Goal: Transaction & Acquisition: Subscribe to service/newsletter

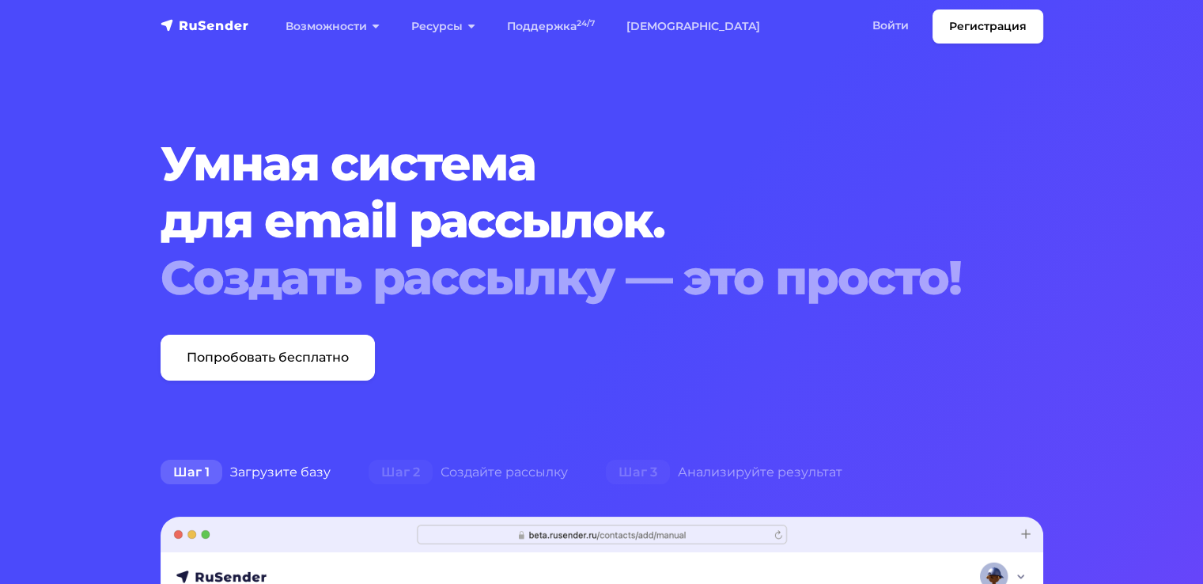
click at [184, 157] on h1 "Умная система для email рассылок. Создать рассылку — это просто!" at bounding box center [565, 220] width 808 height 171
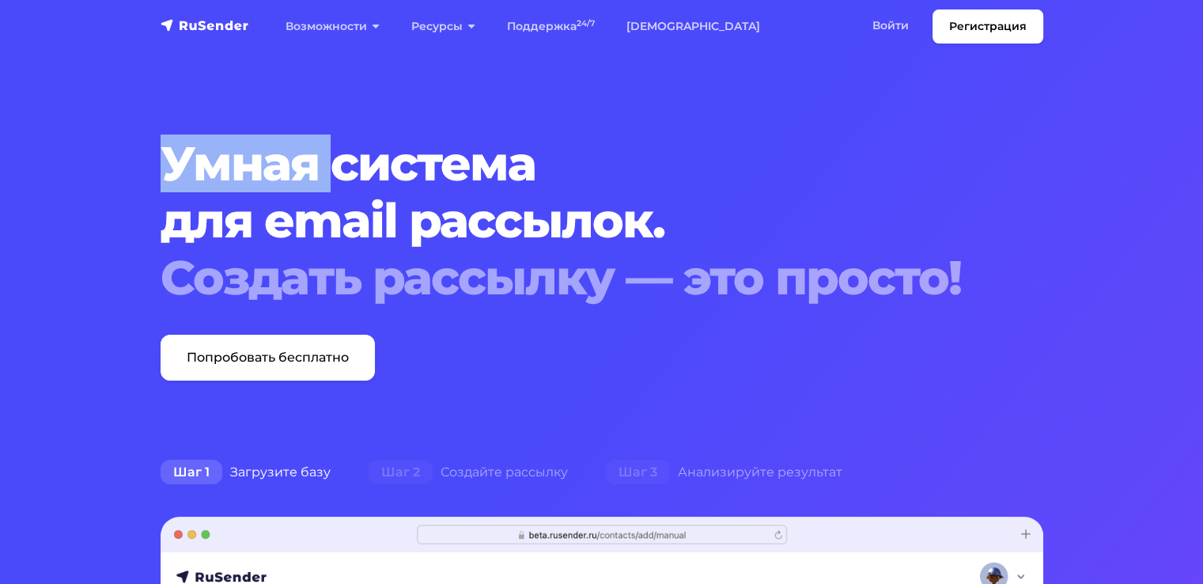
click at [184, 157] on h1 "Умная система для email рассылок. Создать рассылку — это просто!" at bounding box center [565, 220] width 808 height 171
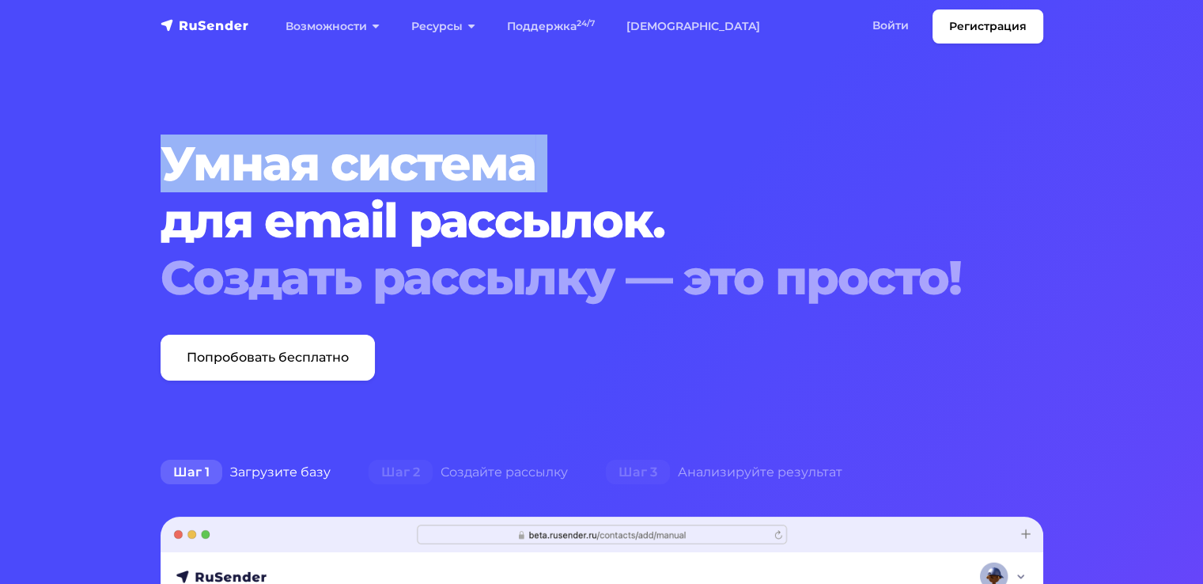
click at [184, 157] on h1 "Умная система для email рассылок. Создать рассылку — это просто!" at bounding box center [565, 220] width 808 height 171
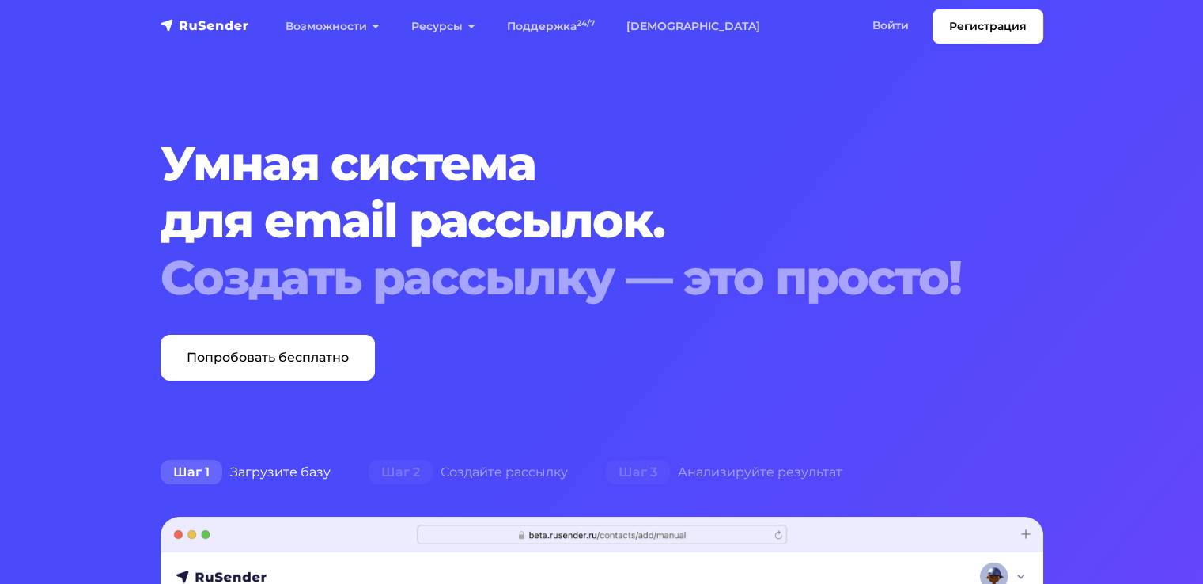
click at [228, 222] on h1 "Умная система для email рассылок. Создать рассылку — это просто!" at bounding box center [565, 220] width 808 height 171
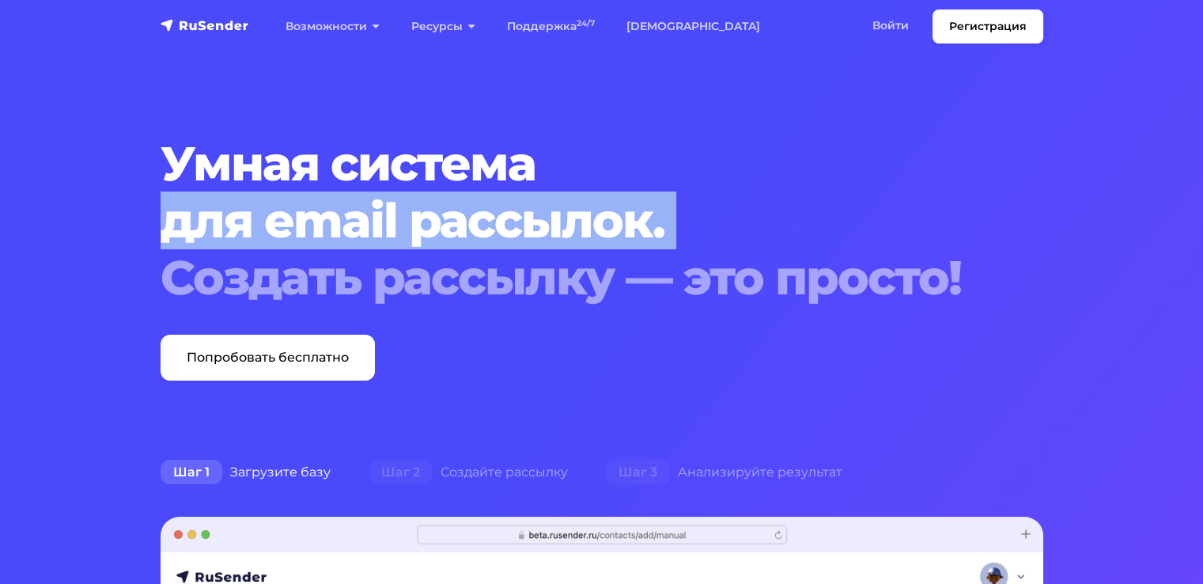
click at [228, 222] on h1 "Умная система для email рассылок. Создать рассылку — это просто!" at bounding box center [565, 220] width 808 height 171
click at [463, 233] on h1 "Умная система для email рассылок. Создать рассылку — это просто!" at bounding box center [565, 220] width 808 height 171
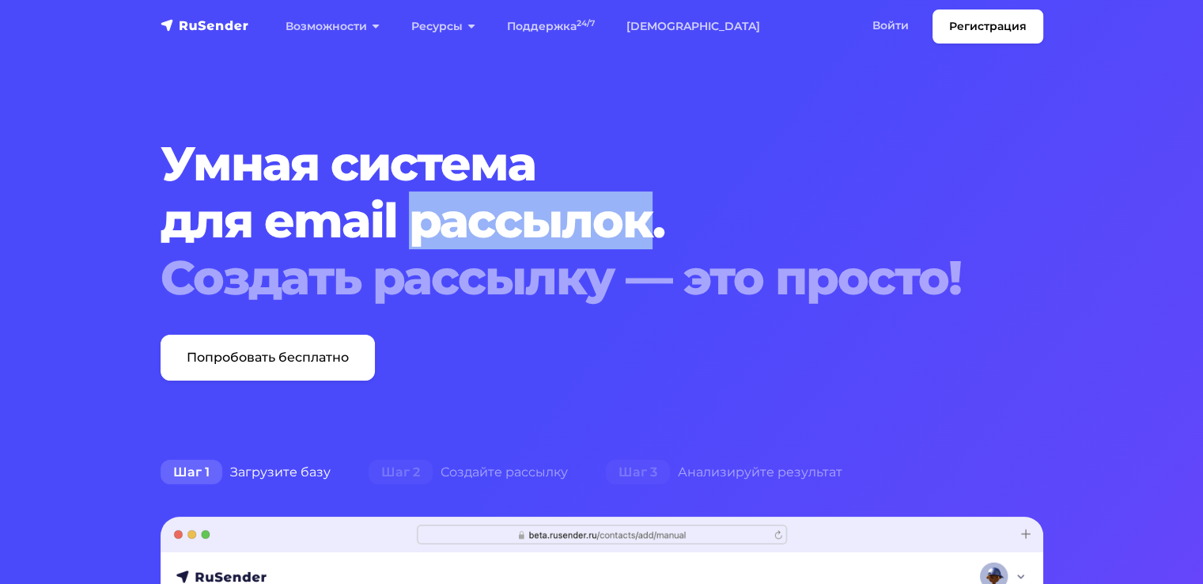
click at [463, 233] on h1 "Умная система для email рассылок. Создать рассылку — это просто!" at bounding box center [565, 220] width 808 height 171
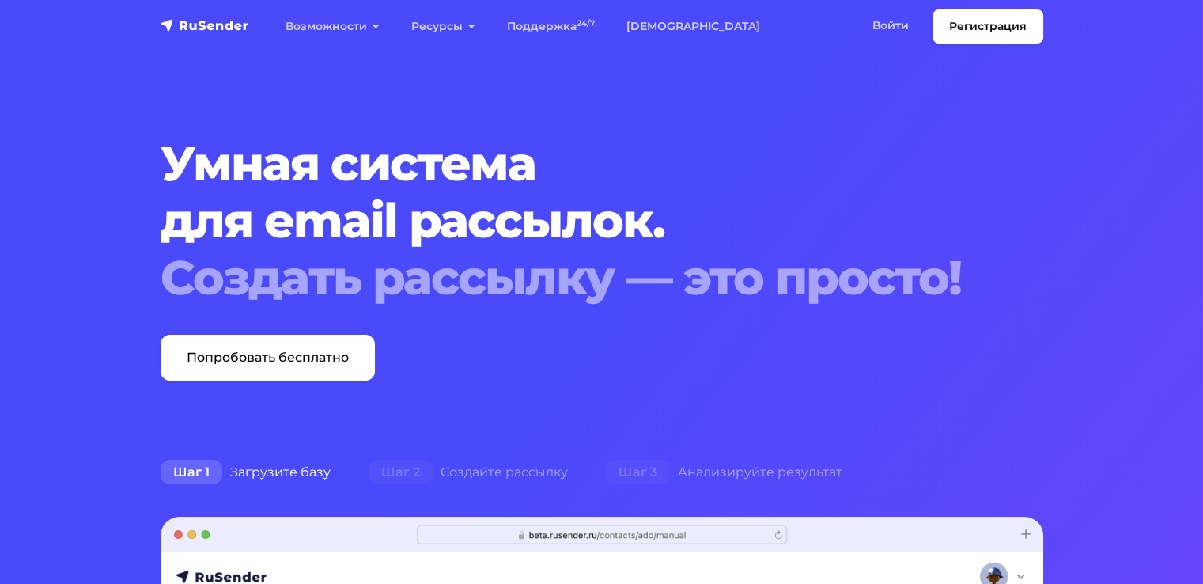
click at [933, 139] on h1 "Умная система для email рассылок. Создать рассылку — это просто!" at bounding box center [565, 220] width 808 height 171
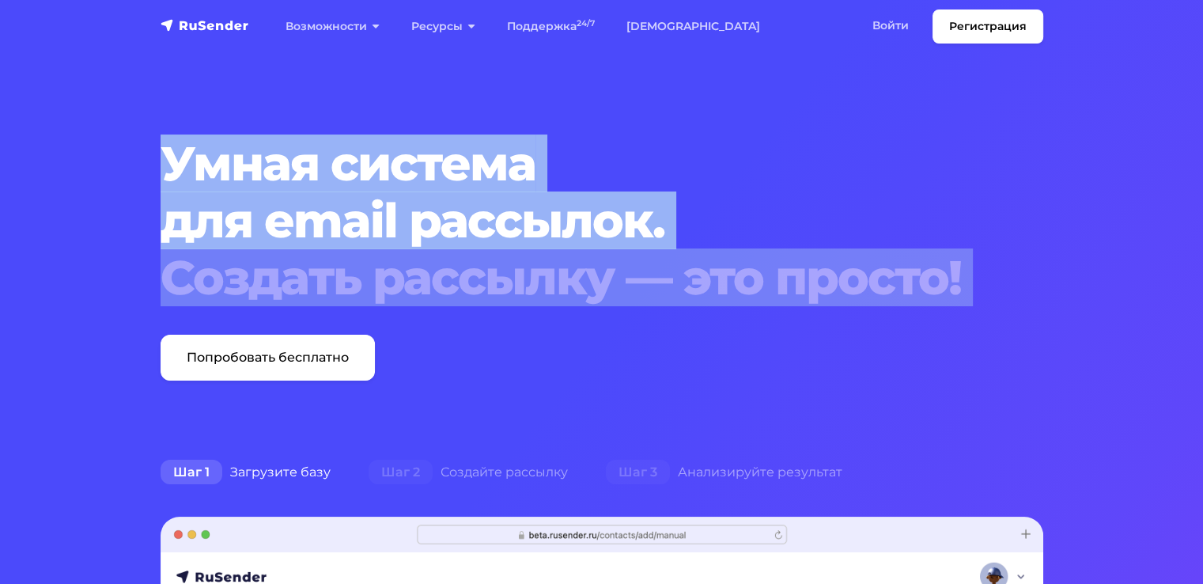
drag, startPoint x: 161, startPoint y: 157, endPoint x: 1149, endPoint y: 317, distance: 1000.8
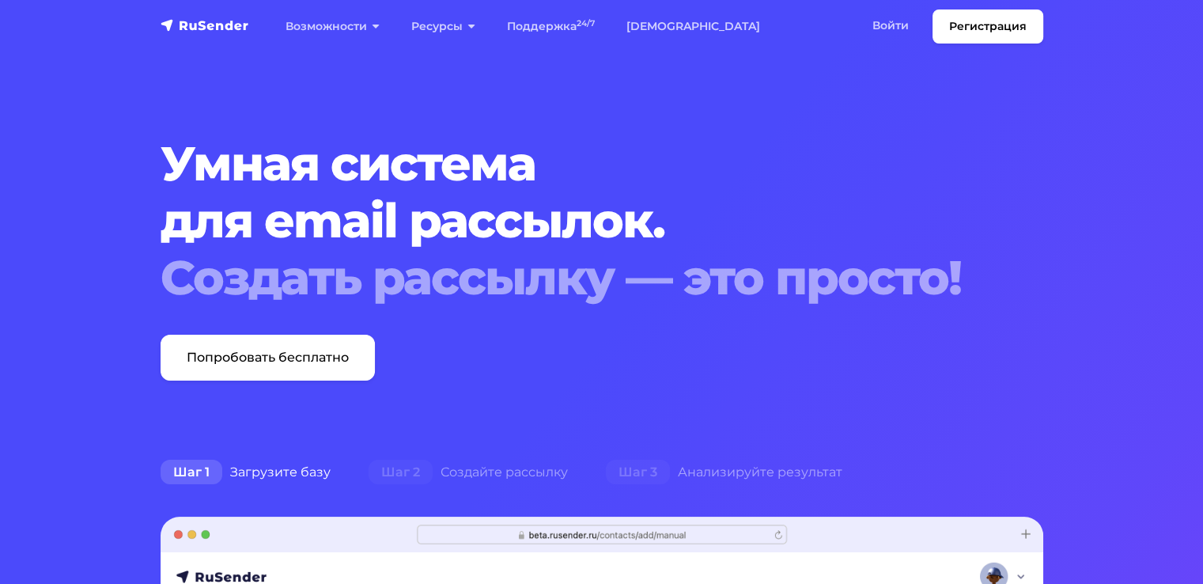
drag, startPoint x: 857, startPoint y: 282, endPoint x: 908, endPoint y: 380, distance: 110.4
click at [897, 25] on link "Войти" at bounding box center [891, 25] width 68 height 32
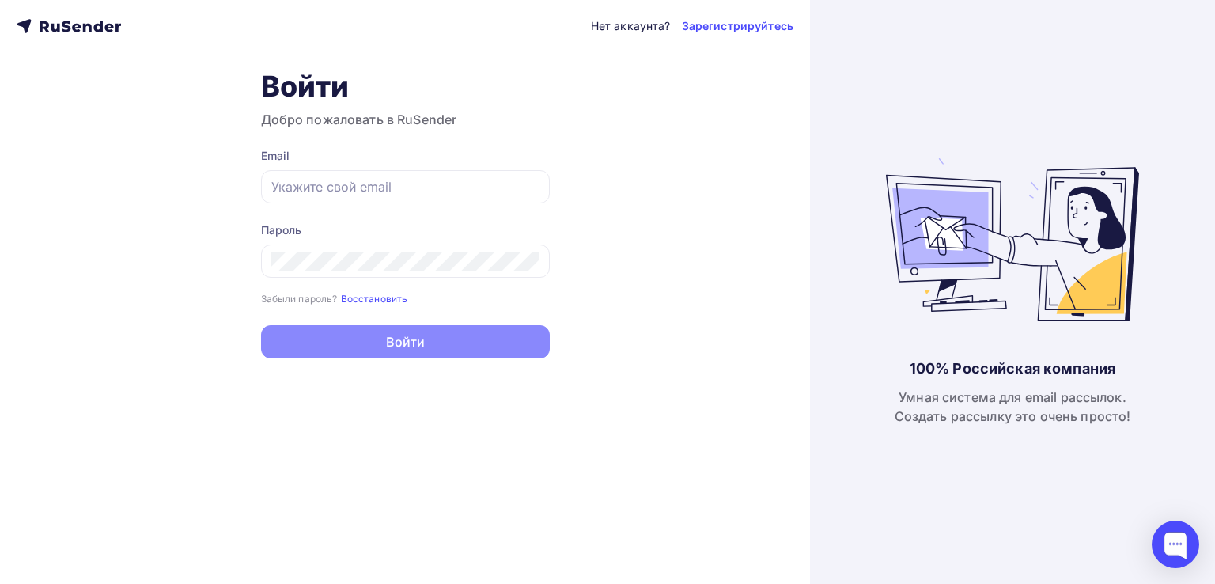
type input "[EMAIL_ADDRESS][DOMAIN_NAME]"
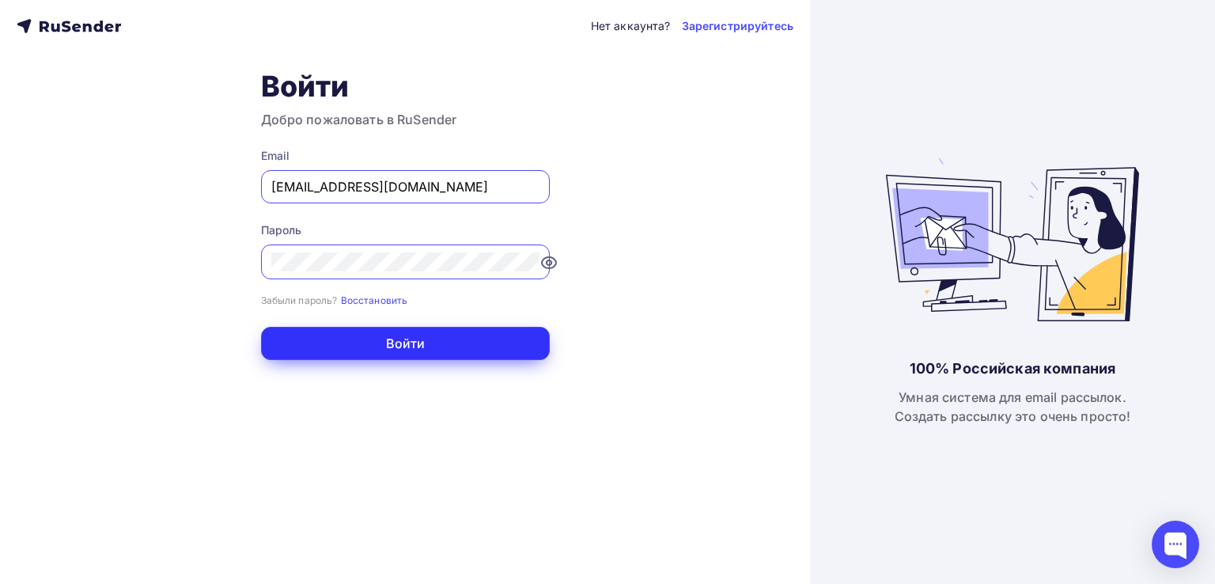
click at [420, 335] on button "Войти" at bounding box center [405, 343] width 289 height 33
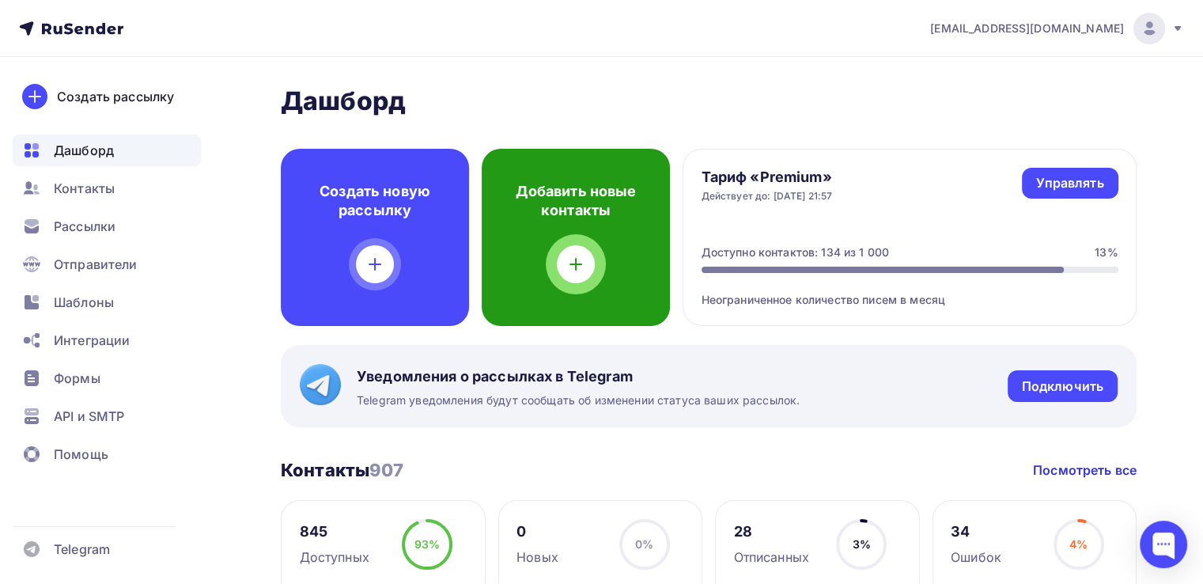
click at [579, 272] on icon at bounding box center [575, 264] width 19 height 19
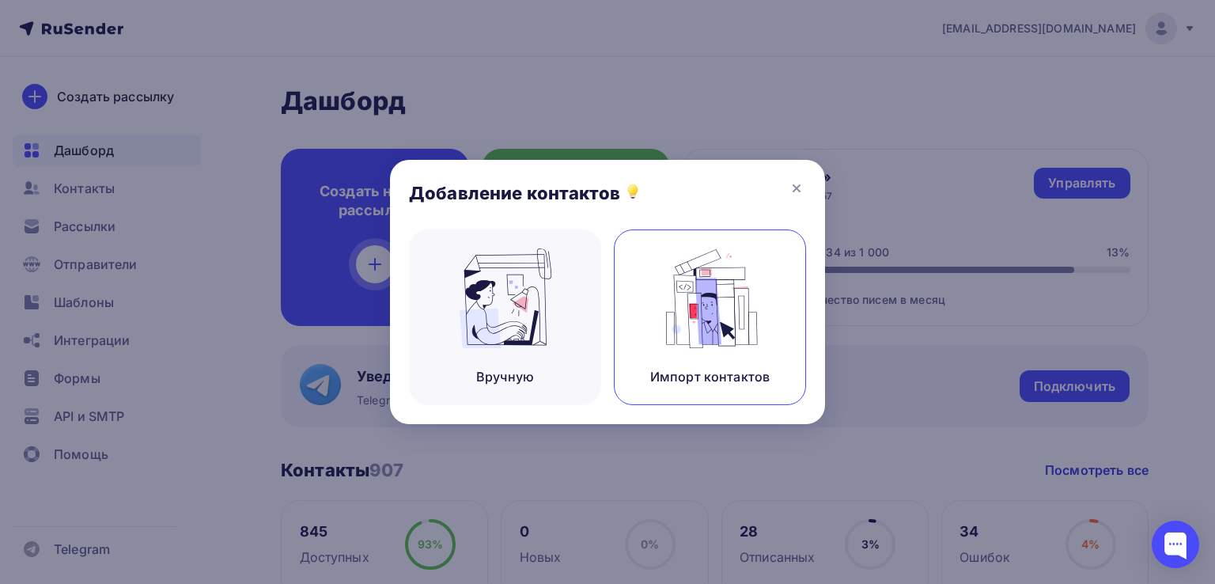
click at [717, 283] on img at bounding box center [710, 298] width 106 height 100
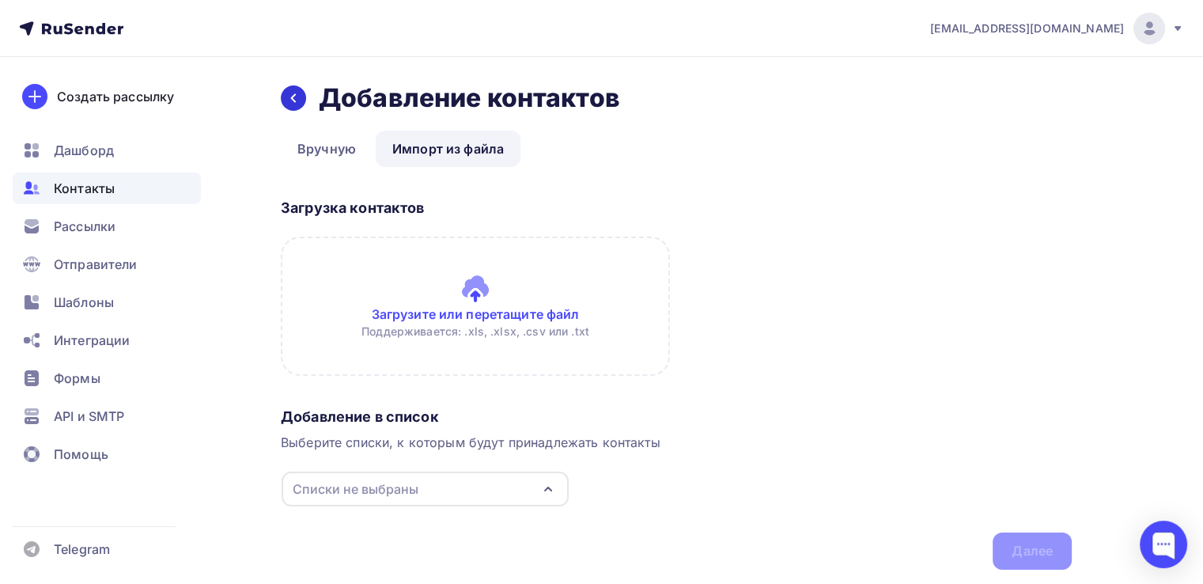
click at [296, 97] on icon at bounding box center [293, 98] width 13 height 13
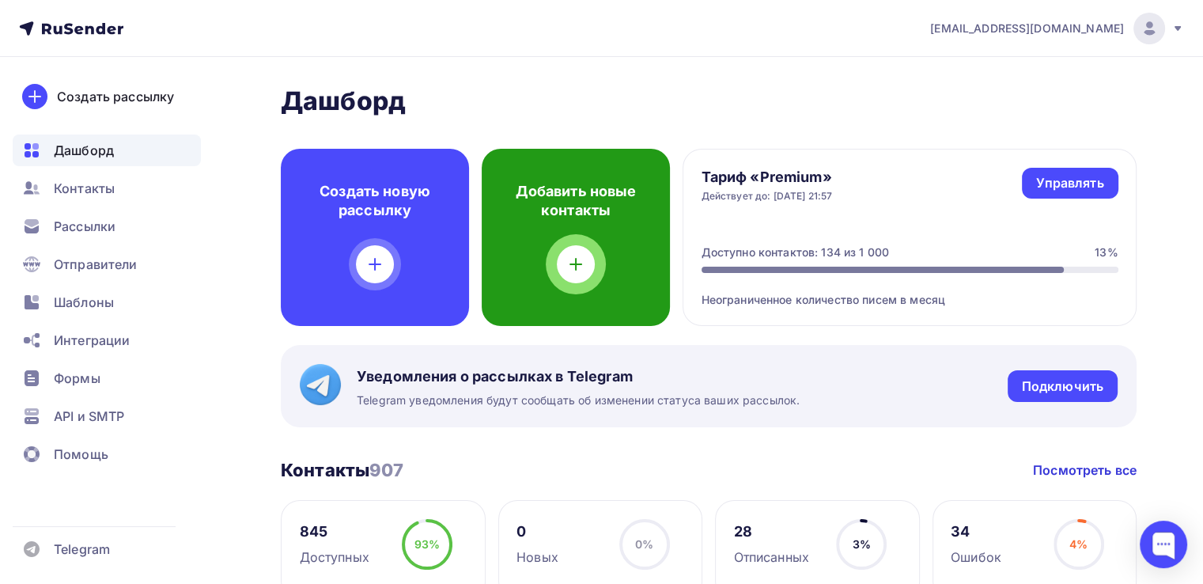
click at [611, 259] on div "Добавить новые контакты" at bounding box center [576, 237] width 188 height 177
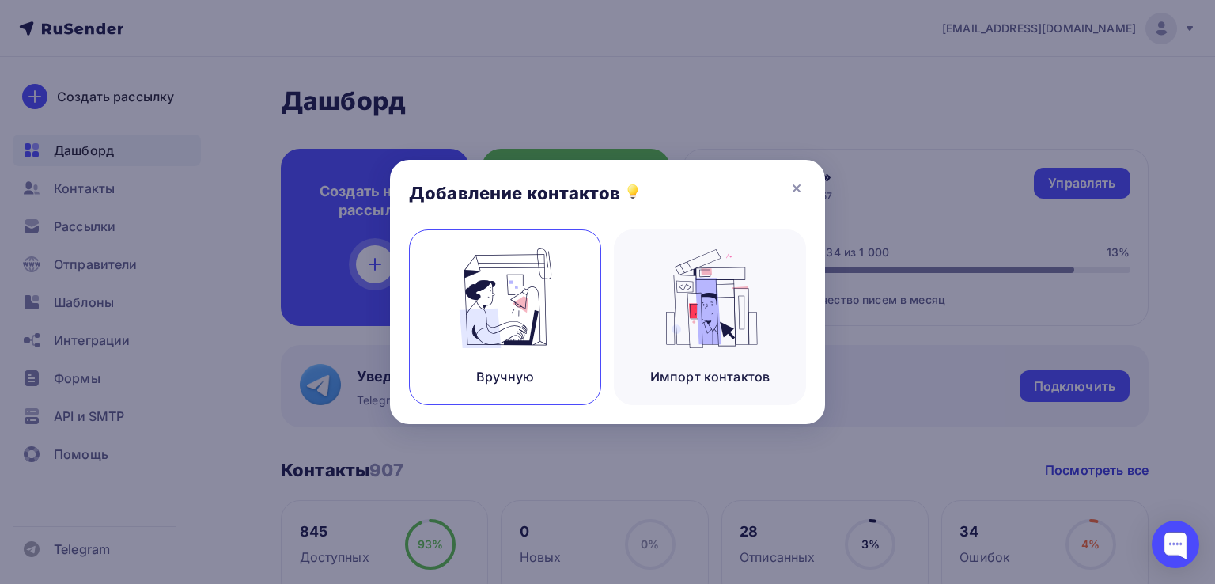
click at [513, 319] on img at bounding box center [505, 298] width 106 height 100
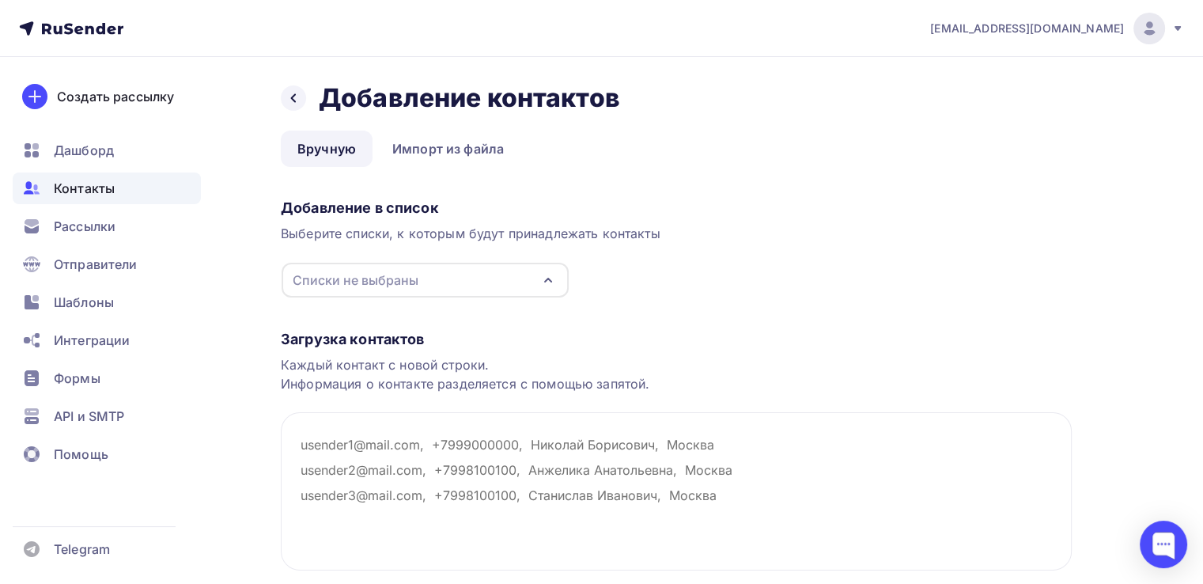
click at [535, 277] on div "Списки не выбраны" at bounding box center [425, 280] width 287 height 35
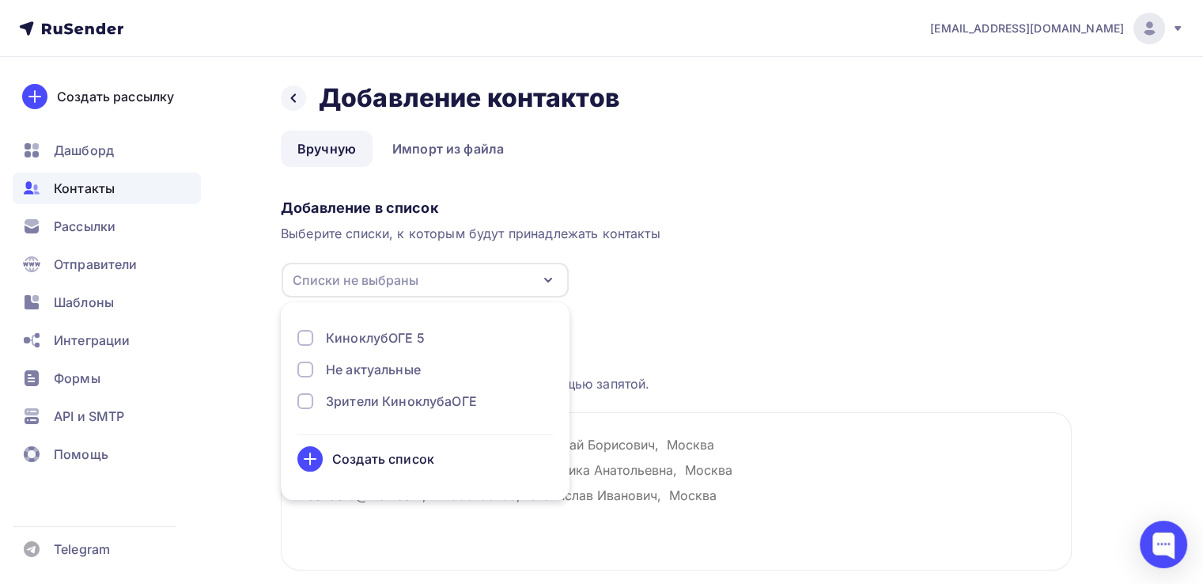
click at [432, 403] on div "Зрители КиноклубаОГЕ" at bounding box center [401, 401] width 151 height 19
click at [702, 225] on div "Выберите списки, к которым будут принадлежать контакты" at bounding box center [676, 233] width 791 height 19
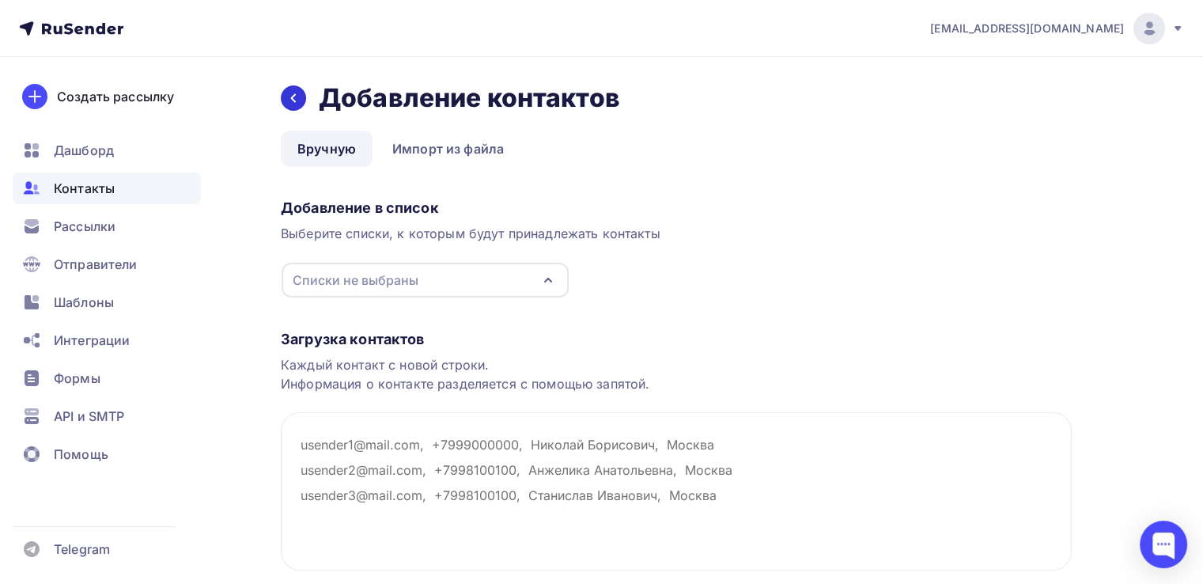
click at [288, 104] on icon at bounding box center [293, 98] width 13 height 13
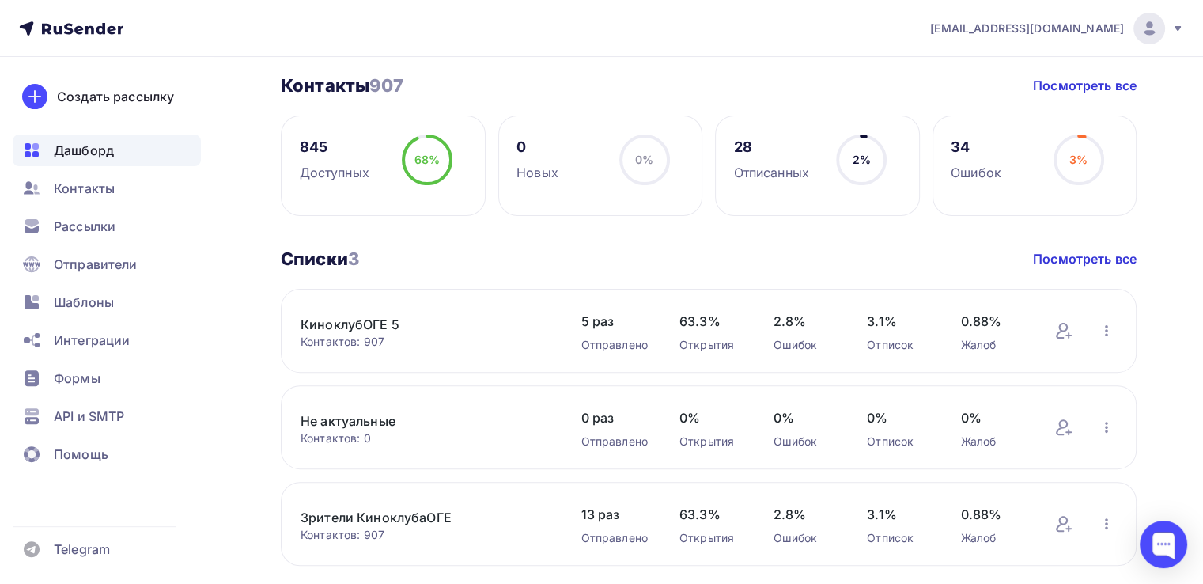
scroll to position [395, 0]
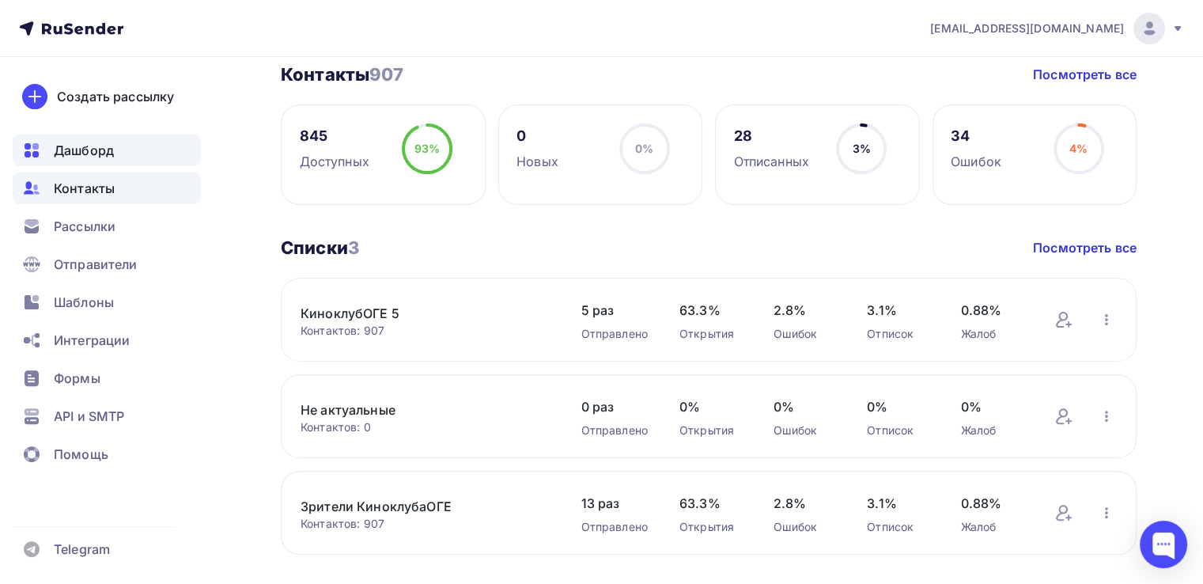
click at [105, 186] on span "Контакты" at bounding box center [84, 188] width 61 height 19
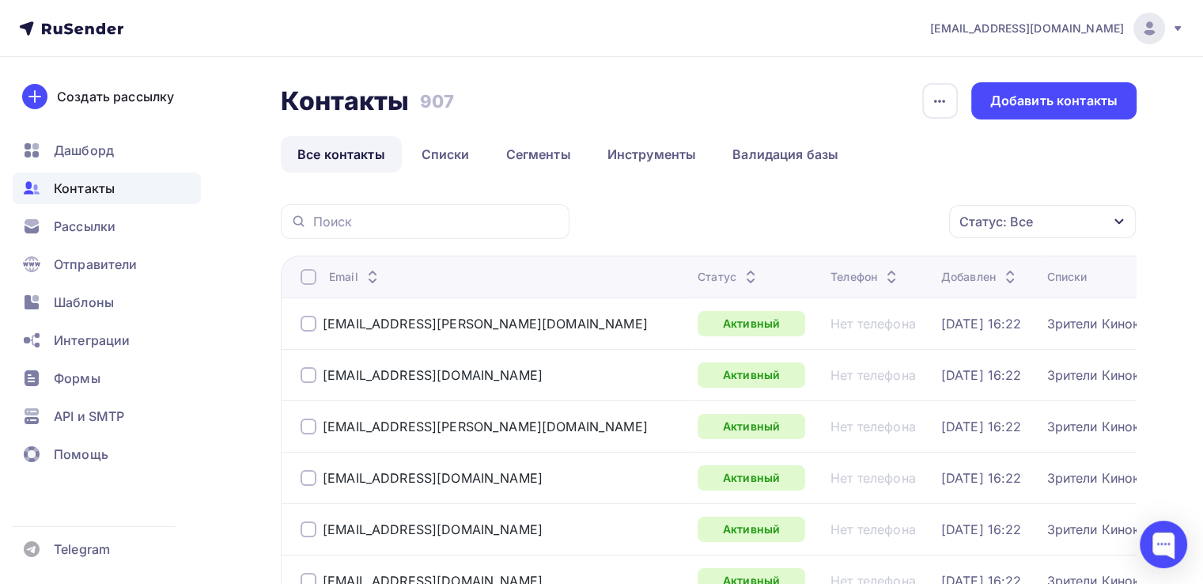
click at [1005, 218] on div "Статус: Все" at bounding box center [996, 221] width 74 height 19
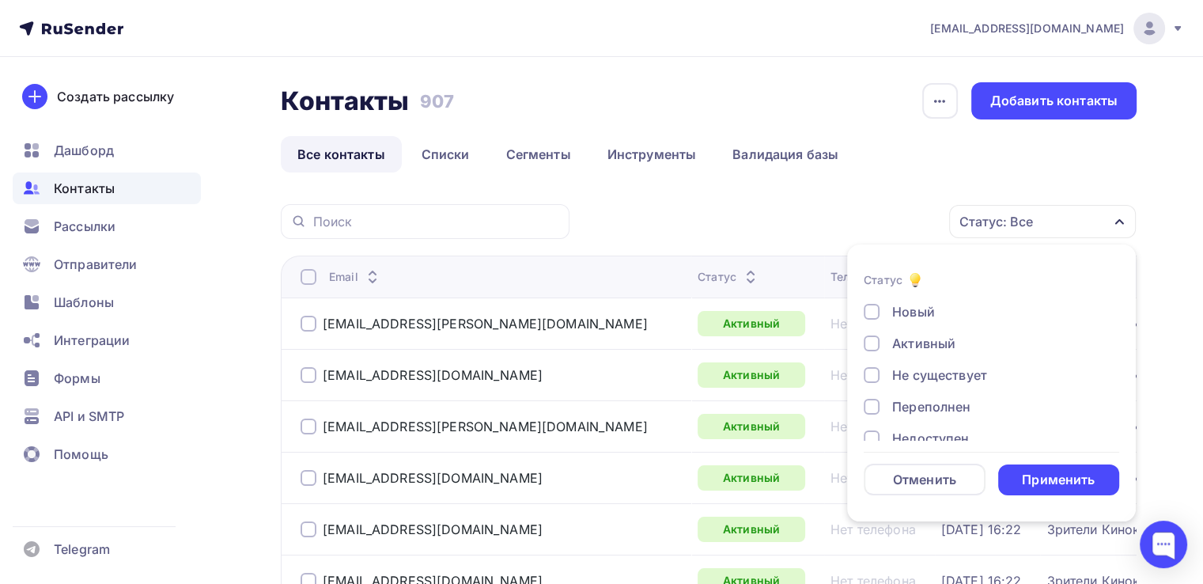
click at [92, 191] on span "Контакты" at bounding box center [84, 188] width 61 height 19
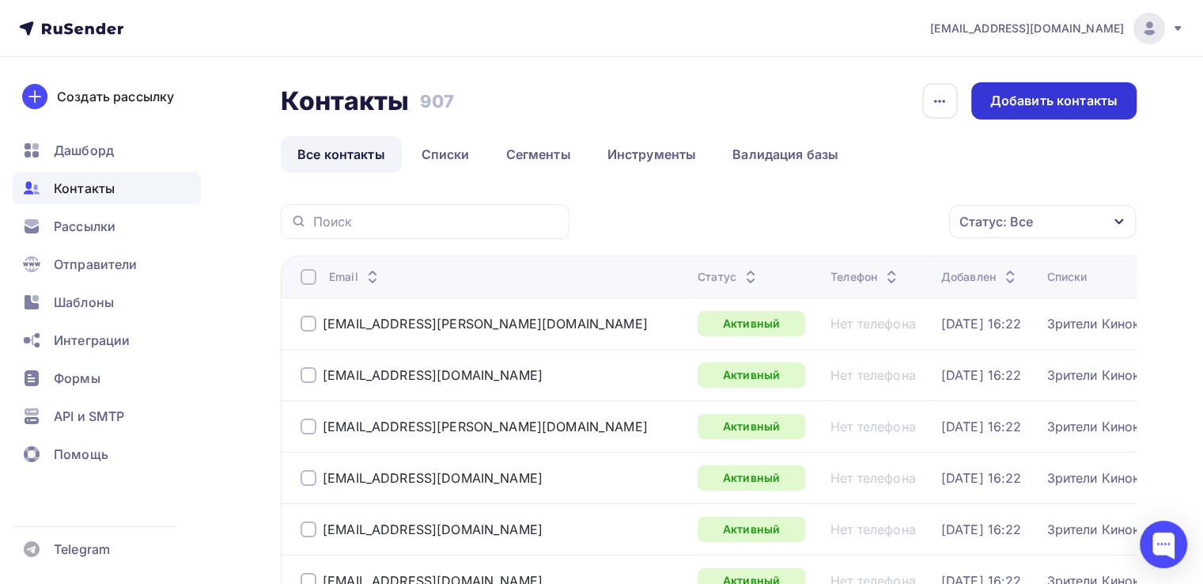
click at [1092, 90] on div "Добавить контакты" at bounding box center [1053, 100] width 165 height 37
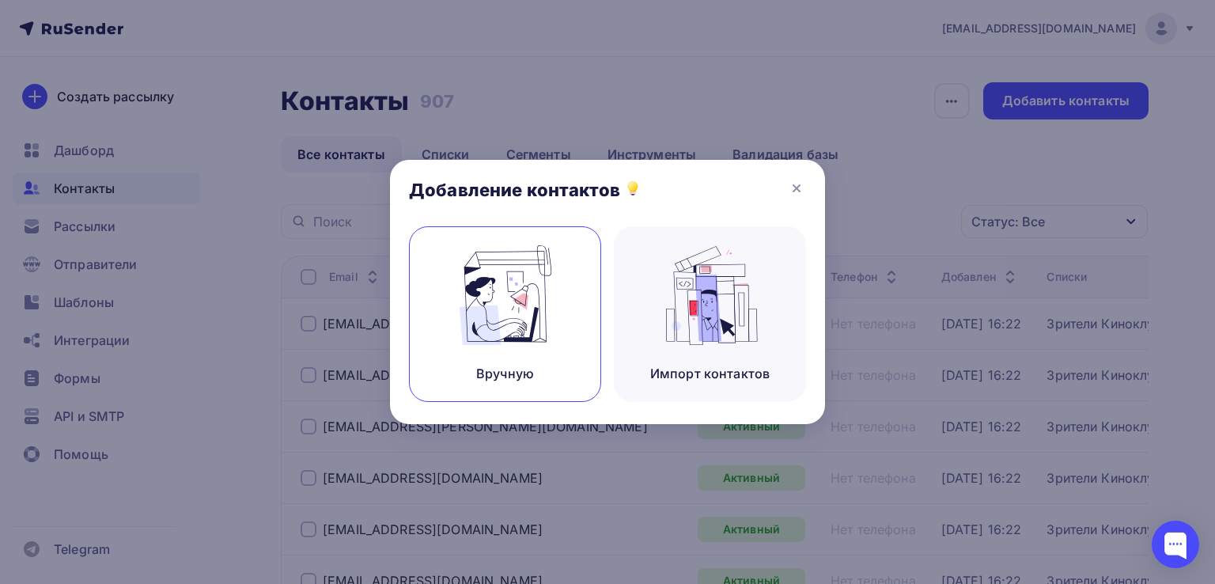
click at [477, 319] on img at bounding box center [505, 295] width 106 height 100
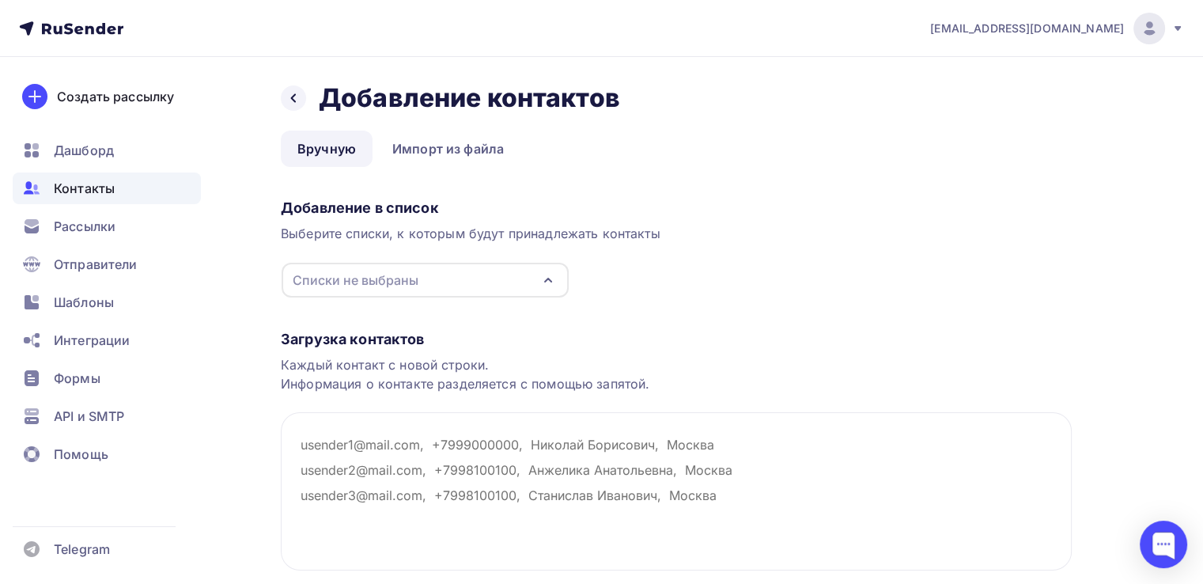
click at [479, 278] on div "Списки не выбраны" at bounding box center [425, 280] width 287 height 35
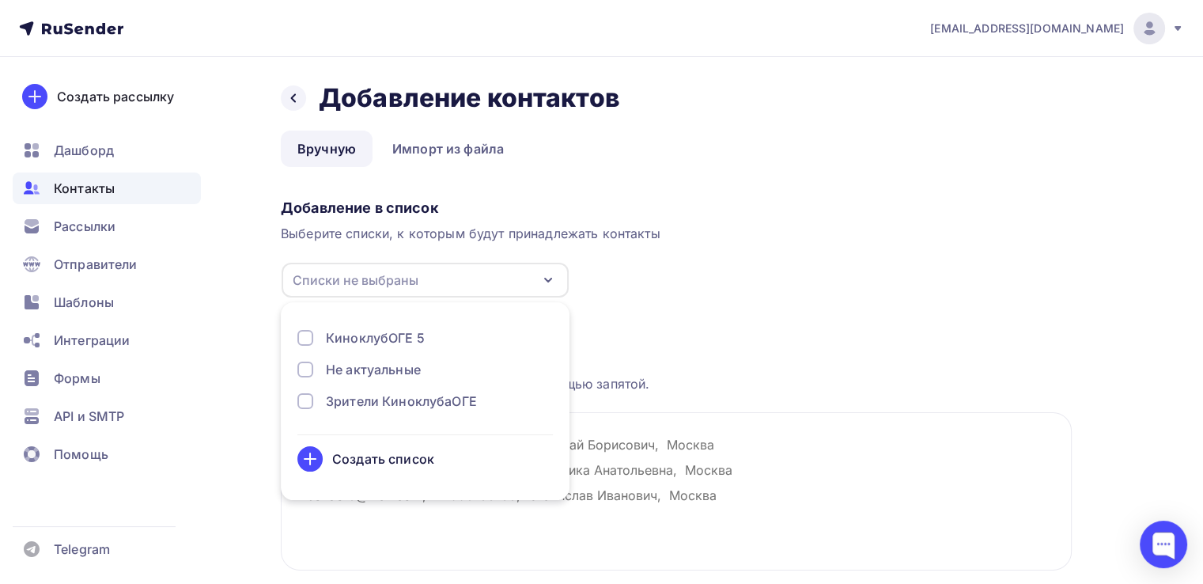
click at [334, 464] on div "Создать список" at bounding box center [383, 458] width 102 height 19
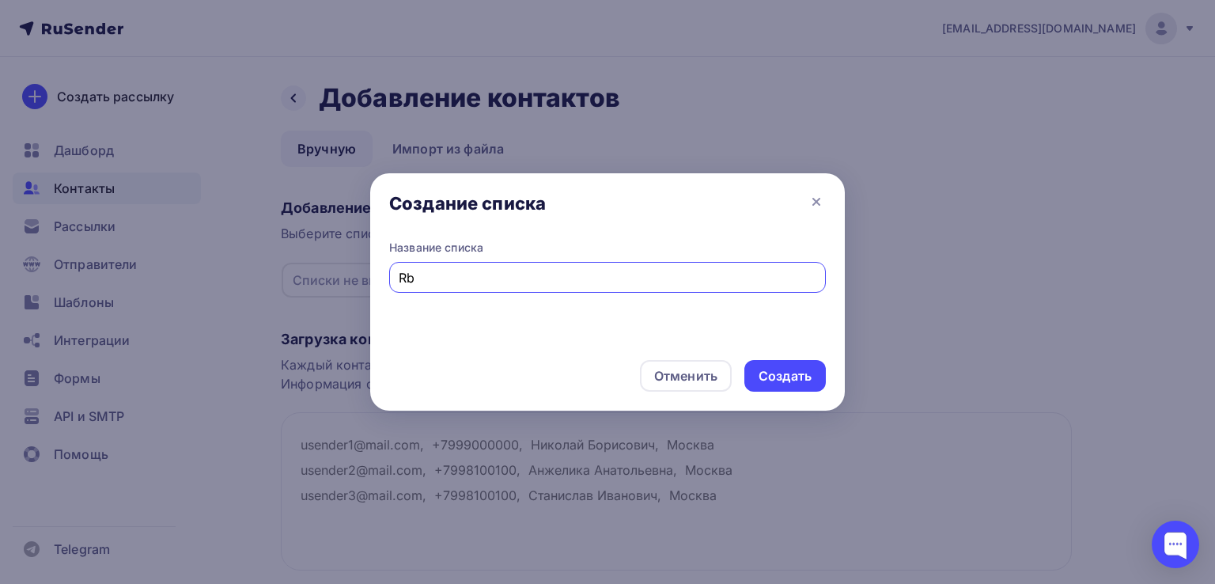
type input "R"
type input "КиноклубОГЕ"
click at [767, 377] on div "Создать" at bounding box center [785, 376] width 53 height 18
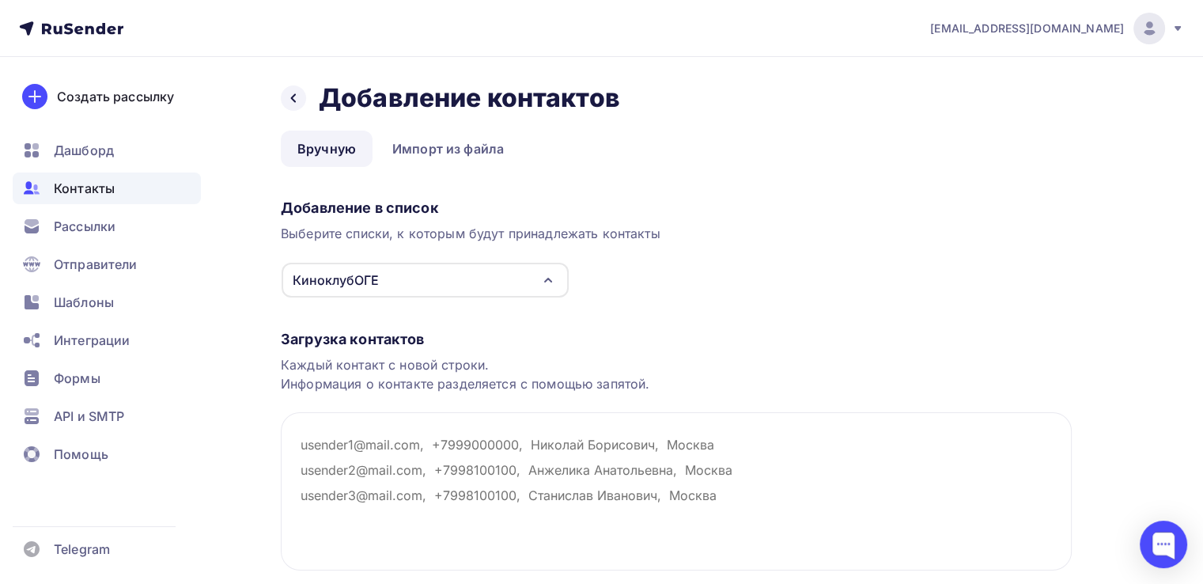
click at [541, 286] on icon "button" at bounding box center [548, 280] width 19 height 19
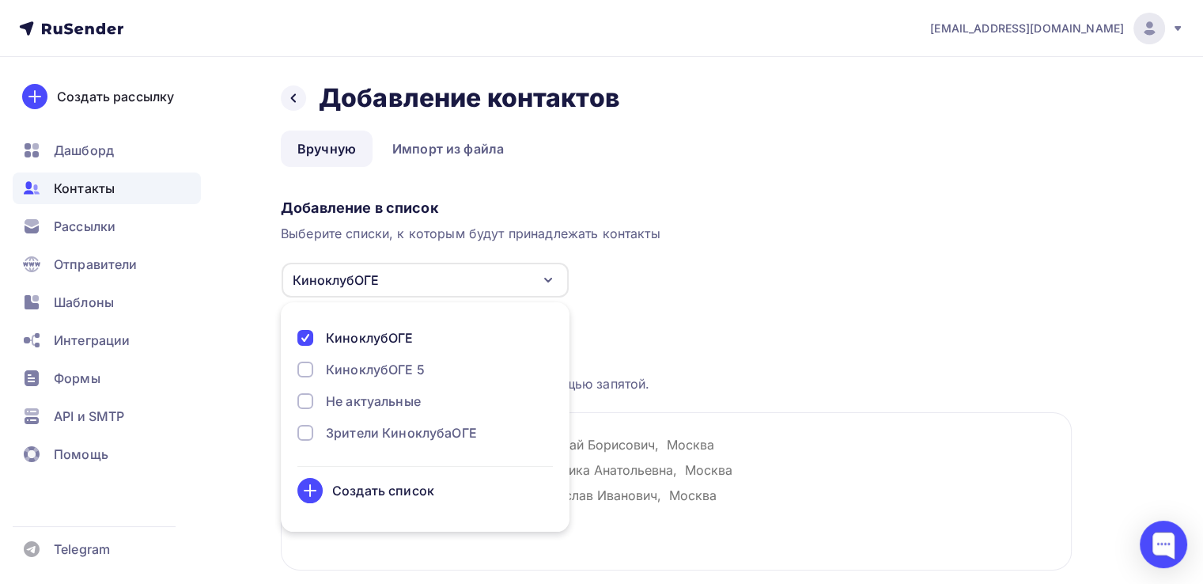
click at [783, 278] on div "Добавление в список Выберите списки, к которым будут принадлежать контакты Кино…" at bounding box center [676, 245] width 791 height 106
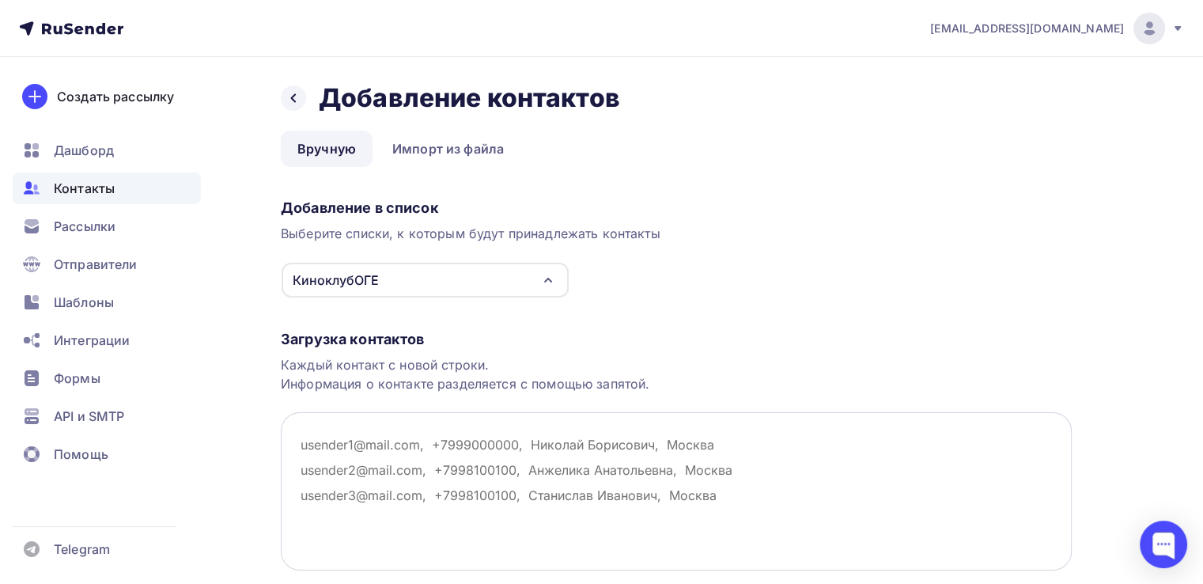
paste textarea "managers.mar@gmai.com rech20@mail.ru xoroshyi@mail.ru edelmanoffa@gmail.com rai…"
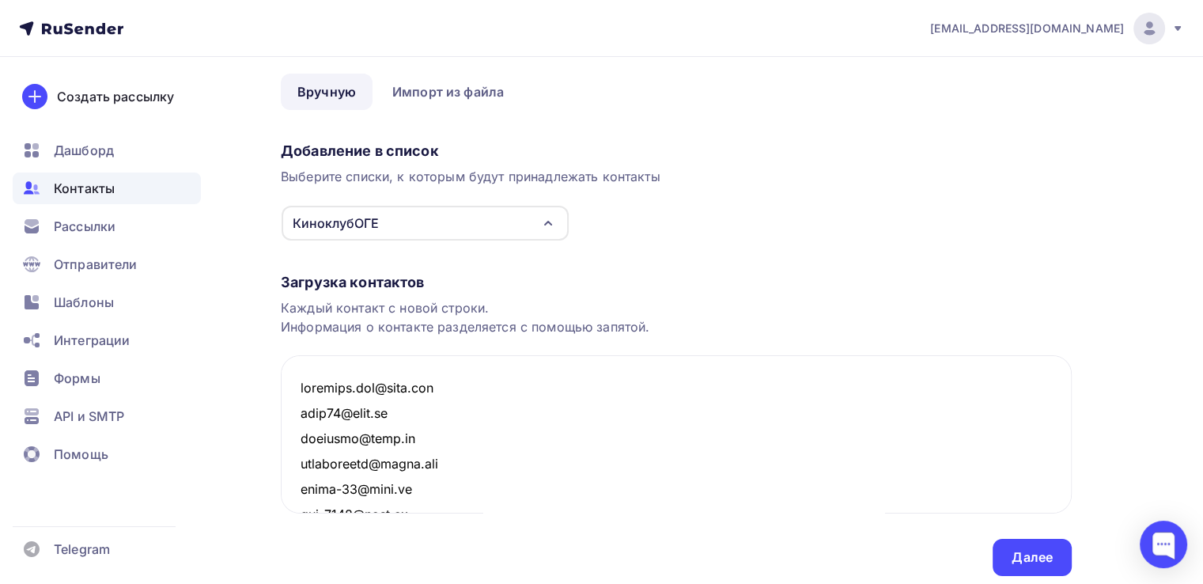
scroll to position [112, 0]
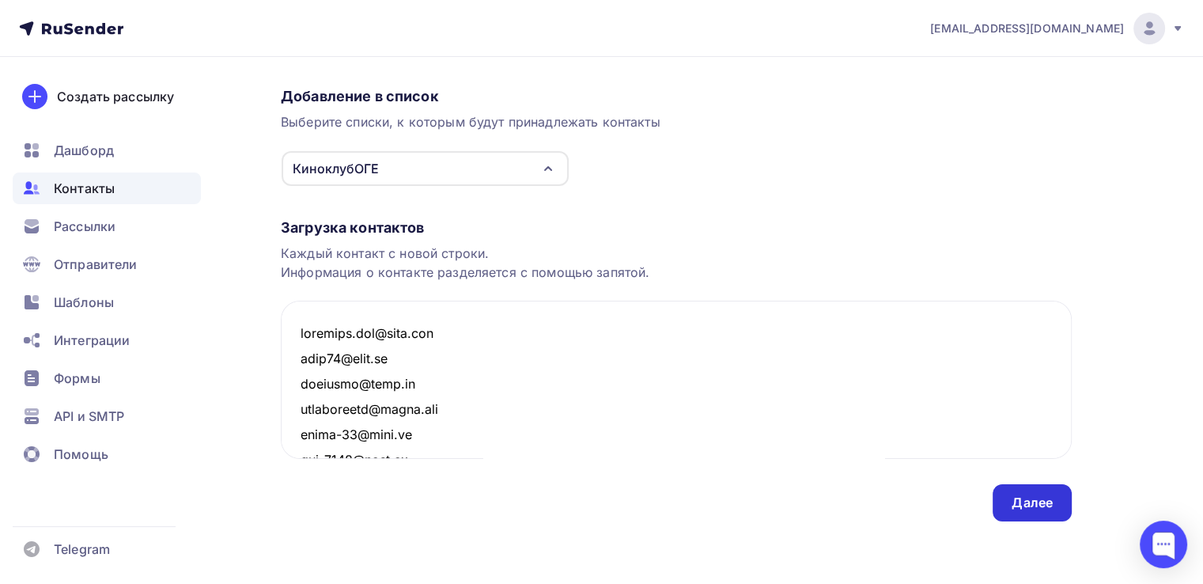
type textarea "managers.mar@gmai.com rech20@mail.ru xoroshyi@mail.ru edelmanoffa@gmail.com rai…"
click at [1043, 513] on div "Далее" at bounding box center [1032, 502] width 79 height 37
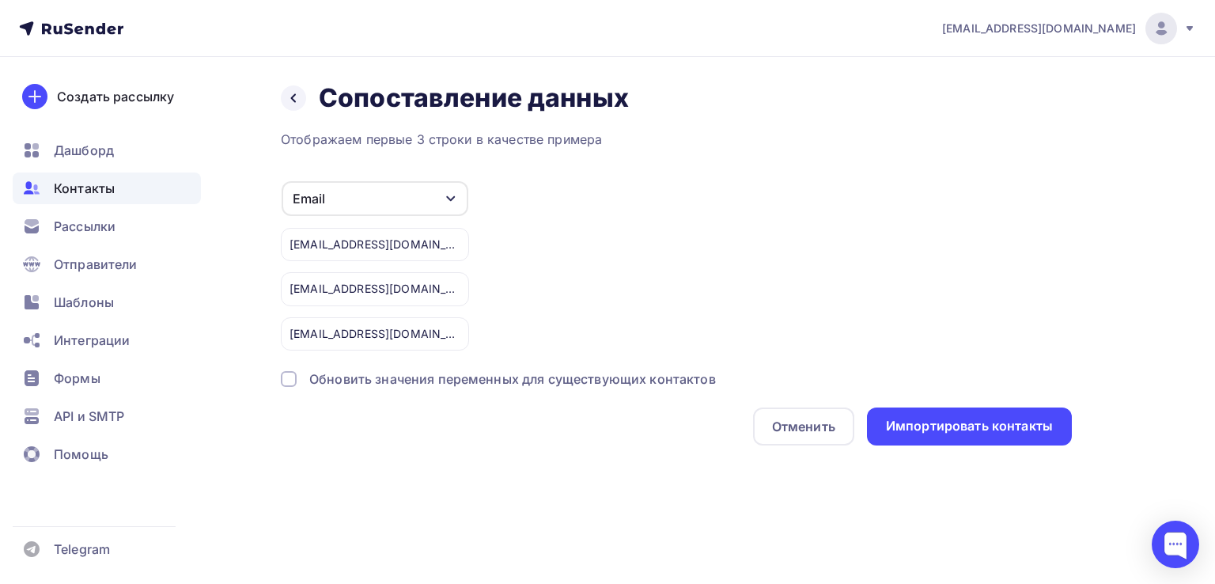
click at [289, 380] on div at bounding box center [289, 379] width 16 height 16
click at [1004, 427] on div "Импортировать контакты" at bounding box center [969, 426] width 167 height 18
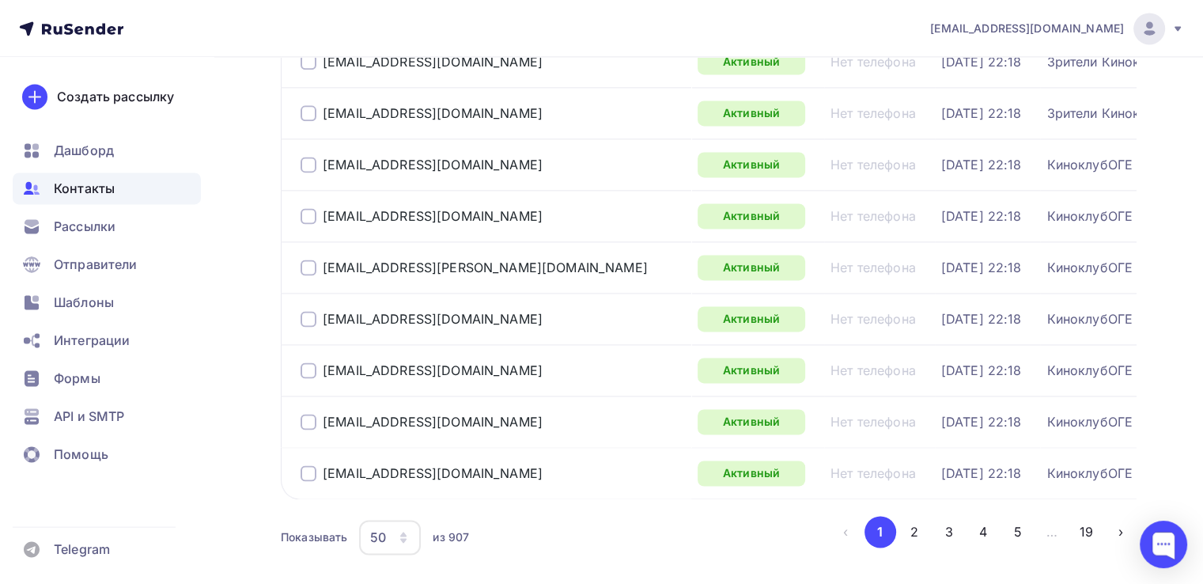
scroll to position [2450, 0]
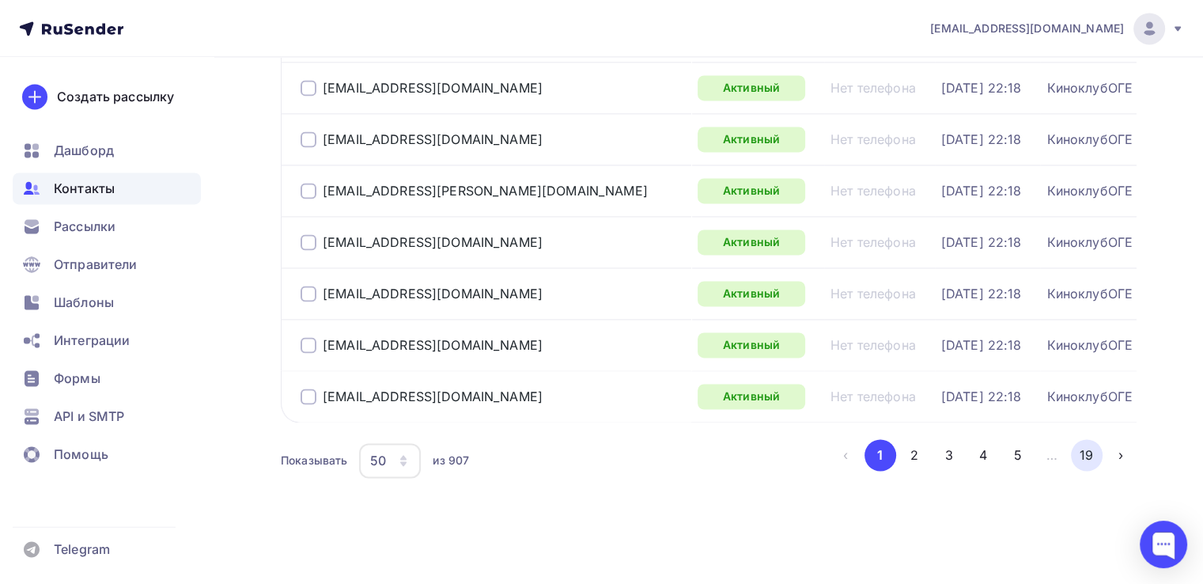
click at [1091, 464] on button "19" at bounding box center [1087, 455] width 32 height 32
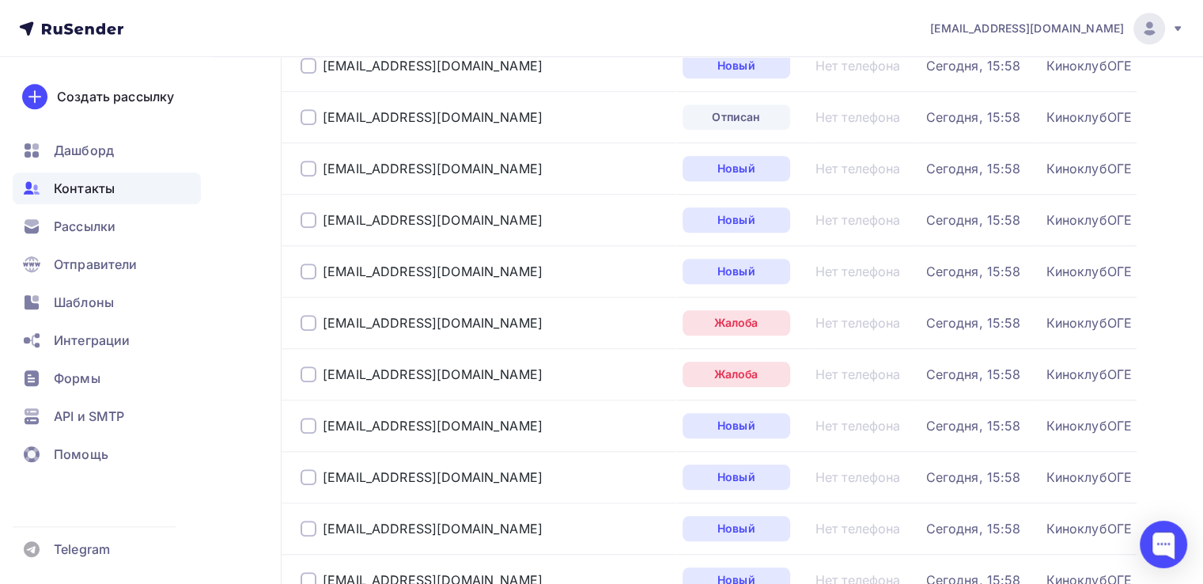
scroll to position [1391, 0]
drag, startPoint x: 479, startPoint y: 308, endPoint x: 1212, endPoint y: 332, distance: 732.9
click at [1175, 271] on div "Контакты Контакты 907 907 История импорта Добавить контакты Все контакты Списки…" at bounding box center [601, 152] width 1203 height 2973
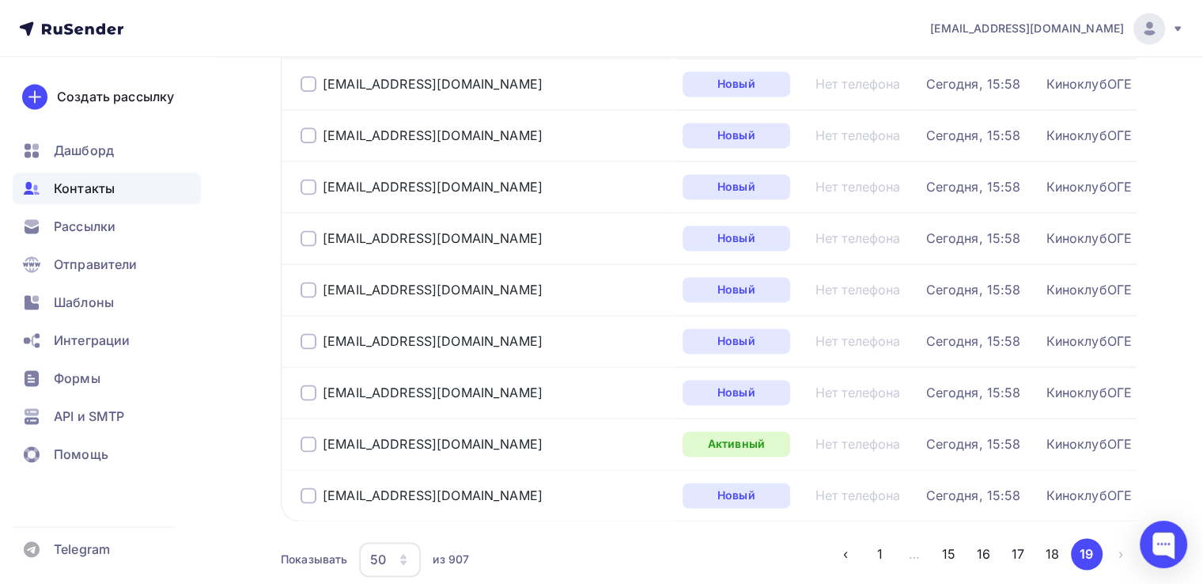
scroll to position [2438, 0]
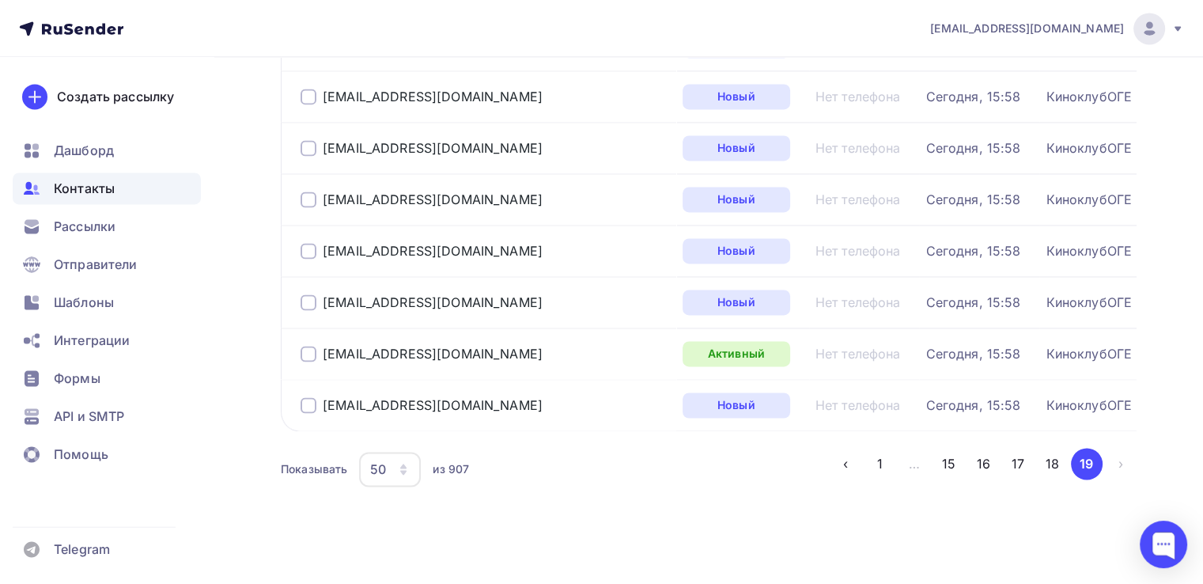
click at [1114, 466] on li "›" at bounding box center [1120, 464] width 35 height 32
click at [1118, 458] on li "›" at bounding box center [1120, 464] width 35 height 32
click at [1046, 459] on button "18" at bounding box center [1052, 464] width 32 height 32
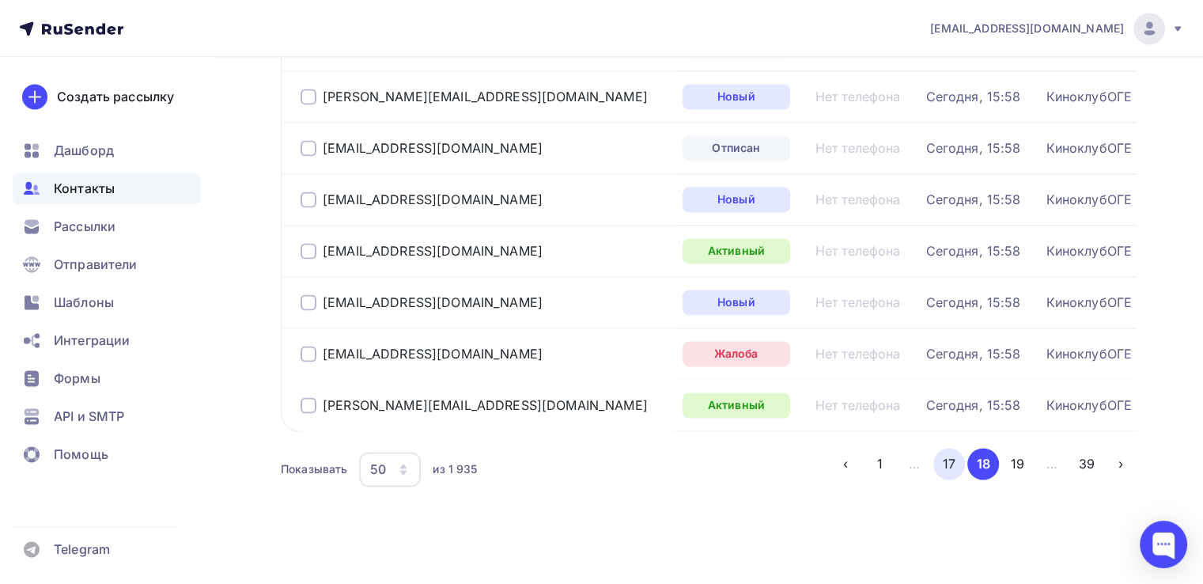
click at [947, 452] on button "17" at bounding box center [949, 464] width 32 height 32
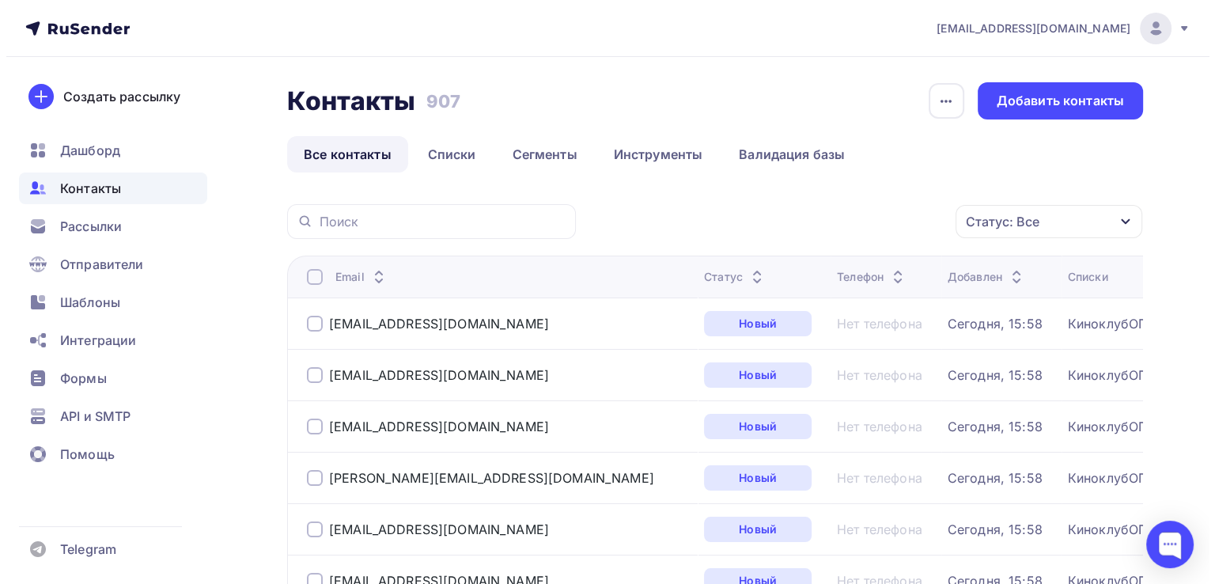
scroll to position [0, 0]
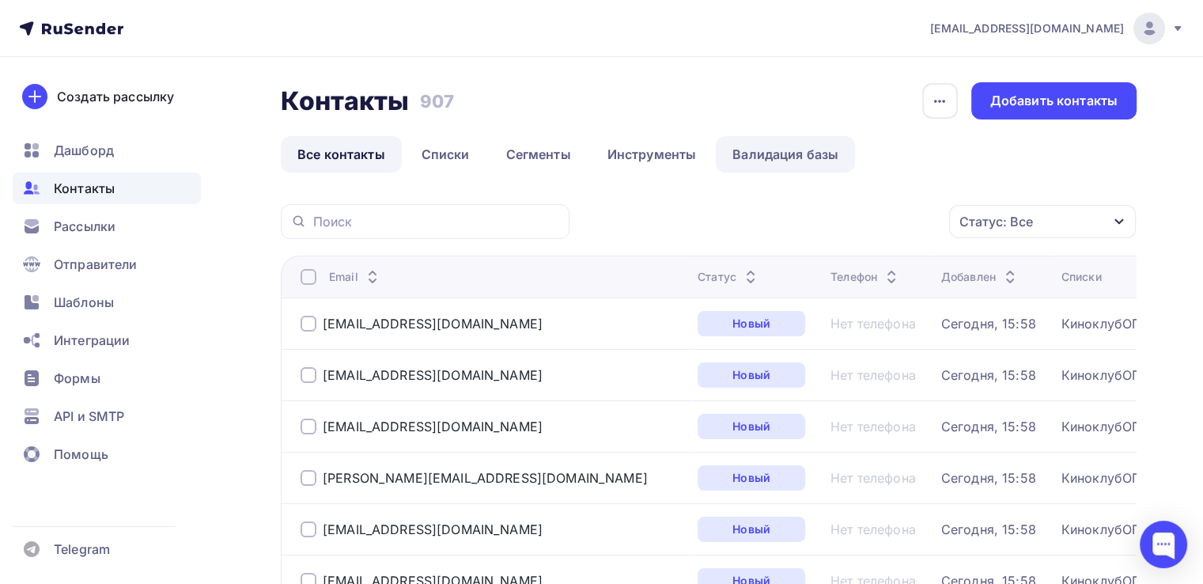
click at [774, 149] on link "Валидация базы" at bounding box center [785, 154] width 139 height 36
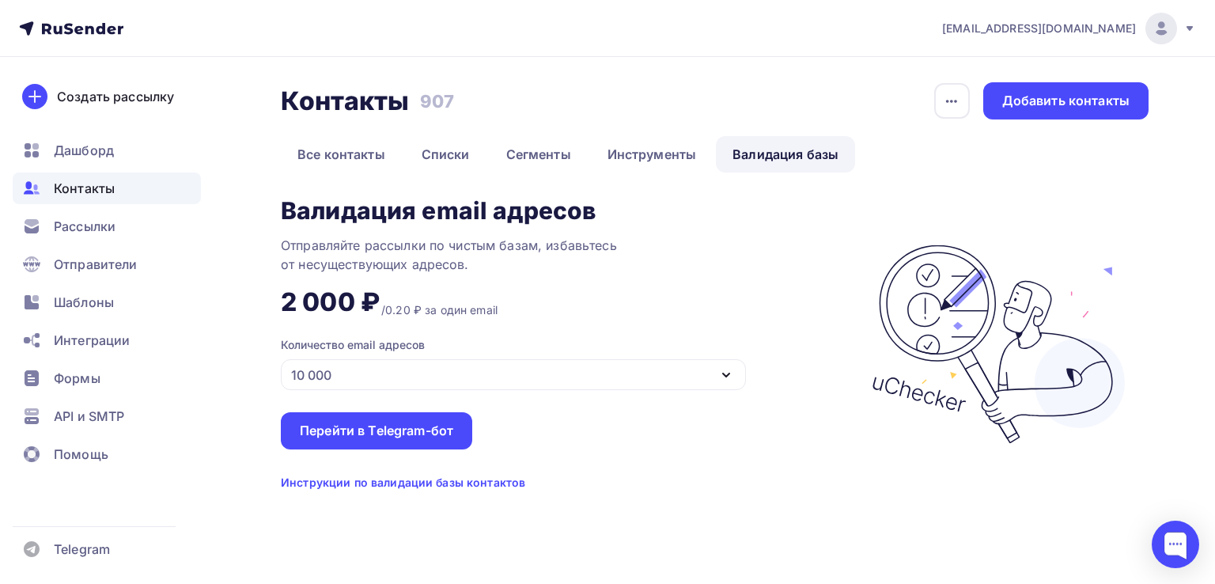
click at [725, 380] on icon "button" at bounding box center [726, 374] width 19 height 19
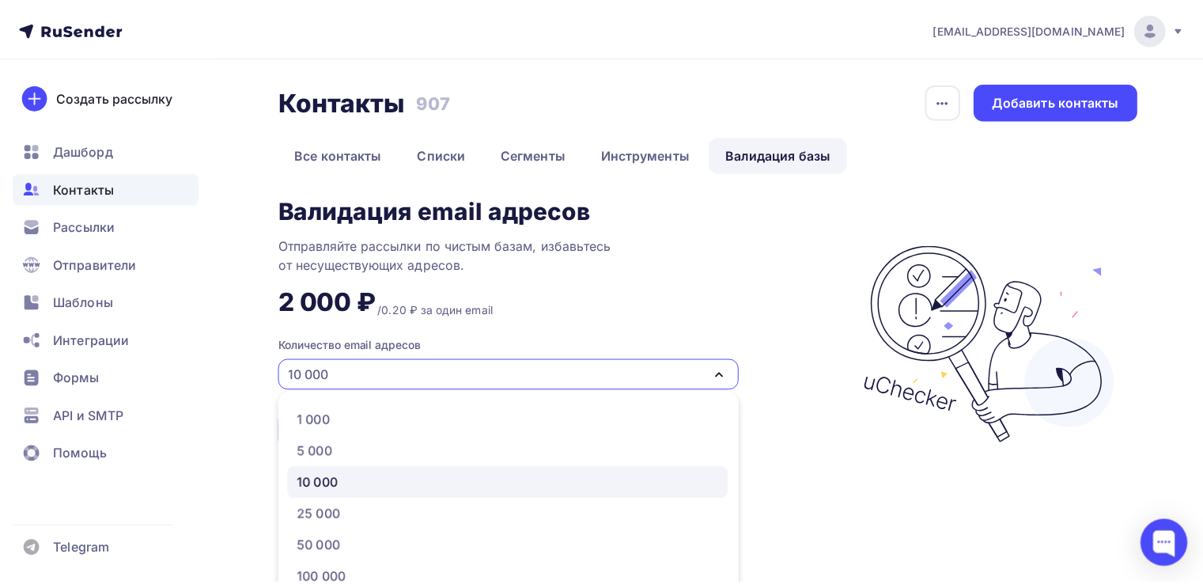
scroll to position [69, 0]
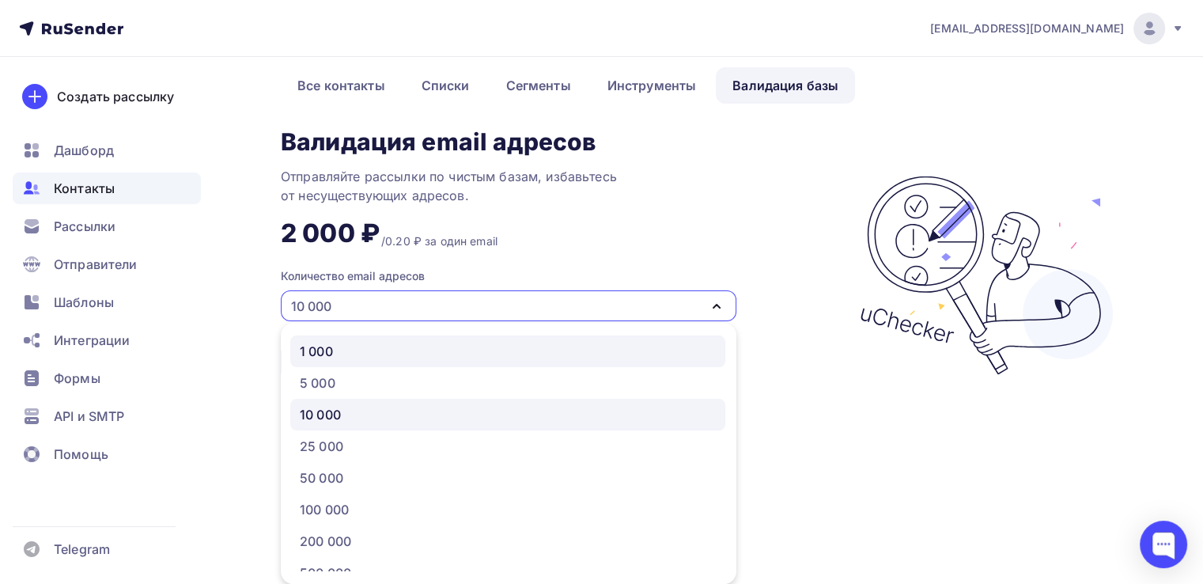
click at [392, 349] on div "1 000" at bounding box center [508, 351] width 416 height 19
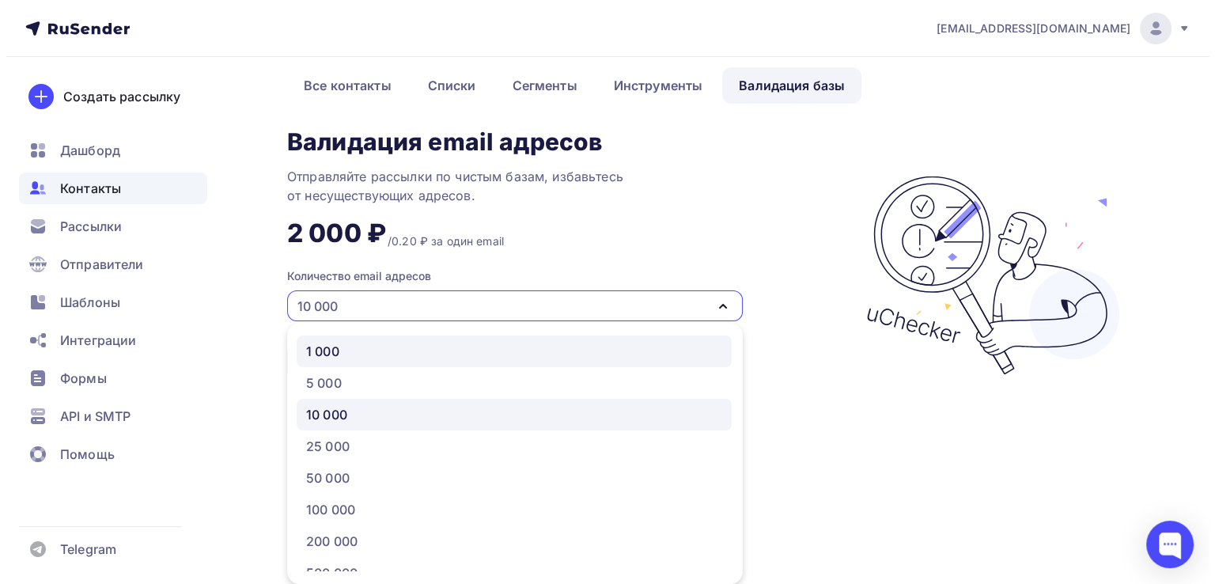
scroll to position [0, 0]
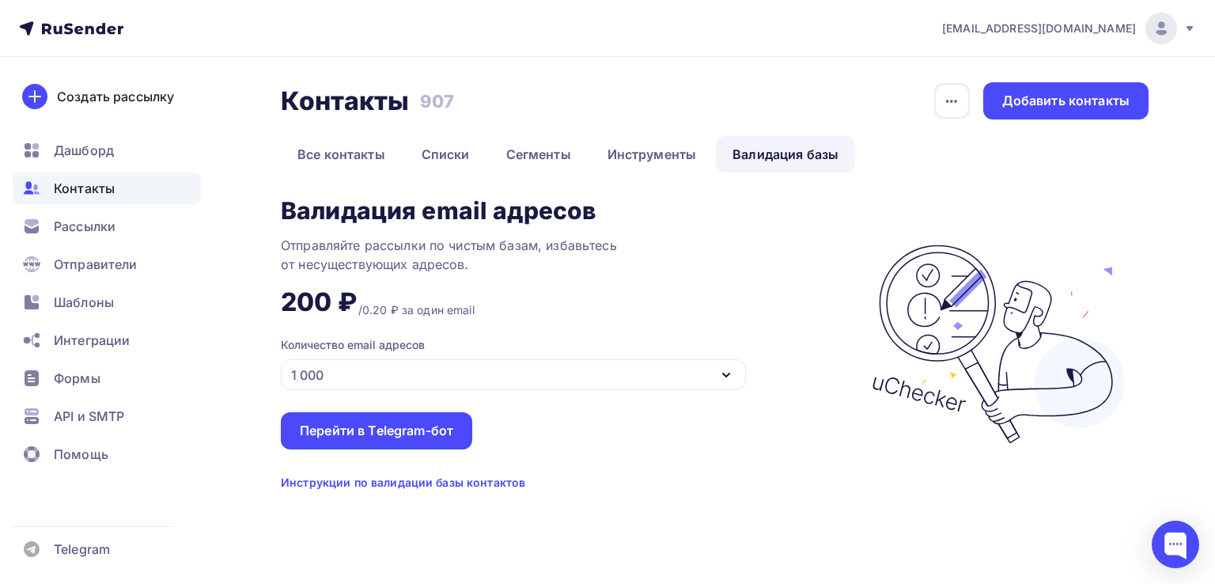
click at [731, 372] on icon "button" at bounding box center [726, 374] width 19 height 19
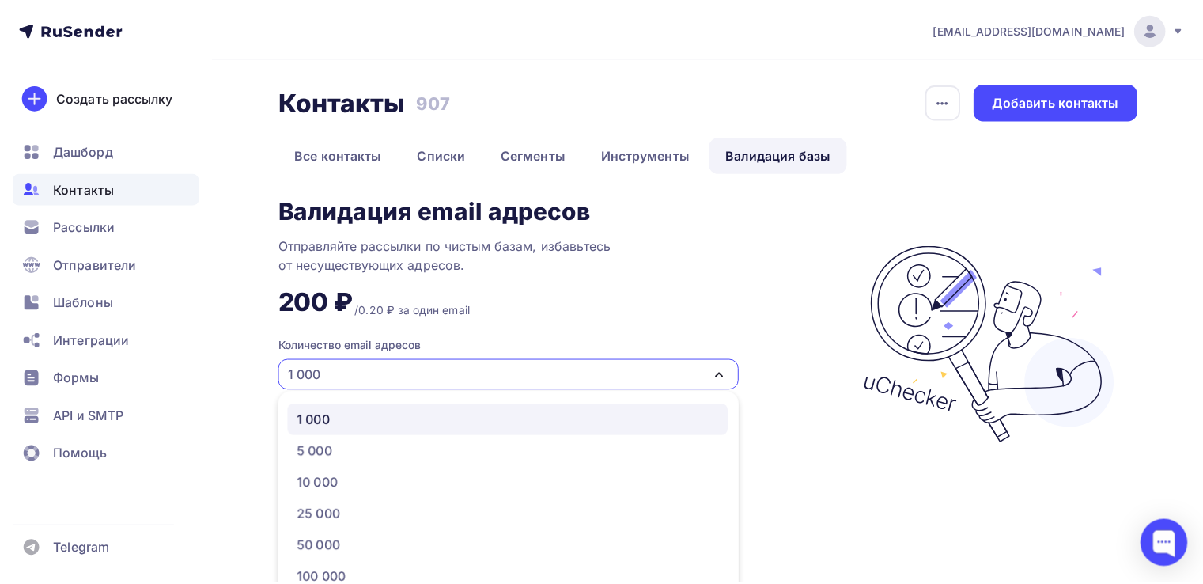
scroll to position [69, 0]
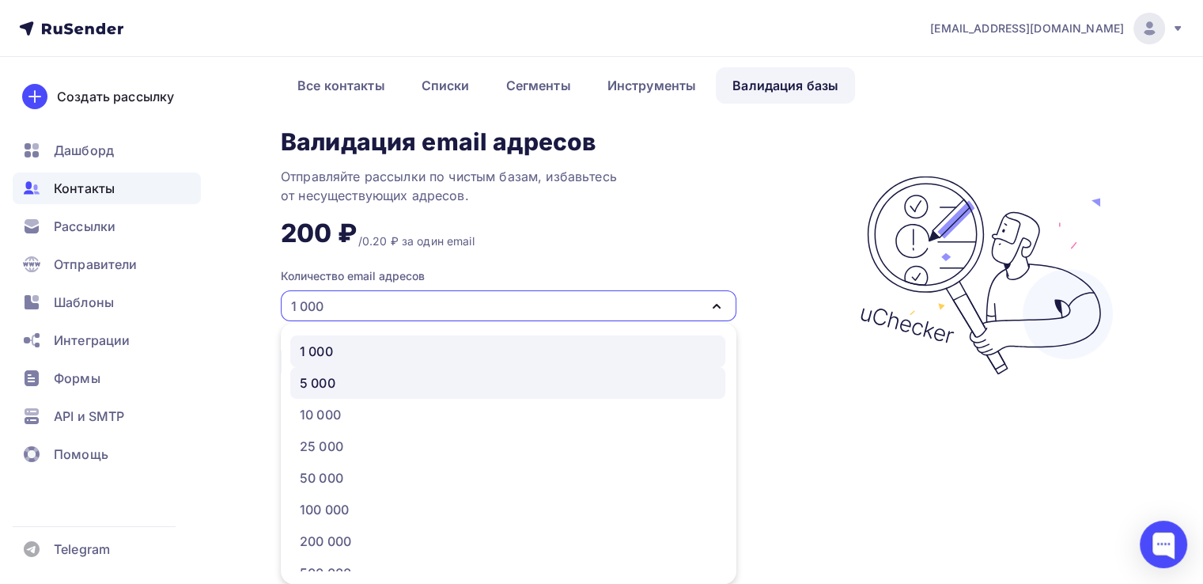
click at [512, 380] on div "5 000" at bounding box center [508, 382] width 416 height 19
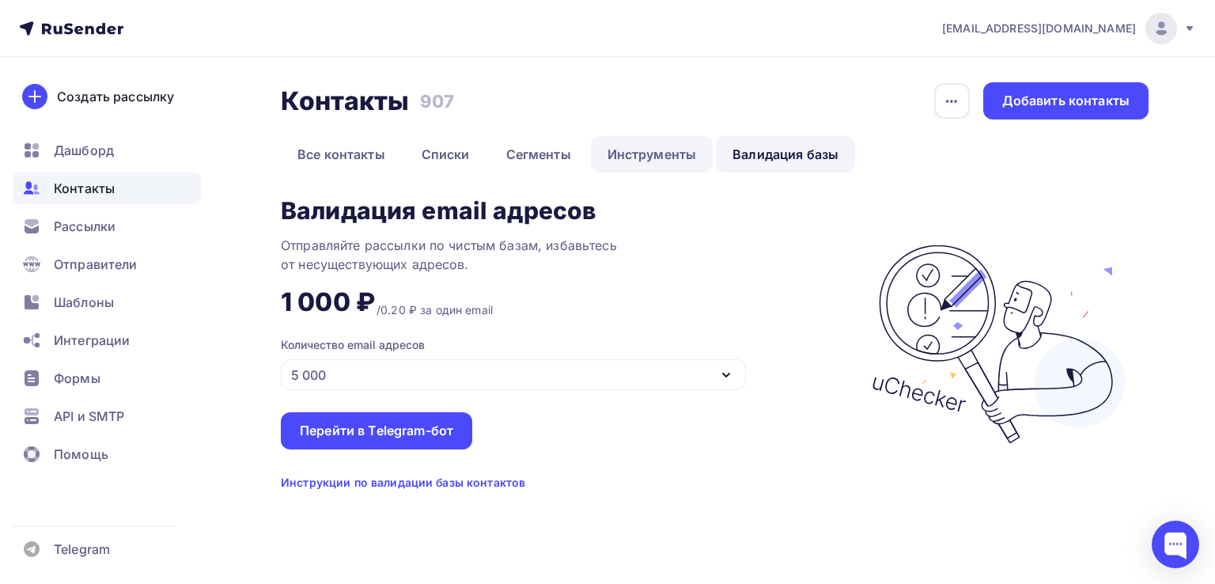
click at [671, 162] on link "Инструменты" at bounding box center [652, 154] width 123 height 36
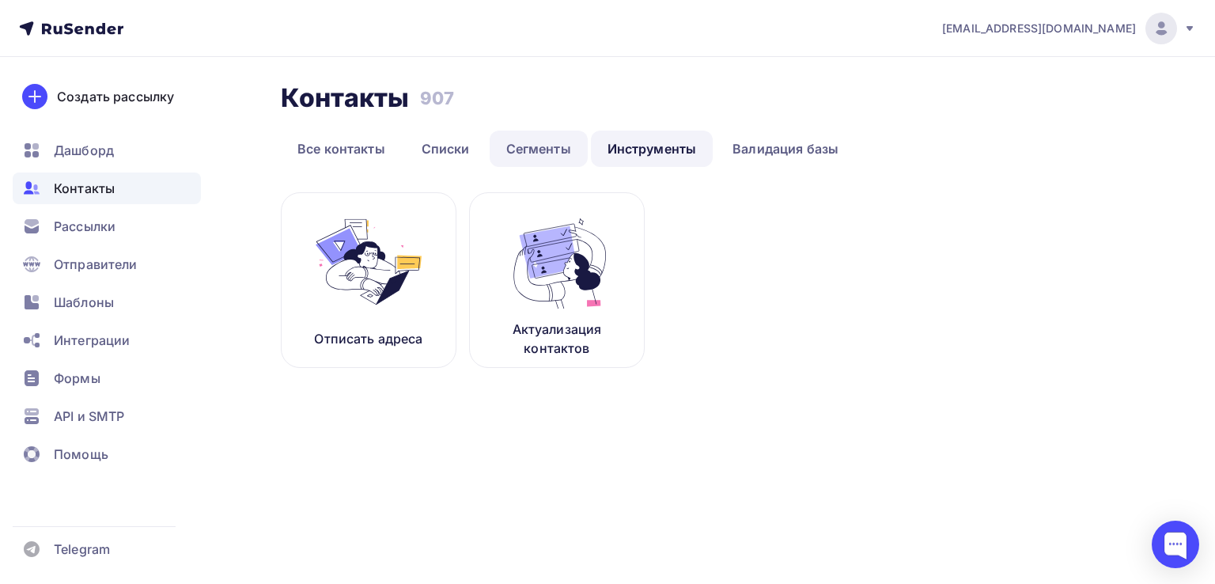
click at [570, 149] on link "Сегменты" at bounding box center [539, 149] width 98 height 36
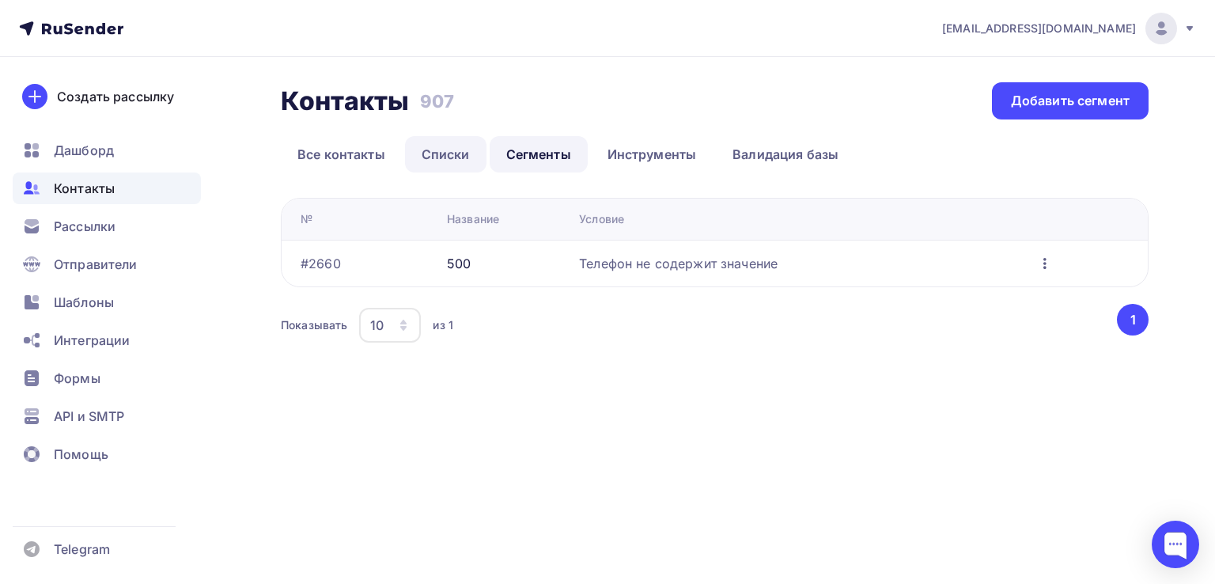
click at [426, 156] on link "Списки" at bounding box center [445, 154] width 81 height 36
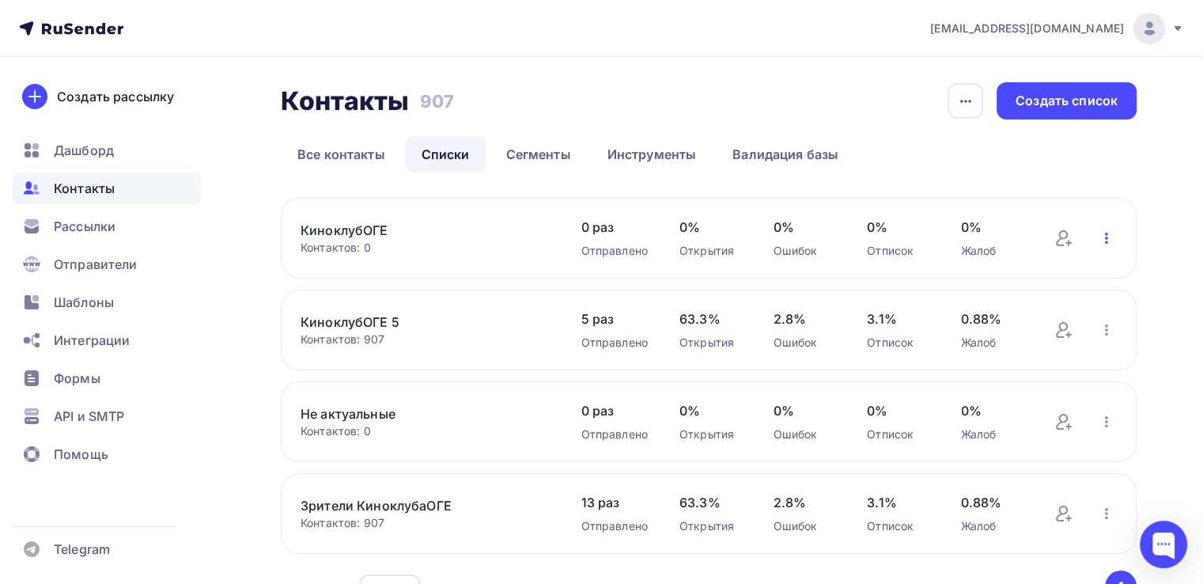
click at [1101, 246] on icon "button" at bounding box center [1106, 238] width 19 height 19
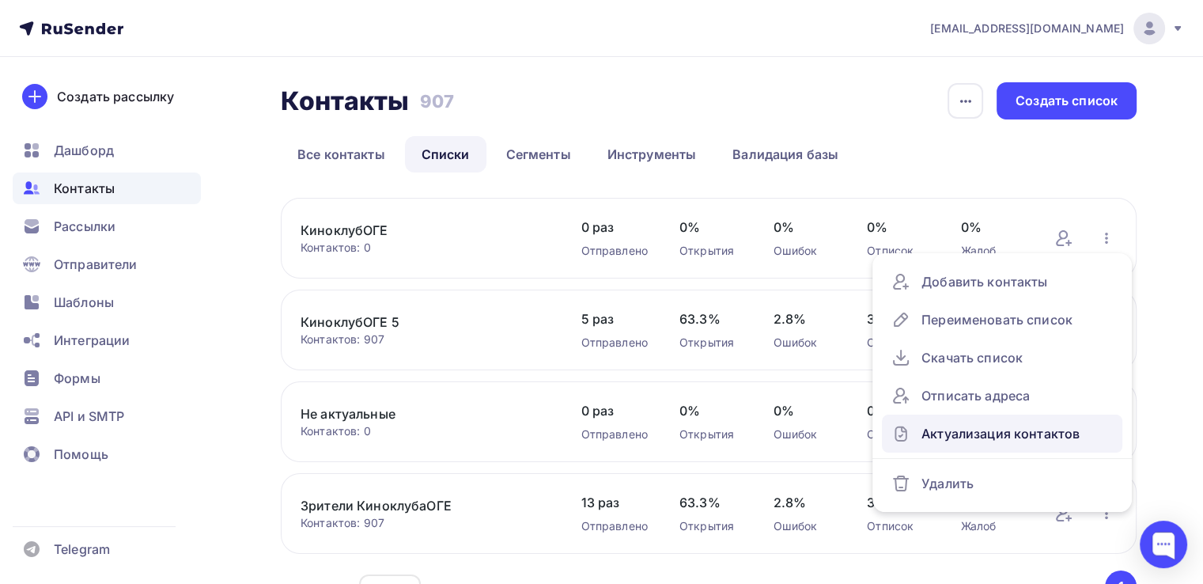
click at [983, 437] on div "Актуализация контактов" at bounding box center [1001, 433] width 221 height 25
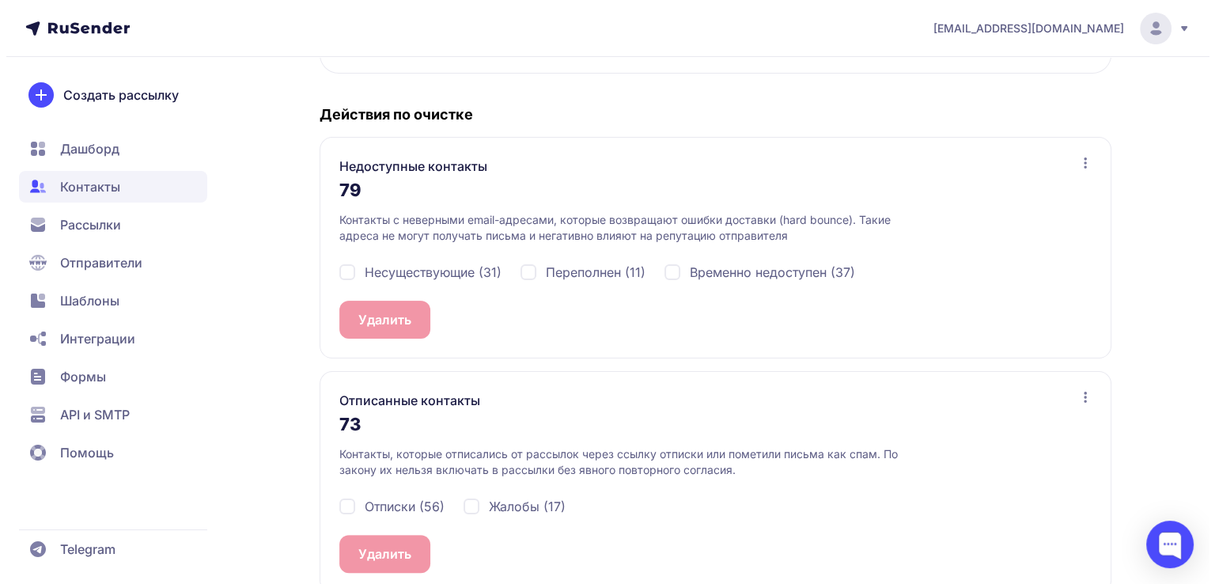
scroll to position [312, 0]
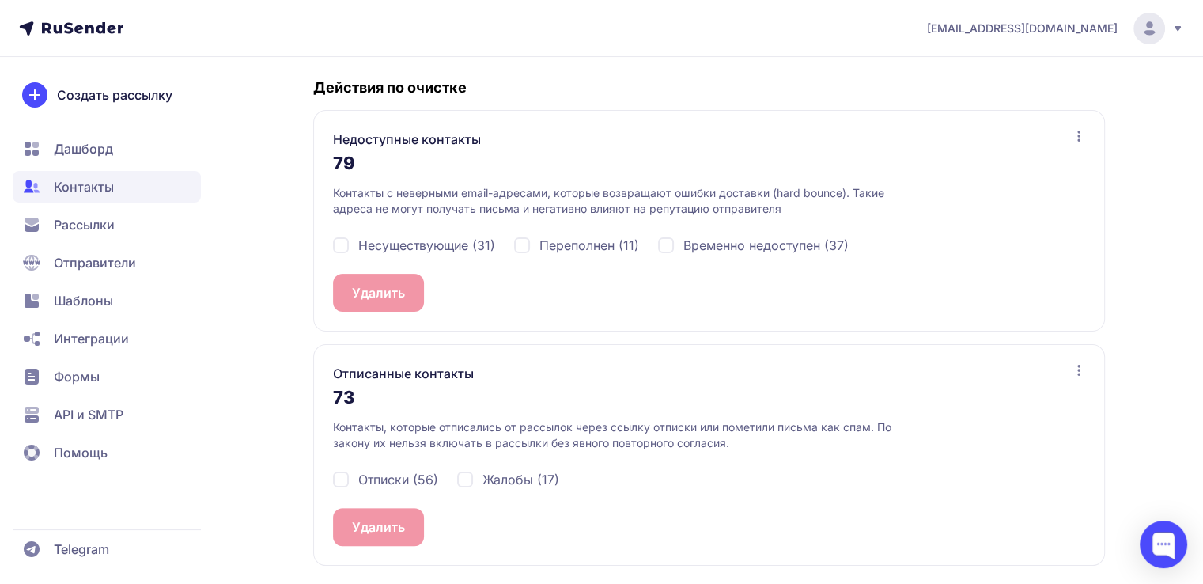
click at [359, 344] on div "Недоступные контакты 79 Контакты с неверными email-адресами, которые возвращают…" at bounding box center [709, 454] width 792 height 221
click at [343, 244] on div "Несуществующие (31)" at bounding box center [414, 245] width 162 height 19
checkbox input "true"
click at [658, 243] on div "Переполнен (11)" at bounding box center [753, 245] width 191 height 19
checkbox input "true"
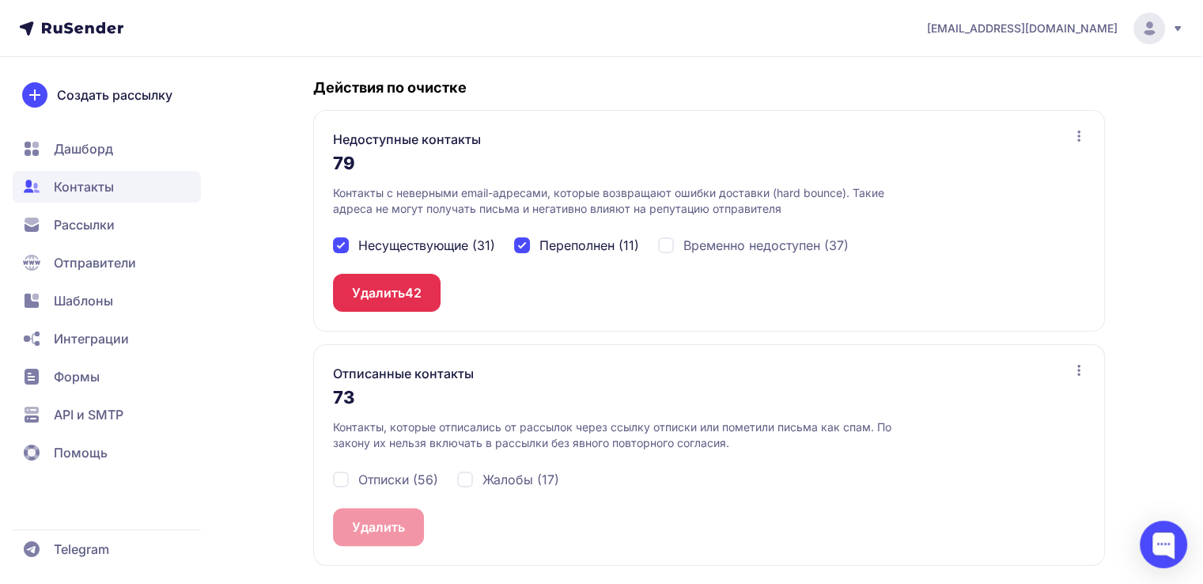
click at [668, 248] on div "Временно недоступен (37)" at bounding box center [753, 245] width 191 height 19
checkbox input "true"
click at [343, 475] on div "Отписки (56)" at bounding box center [385, 479] width 105 height 19
checkbox input "true"
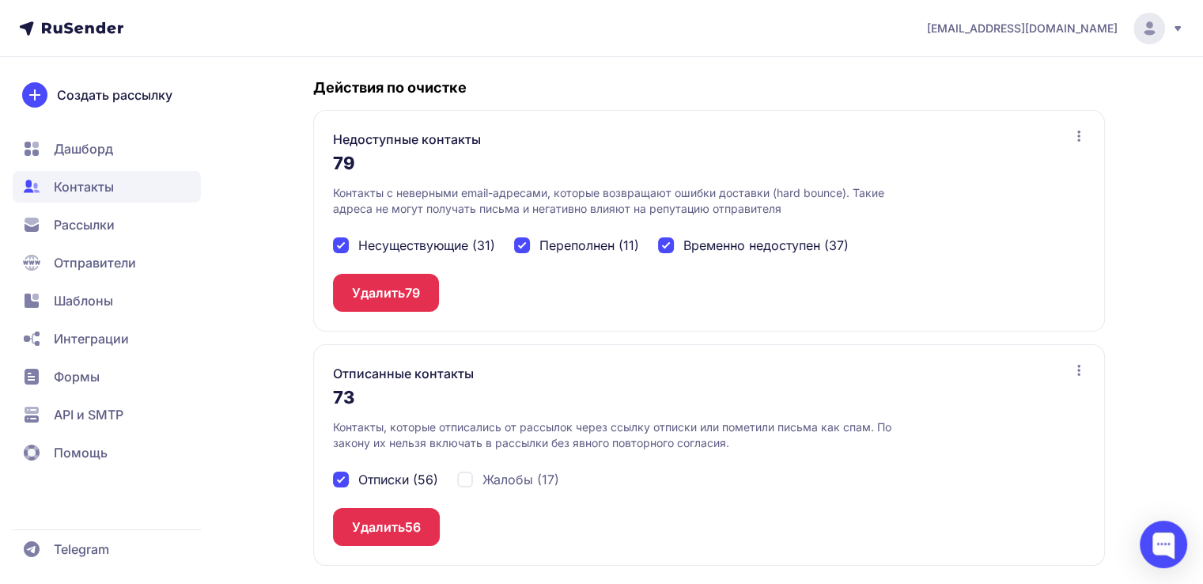
click at [658, 255] on div "Жалобы (17)" at bounding box center [753, 245] width 191 height 19
checkbox input "true"
click at [388, 294] on button "Удалить 79" at bounding box center [386, 293] width 106 height 38
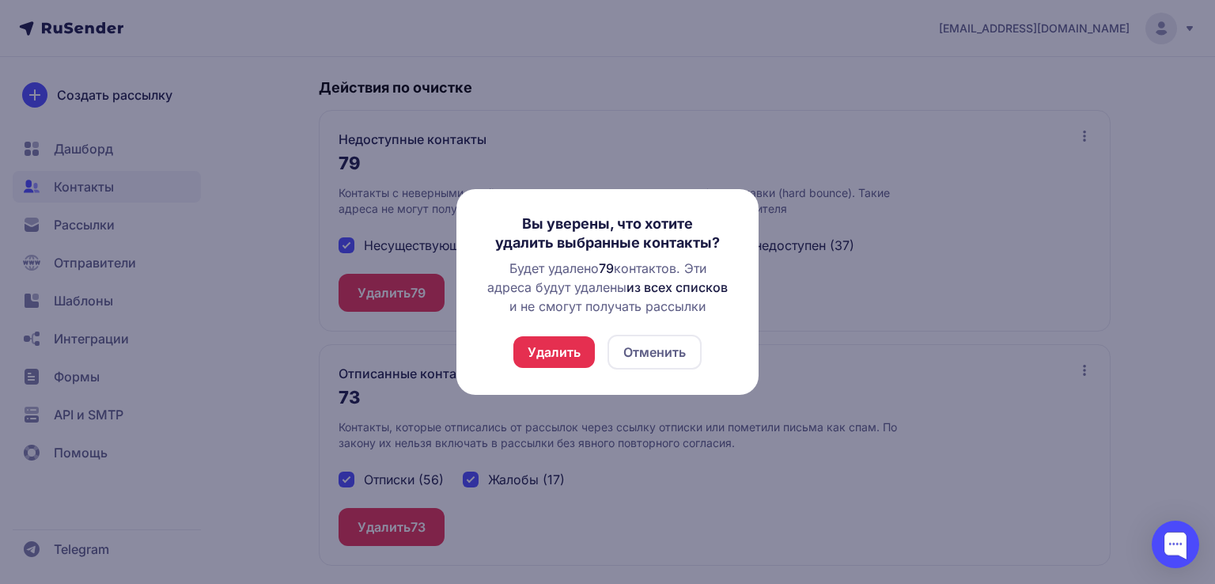
click at [560, 358] on button "Удалить" at bounding box center [553, 352] width 81 height 32
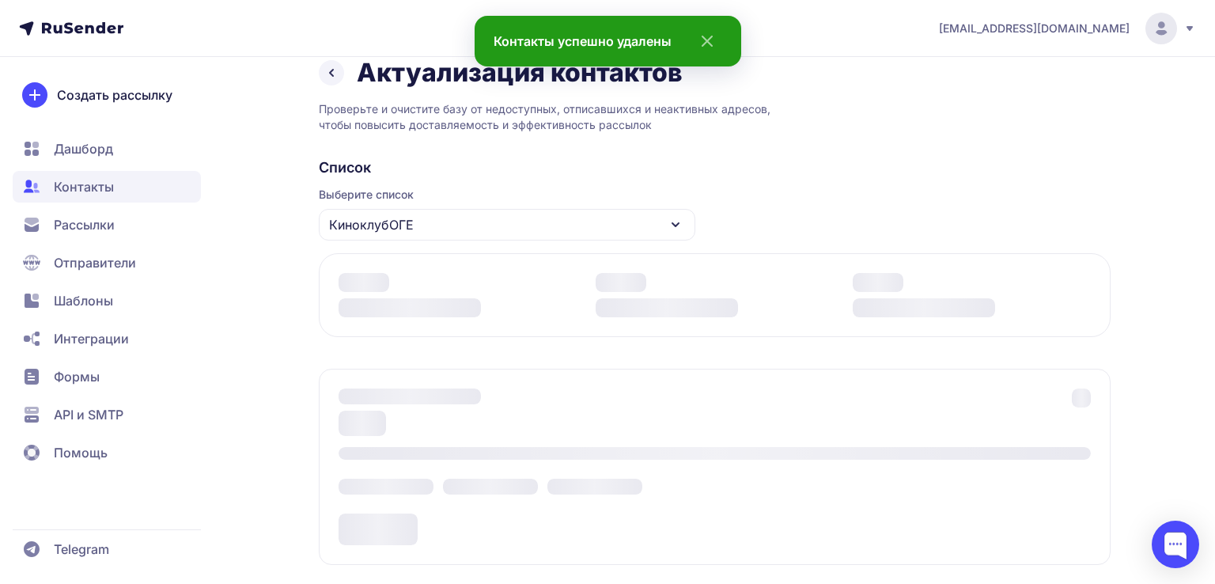
scroll to position [274, 0]
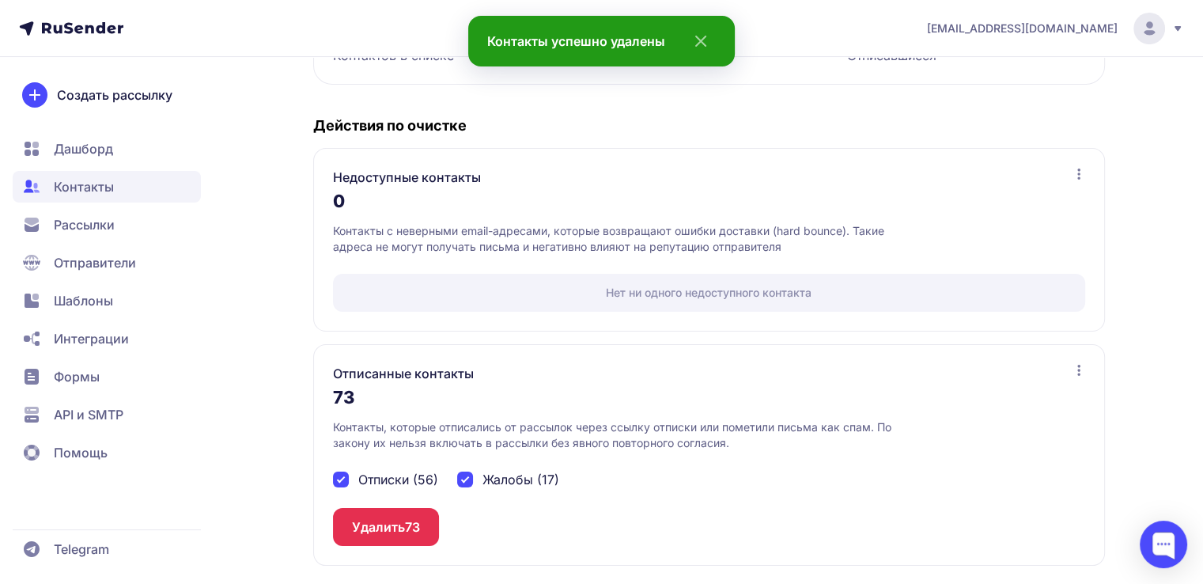
click at [408, 524] on span "73" at bounding box center [412, 526] width 15 height 19
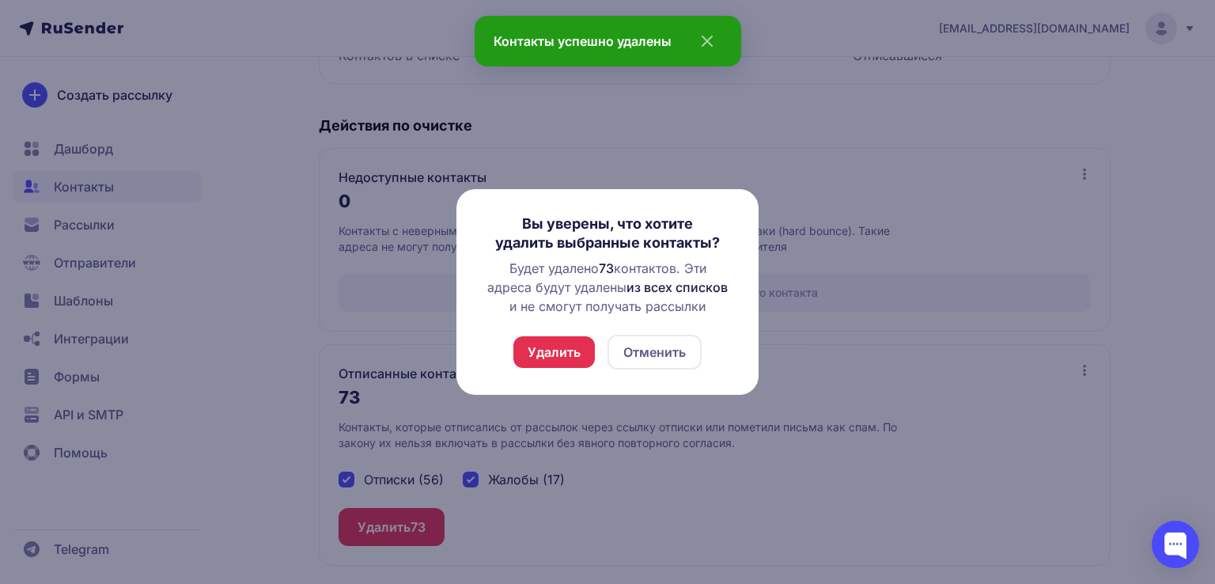
click at [571, 354] on button "Удалить" at bounding box center [553, 352] width 81 height 32
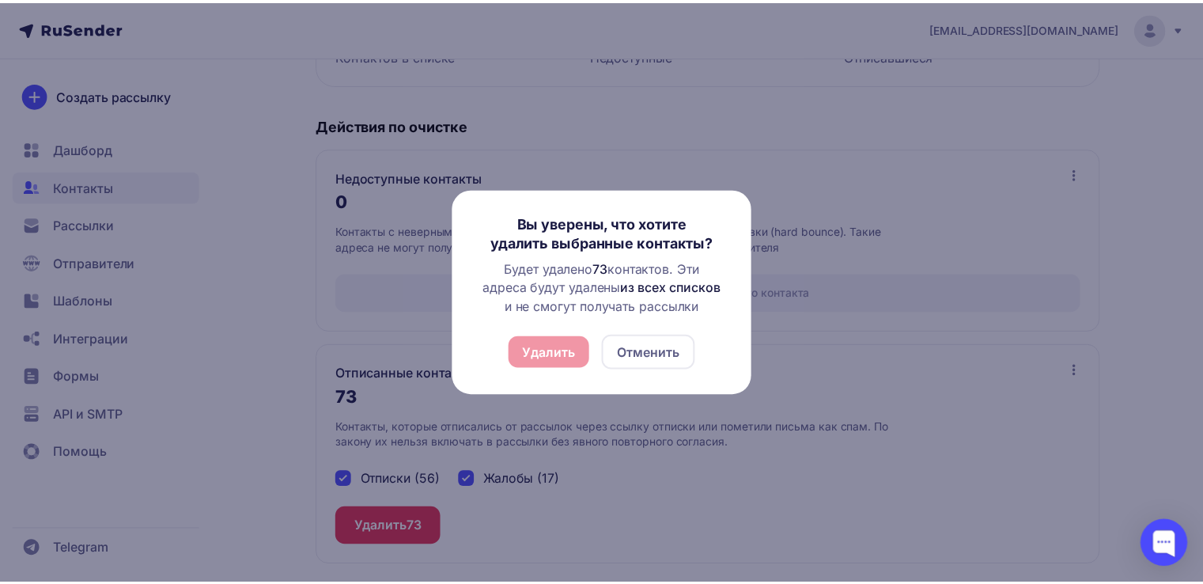
scroll to position [25, 0]
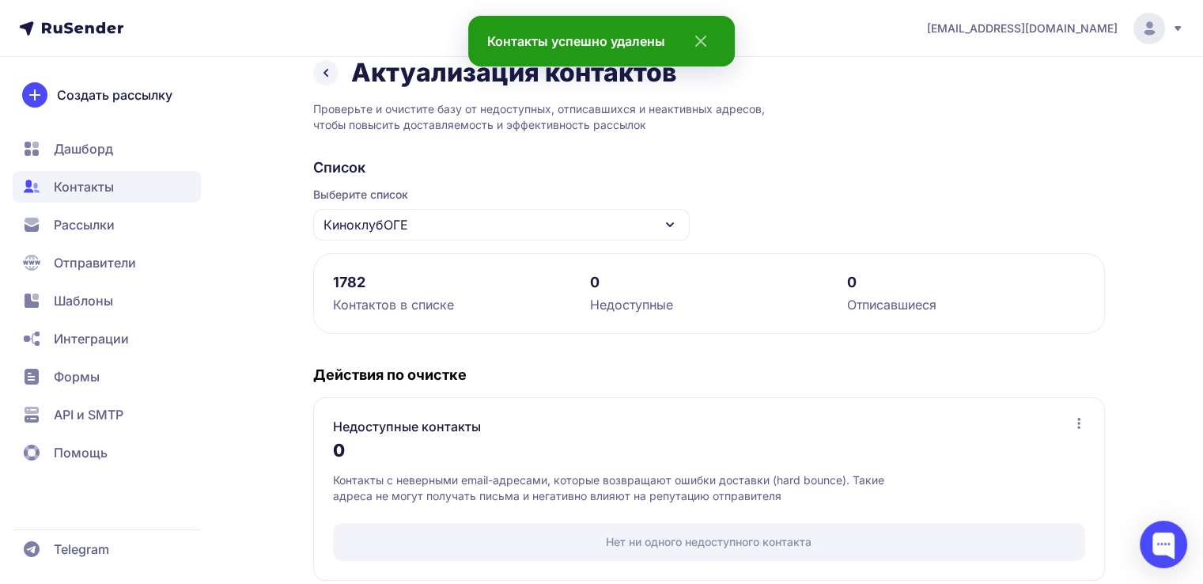
click at [850, 175] on h2 "Список" at bounding box center [709, 167] width 792 height 19
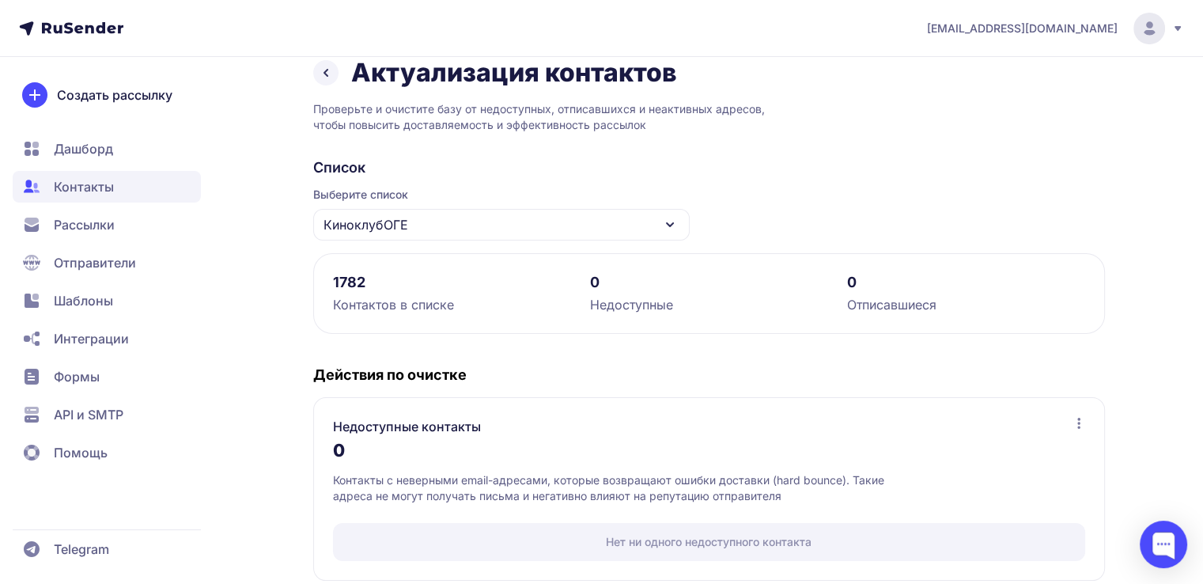
click at [916, 137] on div "Актуализация контактов Проверьте и очистите базу от недоступных, отписавшихся и…" at bounding box center [709, 426] width 792 height 739
click at [104, 232] on span "Рассылки" at bounding box center [84, 224] width 61 height 19
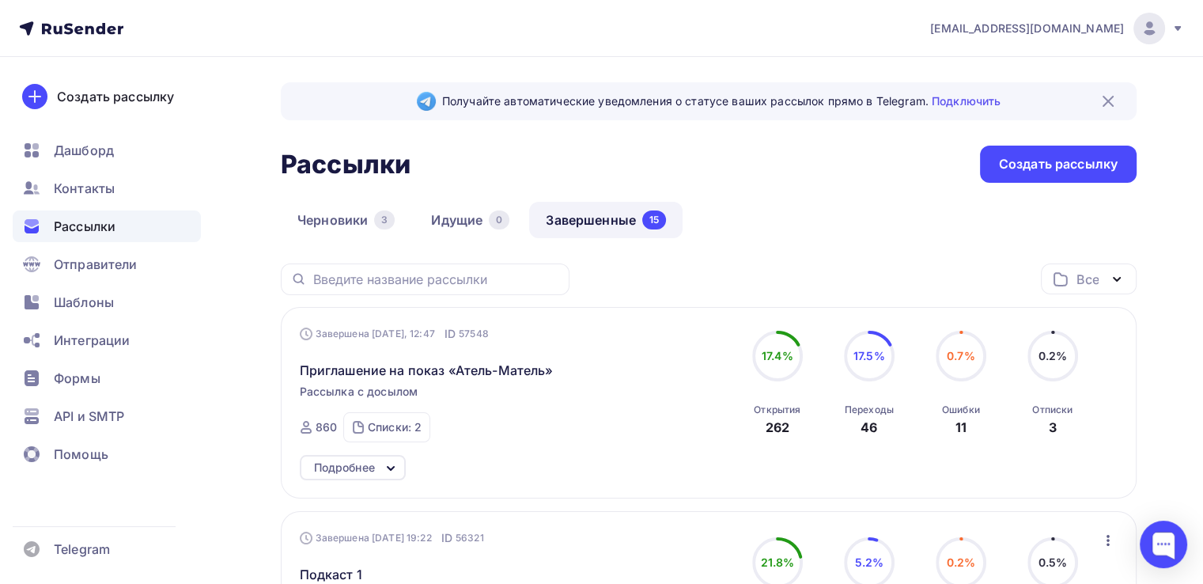
click at [703, 246] on div "Черновики 3 Идущие 0 Завершенные 15" at bounding box center [709, 233] width 856 height 62
drag, startPoint x: 704, startPoint y: 222, endPoint x: 322, endPoint y: 181, distance: 384.3
click at [445, 210] on div "Черновики 3 Идущие 0 Завершенные 15" at bounding box center [709, 233] width 856 height 62
click at [283, 155] on h2 "Рассылки" at bounding box center [346, 165] width 130 height 32
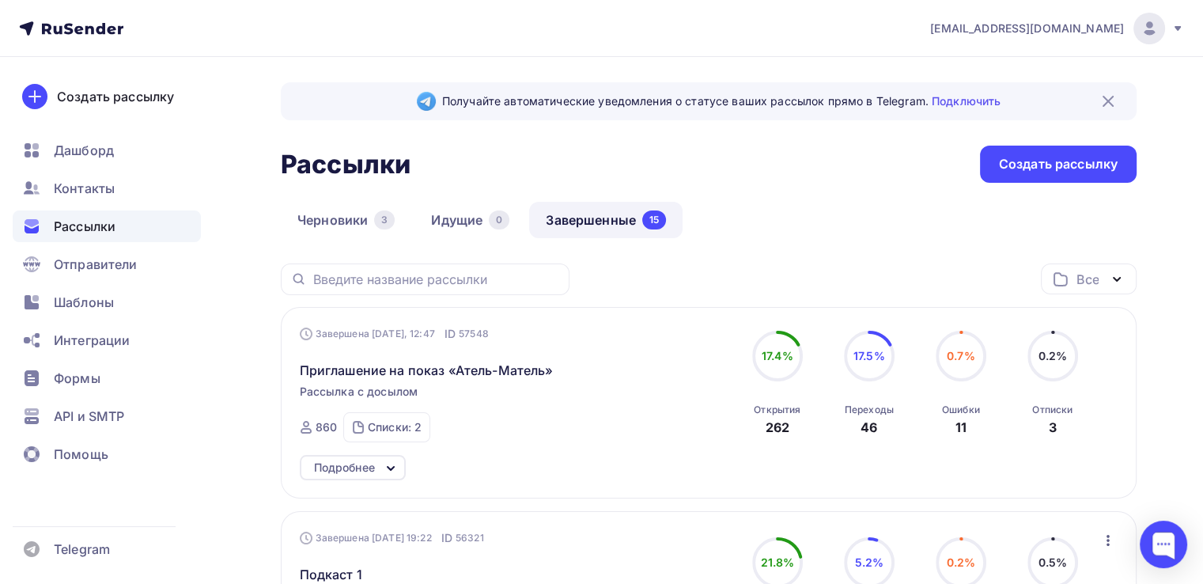
click at [326, 168] on h2 "Рассылки" at bounding box center [346, 165] width 130 height 32
click at [529, 166] on div "Рассылки Рассылки Создать рассылку" at bounding box center [709, 164] width 856 height 37
click at [323, 165] on h2 "Рассылки" at bounding box center [346, 165] width 130 height 32
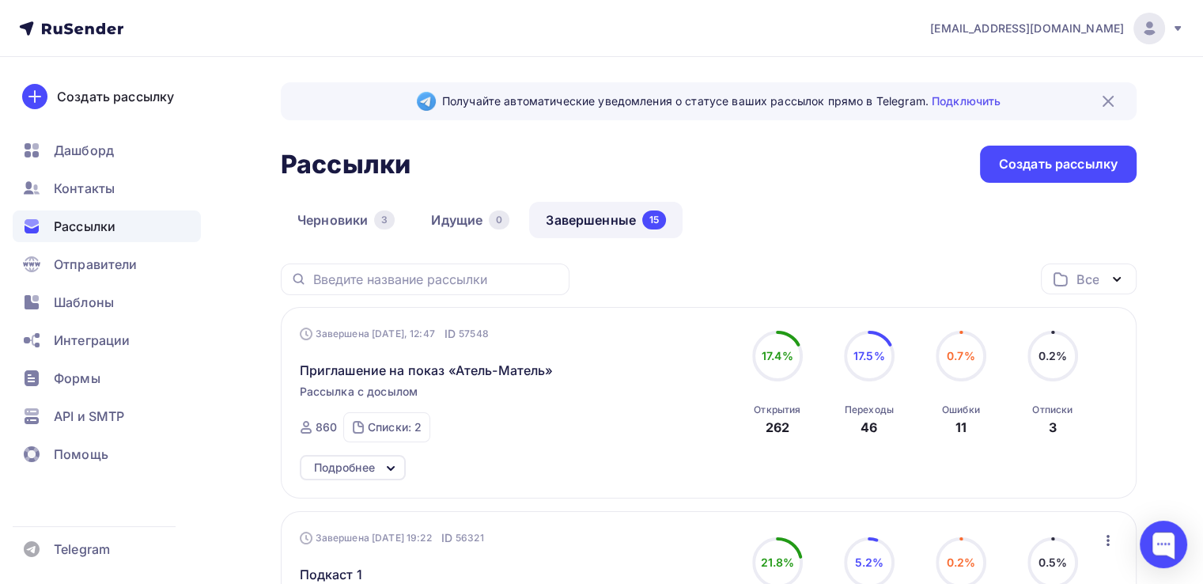
click at [372, 165] on h2 "Рассылки" at bounding box center [346, 165] width 130 height 32
click at [679, 165] on div "Рассылки Рассылки Создать рассылку" at bounding box center [709, 164] width 856 height 37
click at [794, 171] on div "Рассылки Рассылки Создать рассылку" at bounding box center [709, 164] width 856 height 37
click at [801, 159] on div "Рассылки Рассылки Создать рассылку" at bounding box center [709, 164] width 856 height 37
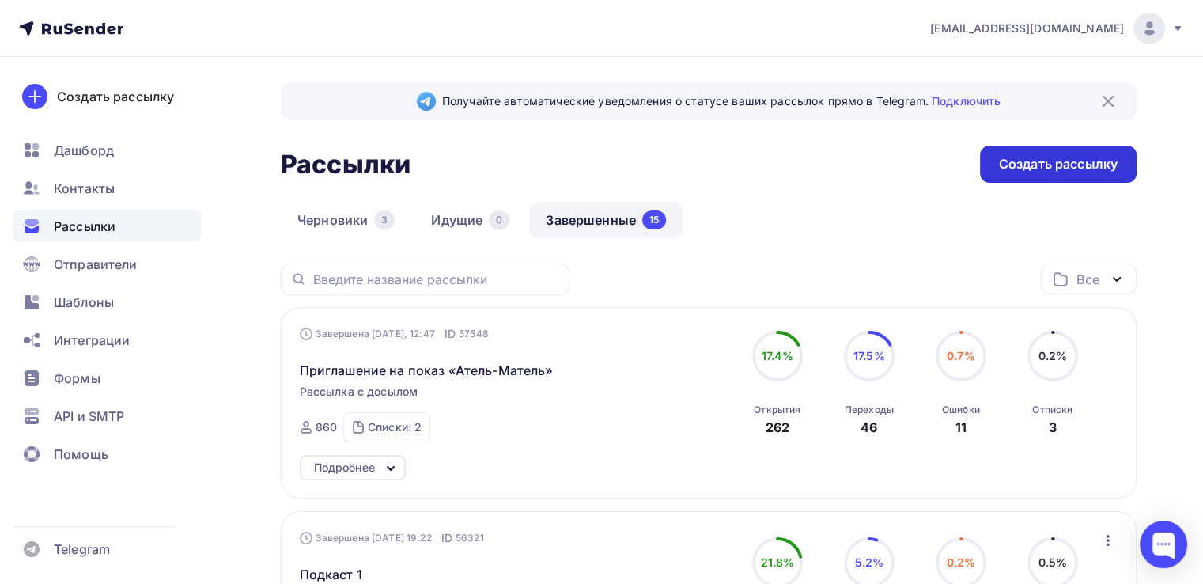
click at [1088, 164] on div "Создать рассылку" at bounding box center [1058, 164] width 119 height 18
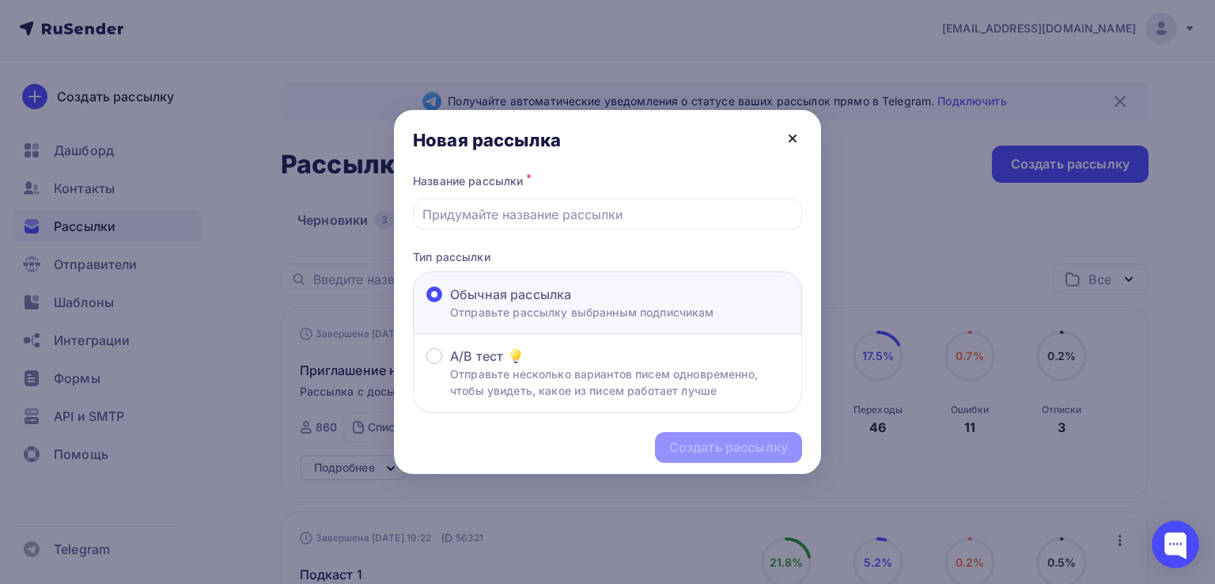
click at [793, 137] on icon at bounding box center [792, 138] width 6 height 6
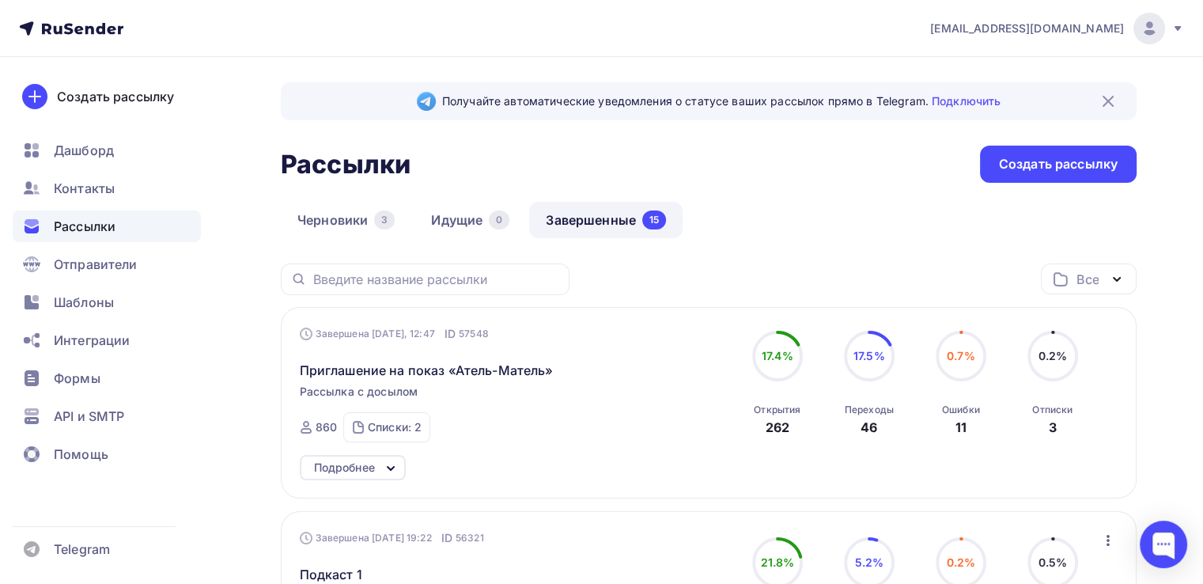
scroll to position [158, 0]
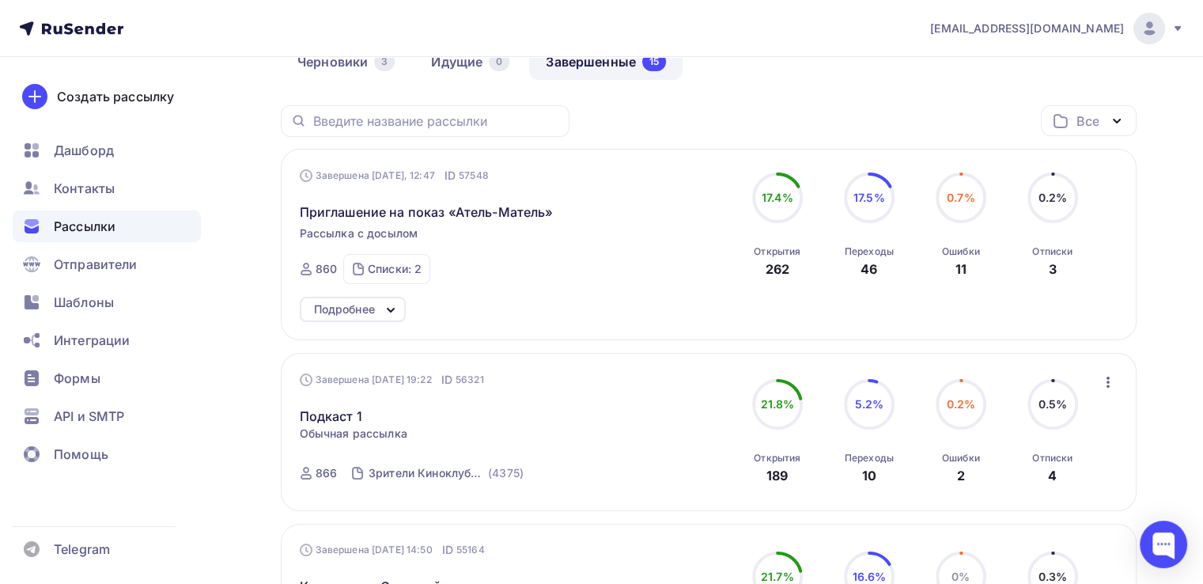
click at [399, 308] on icon at bounding box center [390, 310] width 19 height 19
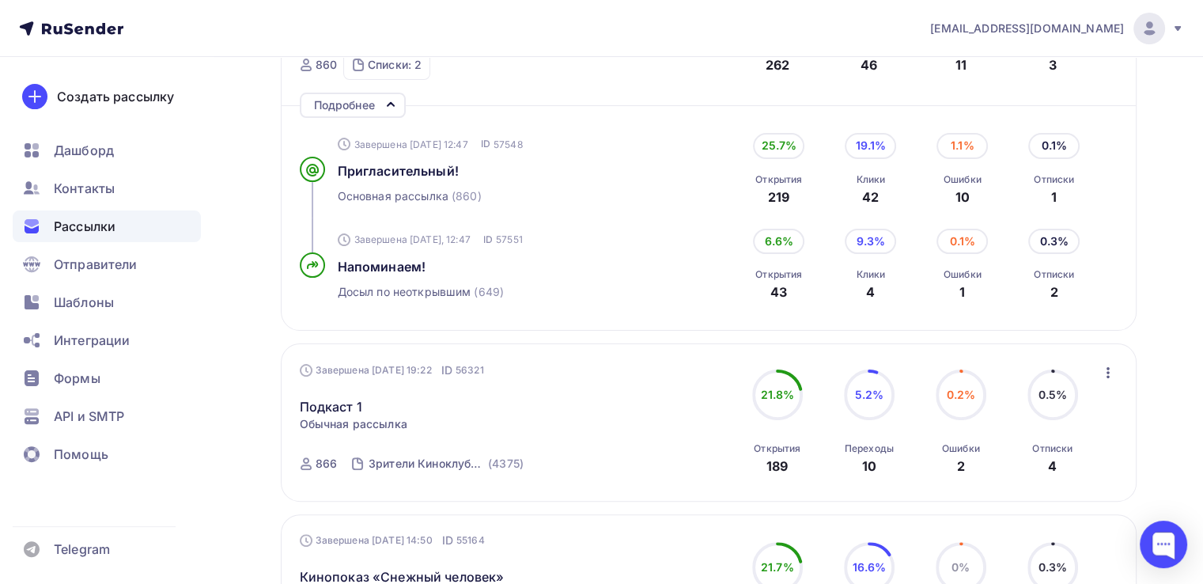
scroll to position [395, 0]
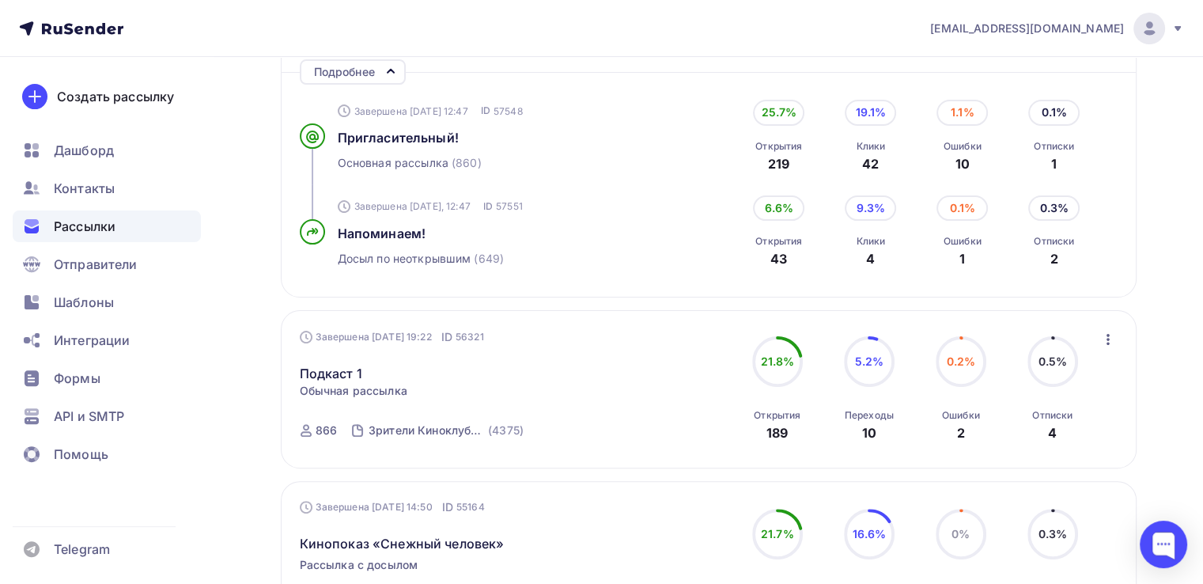
click at [1089, 264] on div "0.3% Отписки 2" at bounding box center [1054, 231] width 79 height 73
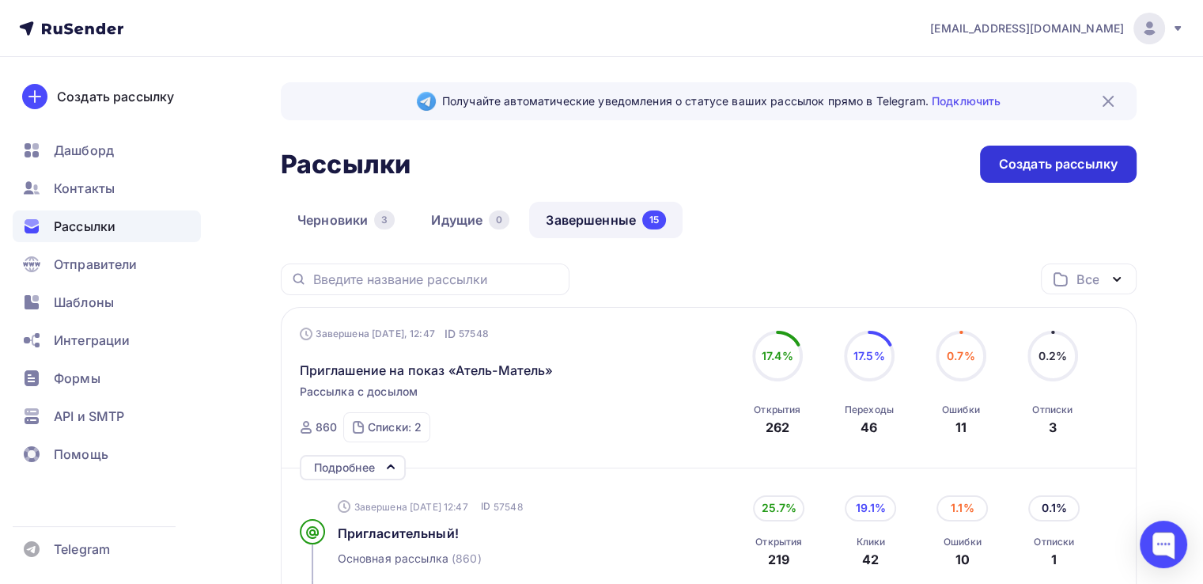
click at [1066, 168] on div "Создать рассылку" at bounding box center [1058, 164] width 119 height 18
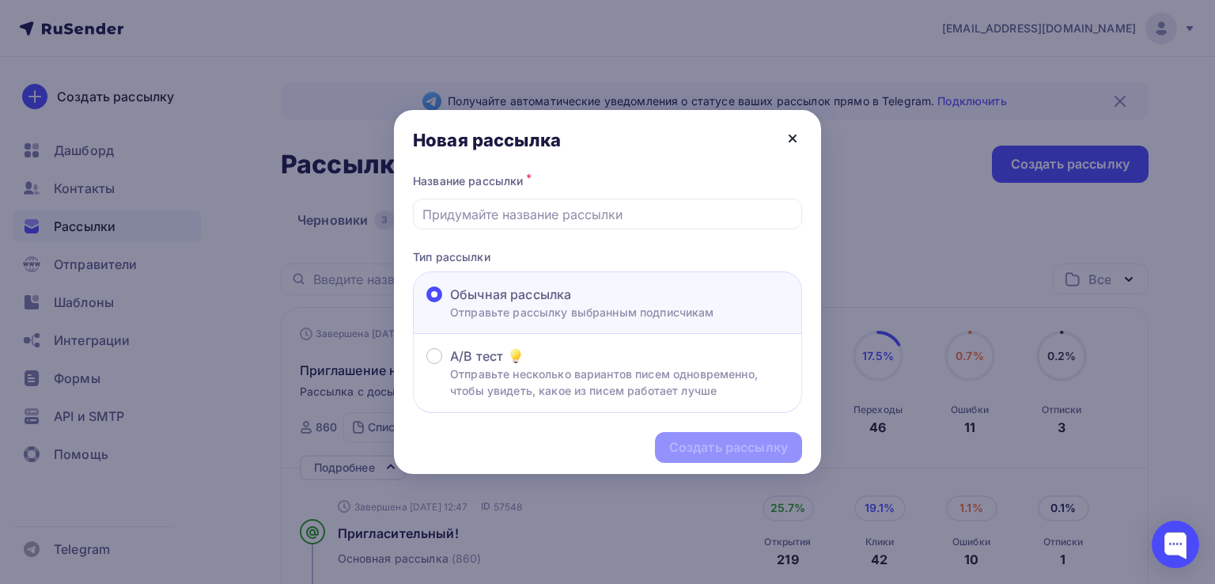
click at [789, 136] on icon at bounding box center [792, 138] width 6 height 6
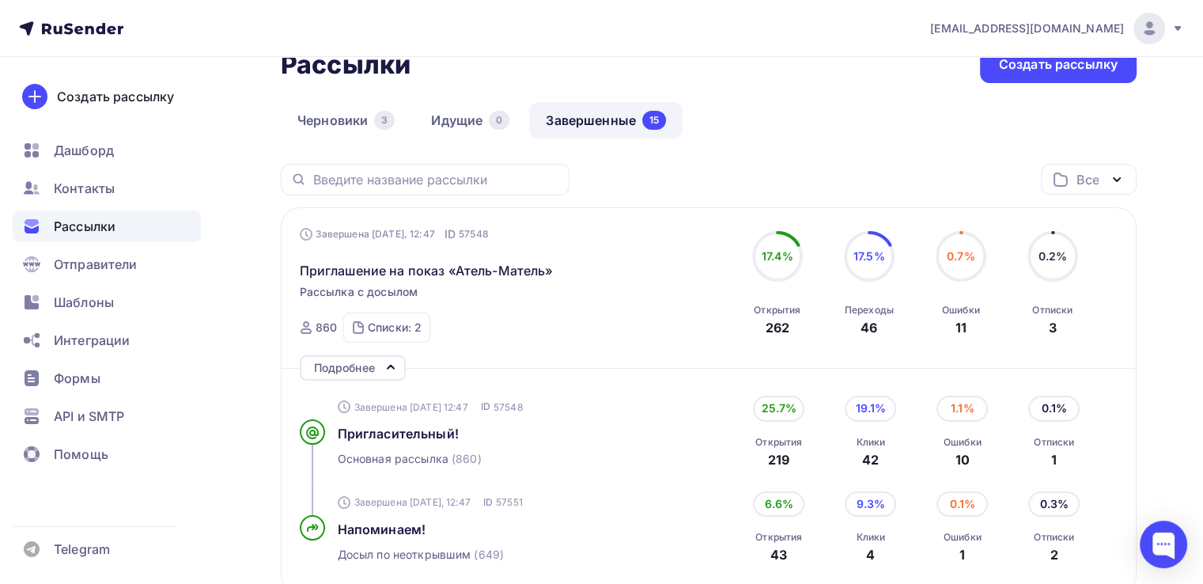
scroll to position [79, 0]
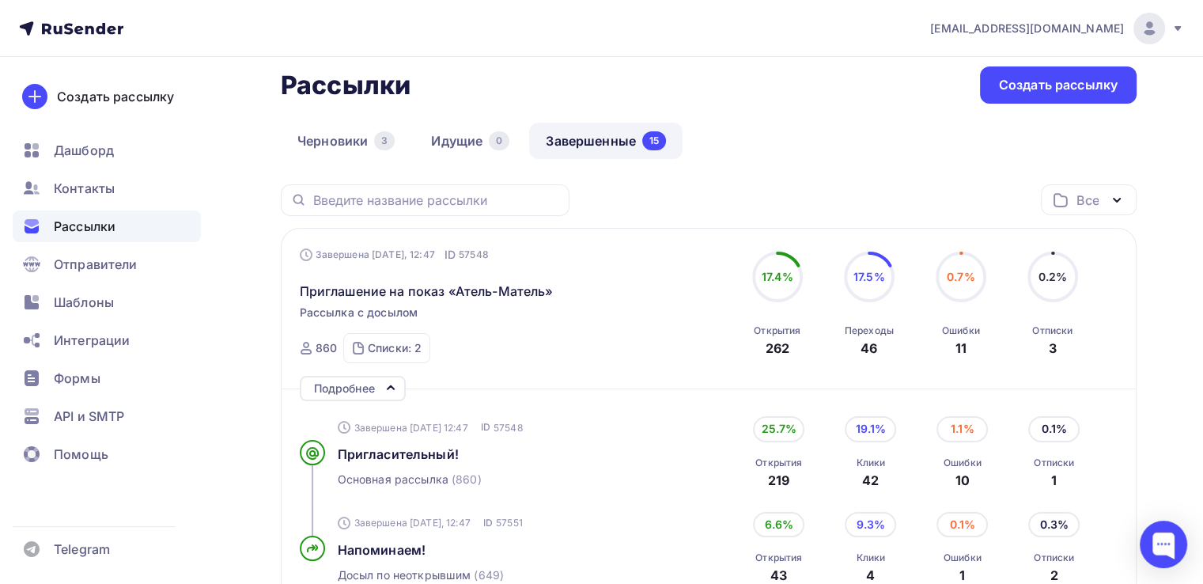
drag, startPoint x: 412, startPoint y: 290, endPoint x: 228, endPoint y: 281, distance: 184.5
click at [84, 232] on span "Рассылки" at bounding box center [85, 226] width 62 height 19
click at [320, 142] on link "Черновики 3" at bounding box center [346, 141] width 131 height 36
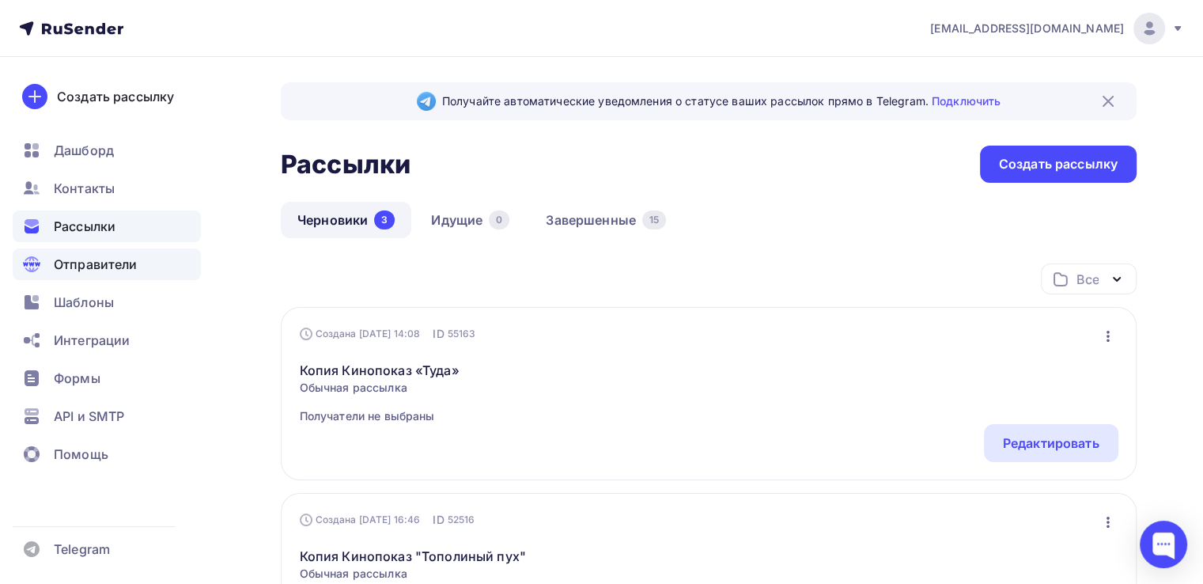
click at [127, 276] on div "Отправители" at bounding box center [107, 264] width 188 height 32
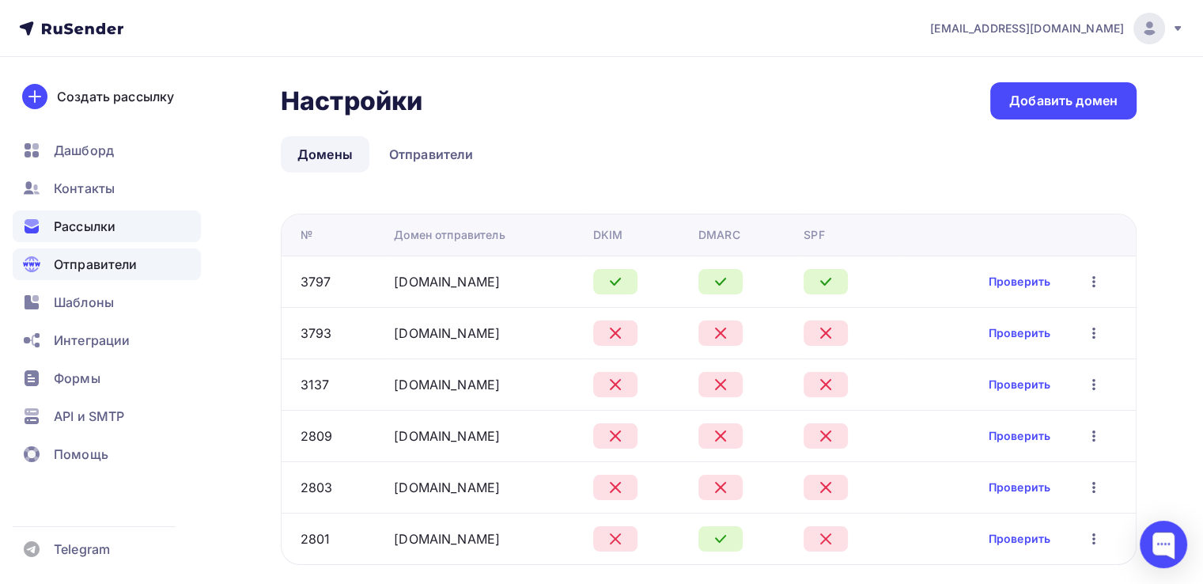
click at [98, 226] on span "Рассылки" at bounding box center [85, 226] width 62 height 19
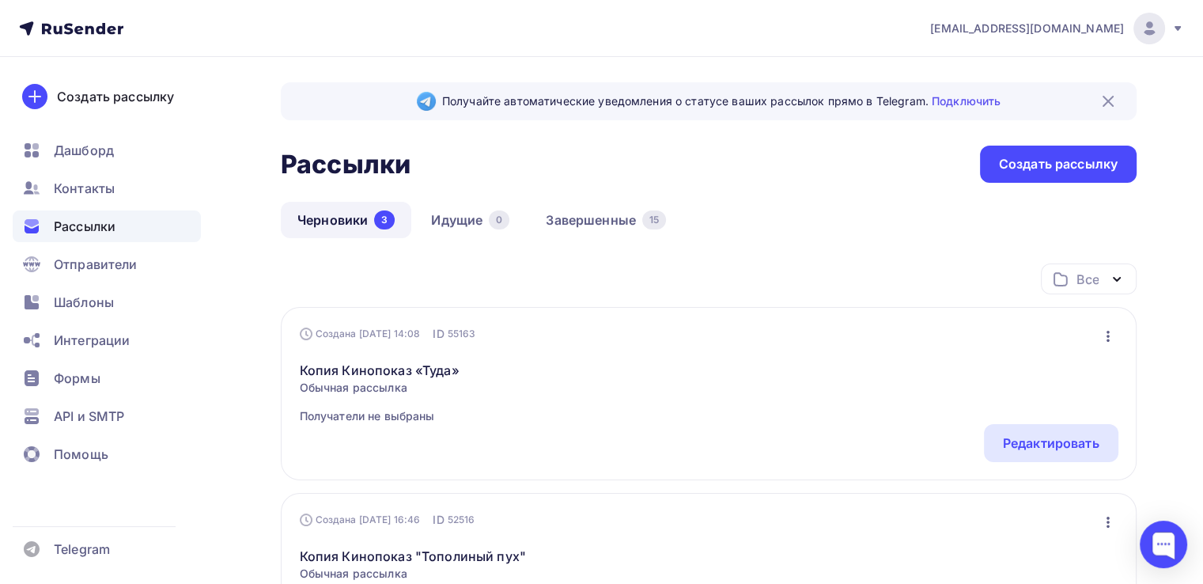
click at [346, 165] on h2 "Рассылки" at bounding box center [346, 165] width 130 height 32
click at [324, 167] on h2 "Рассылки" at bounding box center [346, 165] width 130 height 32
click at [327, 165] on h2 "Рассылки" at bounding box center [346, 165] width 130 height 32
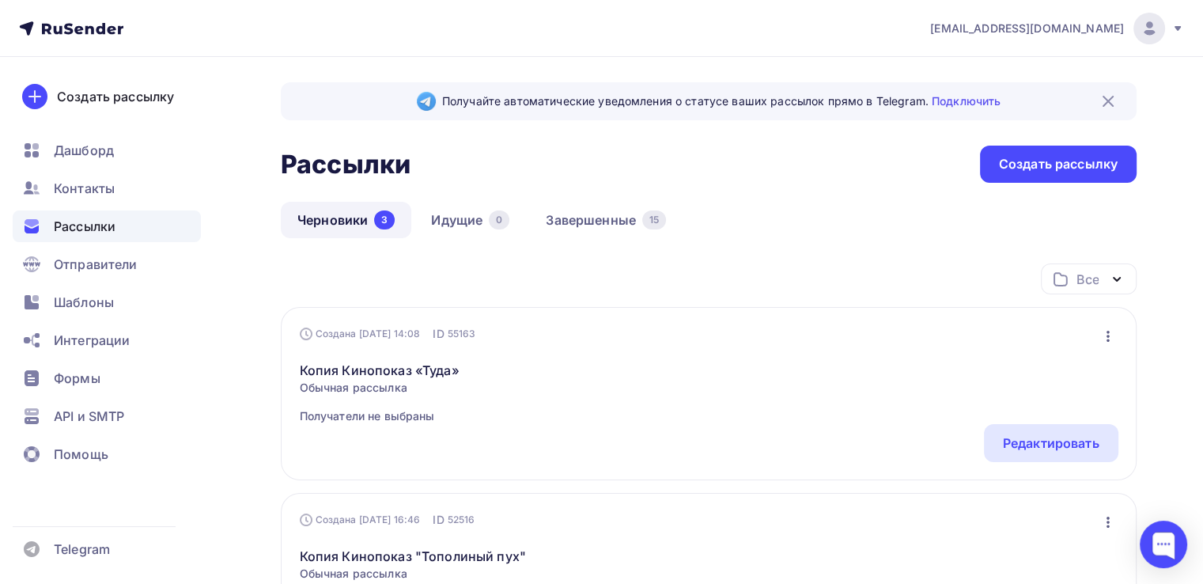
click at [327, 165] on h2 "Рассылки" at bounding box center [346, 165] width 130 height 32
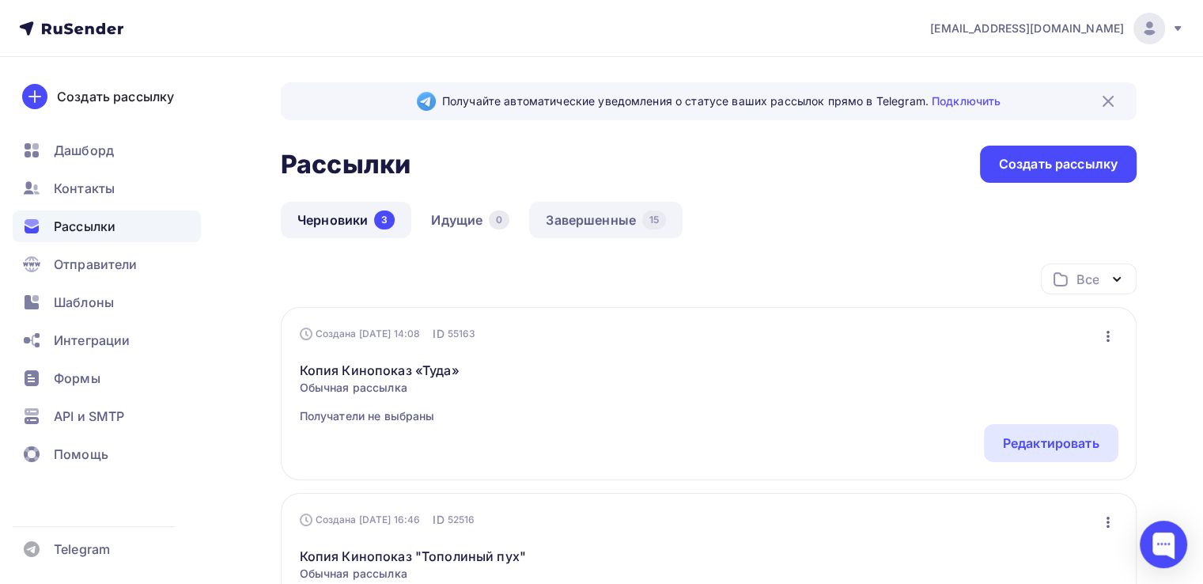
click at [648, 228] on div "15" at bounding box center [654, 219] width 24 height 19
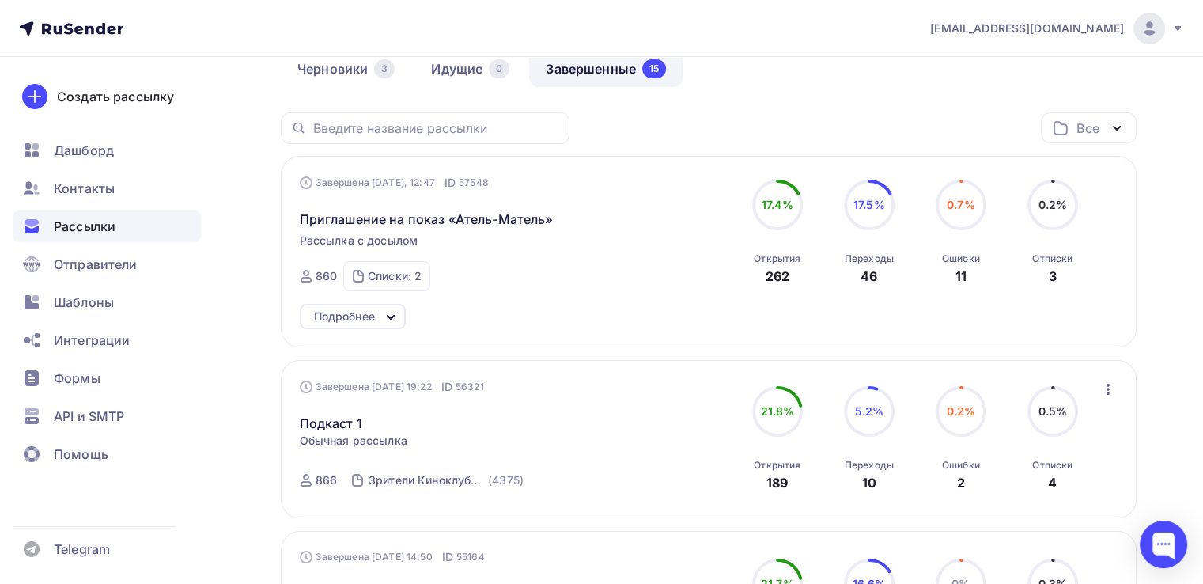
scroll to position [158, 0]
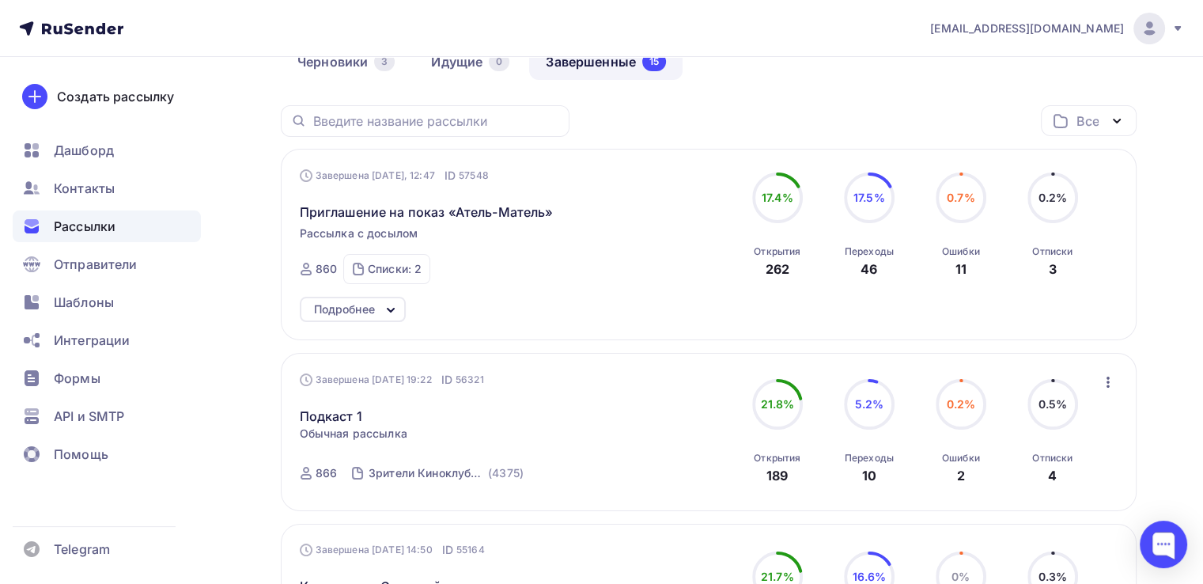
drag, startPoint x: 1107, startPoint y: 162, endPoint x: 1157, endPoint y: 198, distance: 61.2
click at [425, 210] on span "Приглашение на показ «Атель-Матель»" at bounding box center [427, 211] width 254 height 19
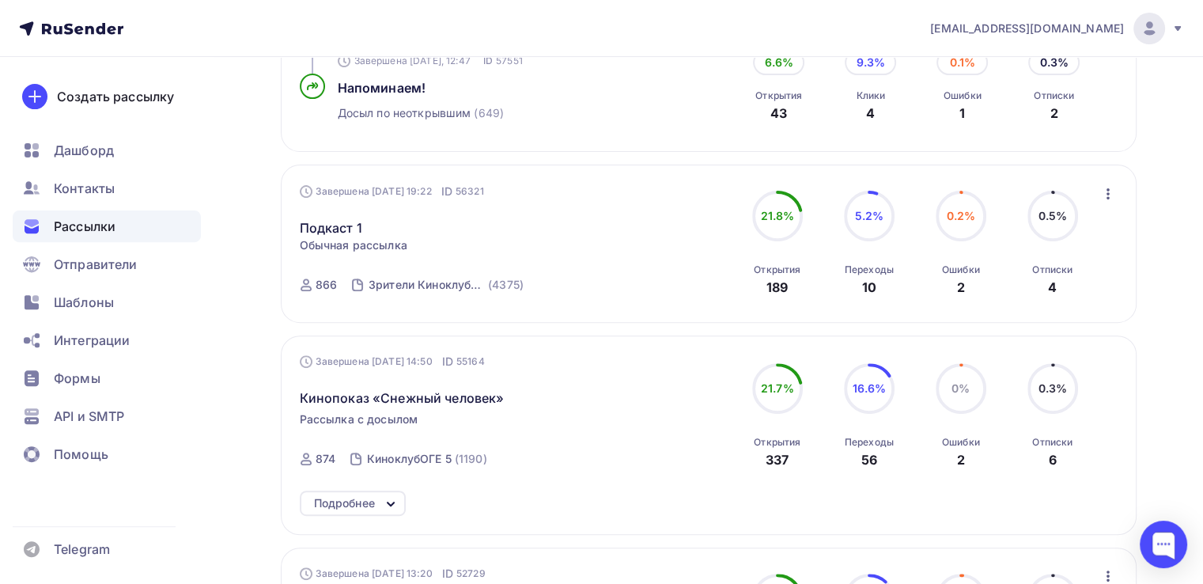
scroll to position [554, 0]
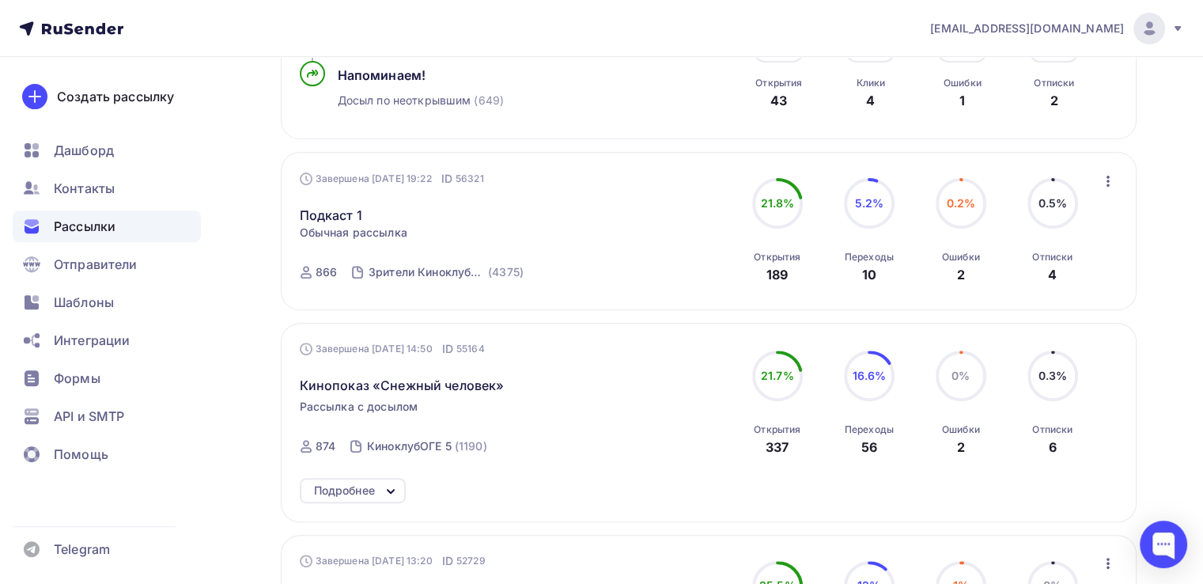
click at [1107, 172] on icon "button" at bounding box center [1108, 181] width 19 height 19
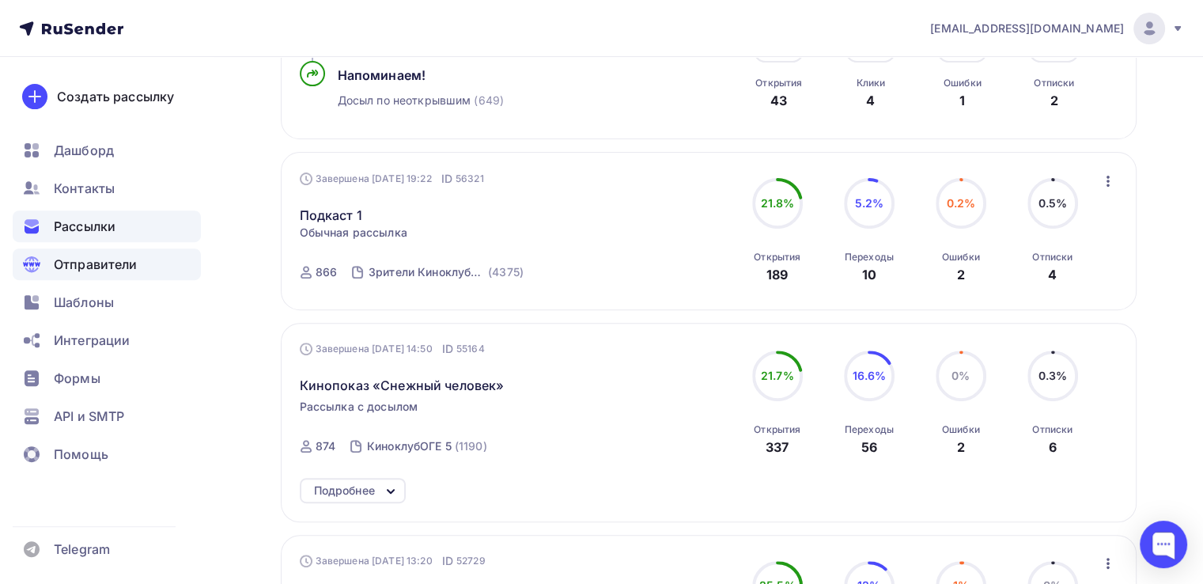
click at [82, 274] on div "Отправители" at bounding box center [107, 264] width 188 height 32
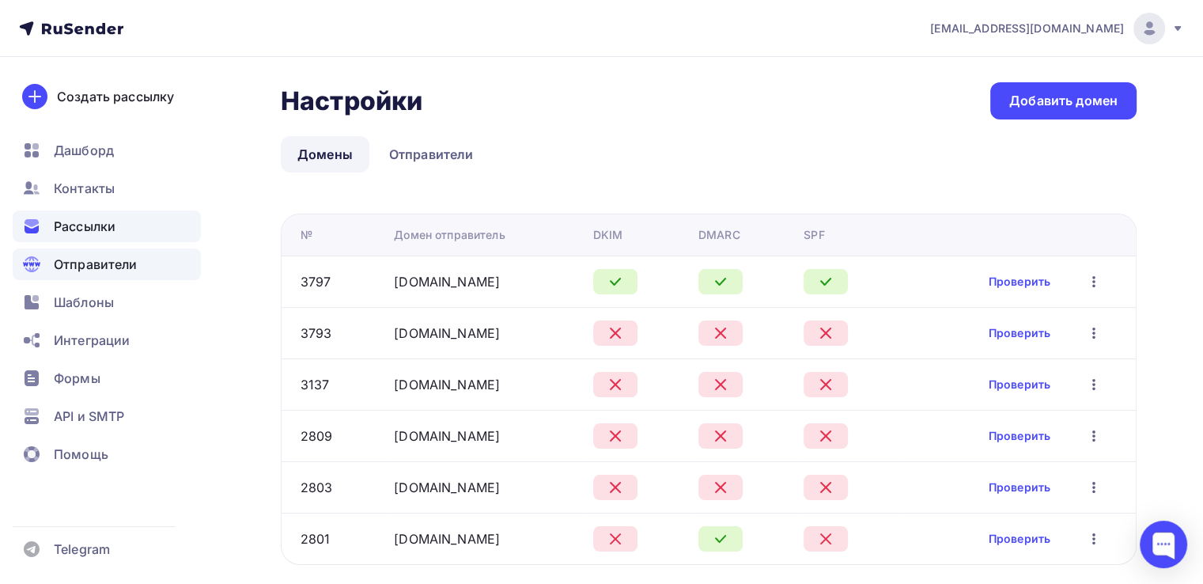
click at [89, 233] on span "Рассылки" at bounding box center [85, 226] width 62 height 19
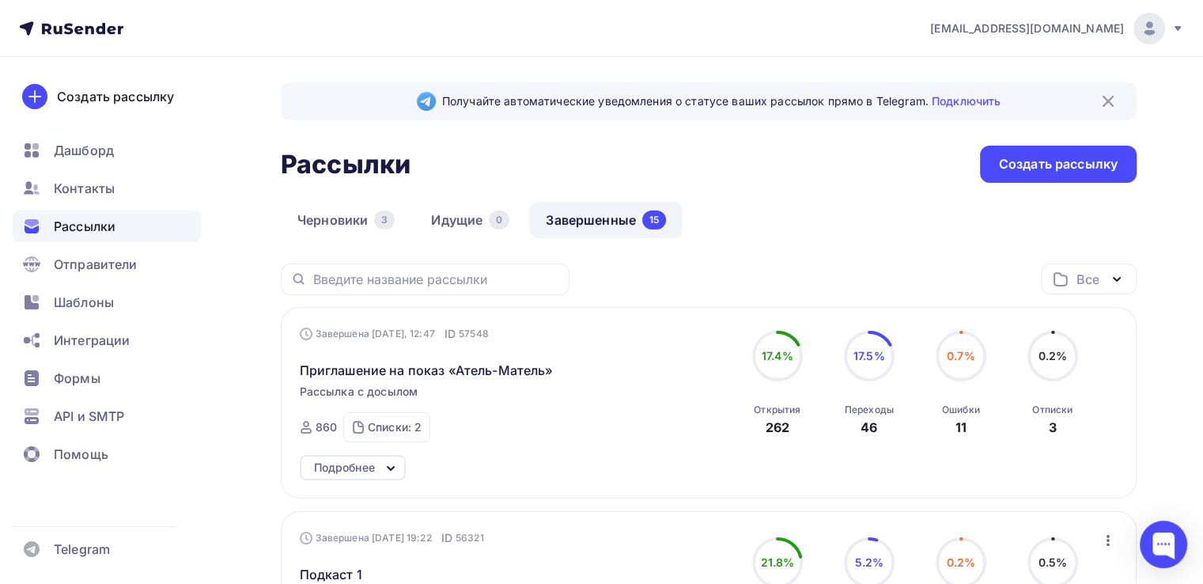
drag, startPoint x: 393, startPoint y: 365, endPoint x: 237, endPoint y: 269, distance: 182.9
click at [1118, 279] on icon "button" at bounding box center [1117, 279] width 6 height 3
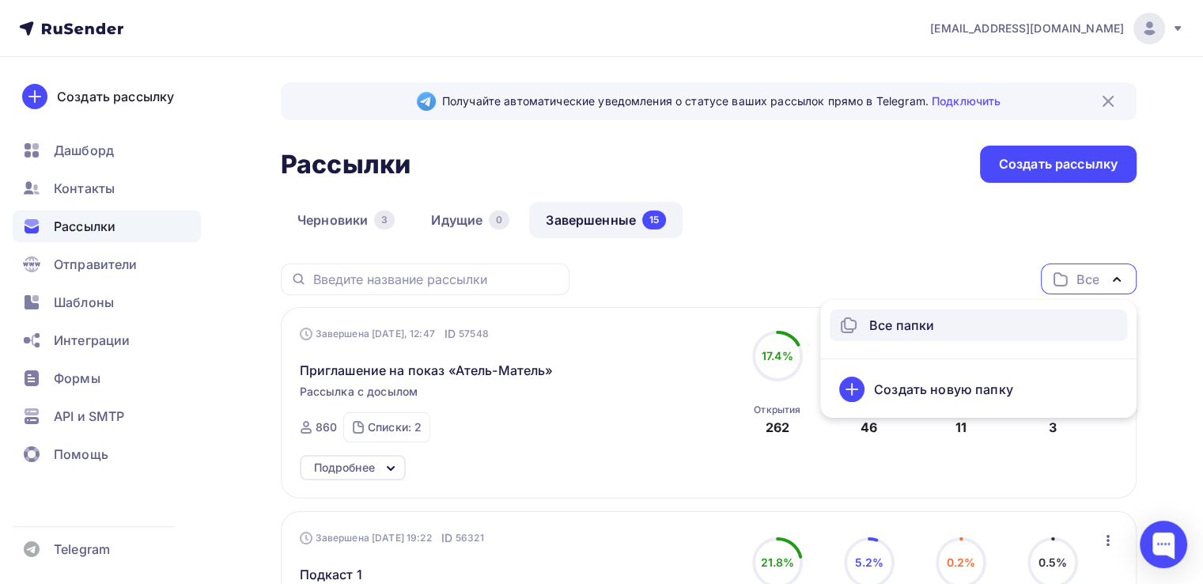
click at [906, 249] on div "Черновики 3 Идущие 0 Завершенные 15" at bounding box center [709, 233] width 856 height 62
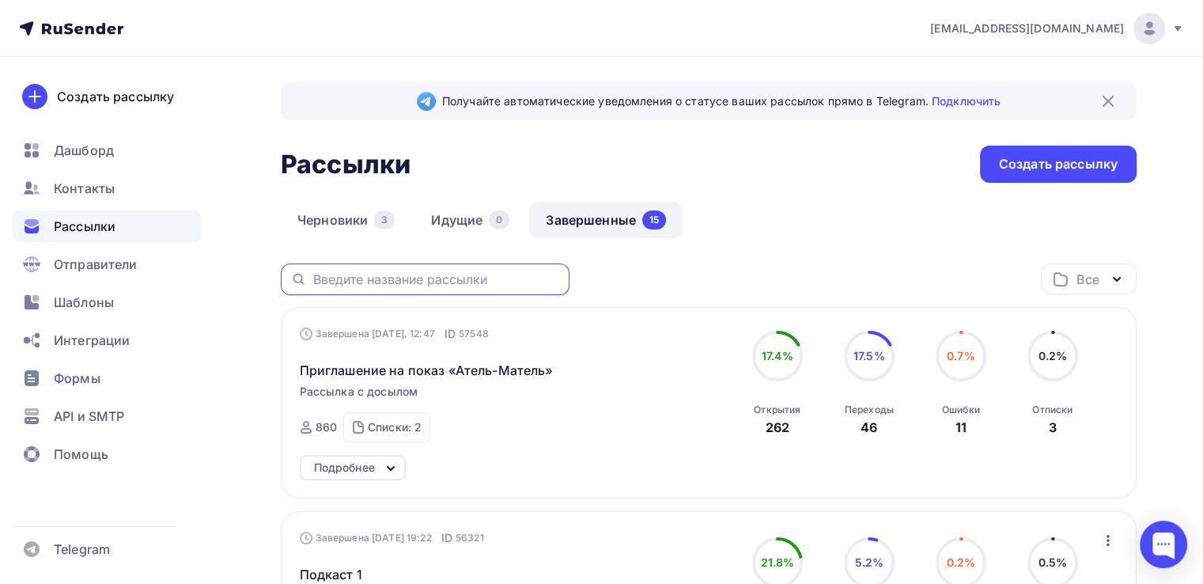
click at [351, 274] on input "text" at bounding box center [436, 279] width 247 height 17
click at [705, 248] on div "Черновики 3 Идущие 0 Завершенные 15" at bounding box center [709, 233] width 856 height 62
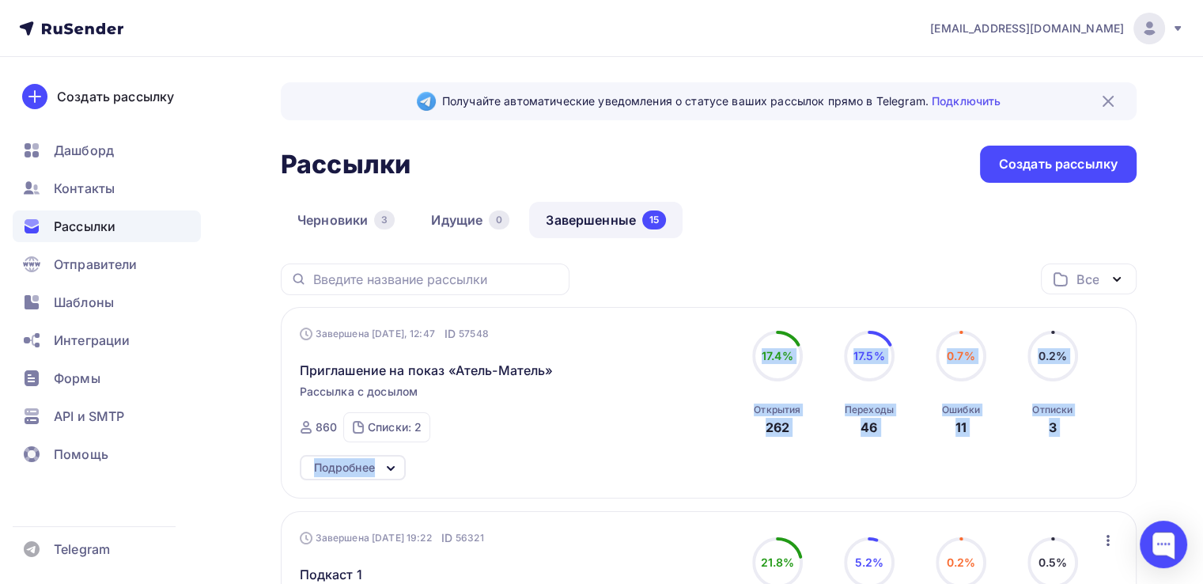
drag, startPoint x: 745, startPoint y: 349, endPoint x: 1123, endPoint y: 456, distance: 393.1
click at [1123, 456] on div "Завершена Вчера, 12:47 ID 57548 Приглашение на показ «Атель-Матель» Рассылка с …" at bounding box center [709, 402] width 856 height 191
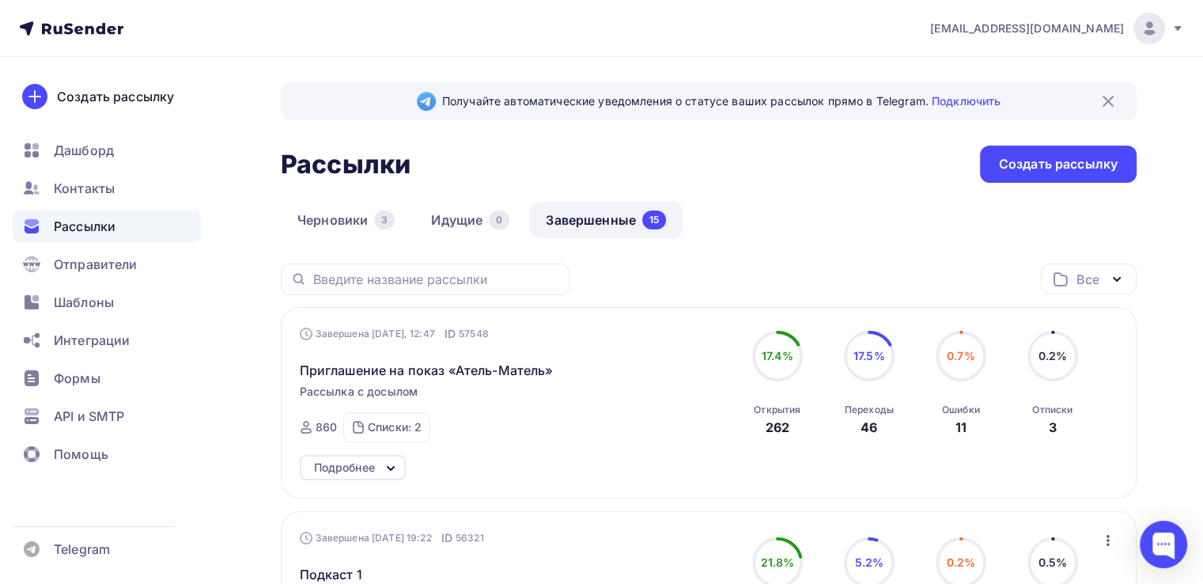
click at [763, 230] on div "Черновики 3 Идущие 0 Завершенные 15" at bounding box center [709, 233] width 856 height 62
click at [908, 210] on div "Черновики 3 Идущие 0 Завершенные 15" at bounding box center [709, 233] width 856 height 62
drag, startPoint x: 937, startPoint y: 13, endPoint x: 1126, endPoint y: 45, distance: 191.7
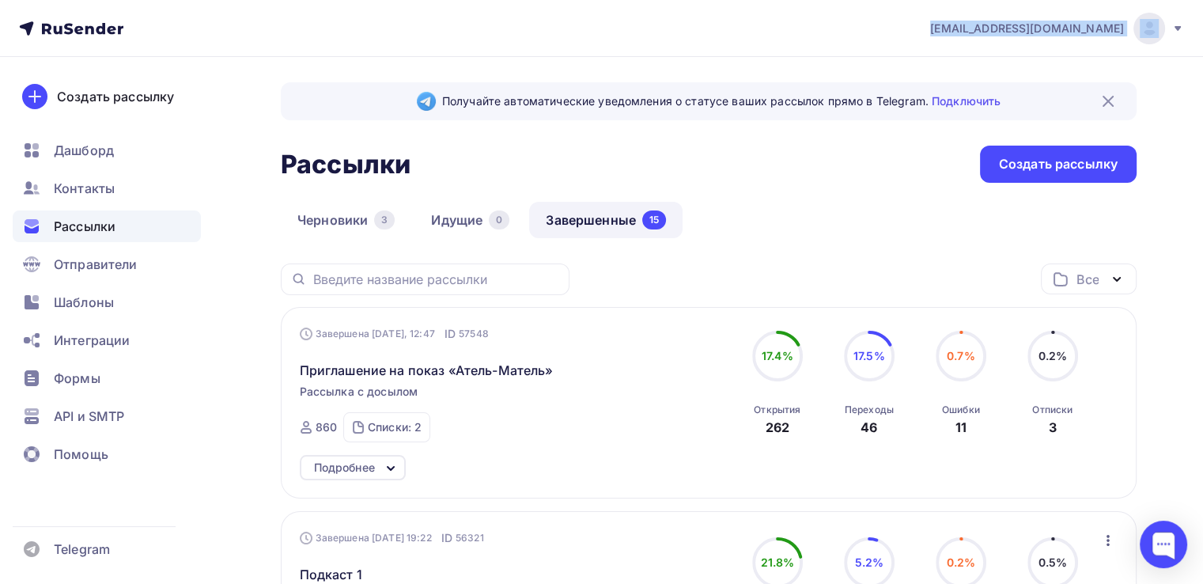
click at [1126, 45] on nav "kinopokazyoge@gmail.com Аккаунт Тарифы Выйти Создать рассылку Дашборд Контакты …" at bounding box center [601, 28] width 1203 height 57
click at [751, 238] on div "Черновики 3 Идущие 0 Завершенные 15" at bounding box center [709, 233] width 856 height 62
click at [800, 203] on div "Черновики 3 Идущие 0 Завершенные 15" at bounding box center [709, 233] width 856 height 62
drag, startPoint x: 508, startPoint y: 274, endPoint x: 263, endPoint y: 286, distance: 244.7
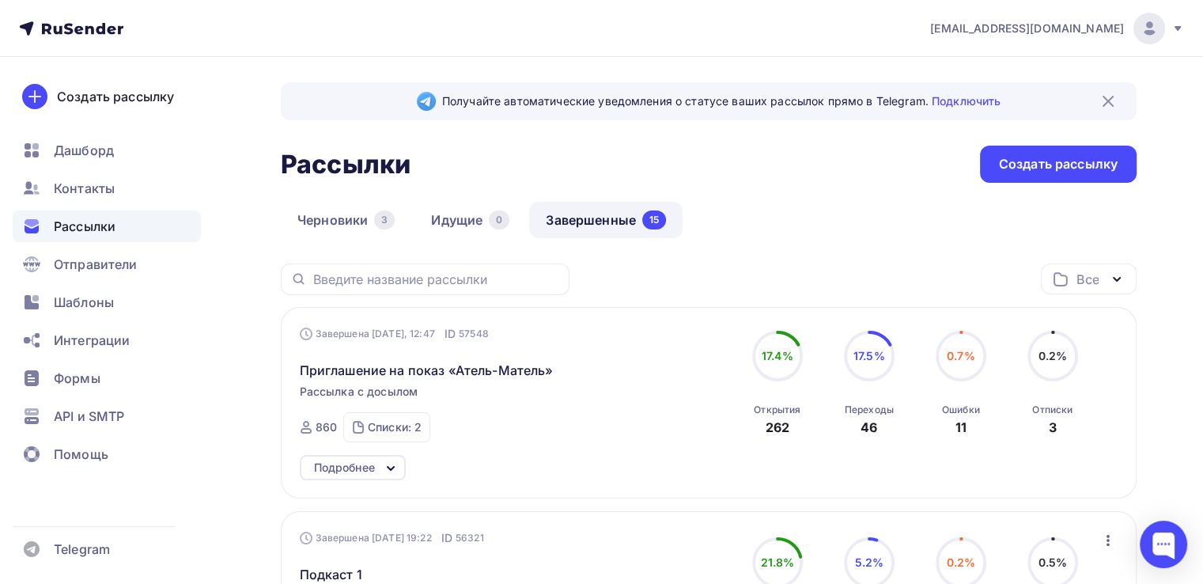
click at [819, 232] on div "Черновики 3 Идущие 0 Завершенные 15" at bounding box center [709, 233] width 856 height 62
click at [327, 174] on h2 "Рассылки" at bounding box center [346, 165] width 130 height 32
click at [585, 176] on div "Рассылки Рассылки Создать рассылку" at bounding box center [709, 164] width 856 height 37
click at [324, 165] on h2 "Рассылки" at bounding box center [346, 165] width 130 height 32
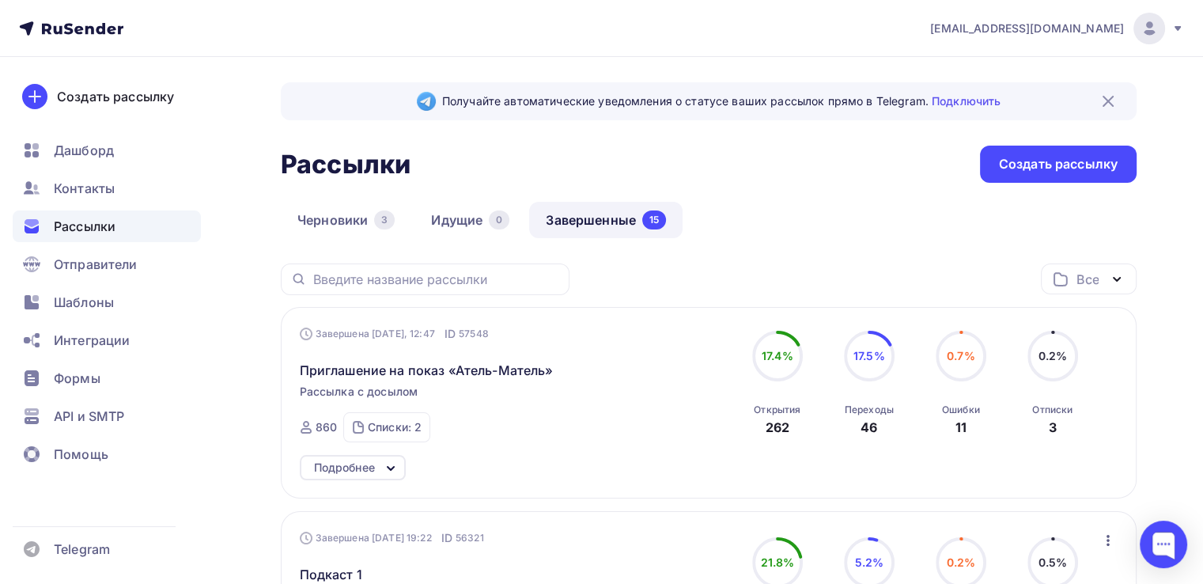
click at [324, 165] on h2 "Рассылки" at bounding box center [346, 165] width 130 height 32
click at [490, 165] on div "Рассылки Рассылки Создать рассылку" at bounding box center [709, 164] width 856 height 37
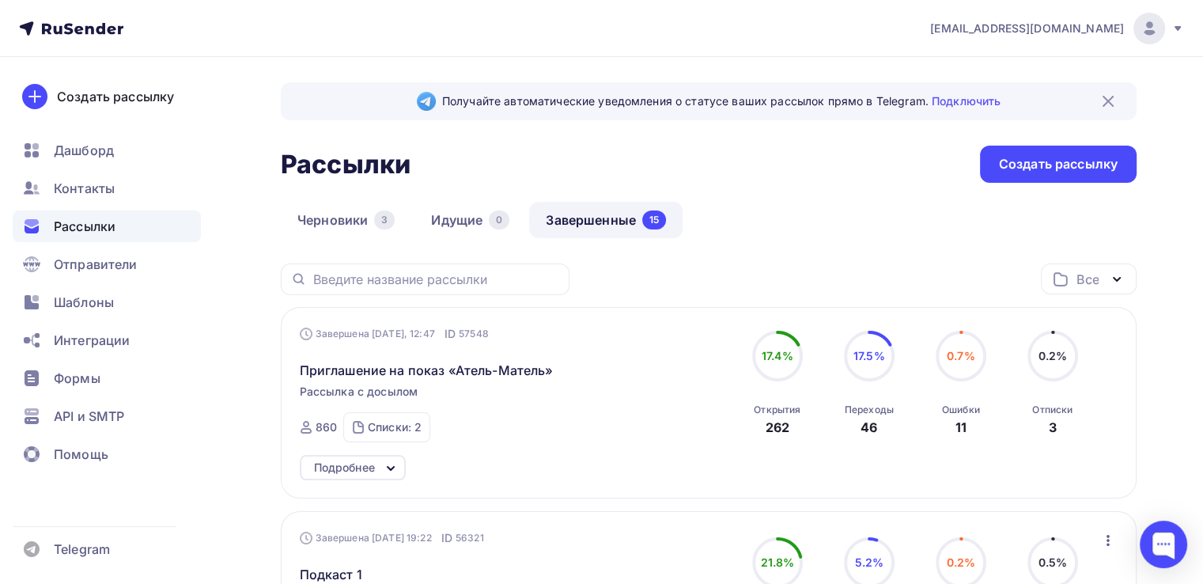
drag, startPoint x: 501, startPoint y: 365, endPoint x: 900, endPoint y: 283, distance: 407.7
click at [900, 283] on div "Все Все папки Создать новую папку" at bounding box center [709, 285] width 856 height 44
click at [867, 229] on div "Черновики 3 Идущие 0 Завершенные 15" at bounding box center [709, 233] width 856 height 62
click at [1119, 314] on div "Завершена Вчера, 12:47 ID 57548 Приглашение на показ «Атель-Матель» Рассылка с …" at bounding box center [709, 402] width 856 height 191
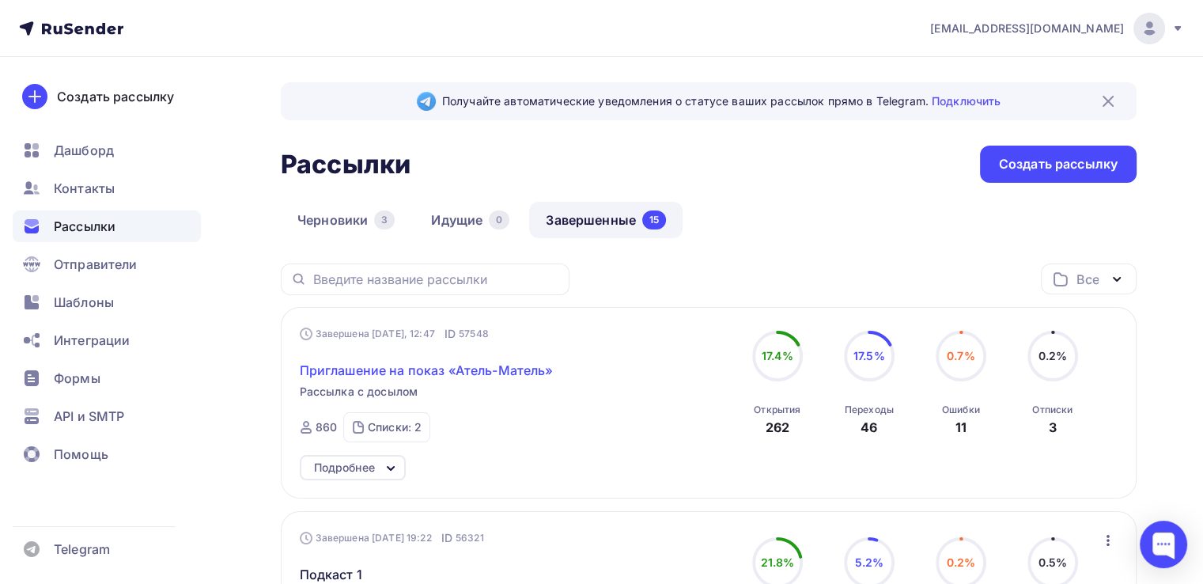
click at [421, 367] on span "Приглашение на показ «Атель-Матель»" at bounding box center [427, 370] width 254 height 19
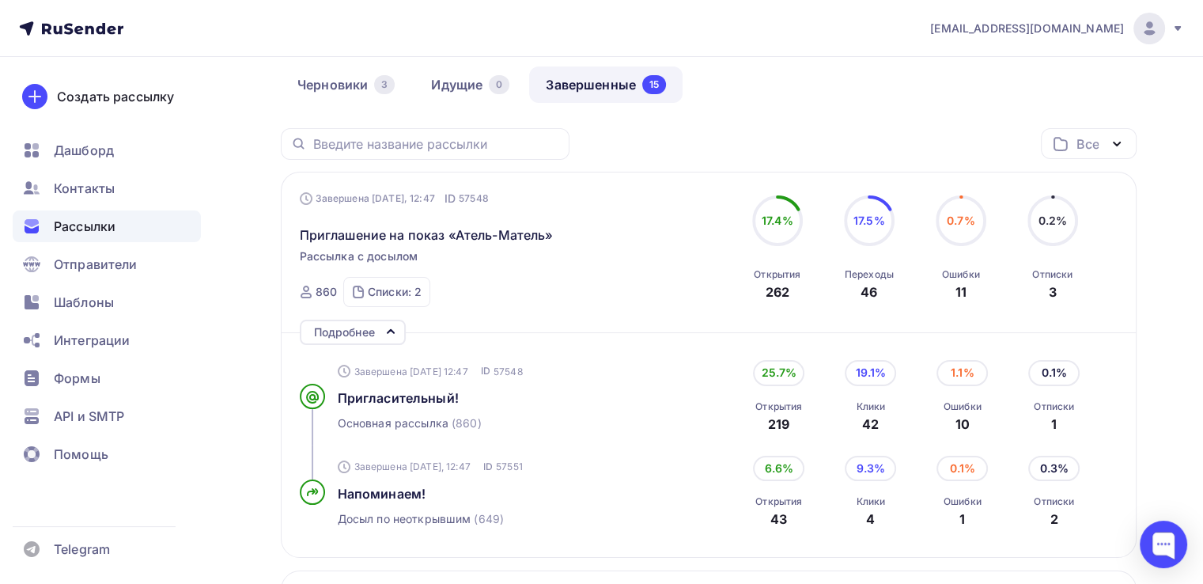
scroll to position [158, 0]
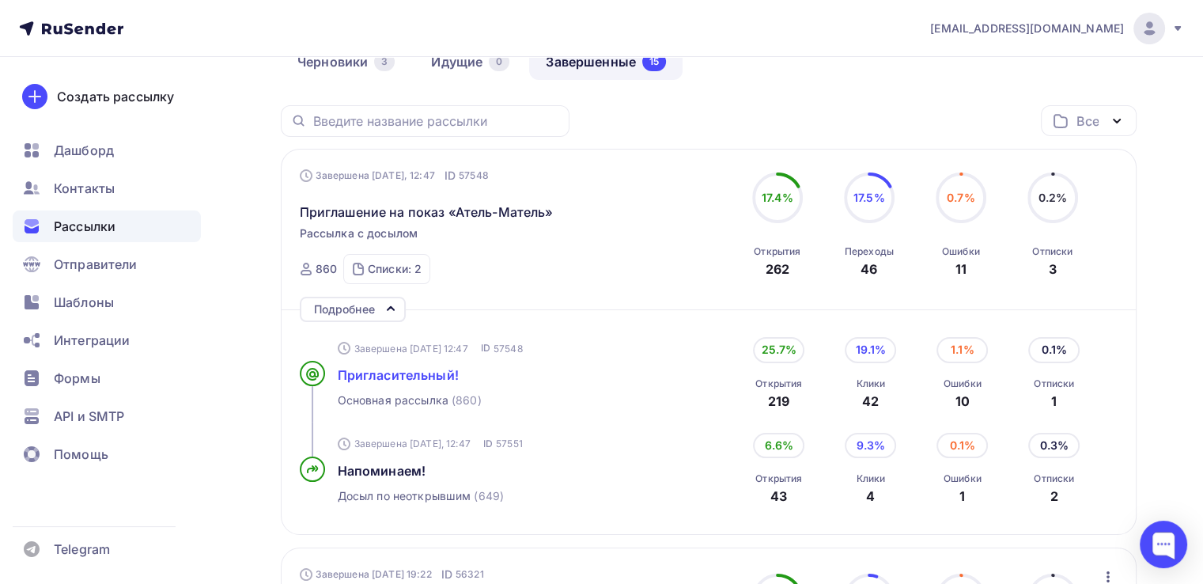
click at [377, 369] on span "Пригласительный!" at bounding box center [398, 375] width 121 height 16
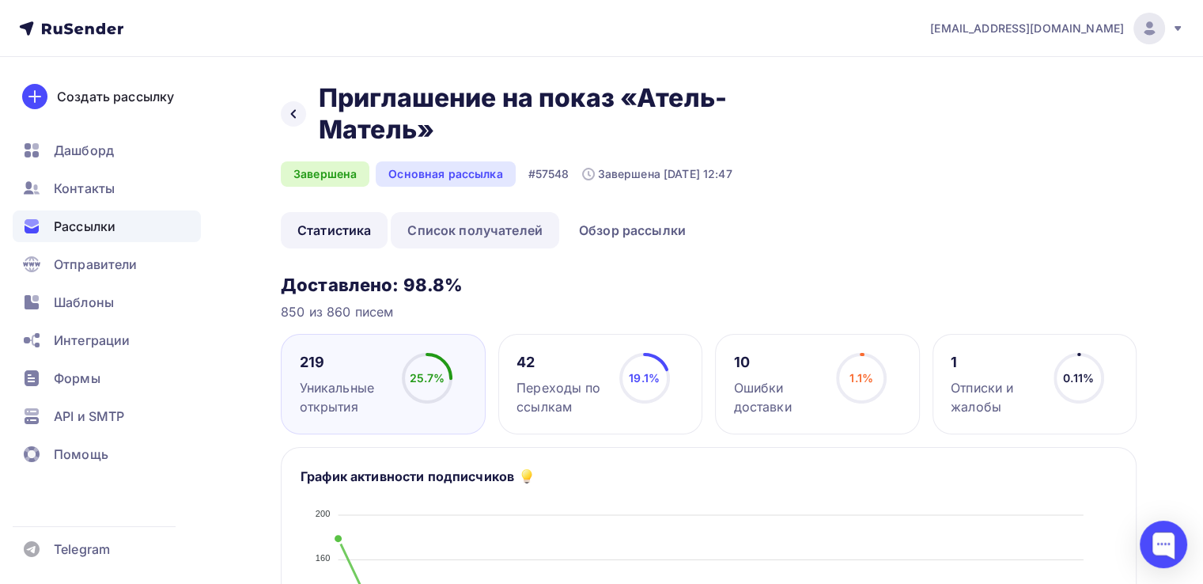
click at [501, 226] on link "Список получателей" at bounding box center [475, 230] width 168 height 36
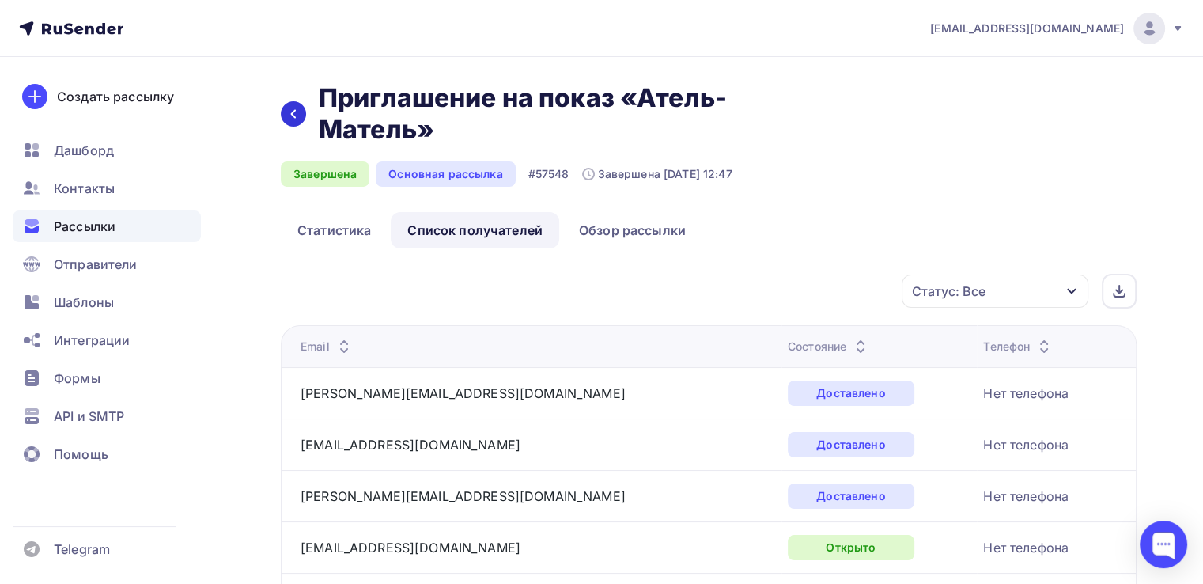
click at [294, 113] on icon at bounding box center [293, 114] width 13 height 13
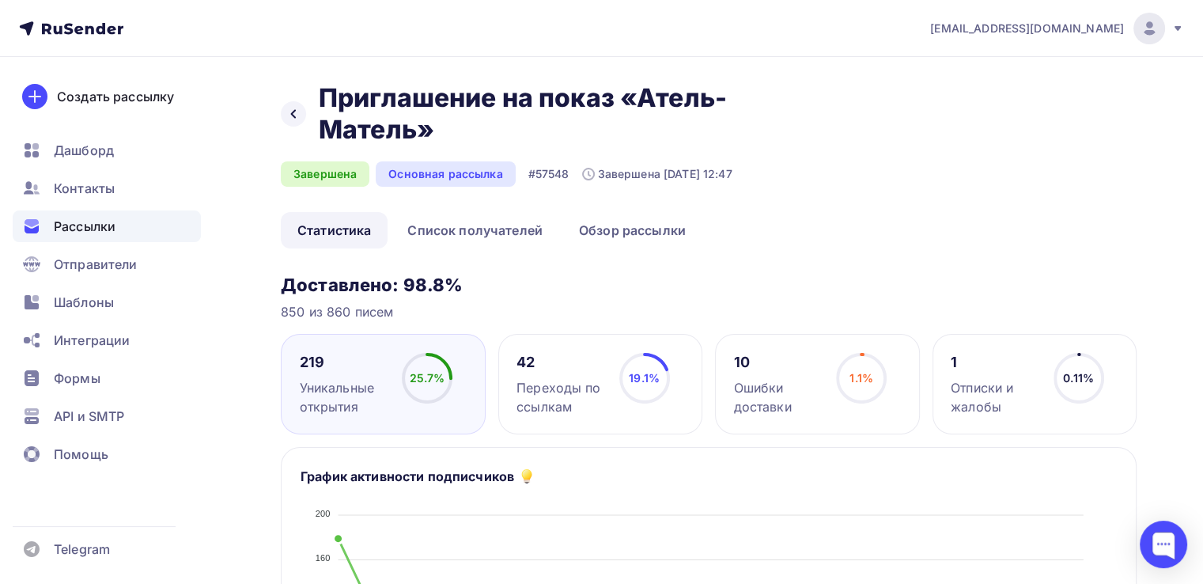
click at [302, 115] on div at bounding box center [293, 113] width 25 height 25
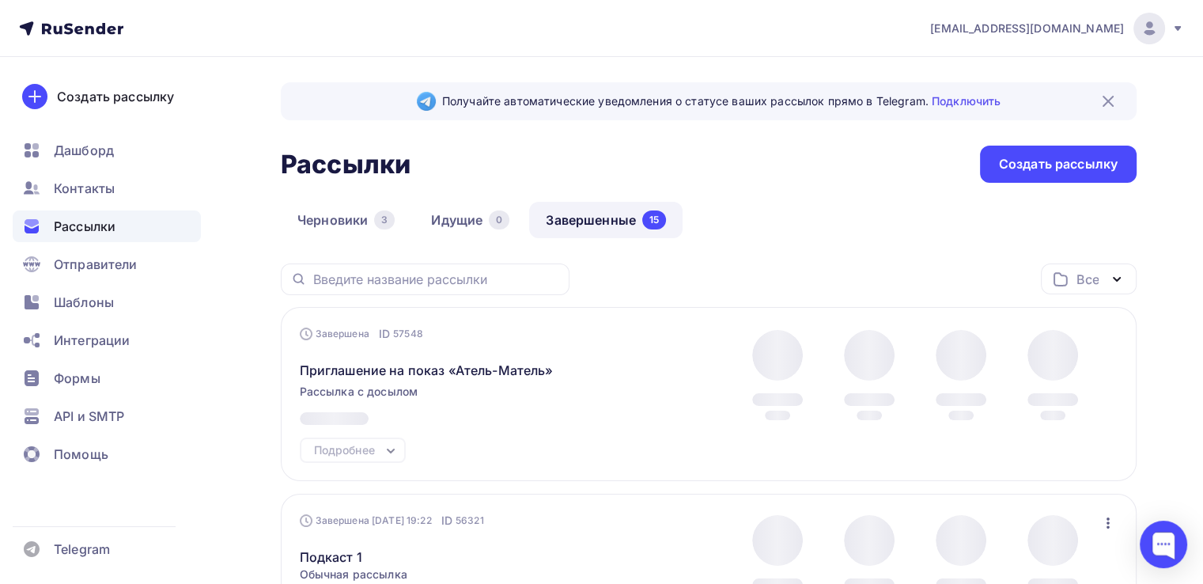
scroll to position [190, 0]
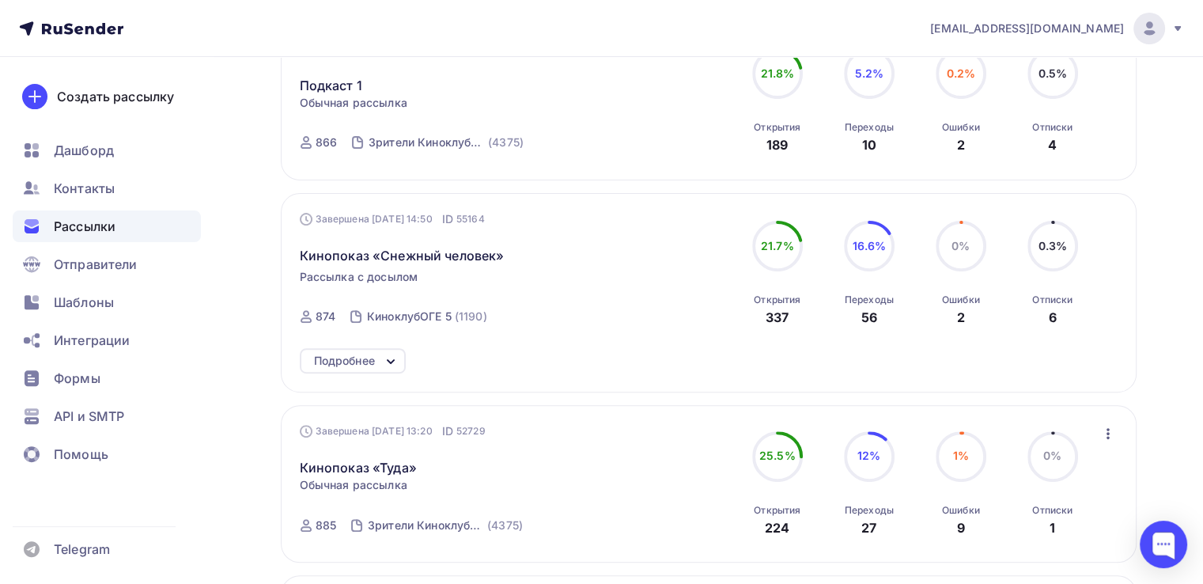
scroll to position [506, 0]
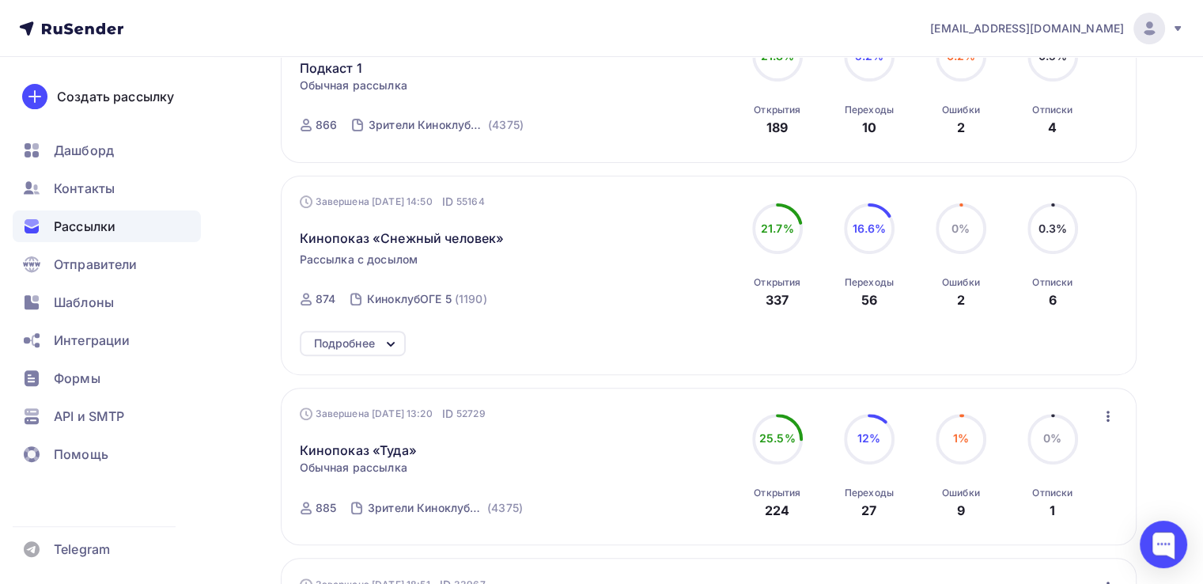
click at [1107, 415] on icon "button" at bounding box center [1108, 416] width 19 height 19
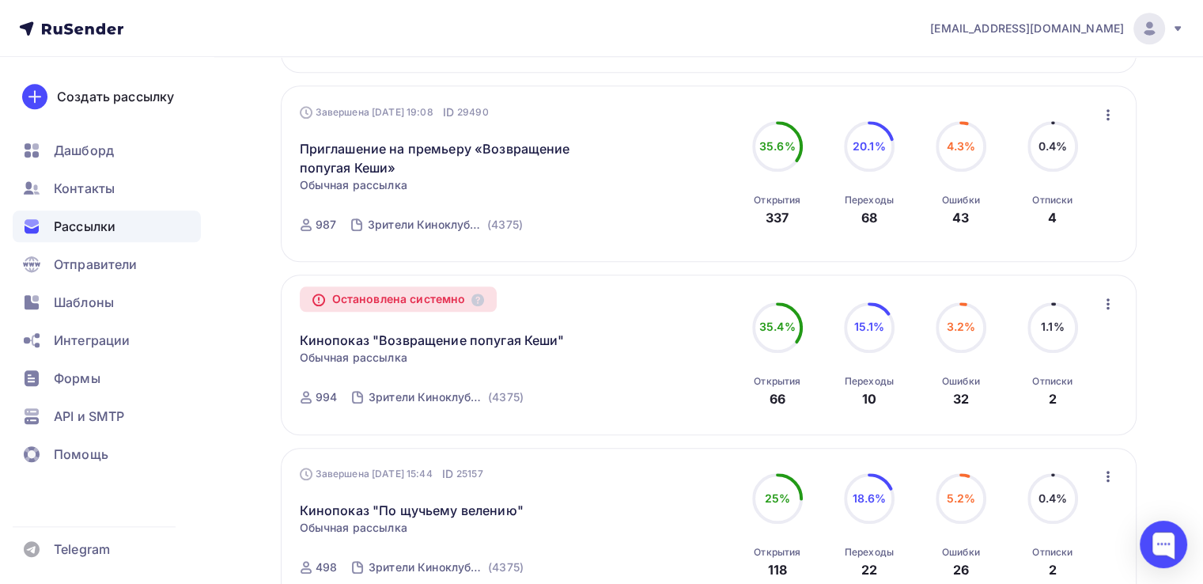
scroll to position [1735, 0]
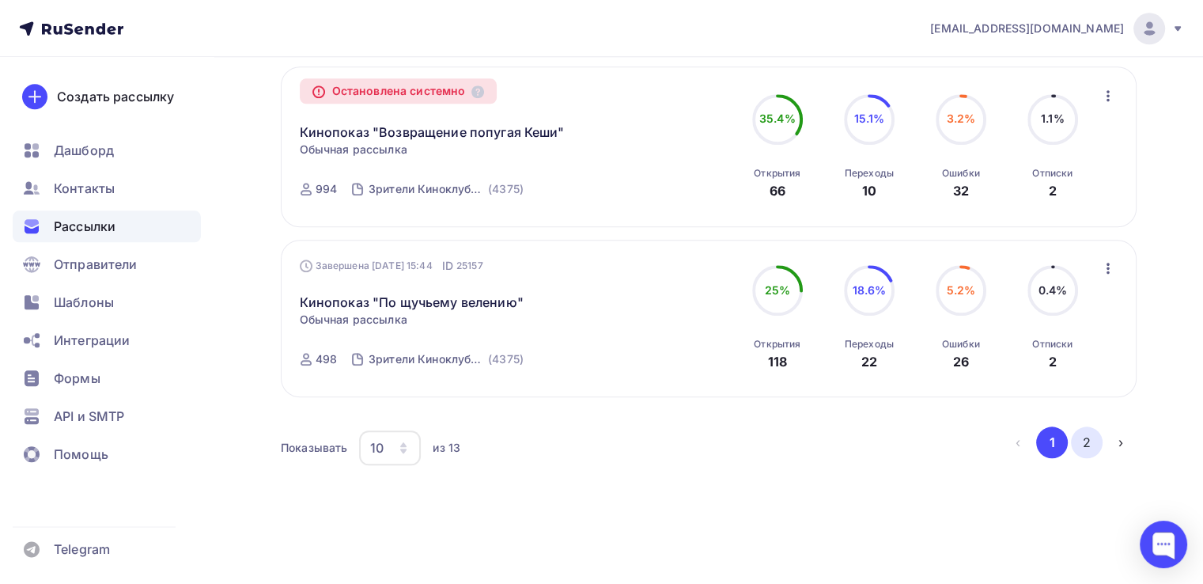
click at [1091, 434] on button "2" at bounding box center [1087, 442] width 32 height 32
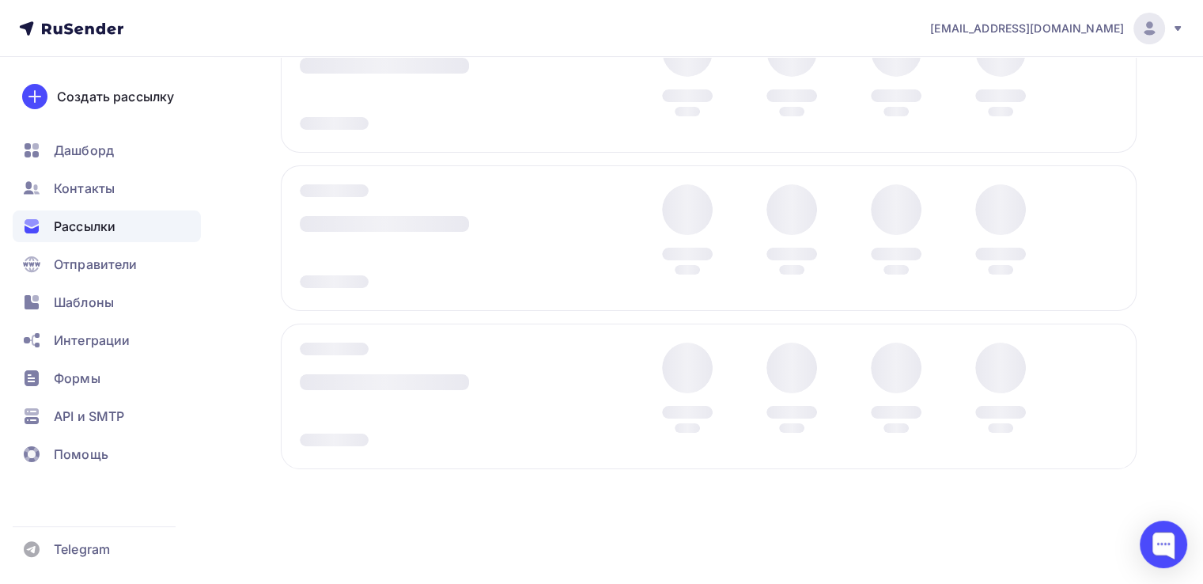
scroll to position [256, 0]
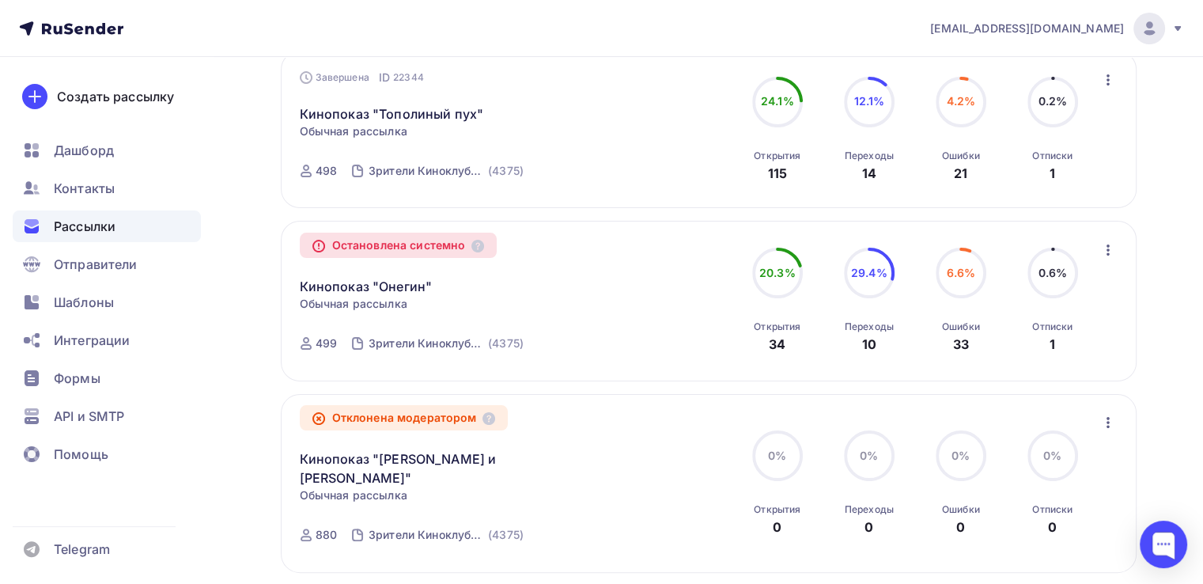
click at [1186, 271] on div "Получайте автоматические уведомления о статусе ваших рассылок прямо в Telegram.…" at bounding box center [601, 282] width 1203 height 963
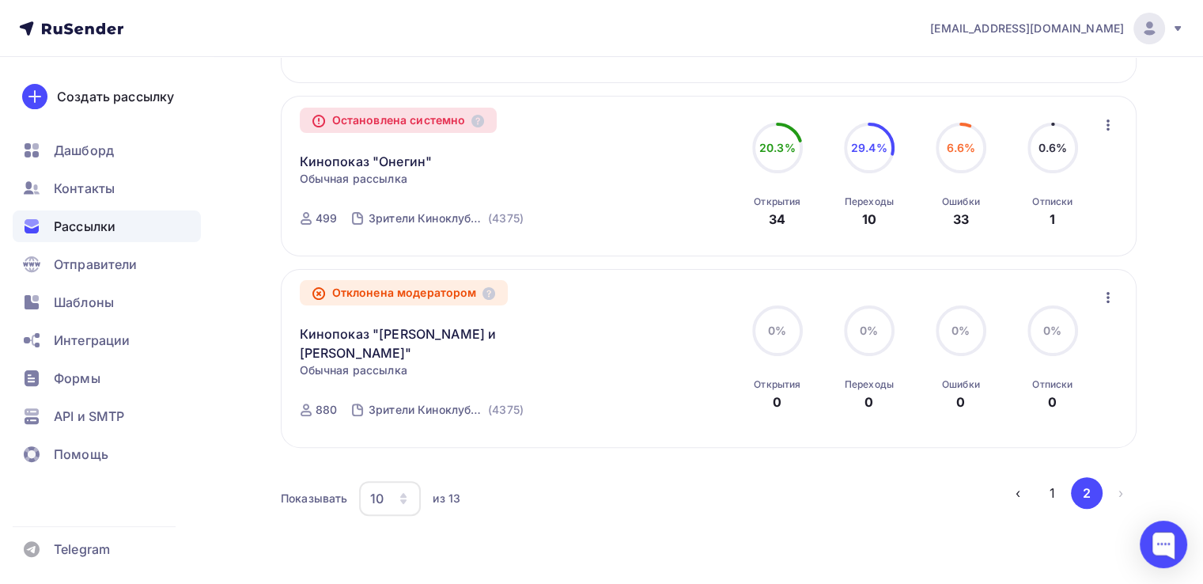
scroll to position [415, 0]
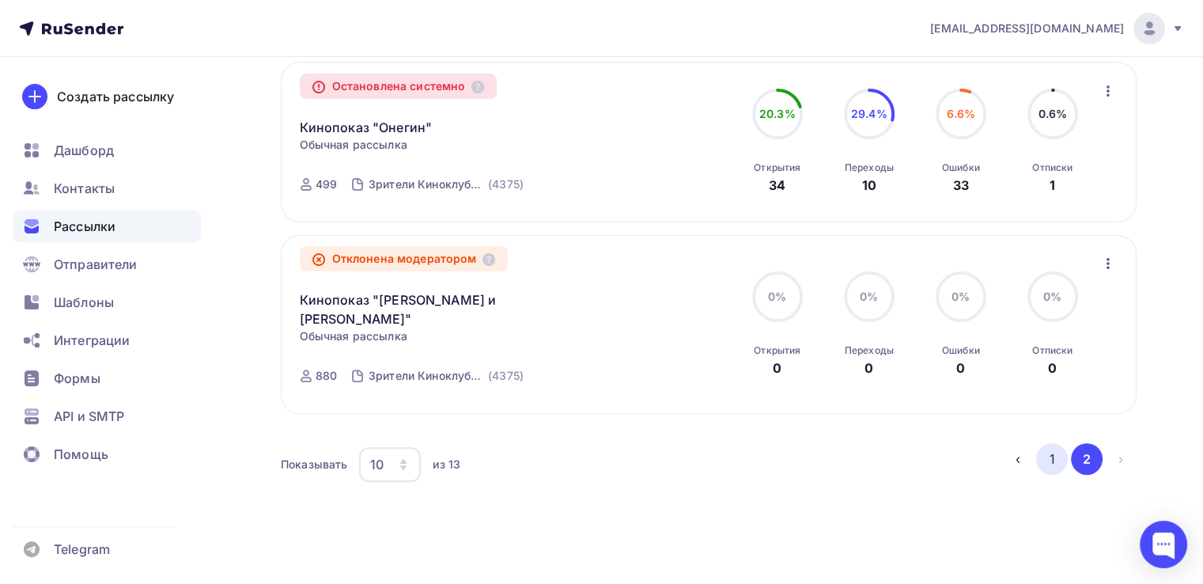
click at [1047, 443] on button "1" at bounding box center [1052, 459] width 32 height 32
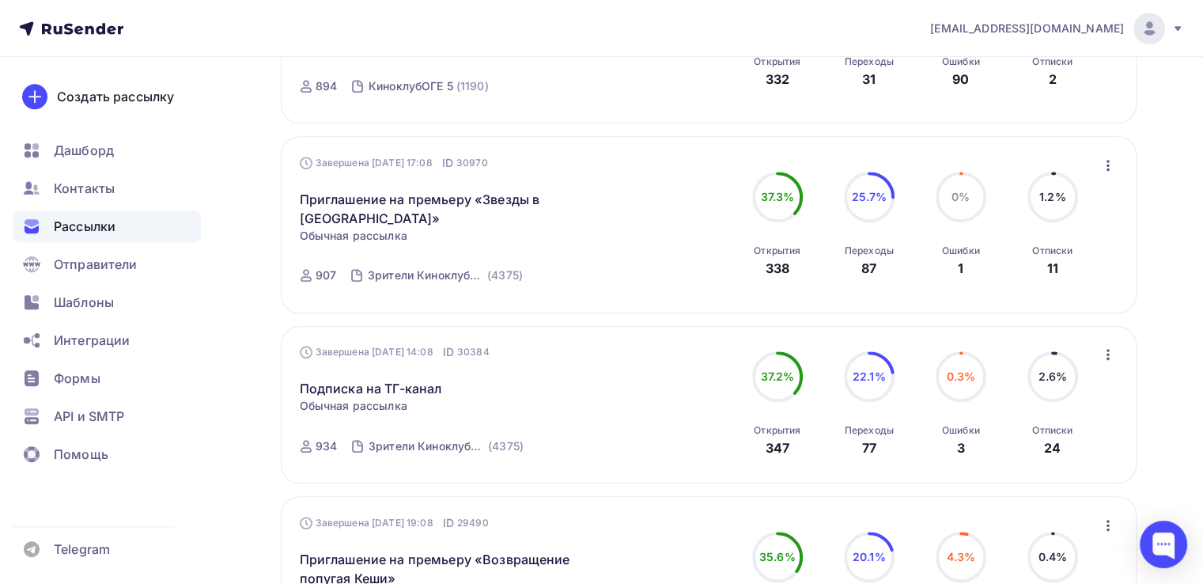
scroll to position [1126, 0]
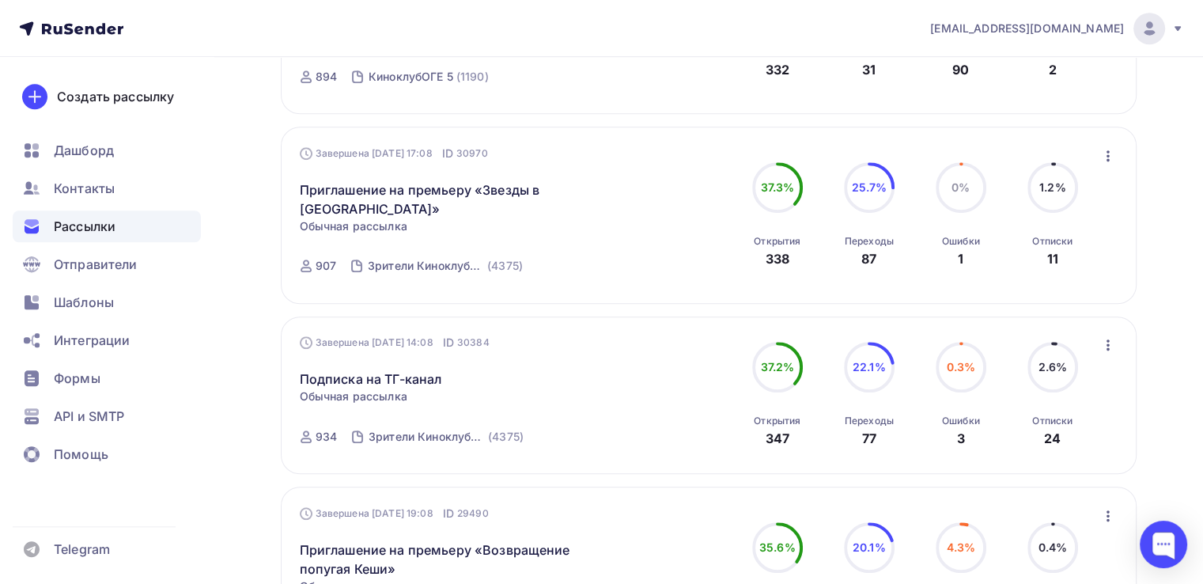
click at [1108, 153] on icon "button" at bounding box center [1108, 155] width 3 height 11
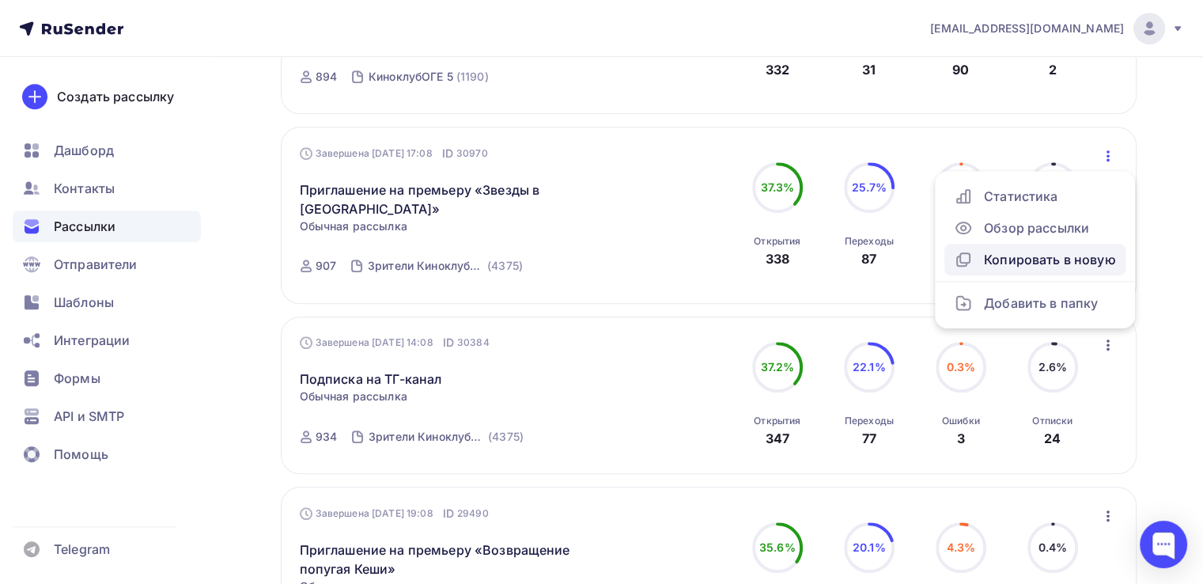
click at [1041, 263] on div "Копировать в новую" at bounding box center [1035, 259] width 162 height 19
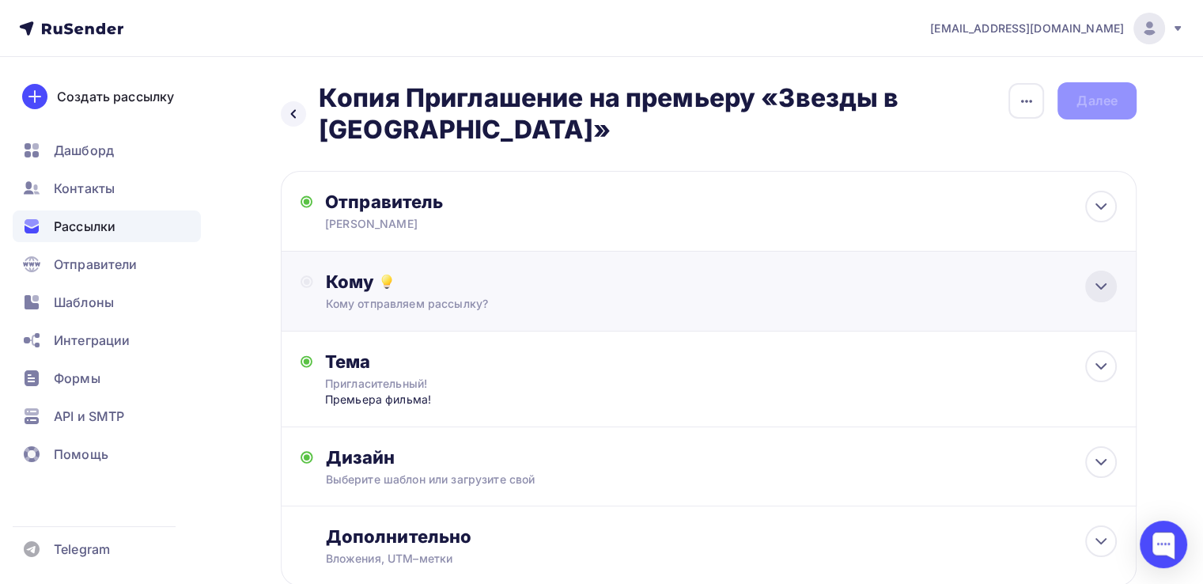
click at [1103, 283] on icon at bounding box center [1101, 286] width 19 height 19
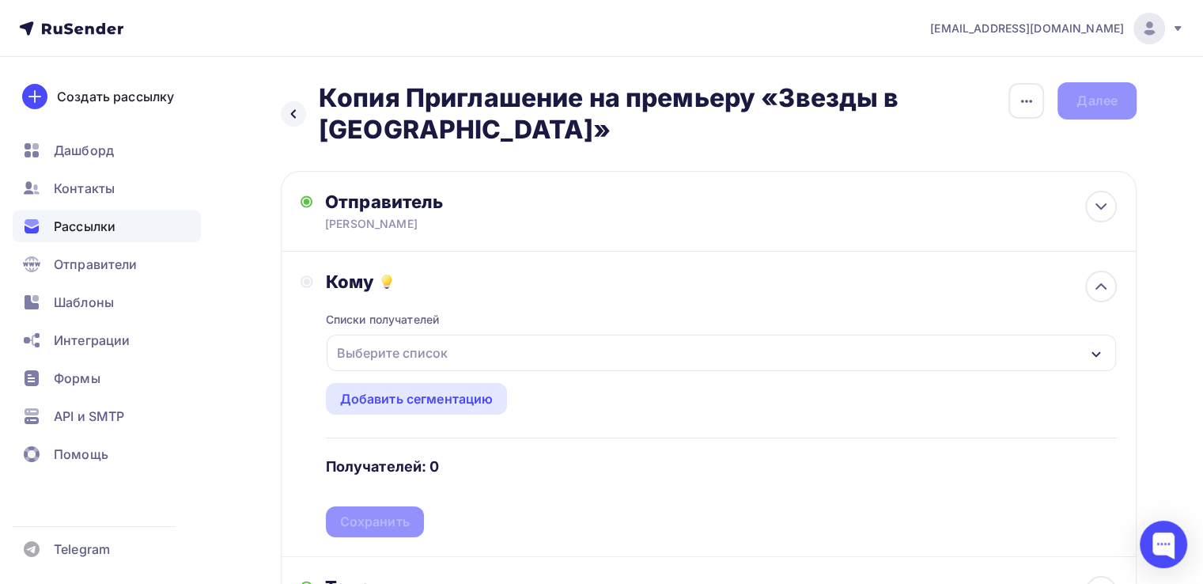
click at [1101, 348] on icon "button" at bounding box center [1096, 354] width 13 height 13
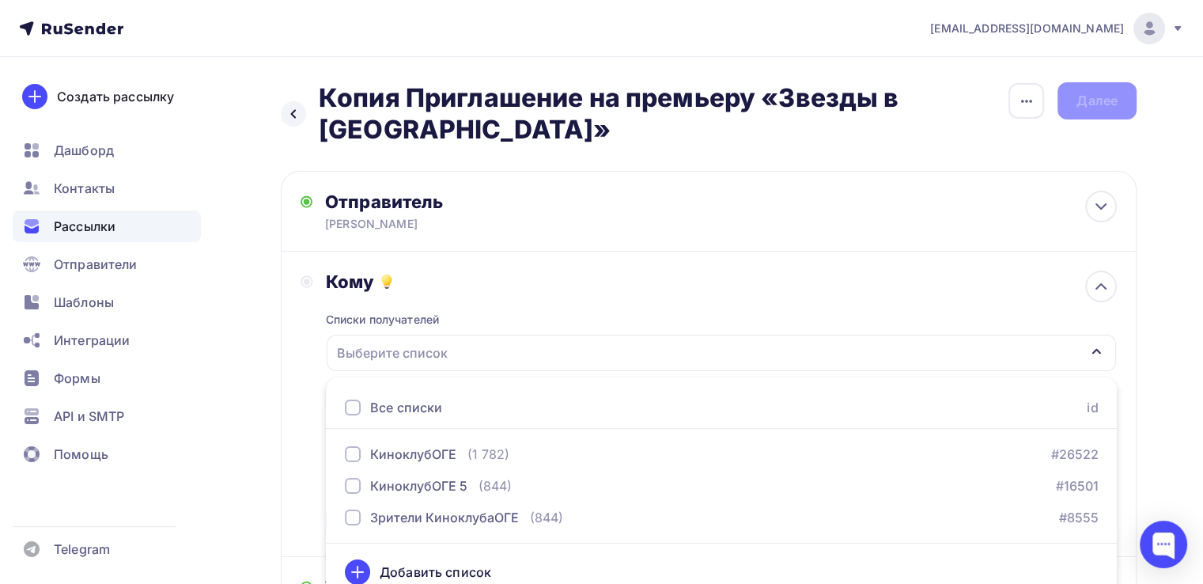
scroll to position [16, 0]
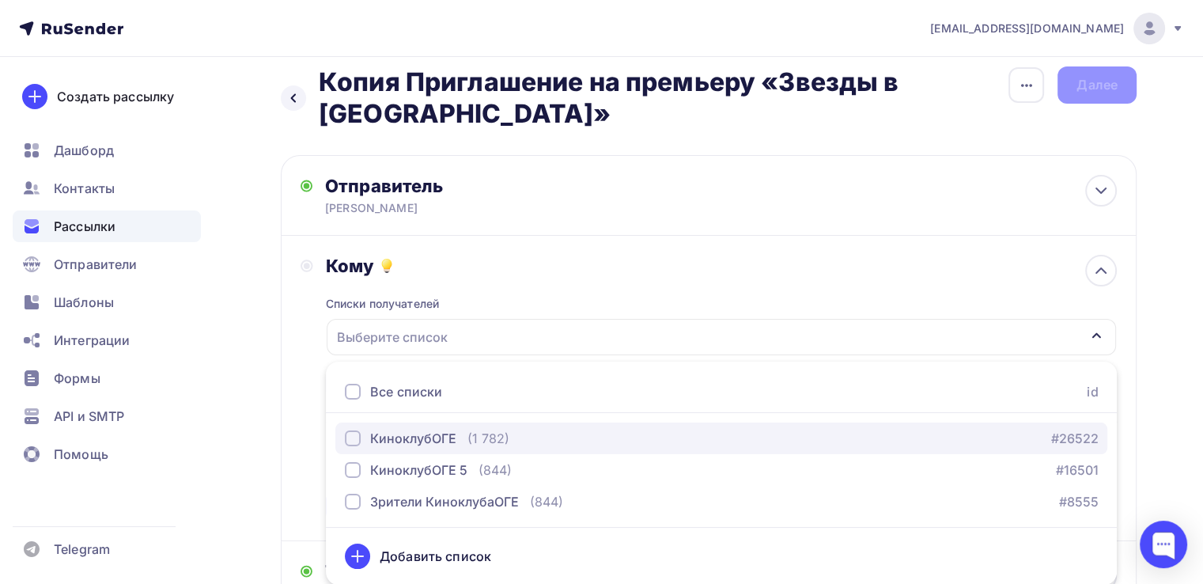
click at [351, 436] on div "button" at bounding box center [353, 438] width 16 height 16
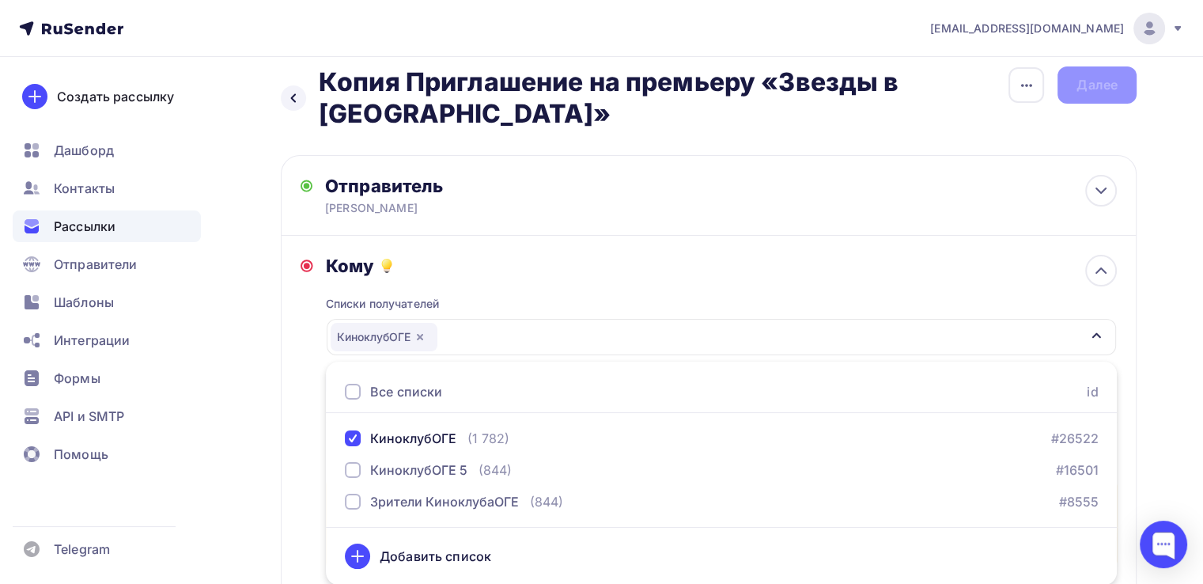
click at [1182, 324] on div "Назад Копия Приглашение на премьеру «Звезды в Сибири» Копия Приглашение на прем…" at bounding box center [601, 526] width 1203 height 971
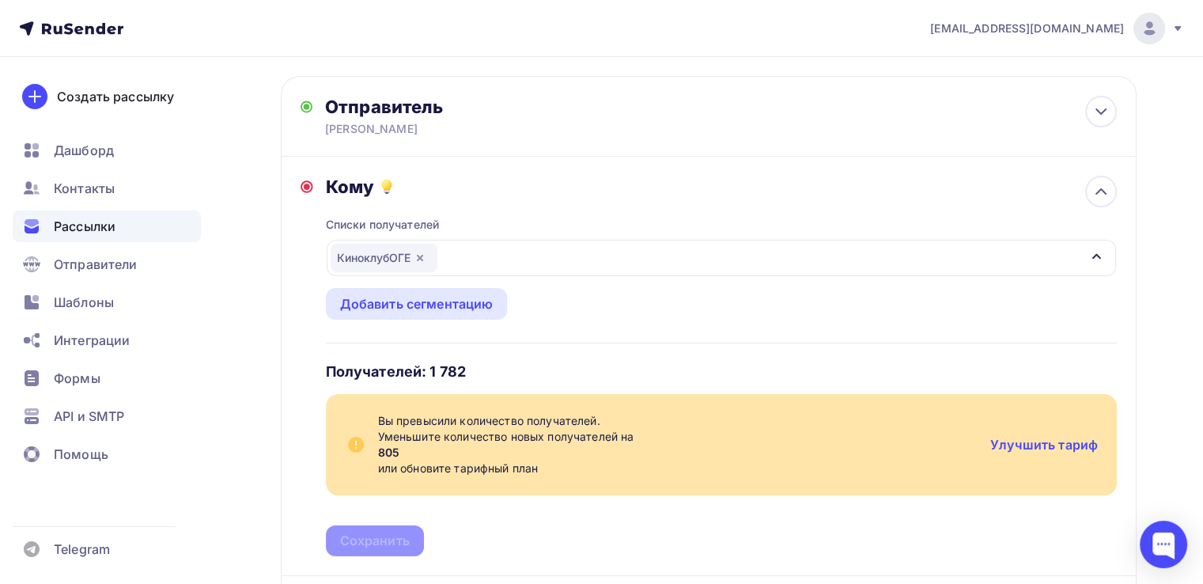
scroll to position [174, 0]
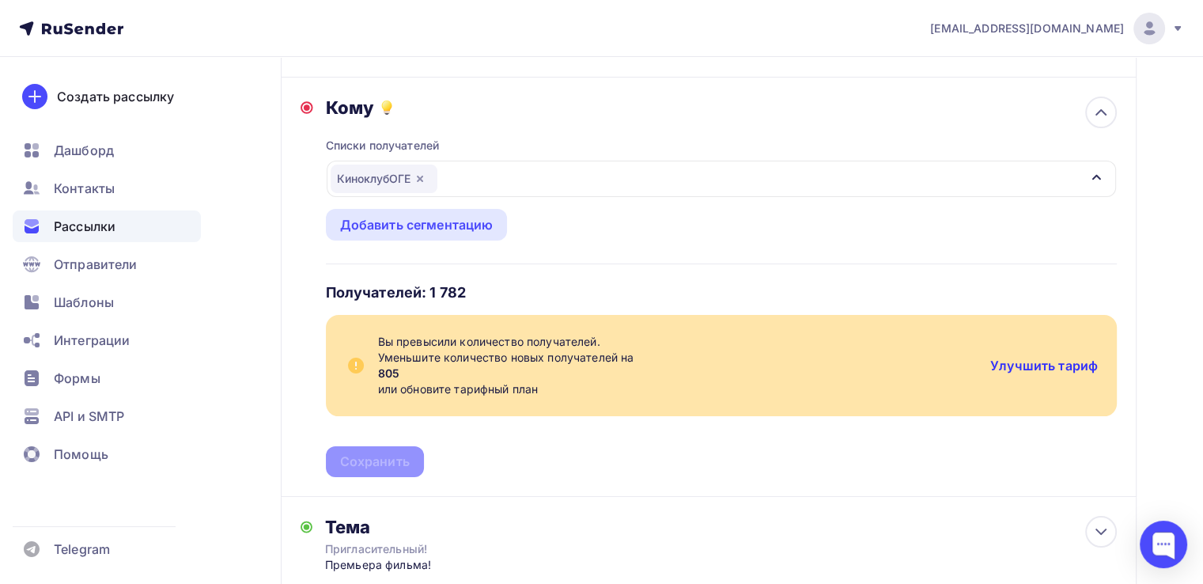
click at [1031, 363] on link "Улучшить тариф" at bounding box center [1044, 366] width 108 height 16
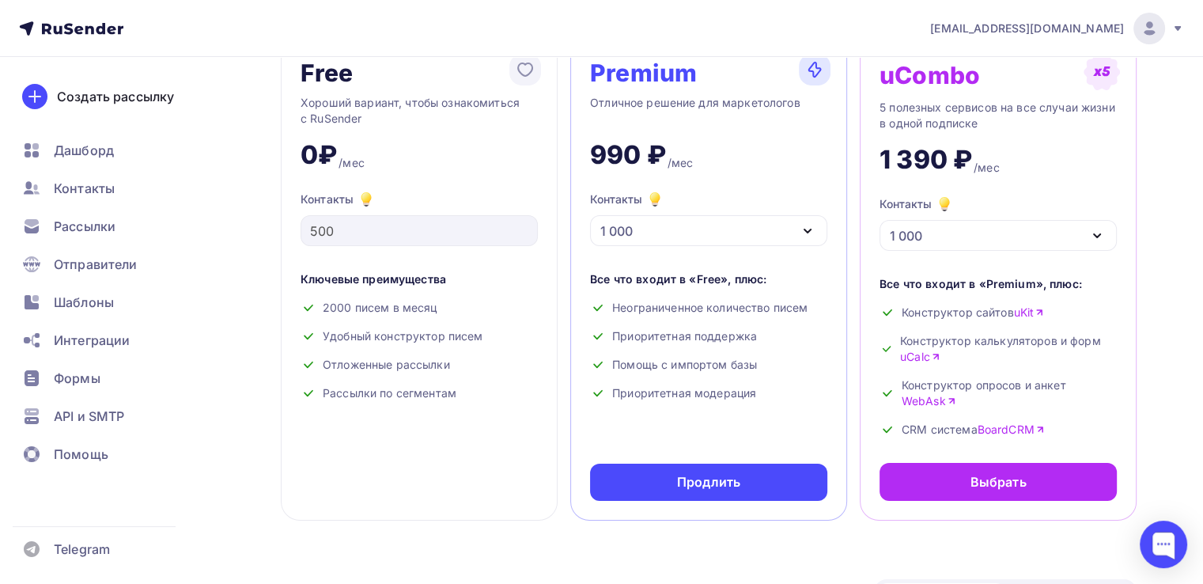
scroll to position [79, 0]
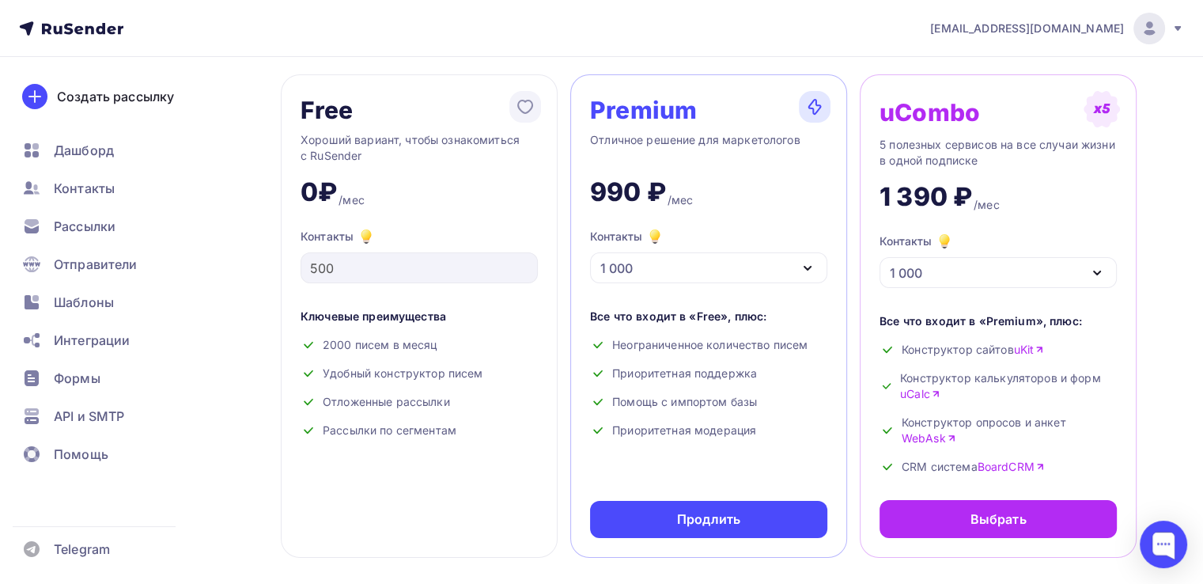
click at [774, 267] on div "1 000" at bounding box center [708, 267] width 237 height 31
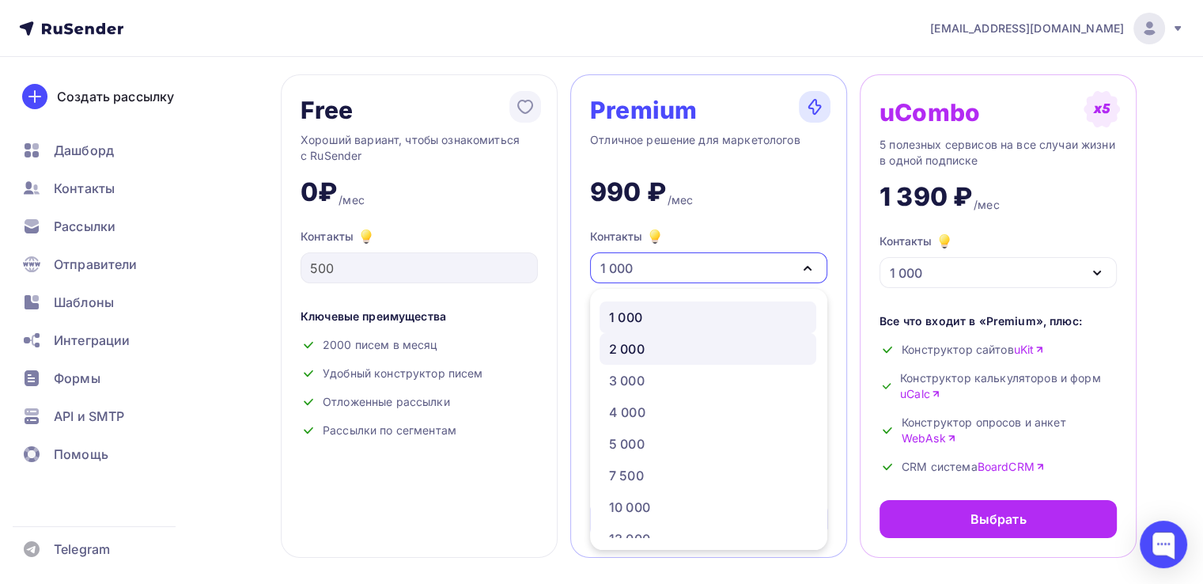
click at [646, 358] on div "2 000" at bounding box center [708, 348] width 198 height 19
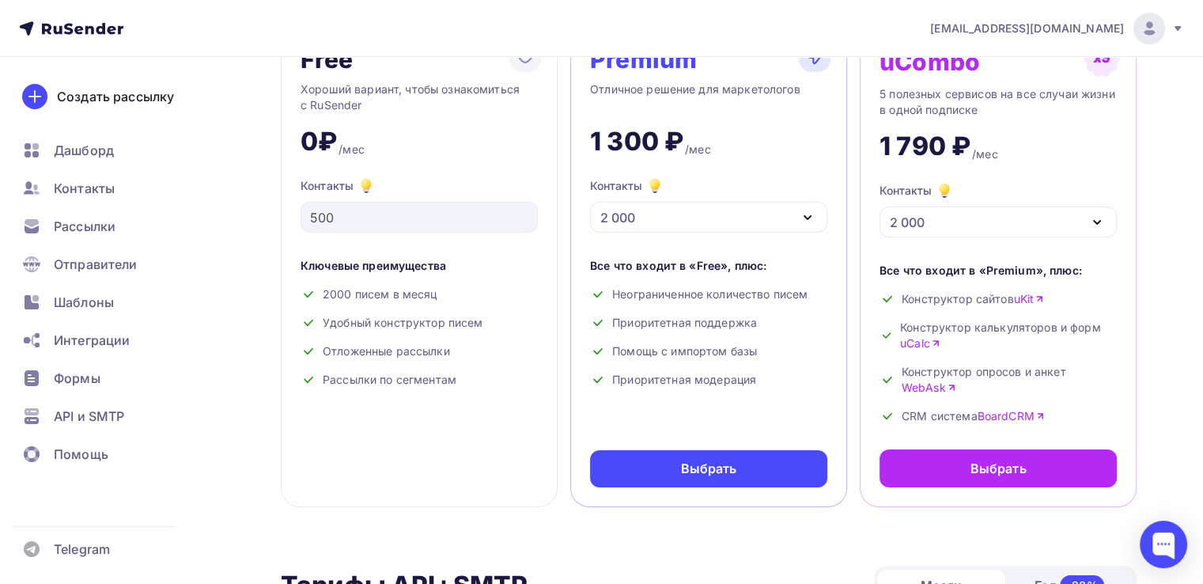
scroll to position [158, 0]
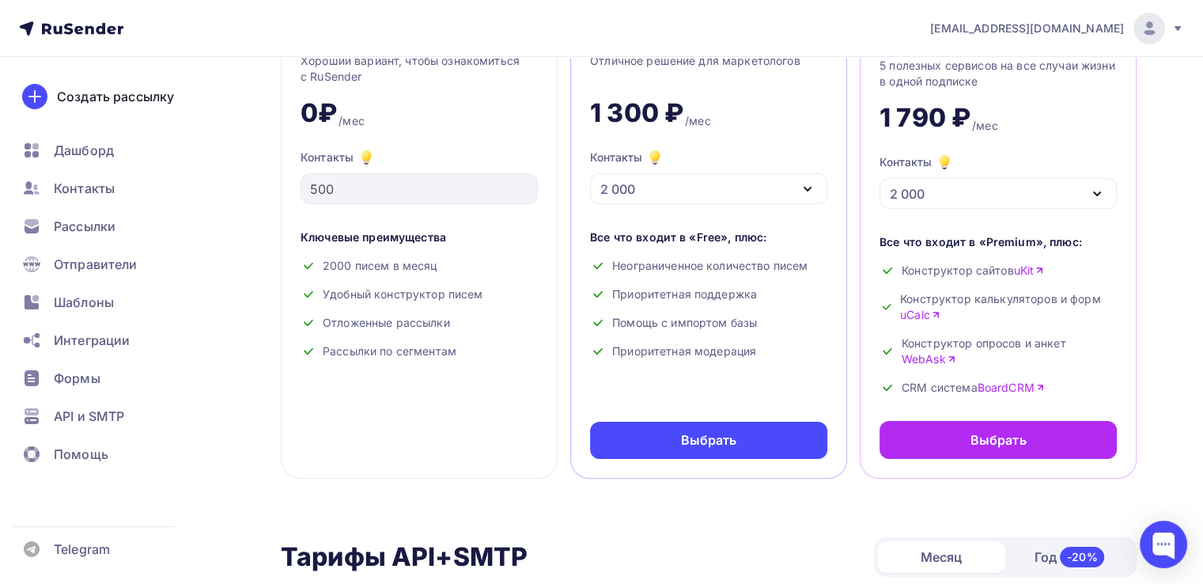
click at [749, 198] on div "2 000" at bounding box center [708, 188] width 237 height 31
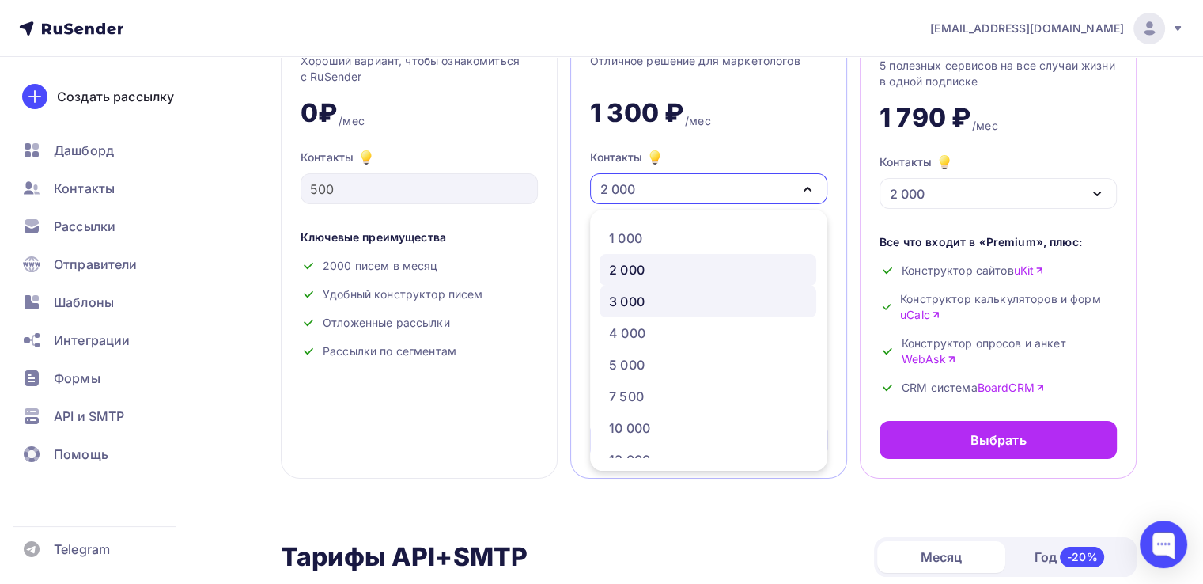
click at [639, 301] on div "3 000" at bounding box center [627, 301] width 36 height 19
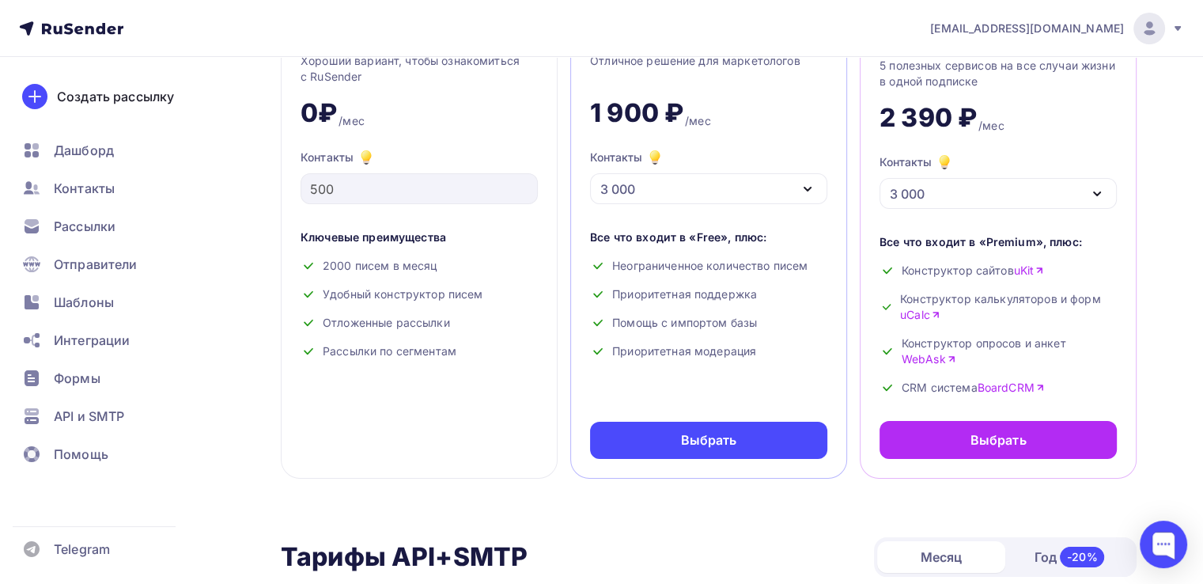
click at [721, 194] on div "3 000" at bounding box center [708, 188] width 237 height 31
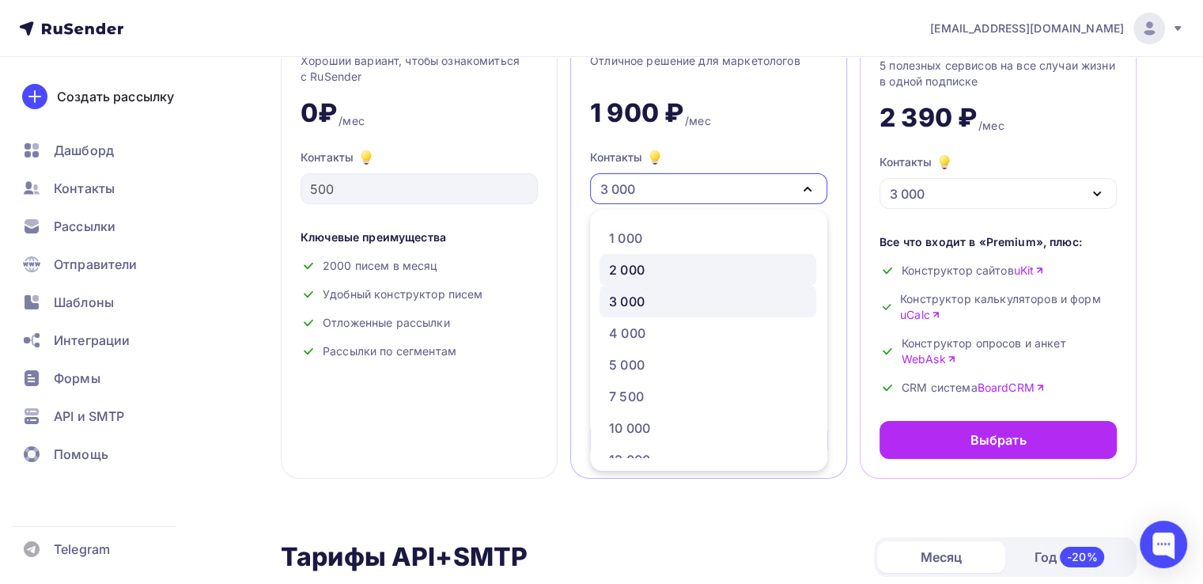
click at [668, 274] on div "2 000" at bounding box center [708, 269] width 198 height 19
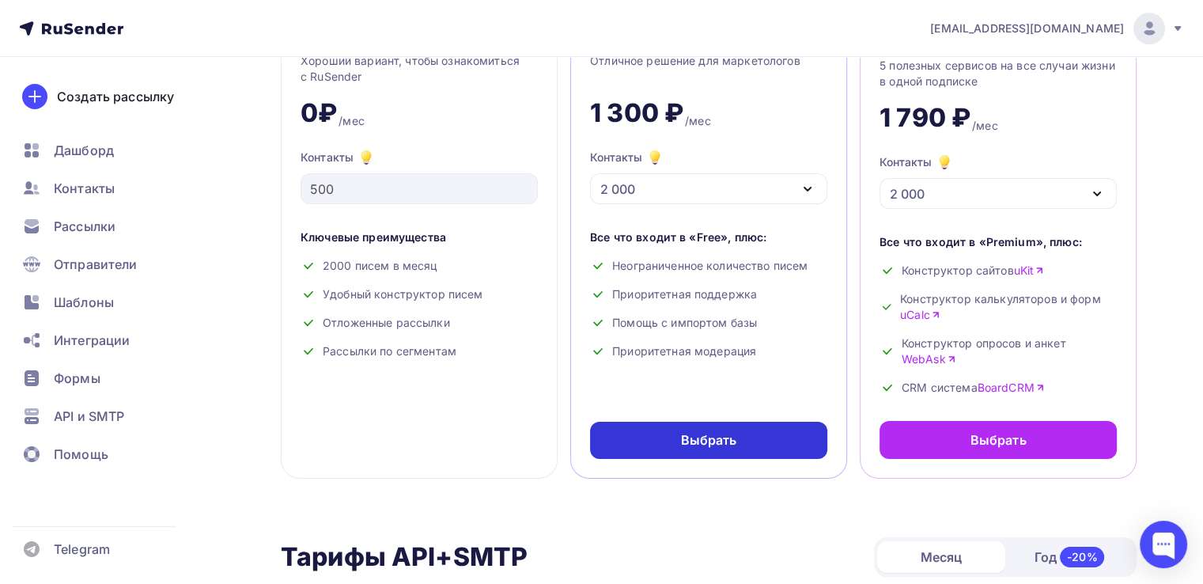
click at [675, 437] on div "Выбрать" at bounding box center [708, 440] width 237 height 37
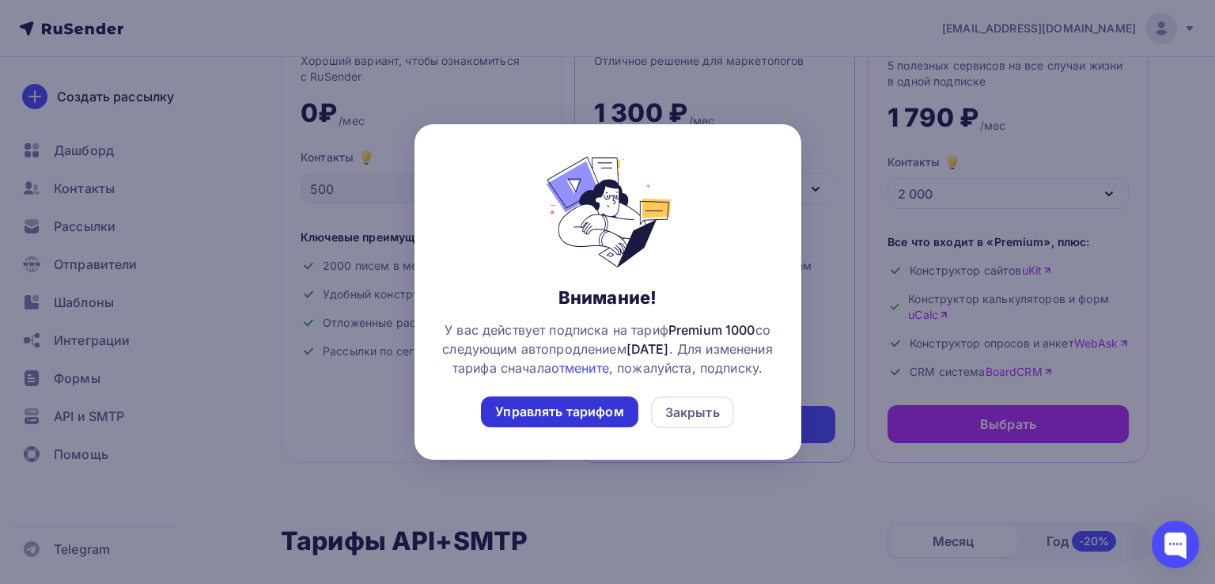
click at [582, 418] on div "Управлять тарифом" at bounding box center [559, 412] width 128 height 18
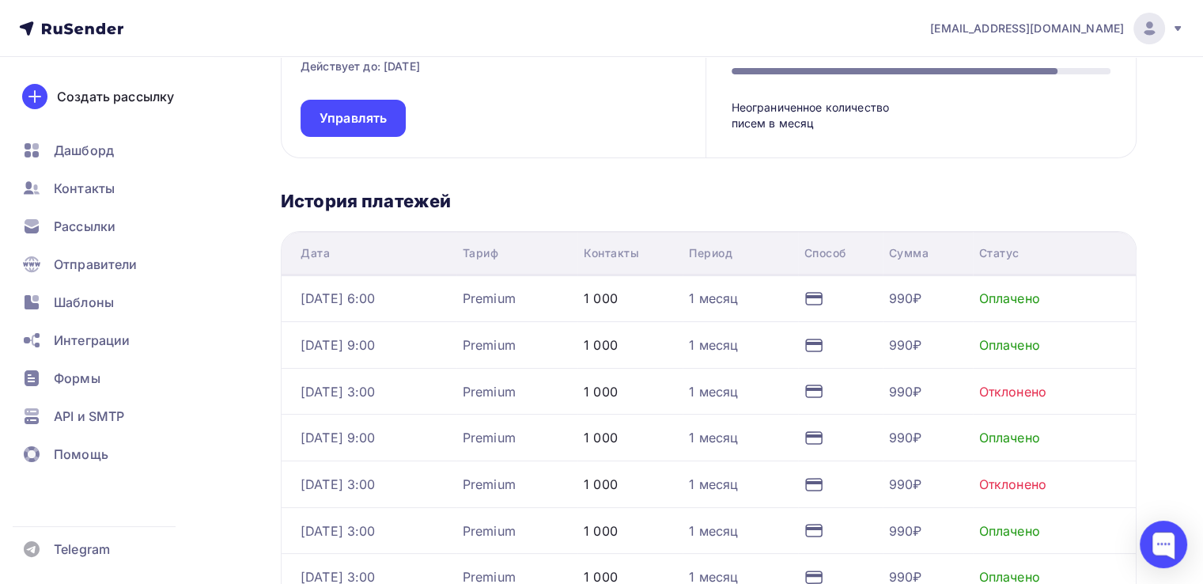
scroll to position [129, 0]
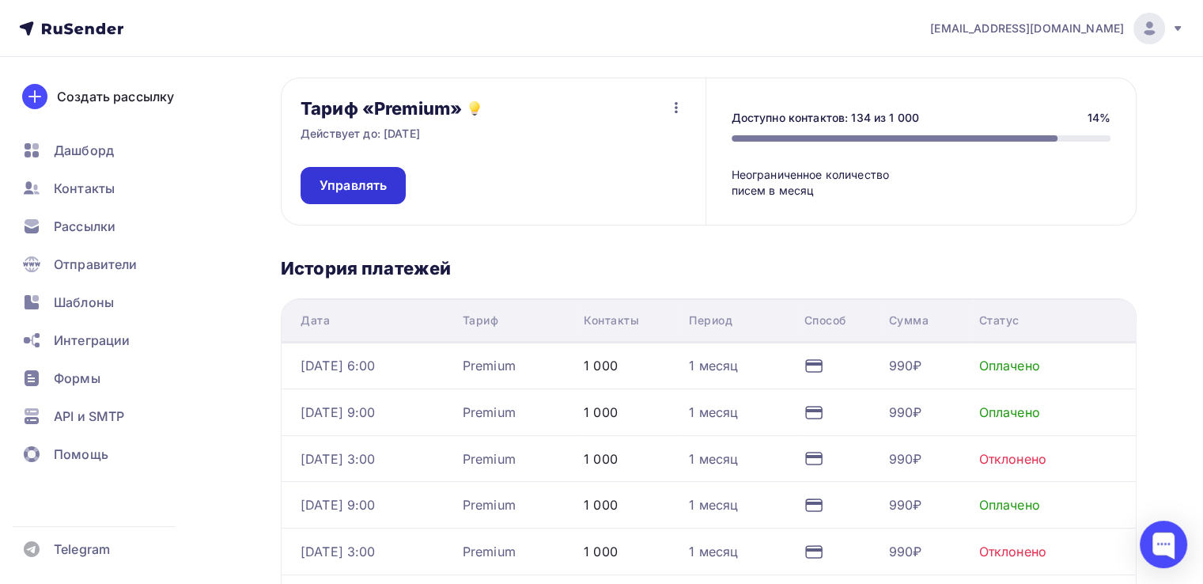
click at [360, 176] on link "Управлять" at bounding box center [353, 185] width 105 height 37
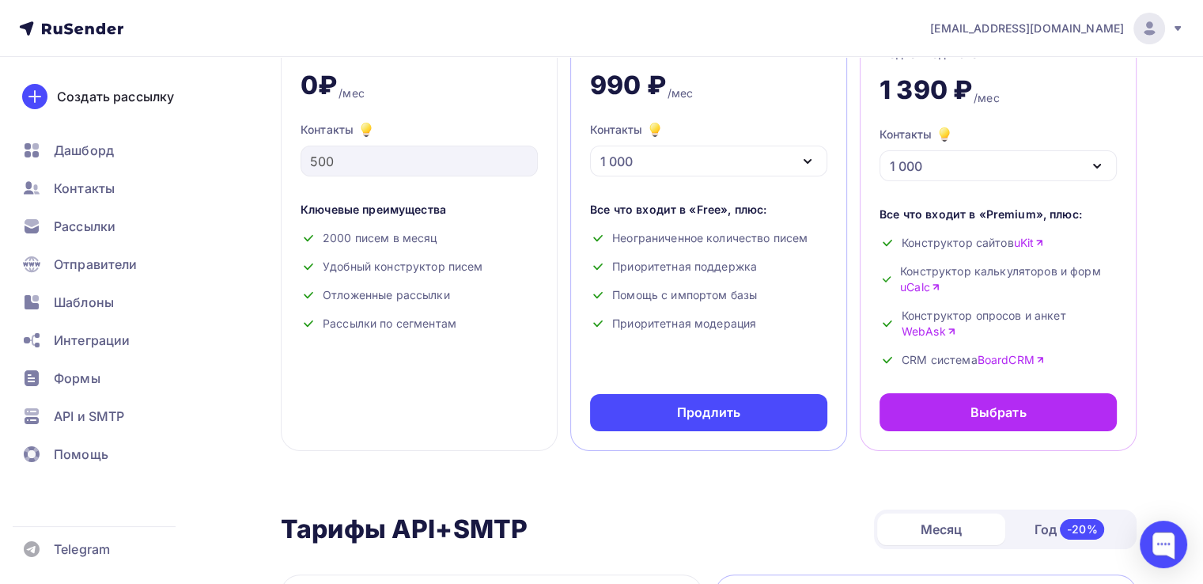
scroll to position [158, 0]
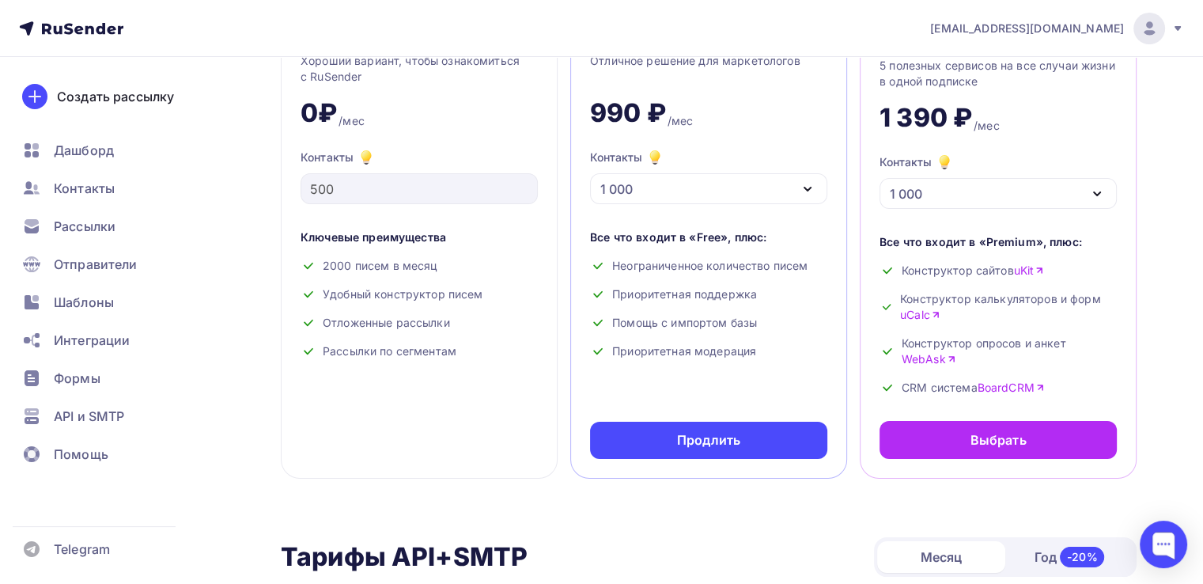
click at [714, 205] on div "Premium Отличное решение для маркетологов 990 ₽ /мес Контакты 1 000 1 000 2 000…" at bounding box center [708, 236] width 277 height 483
click at [714, 184] on div "1 000" at bounding box center [708, 188] width 237 height 31
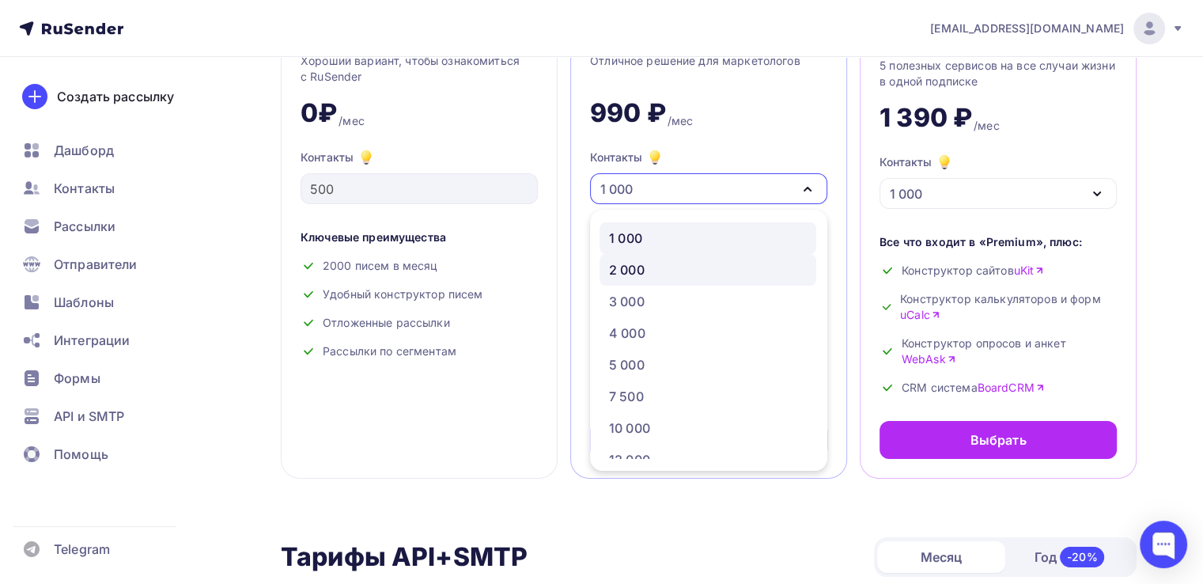
click at [658, 282] on link "2 000" at bounding box center [708, 270] width 217 height 32
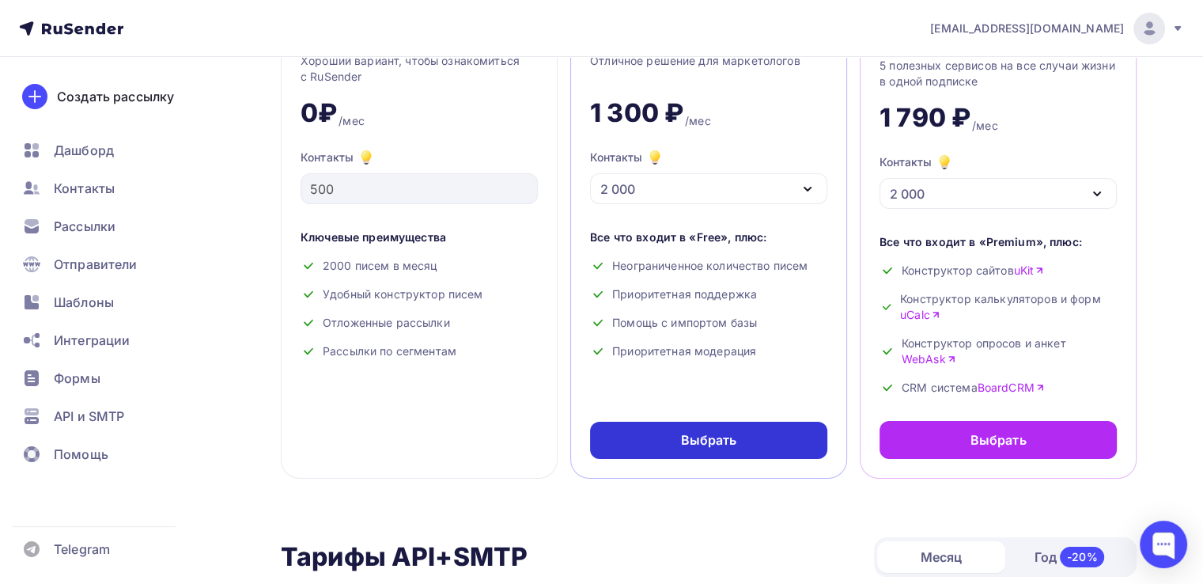
click at [708, 438] on div "Выбрать" at bounding box center [709, 440] width 56 height 18
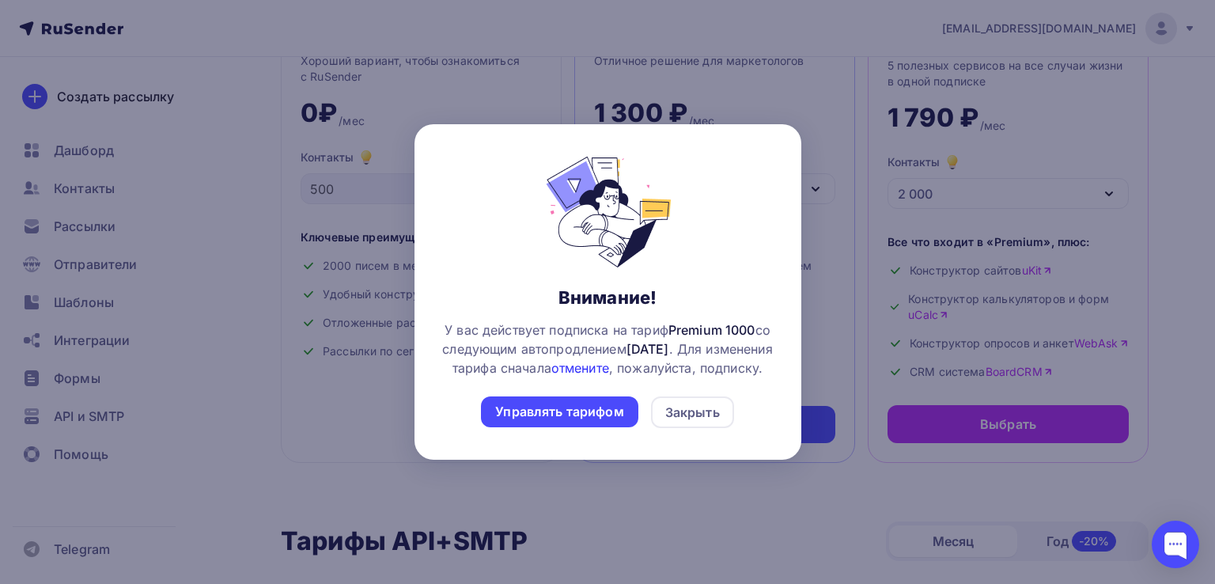
click at [609, 360] on link "отмените" at bounding box center [580, 368] width 58 height 16
click at [549, 421] on div "Управлять тарифом" at bounding box center [559, 412] width 128 height 18
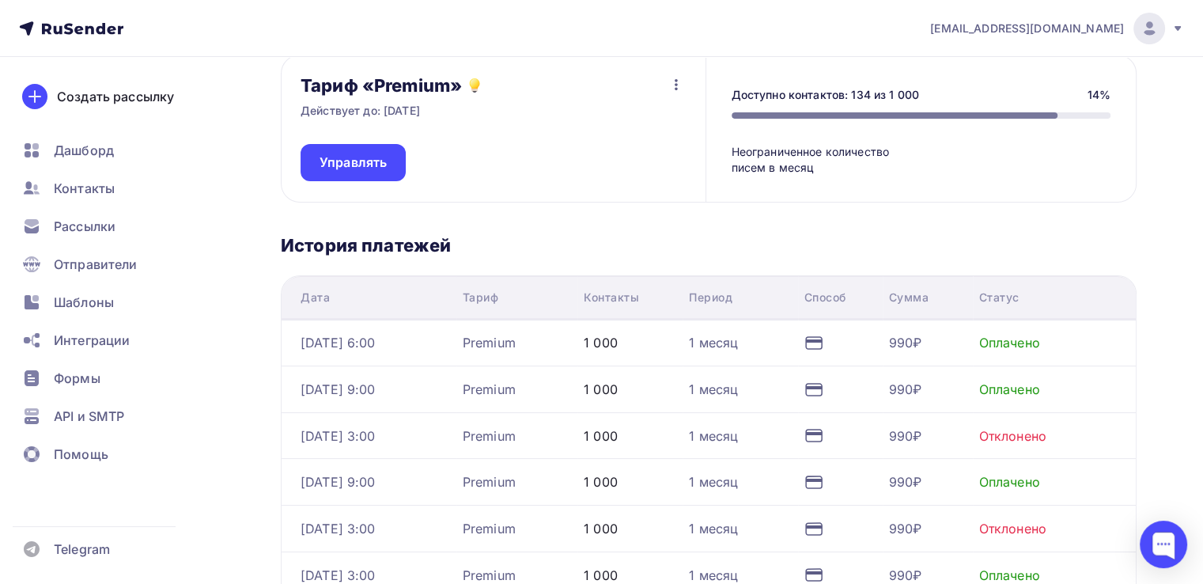
scroll to position [158, 0]
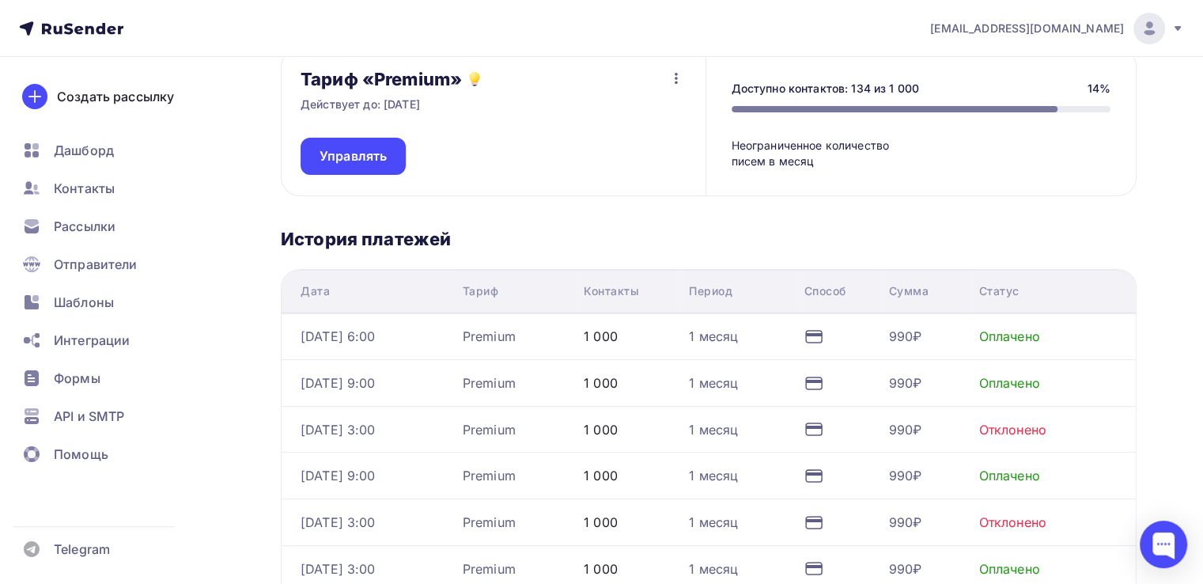
click at [675, 77] on icon "button" at bounding box center [676, 78] width 19 height 19
click at [648, 124] on div "Отписаться" at bounding box center [645, 118] width 74 height 19
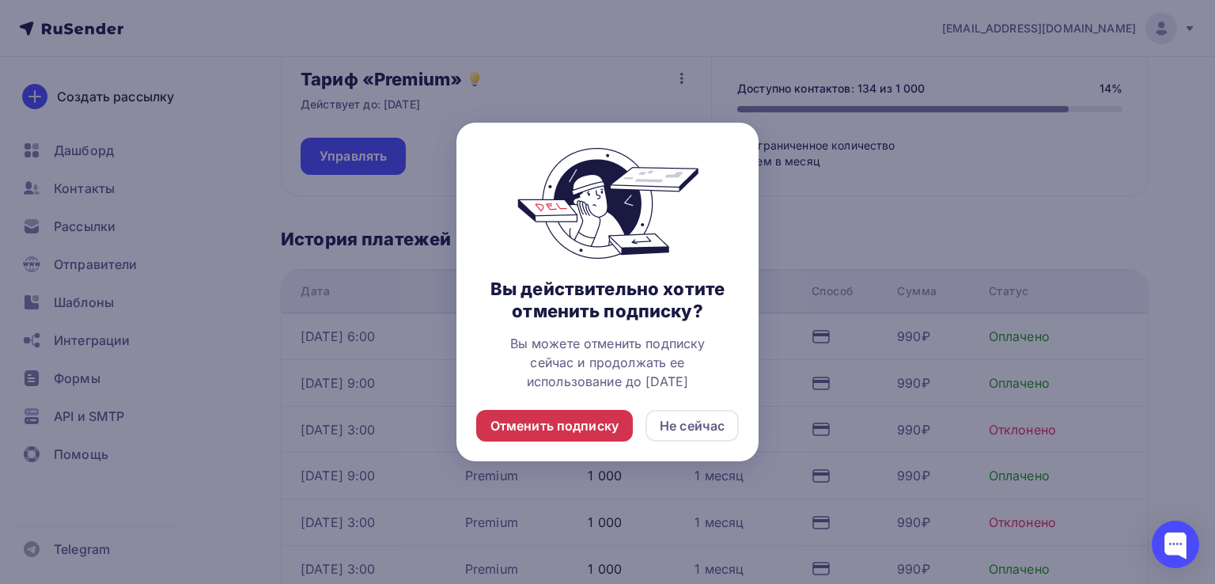
click at [551, 428] on div "Отменить подписку" at bounding box center [554, 425] width 128 height 19
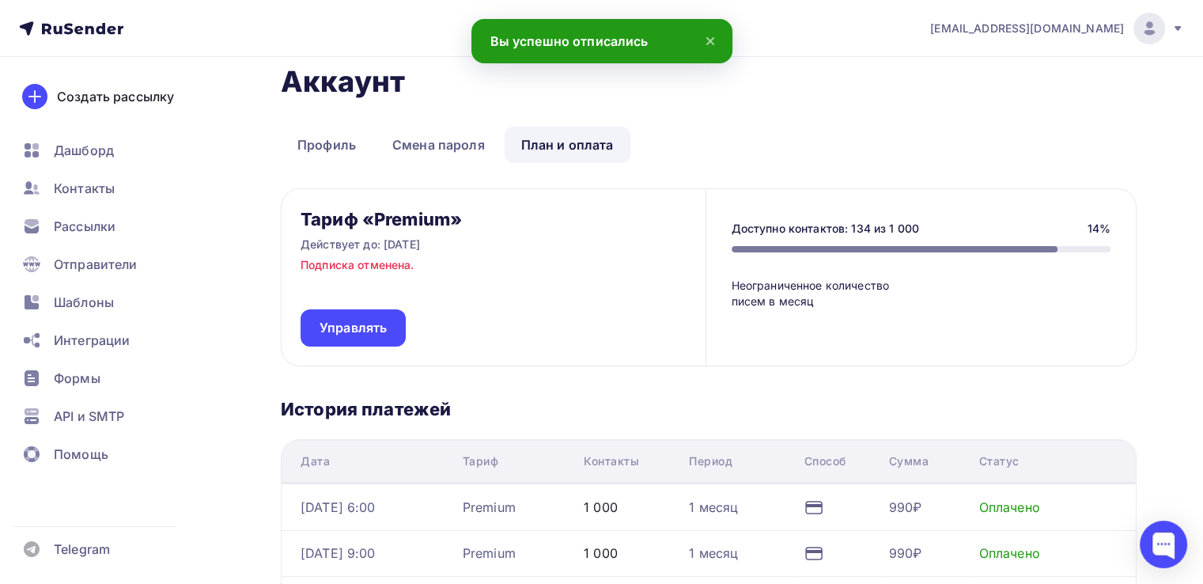
scroll to position [0, 0]
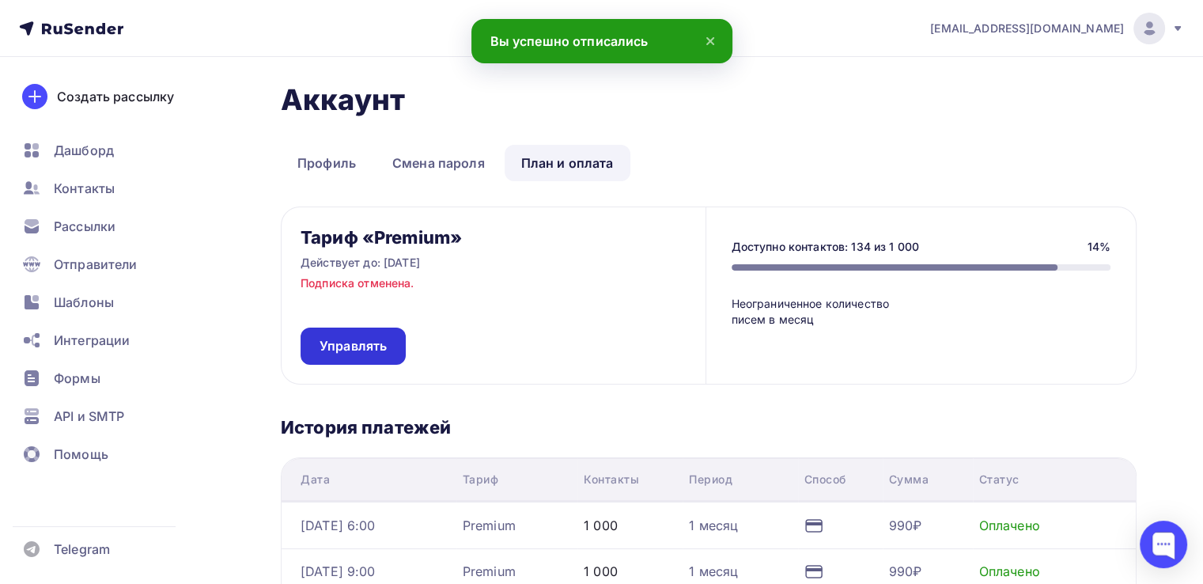
click at [344, 345] on span "Управлять" at bounding box center [353, 346] width 67 height 18
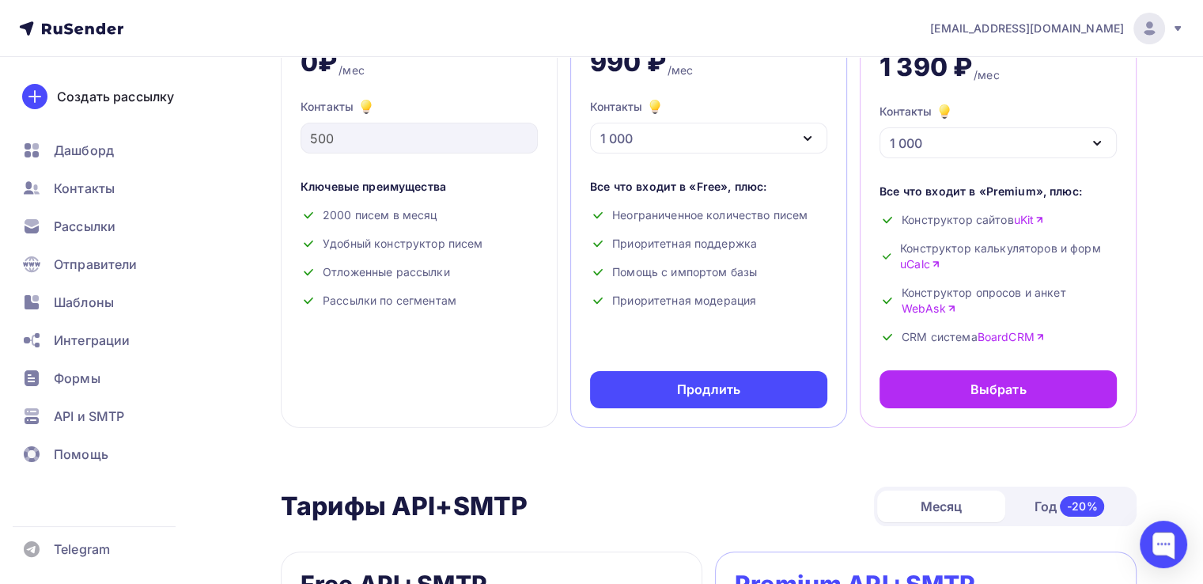
scroll to position [79, 0]
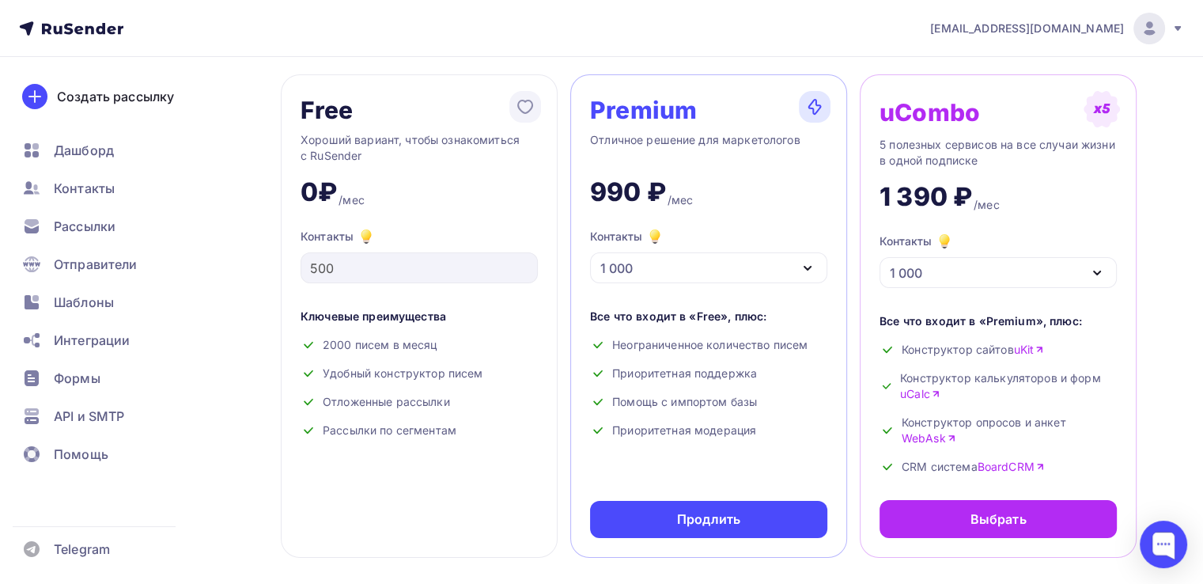
click at [740, 266] on div "1 000" at bounding box center [708, 267] width 237 height 31
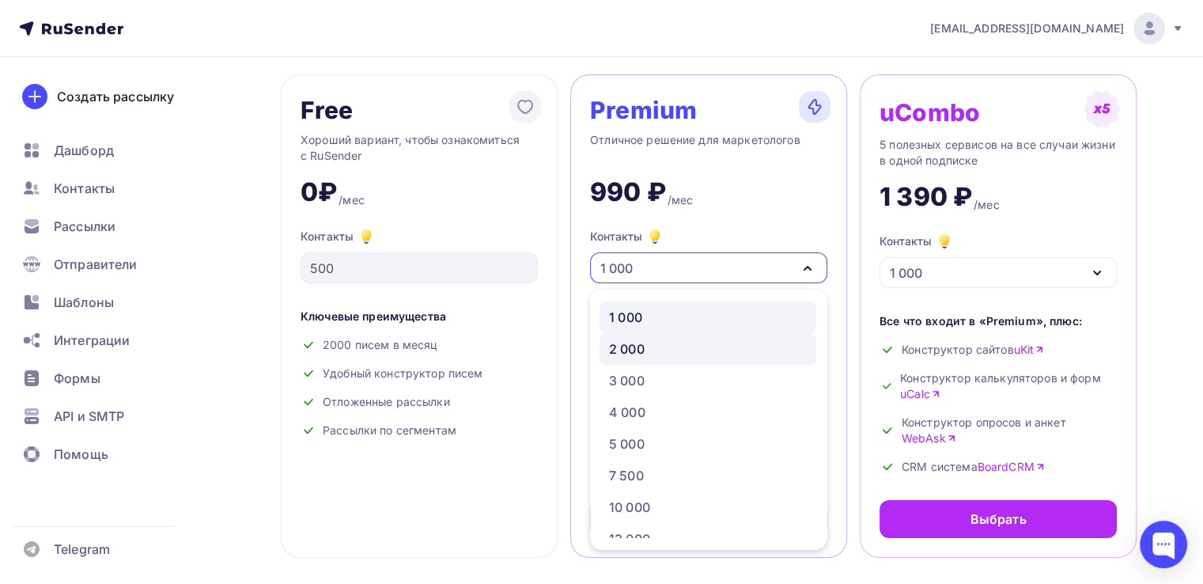
click at [672, 359] on link "2 000" at bounding box center [708, 349] width 217 height 32
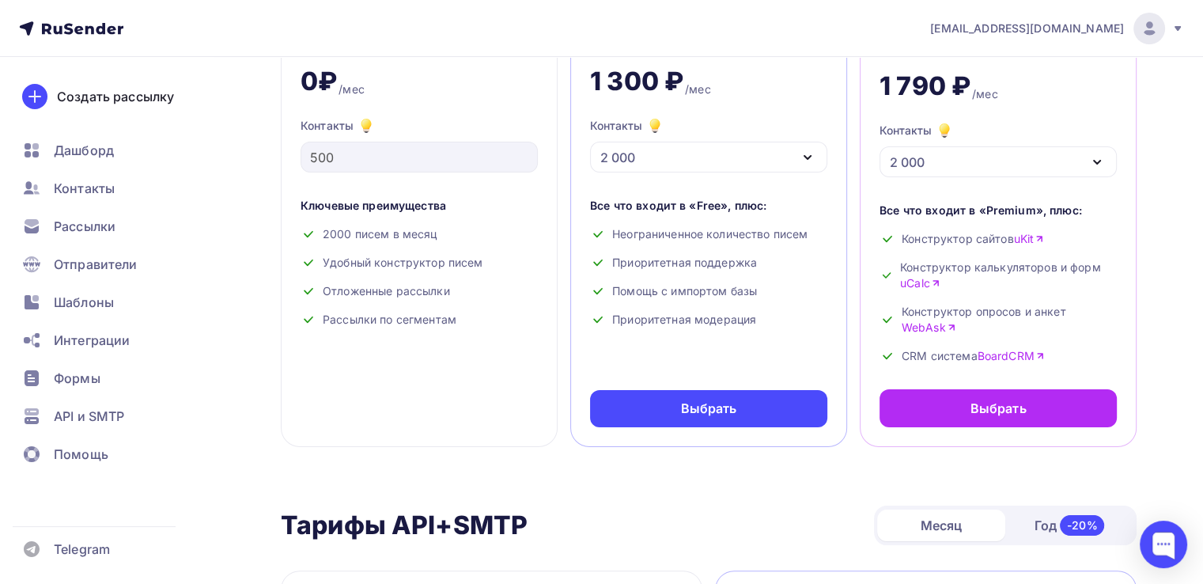
scroll to position [316, 0]
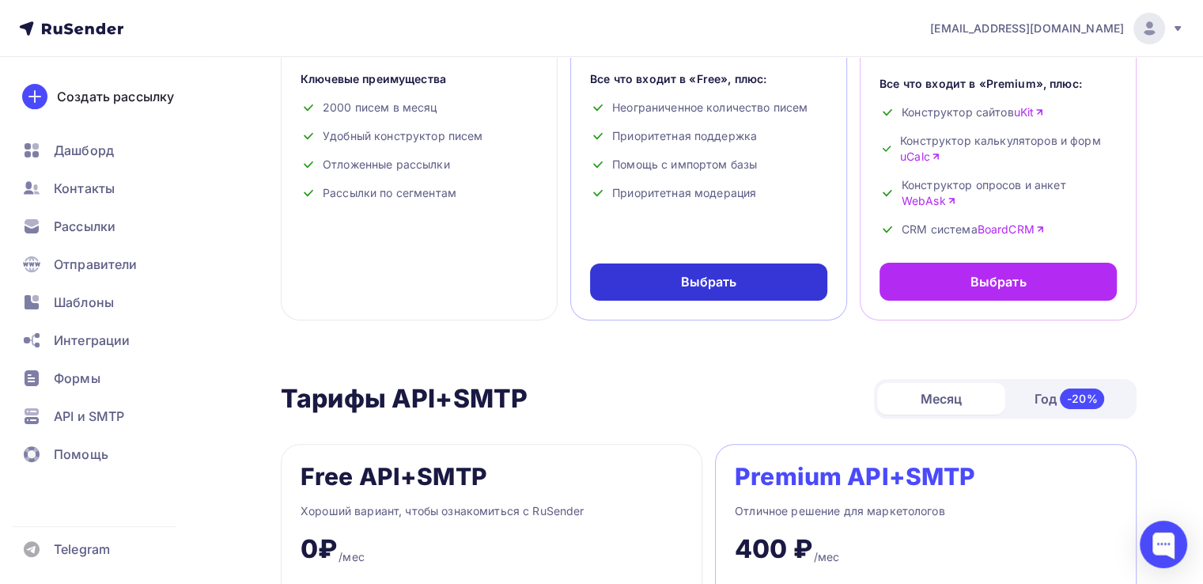
click at [707, 281] on div "Выбрать" at bounding box center [709, 282] width 56 height 18
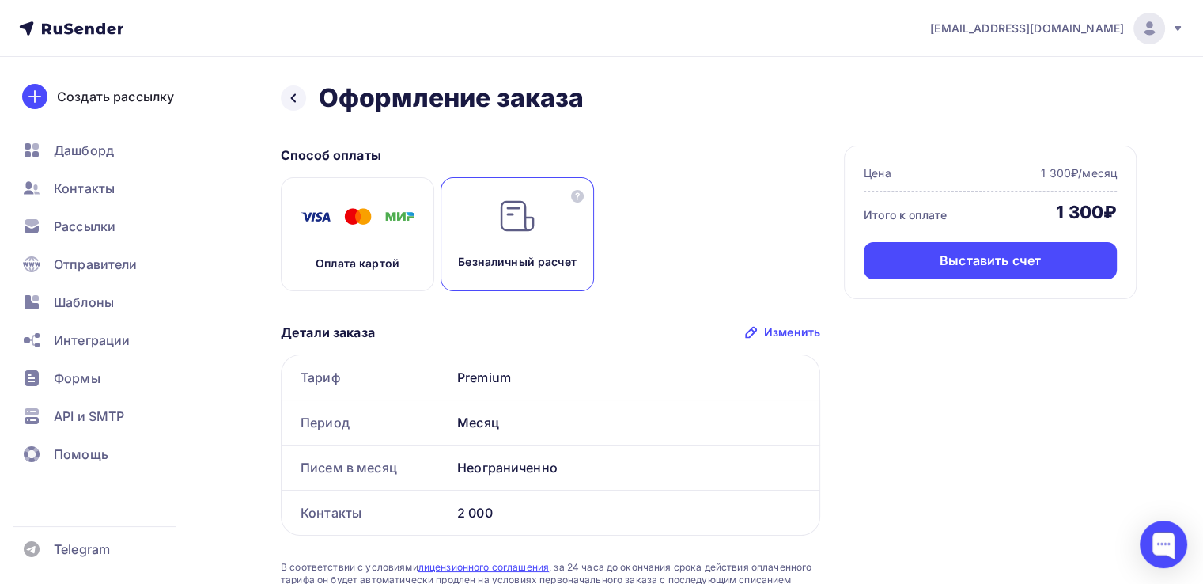
click at [351, 237] on div "Оплата картой" at bounding box center [357, 234] width 153 height 114
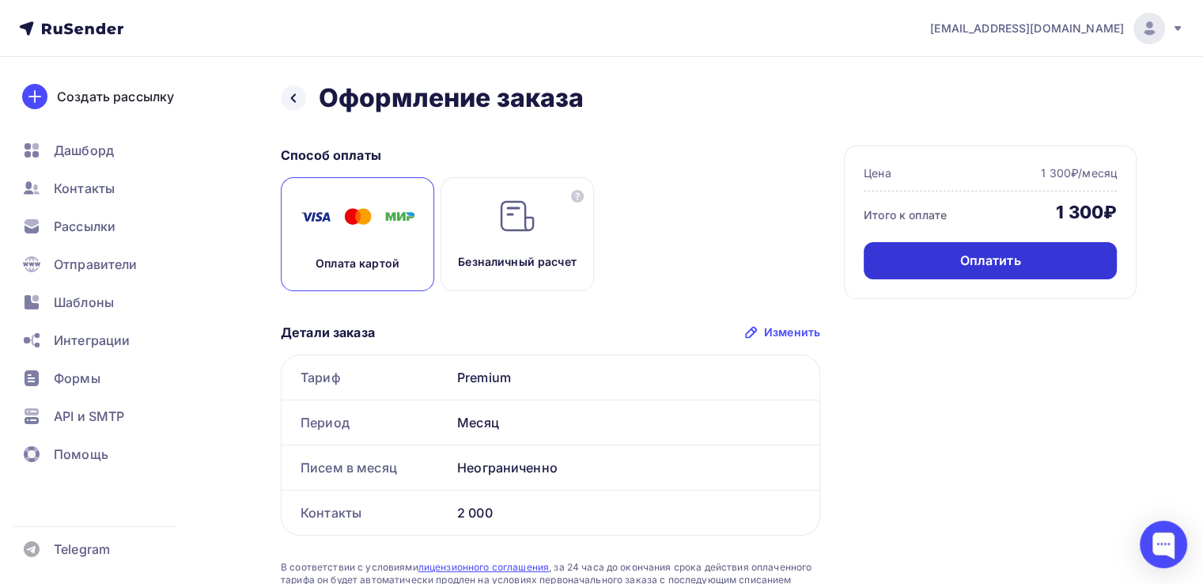
click at [1031, 266] on div "Оплатить" at bounding box center [990, 260] width 253 height 37
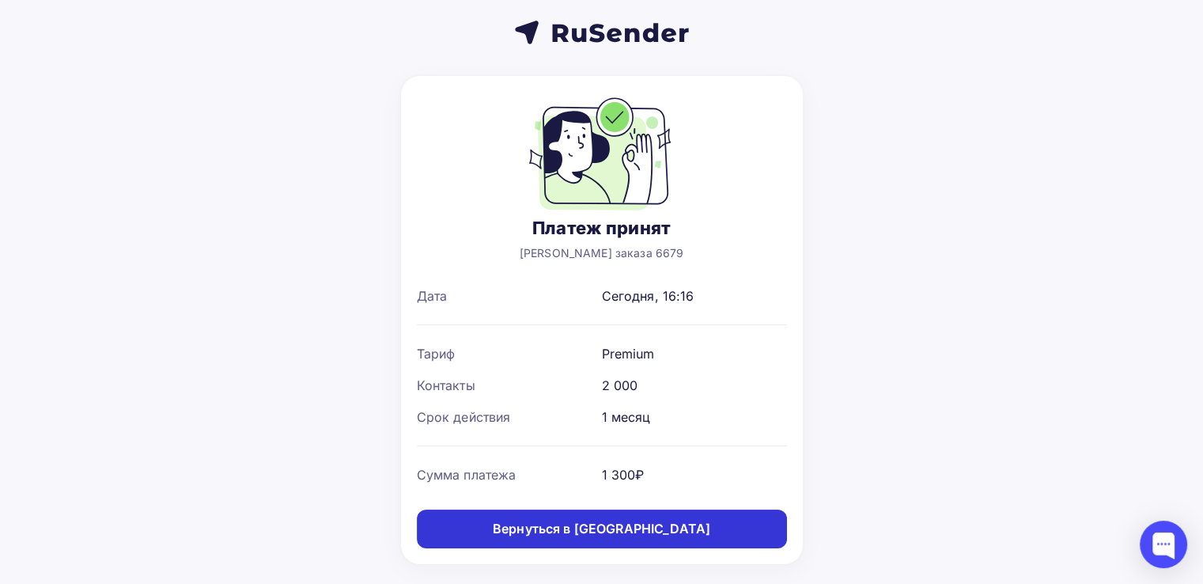
click at [645, 533] on div "Вернуться в дашборд" at bounding box center [602, 529] width 218 height 18
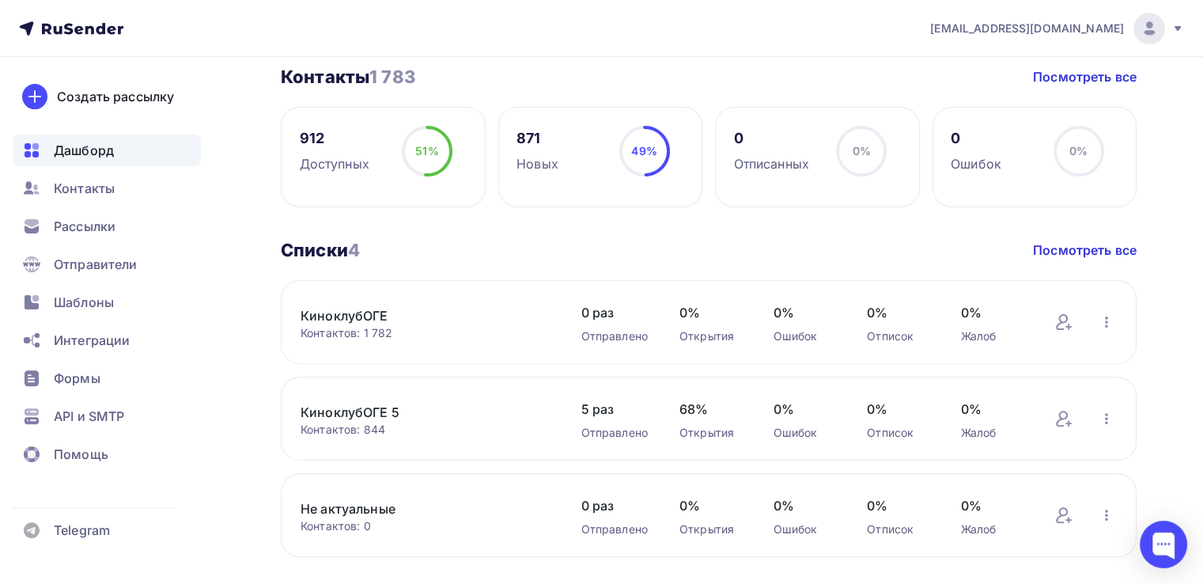
scroll to position [395, 0]
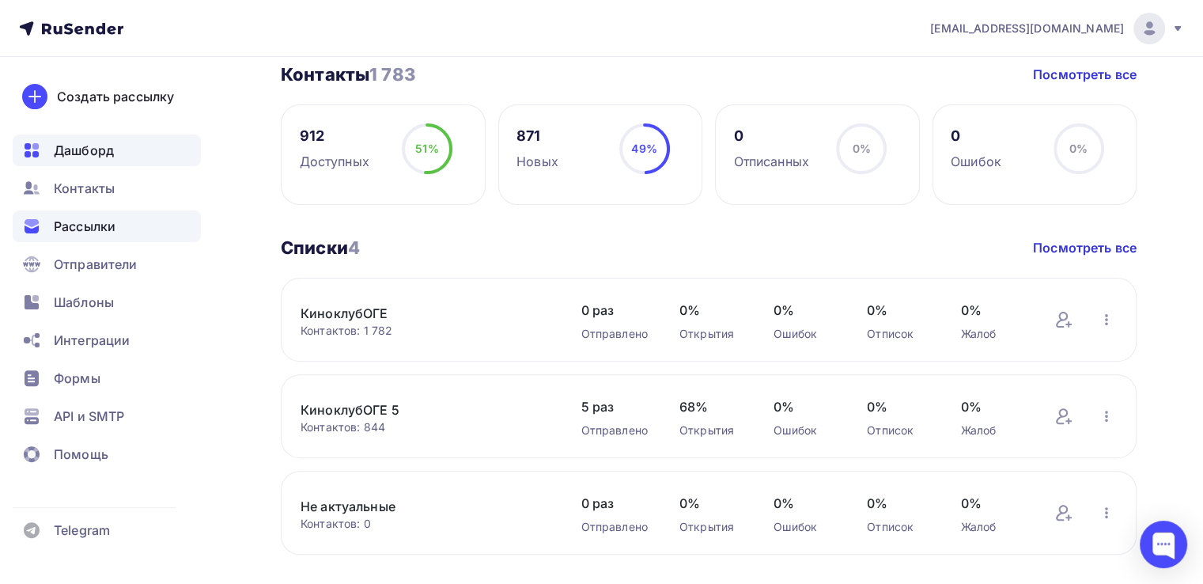
click at [112, 235] on span "Рассылки" at bounding box center [85, 226] width 62 height 19
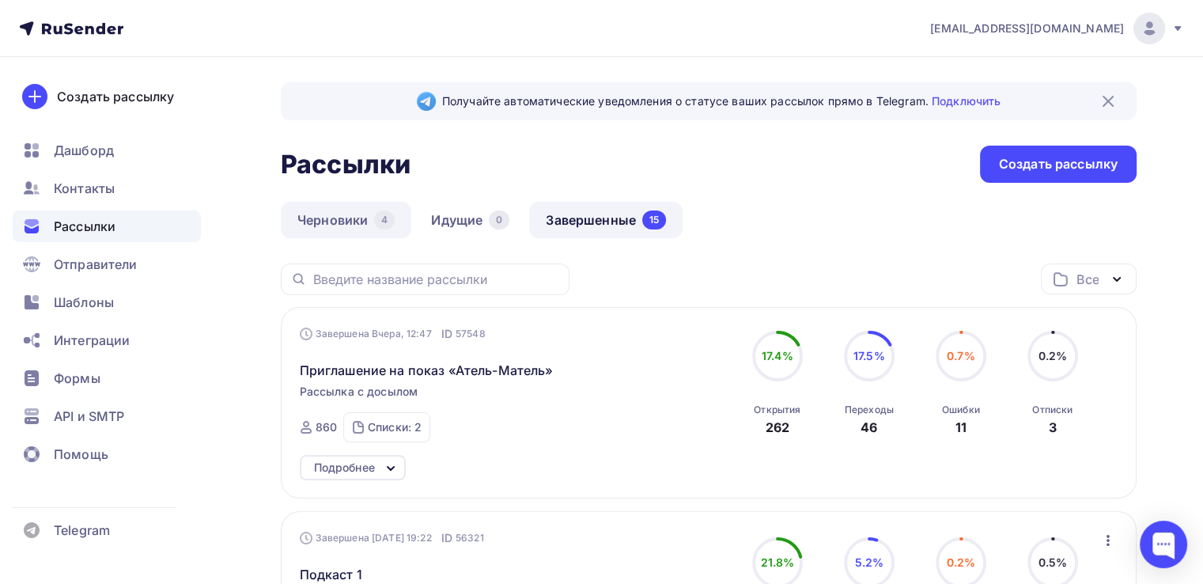
click at [351, 214] on link "Черновики 4" at bounding box center [346, 220] width 131 height 36
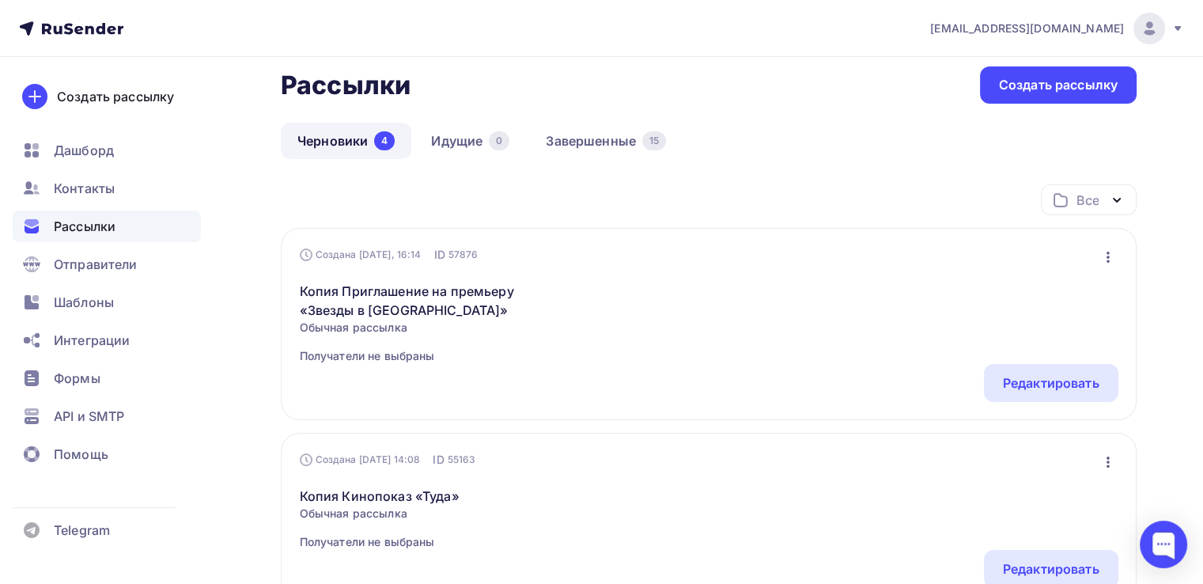
scroll to position [158, 0]
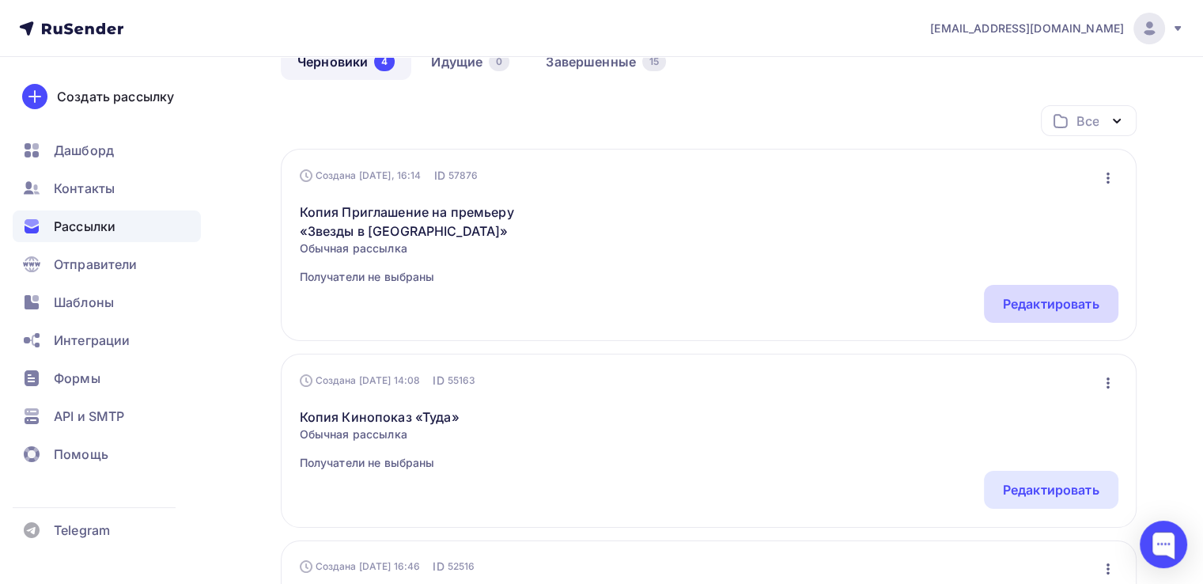
click at [1085, 313] on div "Редактировать" at bounding box center [1051, 304] width 134 height 38
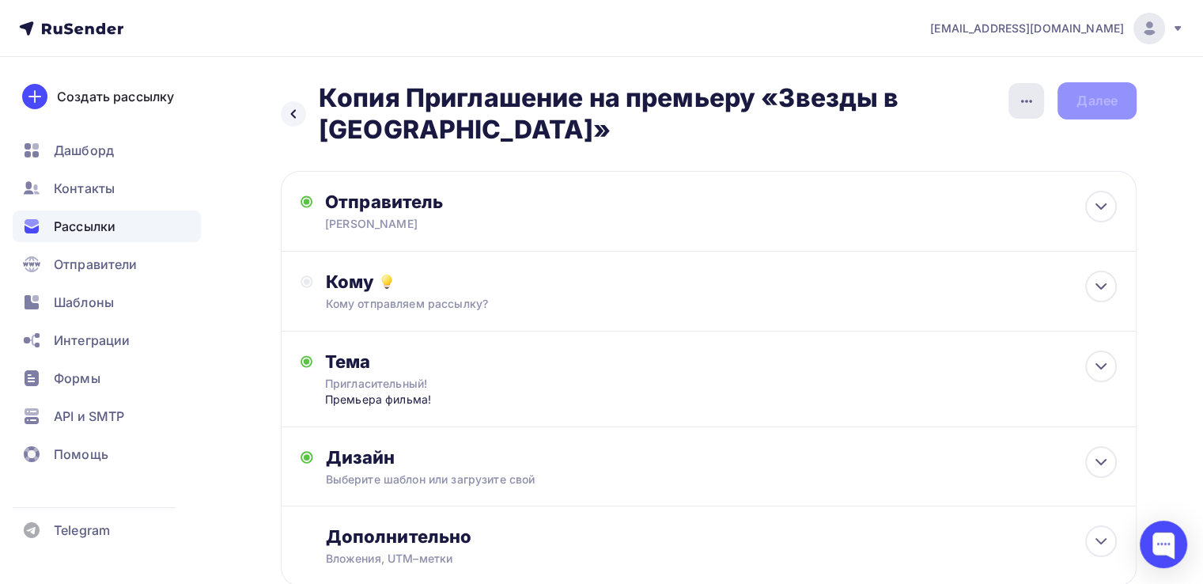
click at [1038, 99] on div "button" at bounding box center [1027, 101] width 36 height 36
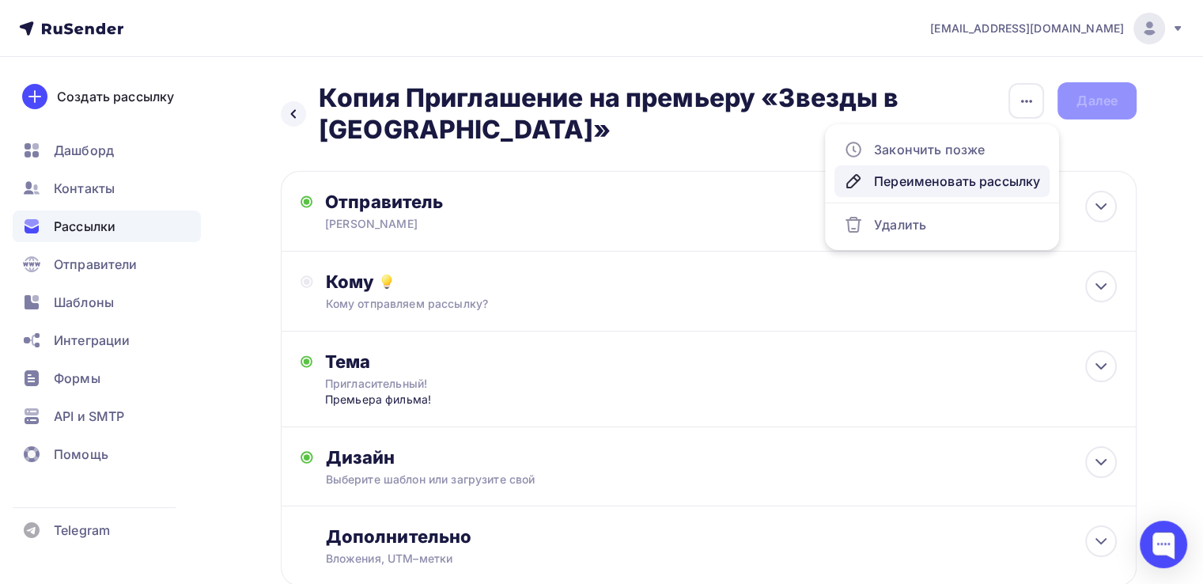
click at [897, 184] on div "Переименовать рассылку" at bounding box center [942, 181] width 196 height 19
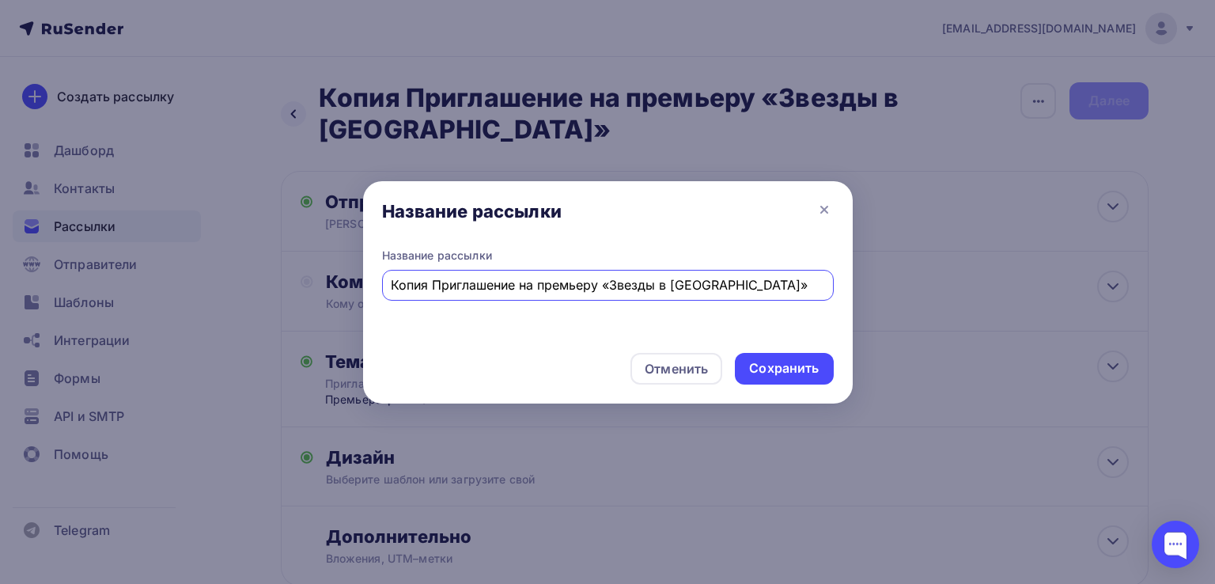
drag, startPoint x: 390, startPoint y: 283, endPoint x: 808, endPoint y: 274, distance: 418.5
click at [808, 275] on input "Копия Приглашение на премьеру «Звезды в Сибири»" at bounding box center [607, 284] width 433 height 19
type input "С"
type input "Перенос в МЕОЦ - "Атель-Матель""
click at [819, 368] on div "Сохранить" at bounding box center [784, 369] width 98 height 32
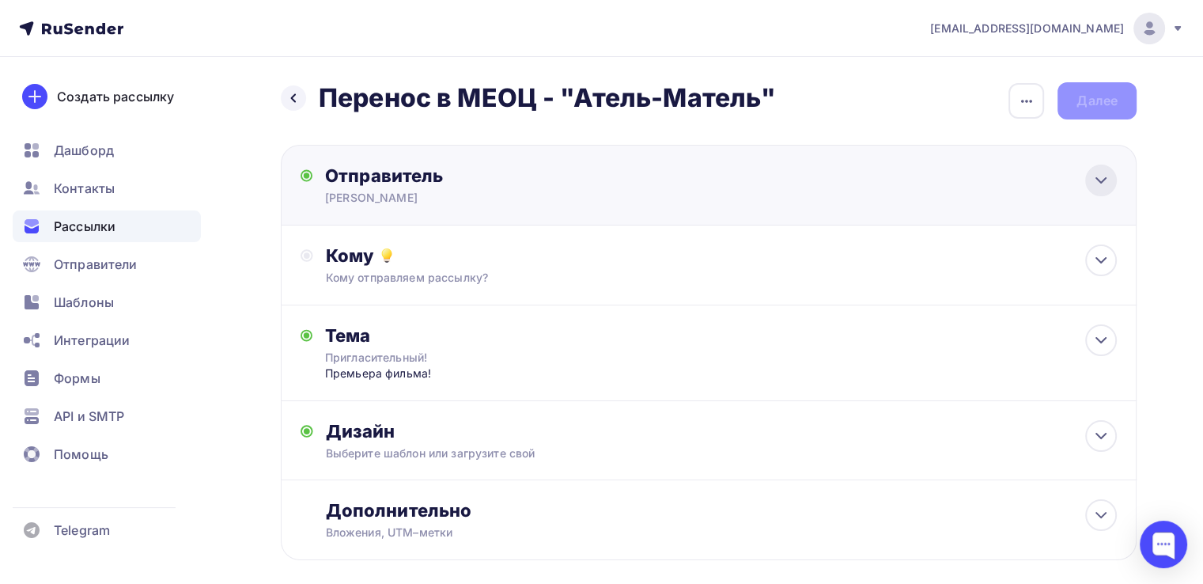
click at [1100, 184] on icon at bounding box center [1101, 180] width 19 height 19
type input "Борис Нисанов"
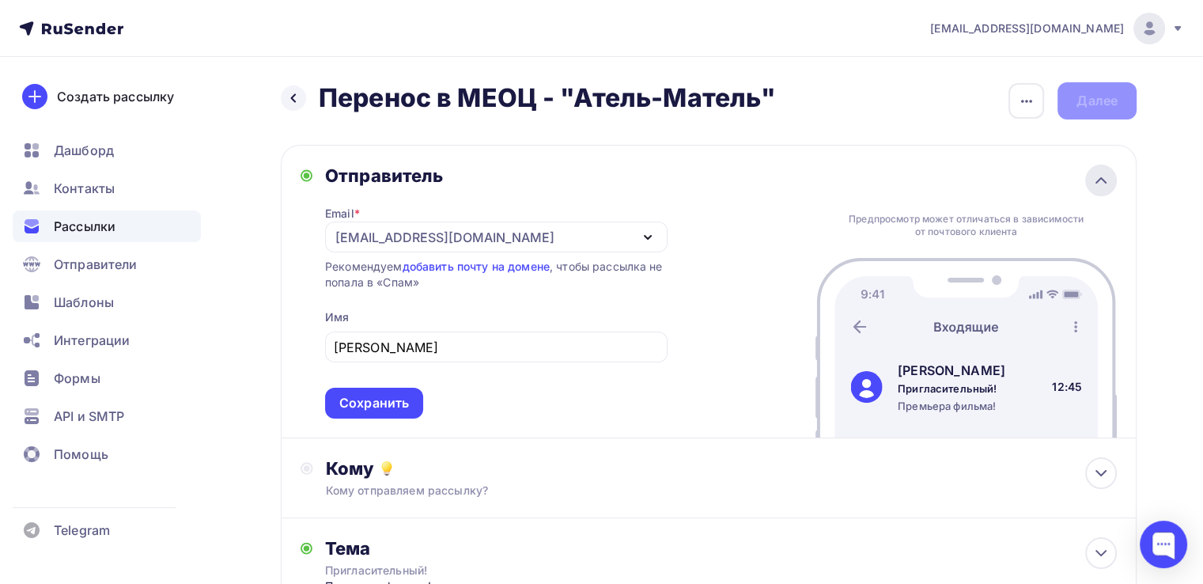
click at [1100, 184] on icon at bounding box center [1101, 180] width 19 height 19
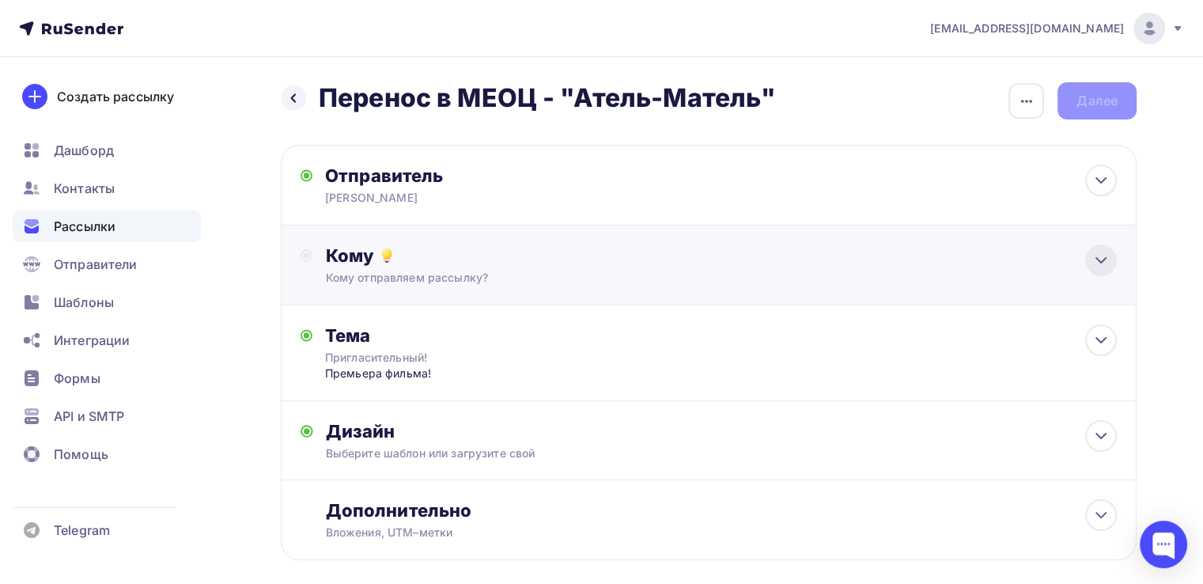
click at [1104, 257] on icon at bounding box center [1101, 260] width 19 height 19
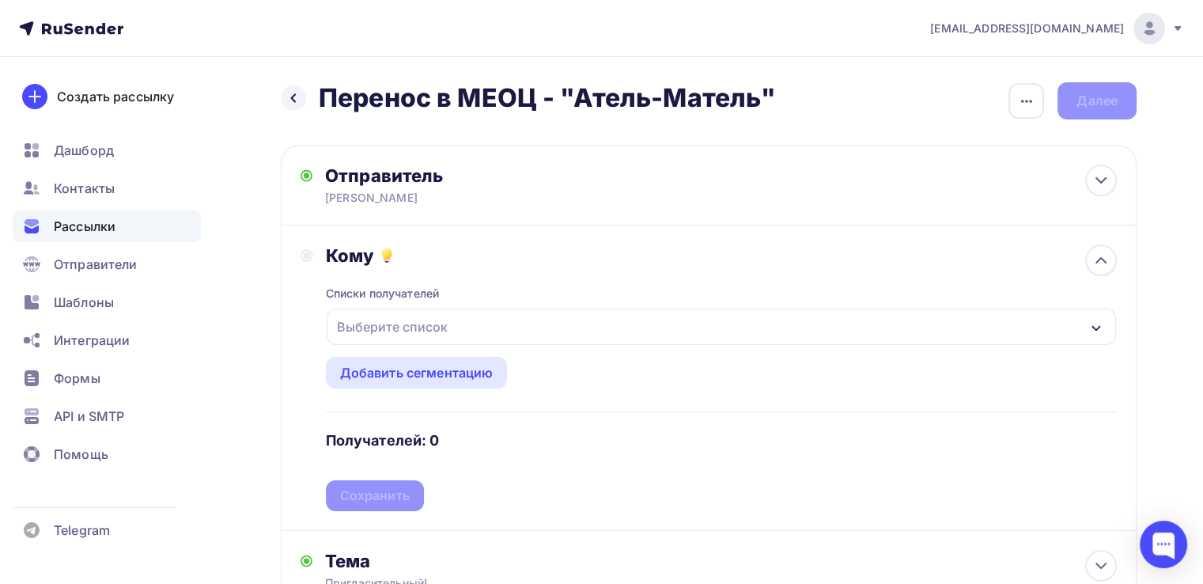
click at [1088, 321] on div "Выберите список" at bounding box center [721, 326] width 789 height 36
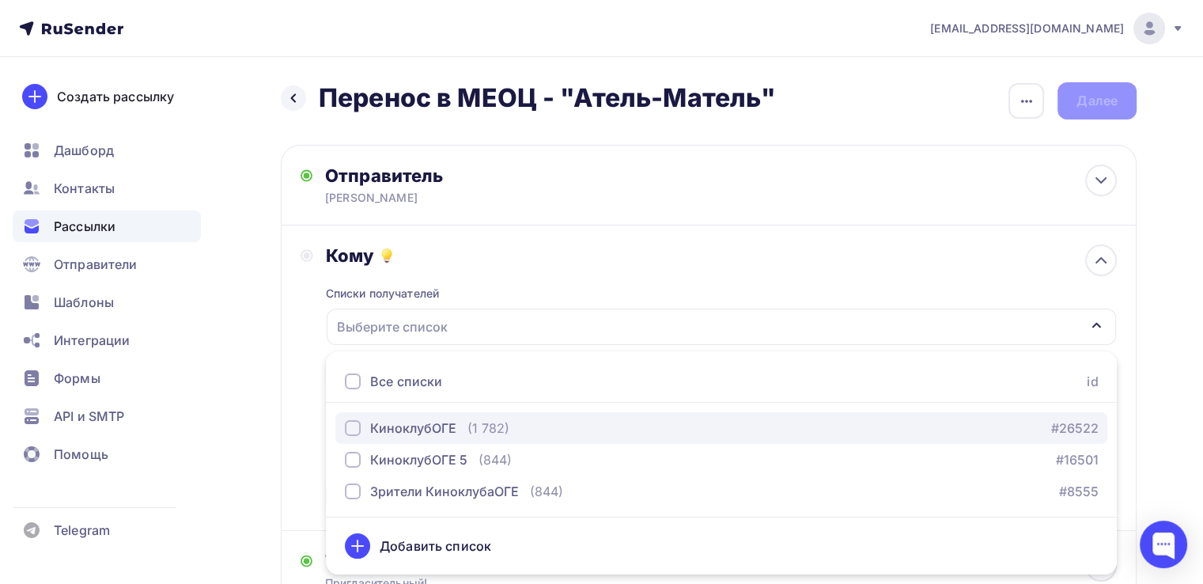
click at [467, 429] on div "(1 782)" at bounding box center [488, 427] width 42 height 19
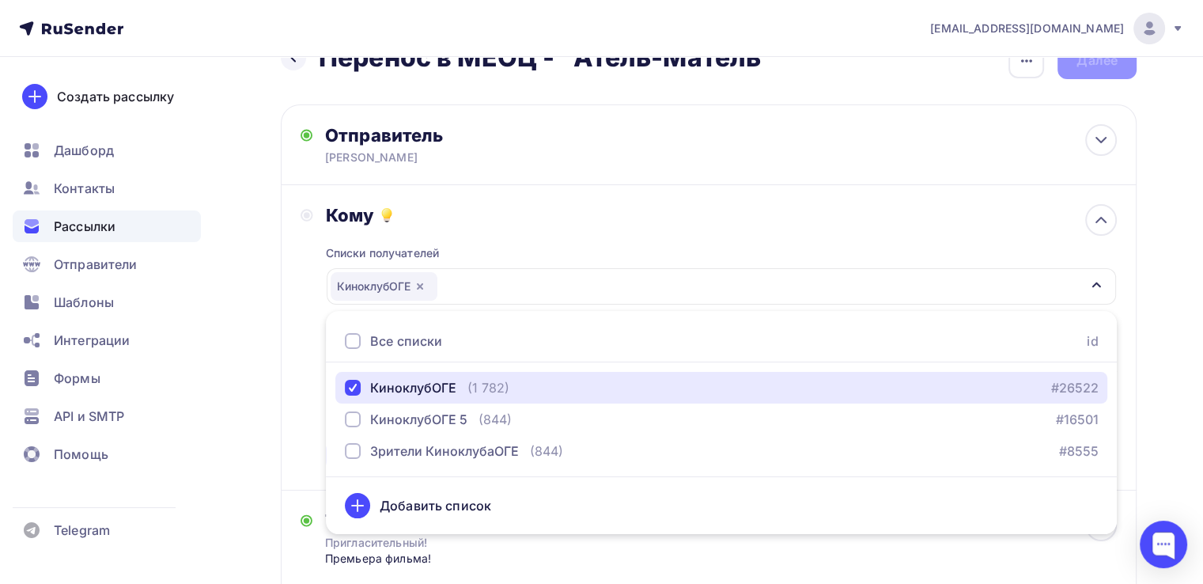
scroll to position [79, 0]
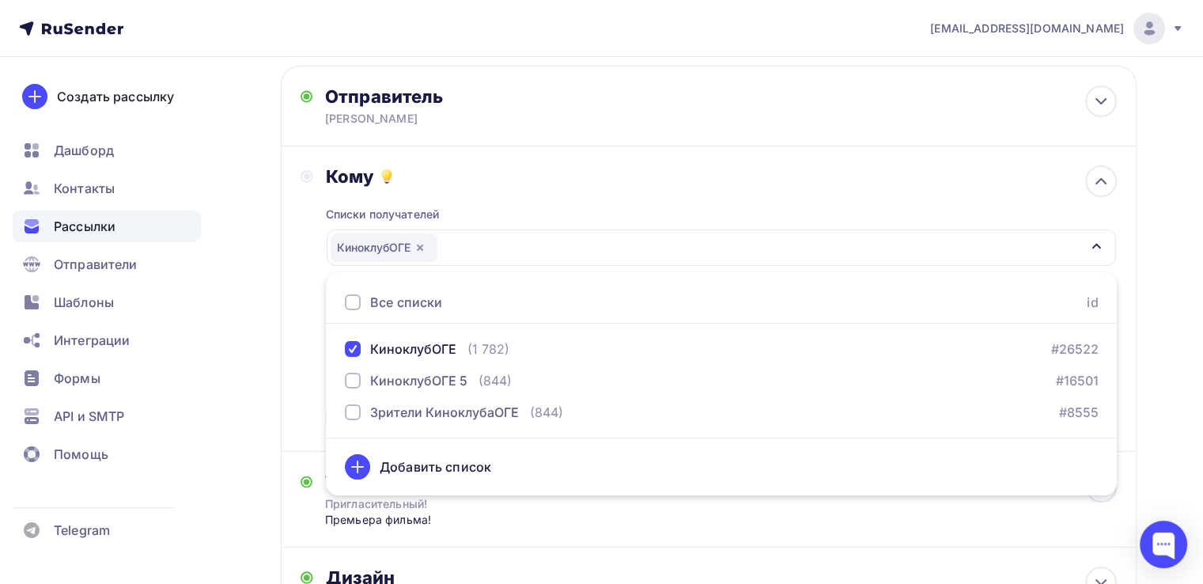
click at [1180, 263] on div "Назад Перенос в МЕОЦ - "Атель-Матель" Перенос в МЕОЦ - "Атель-Матель" Закончить…" at bounding box center [601, 393] width 1203 height 831
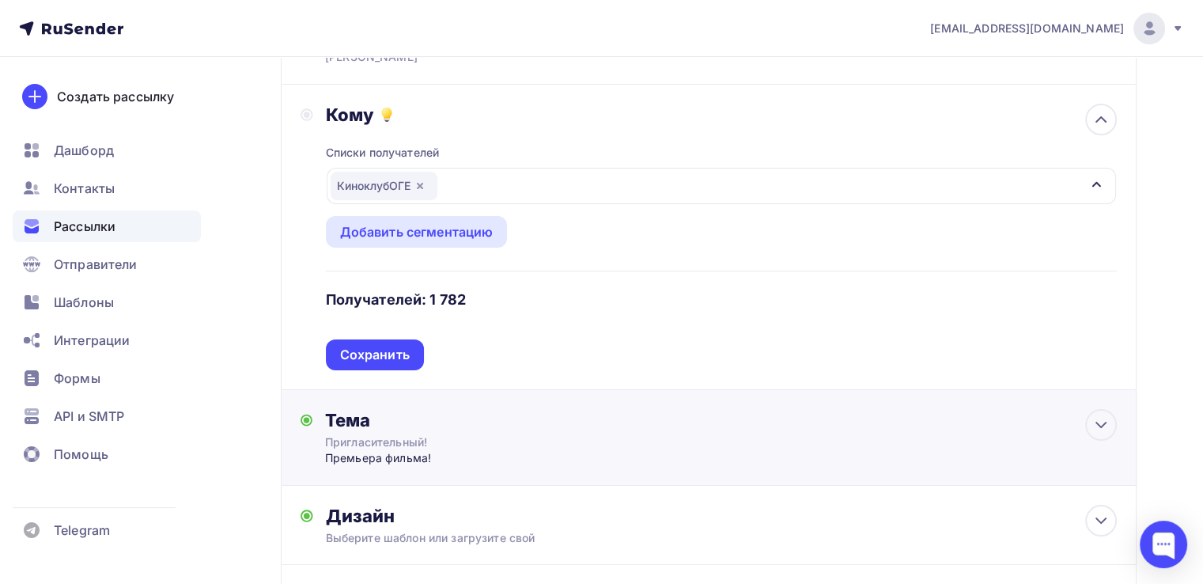
scroll to position [237, 0]
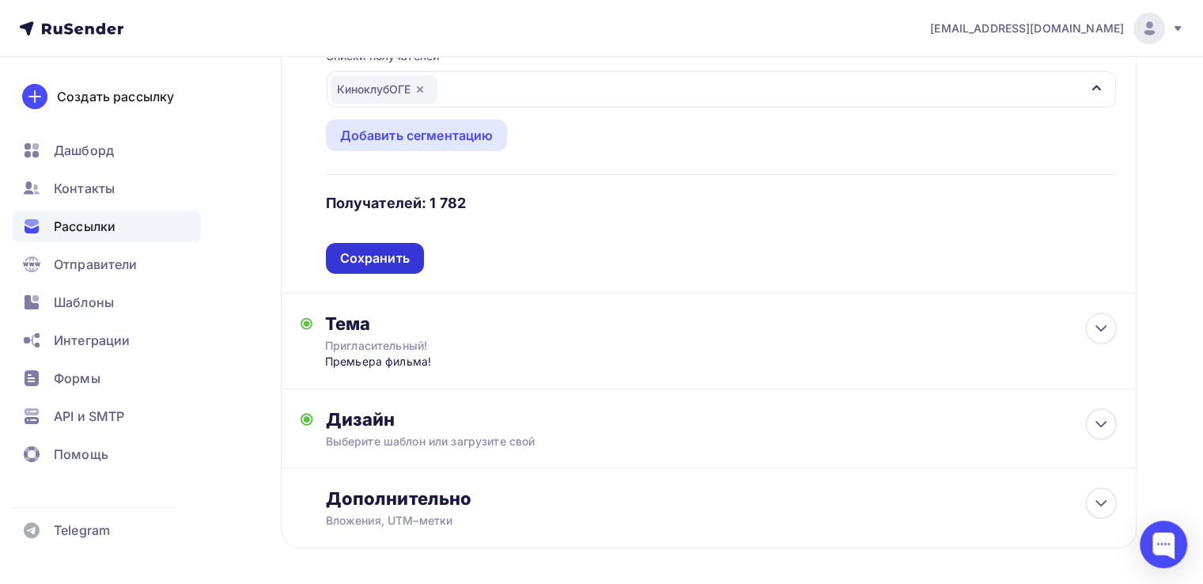
click at [368, 263] on div "Сохранить" at bounding box center [375, 258] width 70 height 18
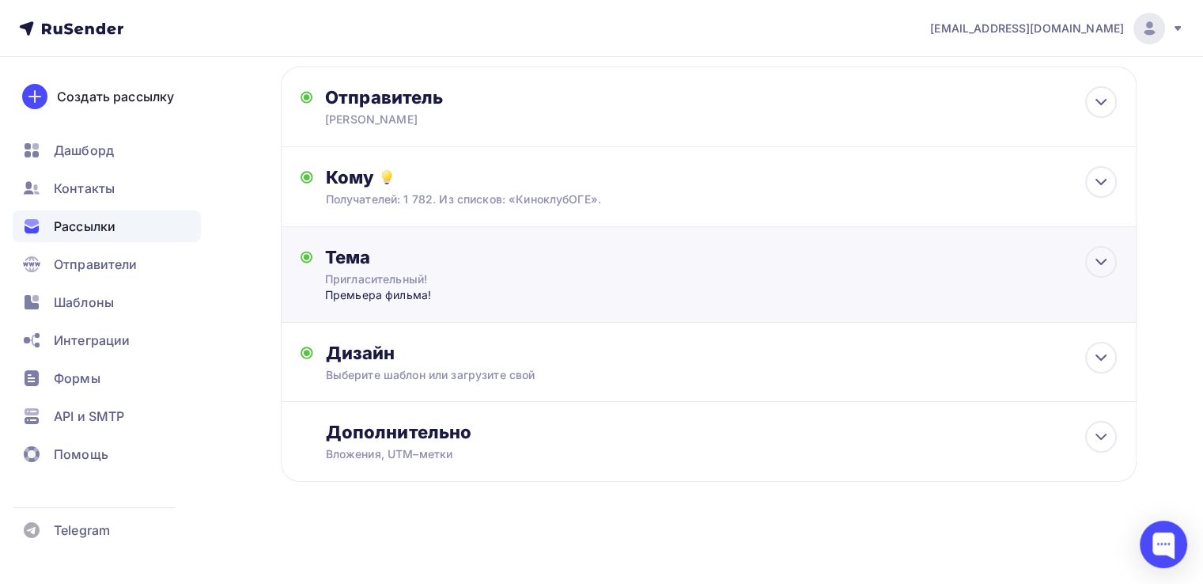
scroll to position [78, 0]
click at [1098, 269] on icon at bounding box center [1101, 262] width 19 height 19
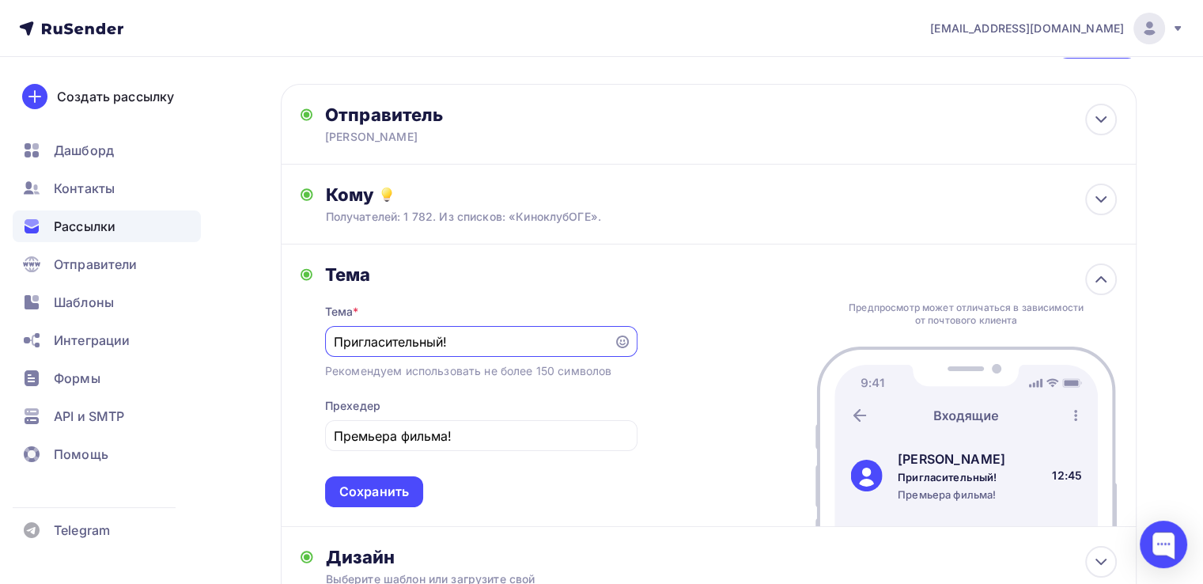
scroll to position [0, 0]
click at [365, 494] on div "Сохранить" at bounding box center [374, 492] width 70 height 18
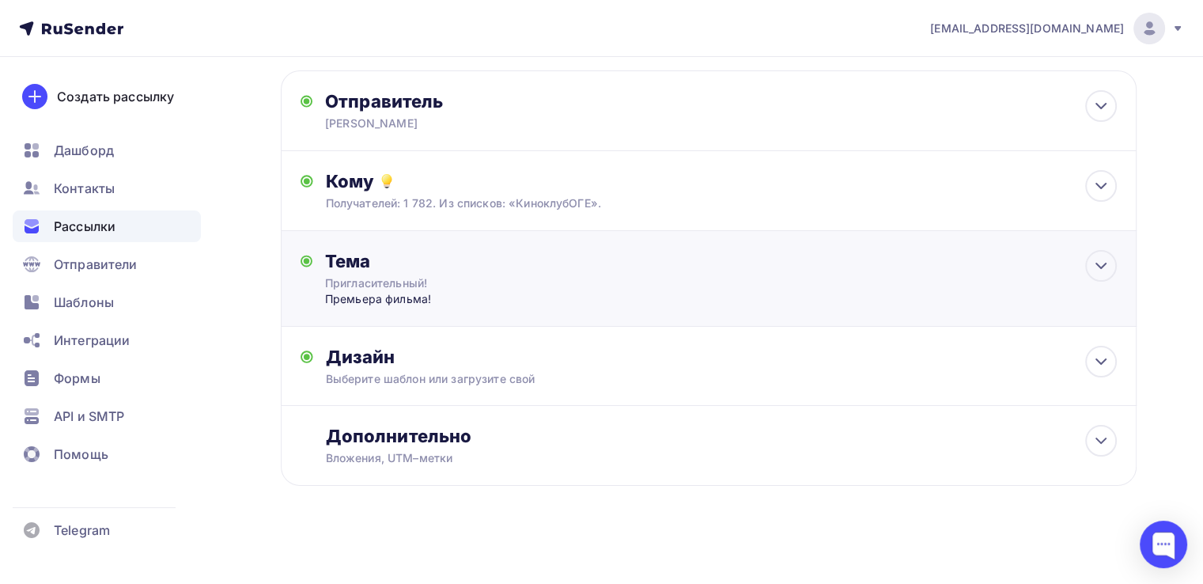
scroll to position [78, 0]
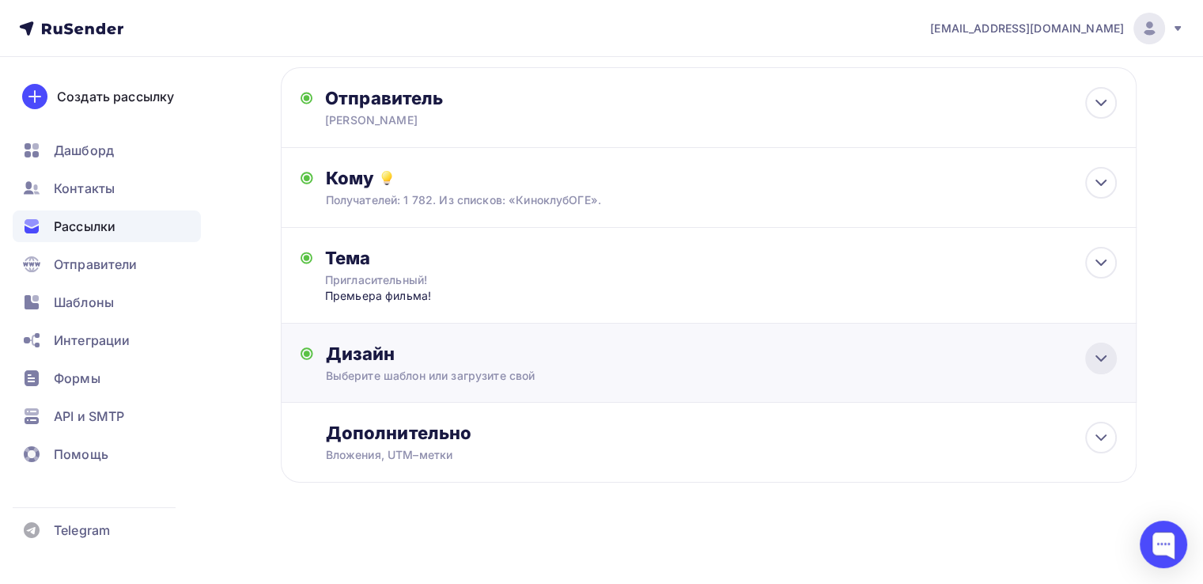
click at [1114, 361] on div at bounding box center [1101, 359] width 32 height 32
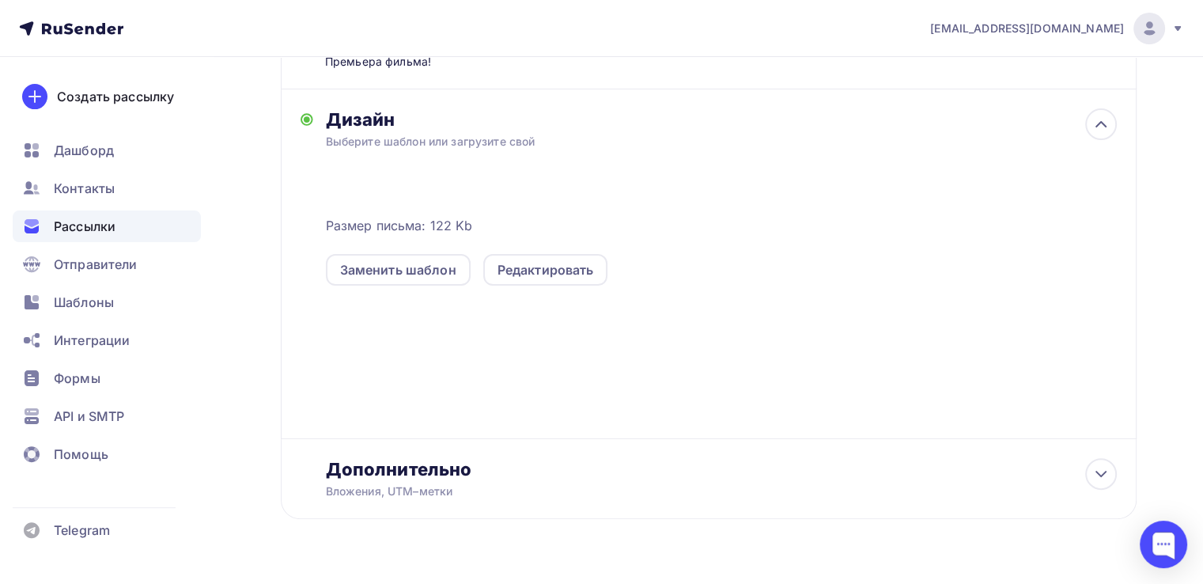
scroll to position [315, 0]
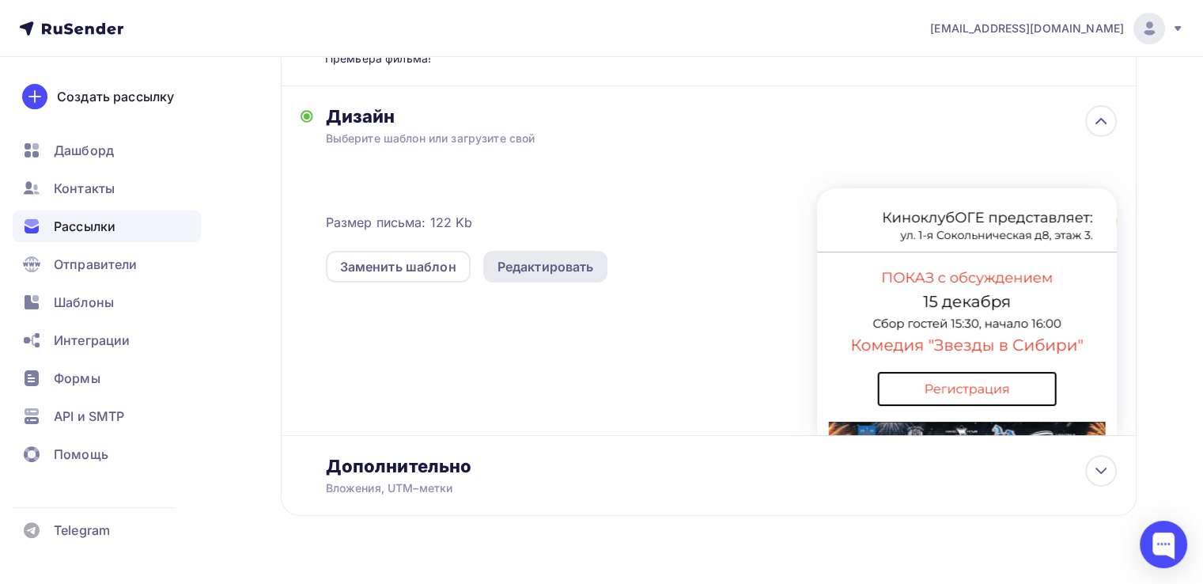
click at [552, 271] on div "Редактировать" at bounding box center [546, 266] width 97 height 19
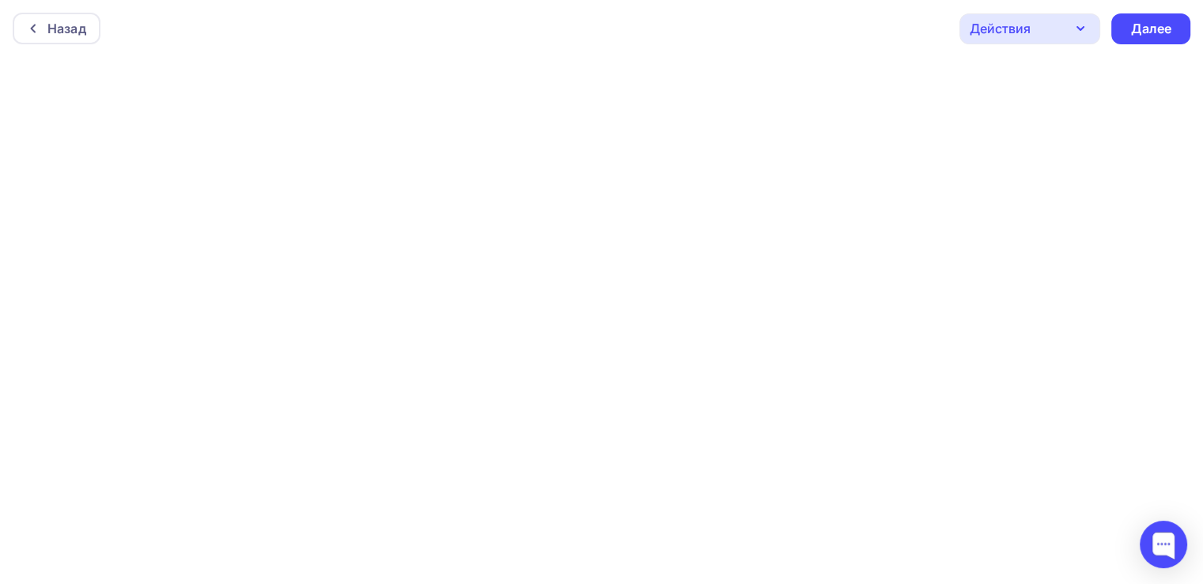
scroll to position [3, 0]
click at [1142, 33] on div "Далее" at bounding box center [1150, 26] width 41 height 18
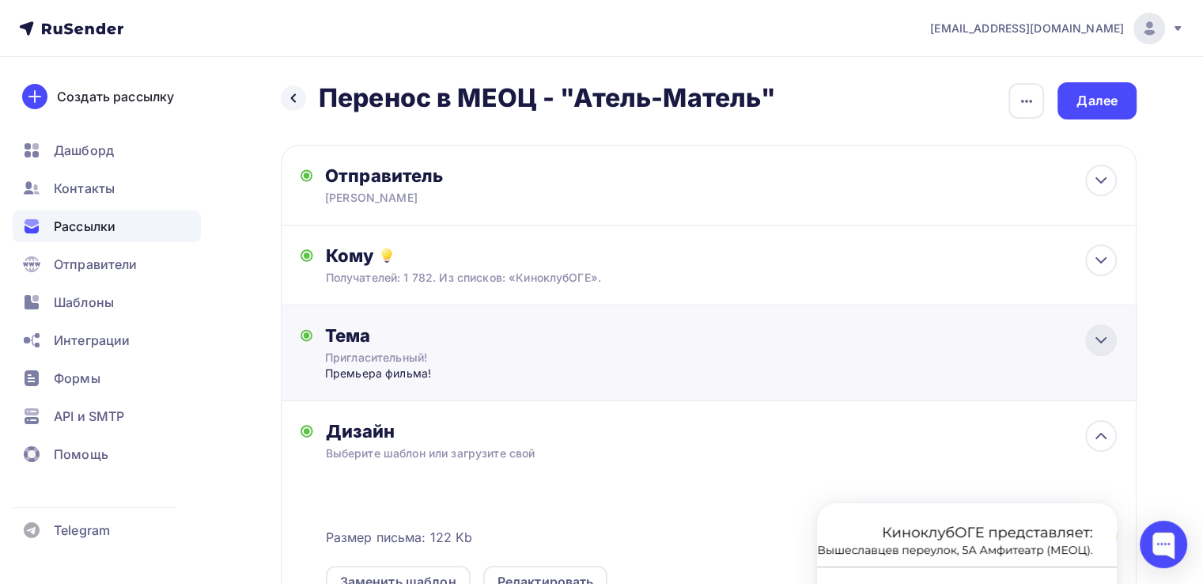
click at [1108, 349] on div at bounding box center [1101, 340] width 32 height 32
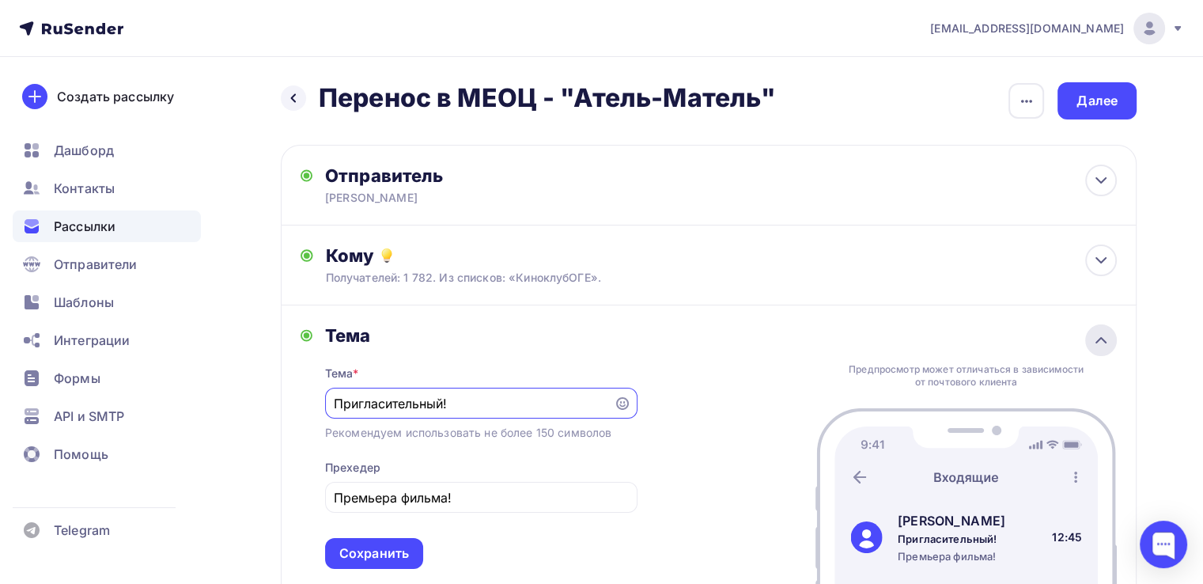
click at [1108, 343] on icon at bounding box center [1101, 340] width 19 height 19
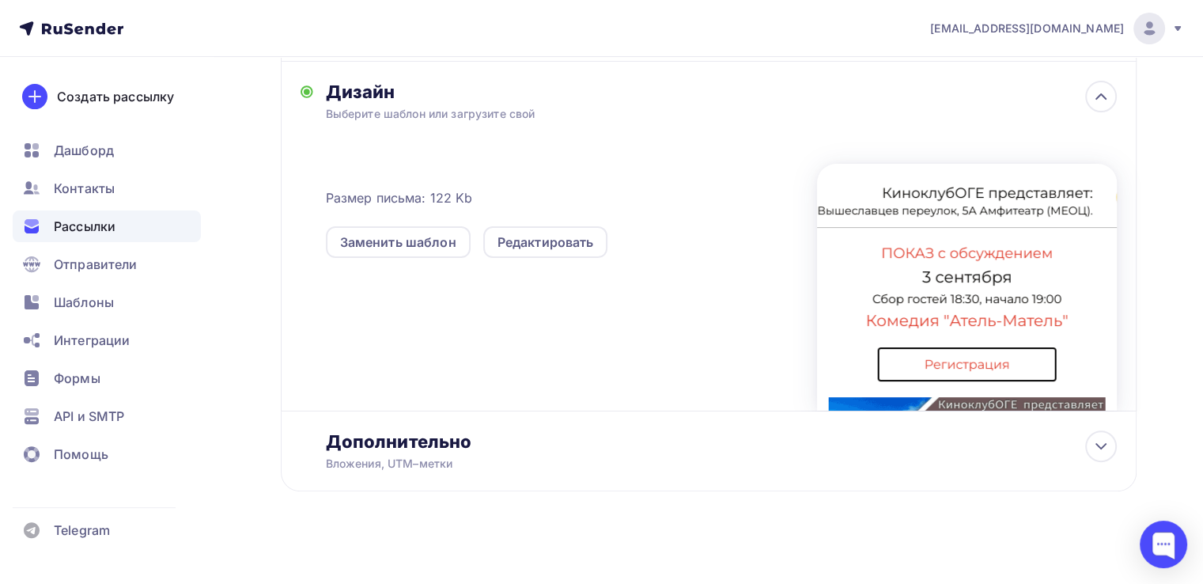
scroll to position [348, 0]
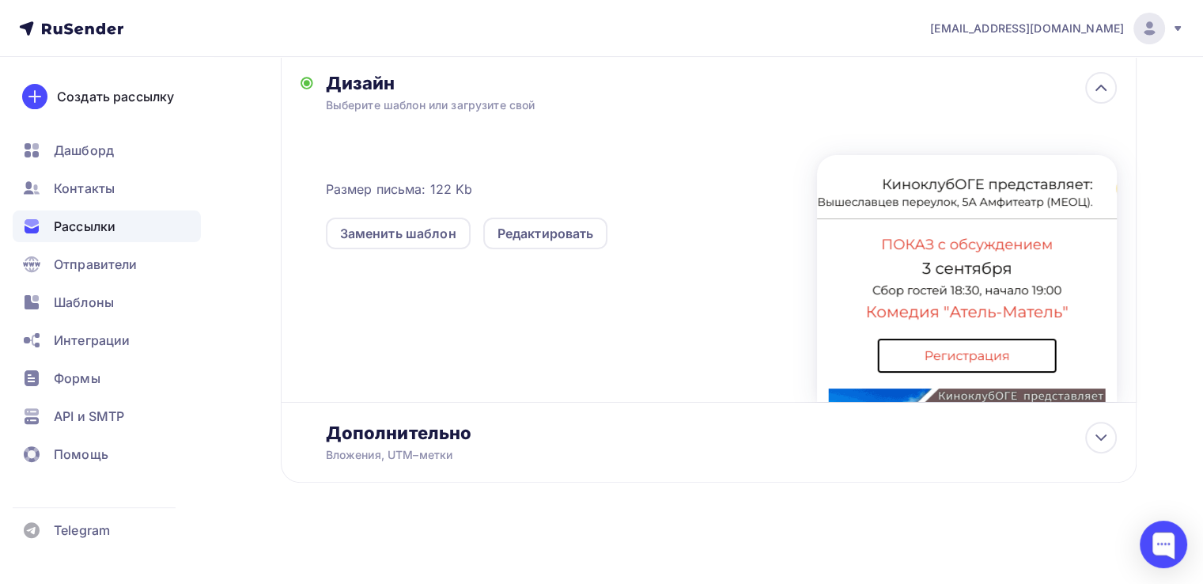
click at [1106, 102] on div "Дизайн Выберите шаблон или загрузите свой Размер письма: 122 Kb Заменить шаблон…" at bounding box center [721, 237] width 791 height 330
click at [1099, 93] on icon at bounding box center [1101, 87] width 19 height 19
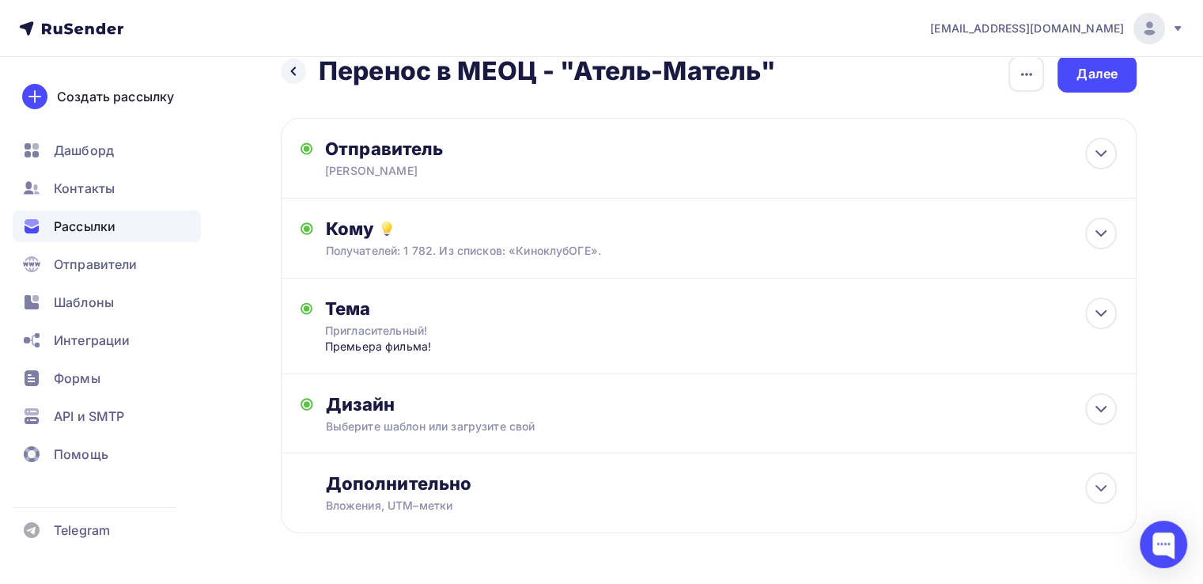
scroll to position [0, 0]
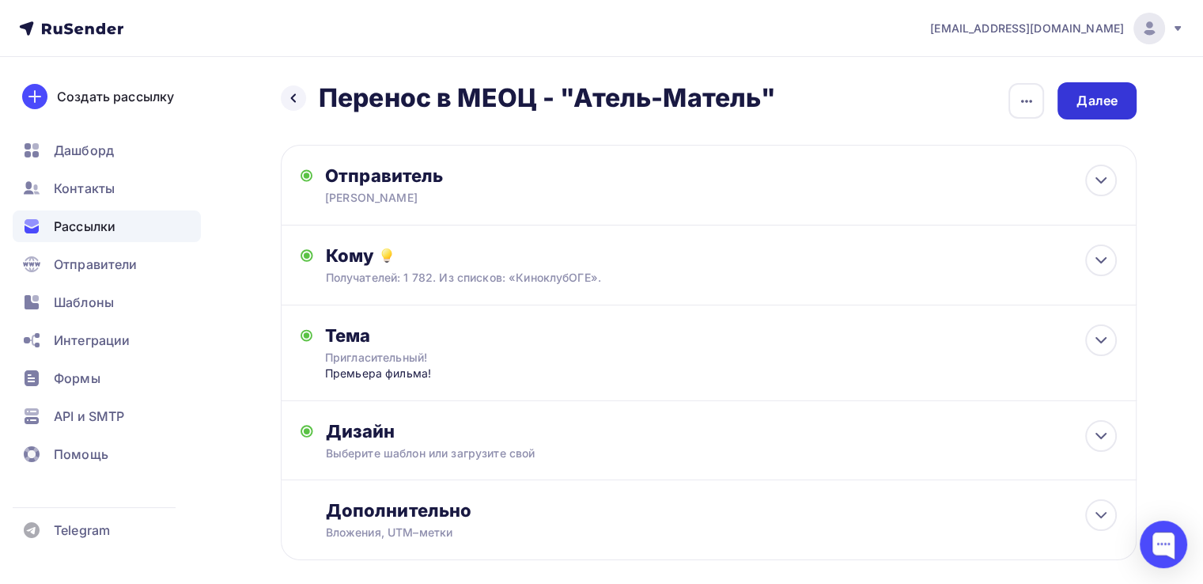
click at [1076, 109] on div "Далее" at bounding box center [1097, 100] width 79 height 37
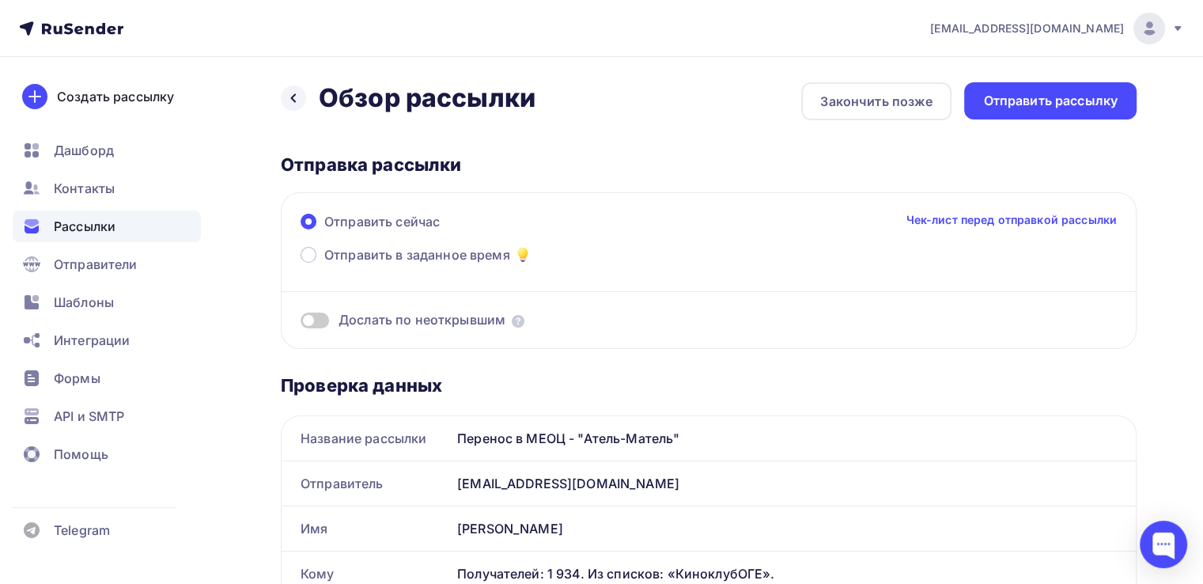
click at [320, 317] on span at bounding box center [315, 320] width 28 height 16
click at [301, 323] on input "checkbox" at bounding box center [301, 323] width 0 height 0
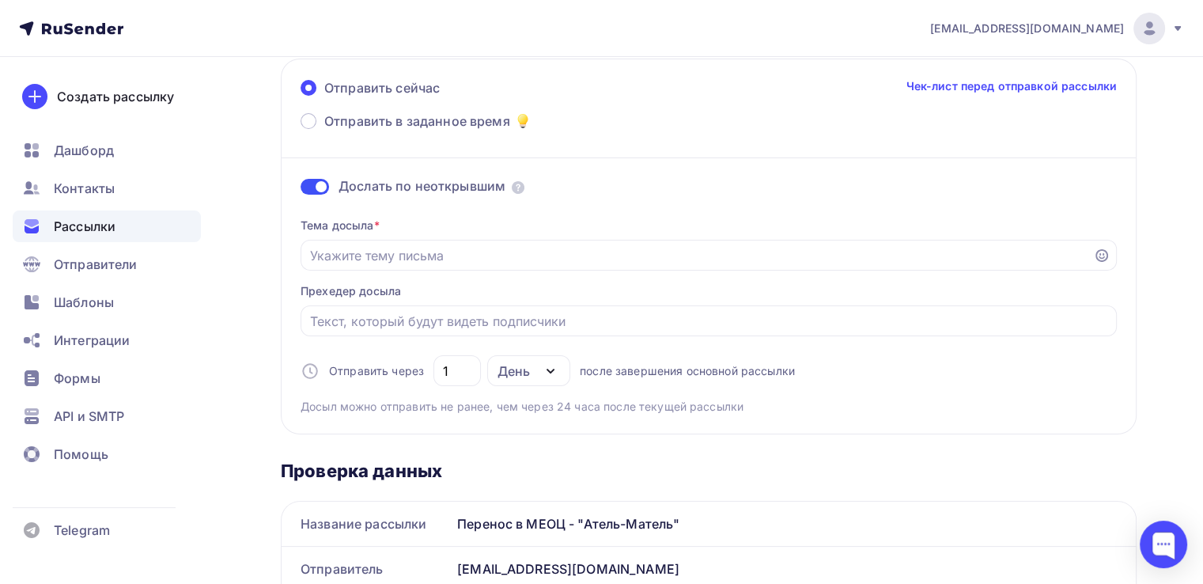
scroll to position [158, 0]
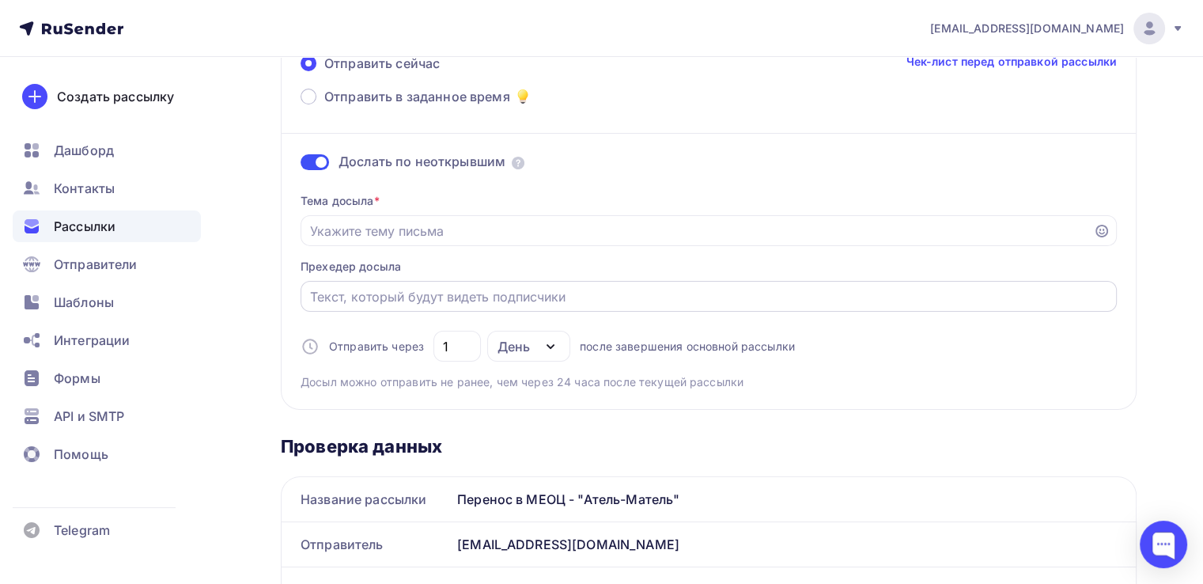
click at [377, 293] on input "Отправить в заданное время" at bounding box center [709, 296] width 798 height 19
click at [510, 346] on div "День" at bounding box center [514, 346] width 32 height 19
type input "Уже сегодня!"
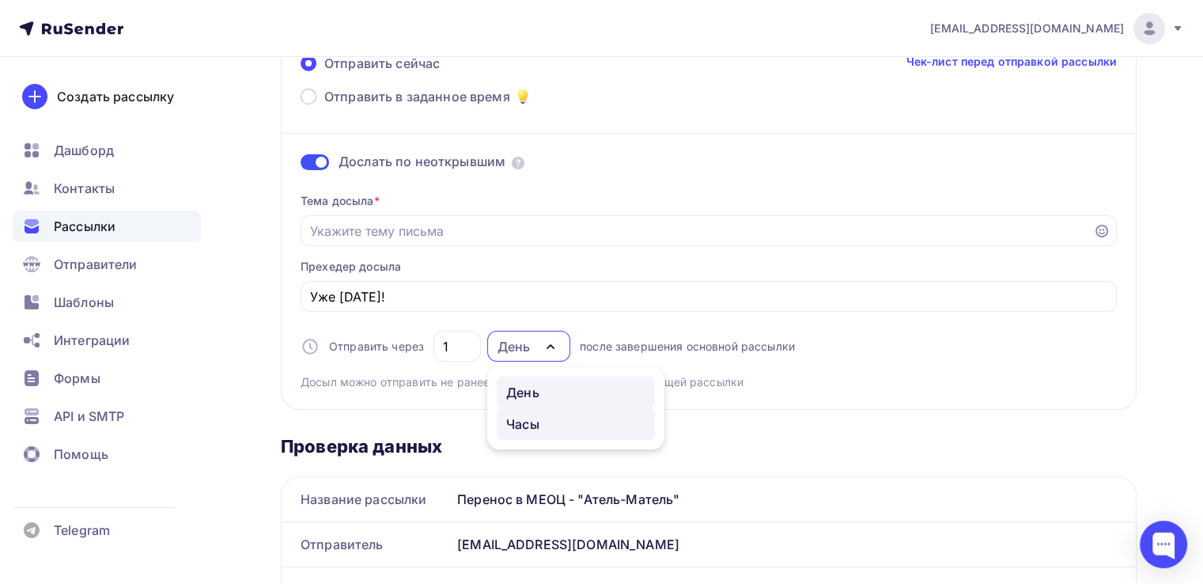
click at [525, 414] on div "Часы" at bounding box center [522, 423] width 33 height 19
drag, startPoint x: 468, startPoint y: 346, endPoint x: 433, endPoint y: 352, distance: 36.2
click at [433, 352] on div "24" at bounding box center [456, 346] width 47 height 31
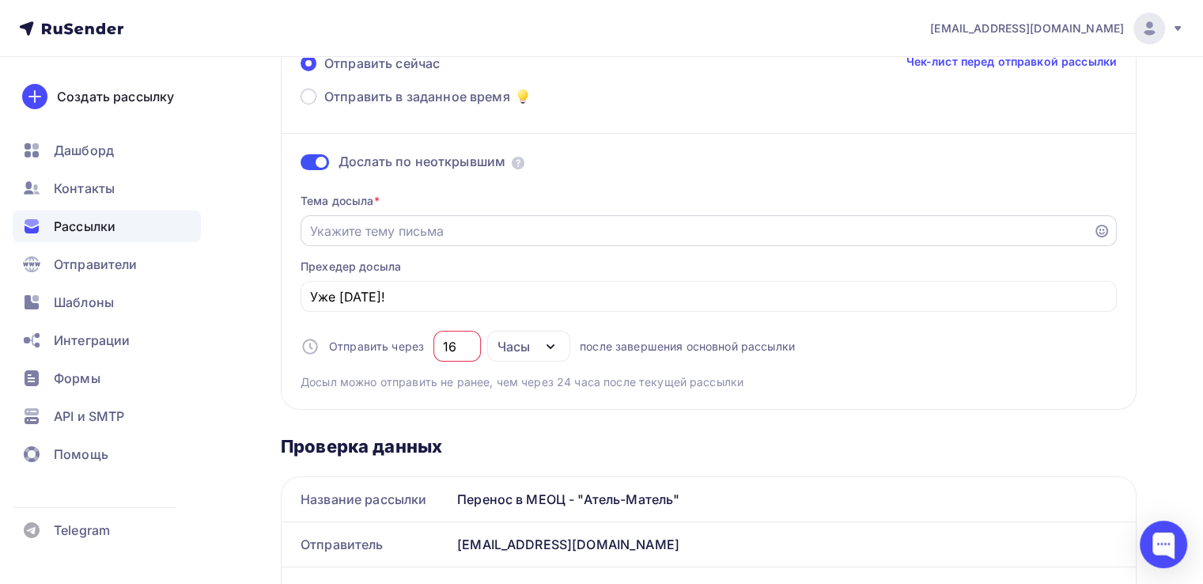
type input "16"
click at [479, 229] on input "Отправить в заданное время" at bounding box center [697, 230] width 774 height 19
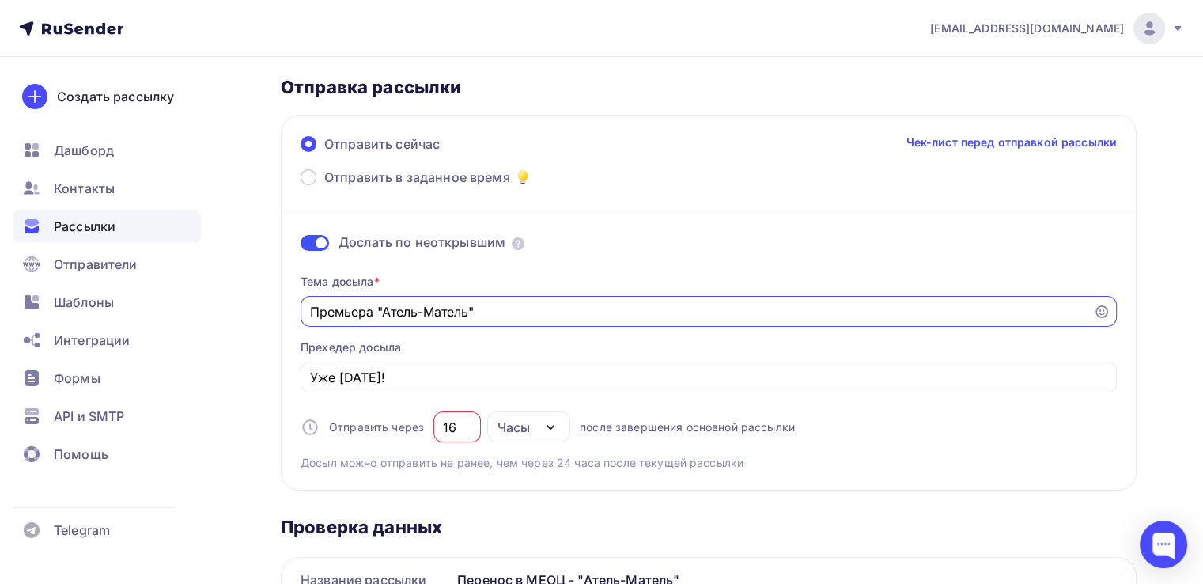
scroll to position [0, 0]
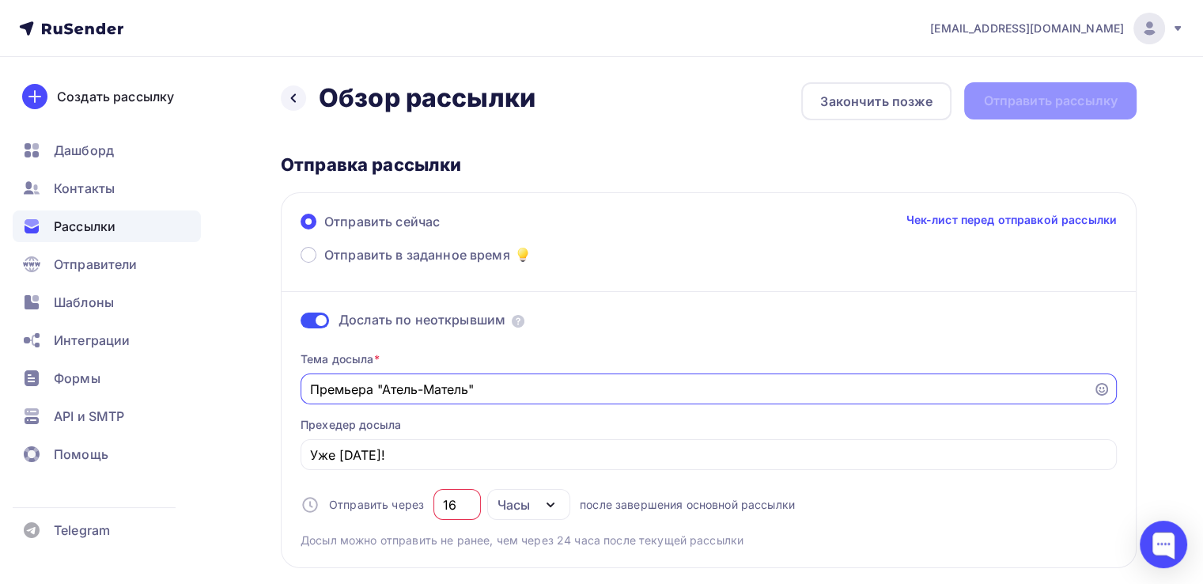
type input "Премьера "Атель-Матель""
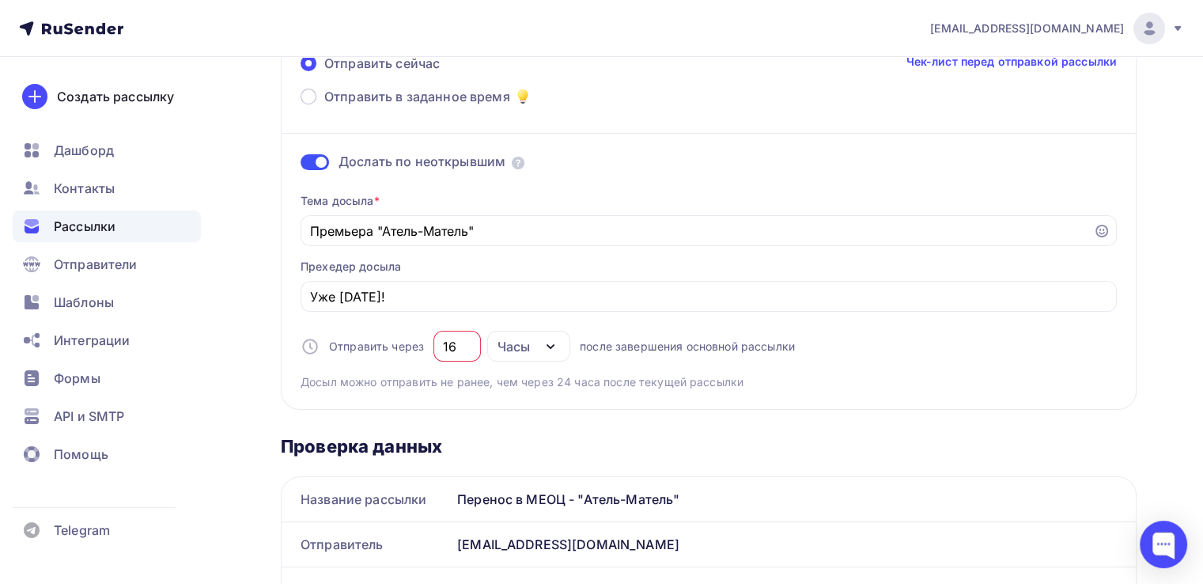
click at [520, 346] on div "Часы" at bounding box center [514, 346] width 32 height 19
click at [537, 391] on div "День" at bounding box center [522, 392] width 33 height 19
type input "1"
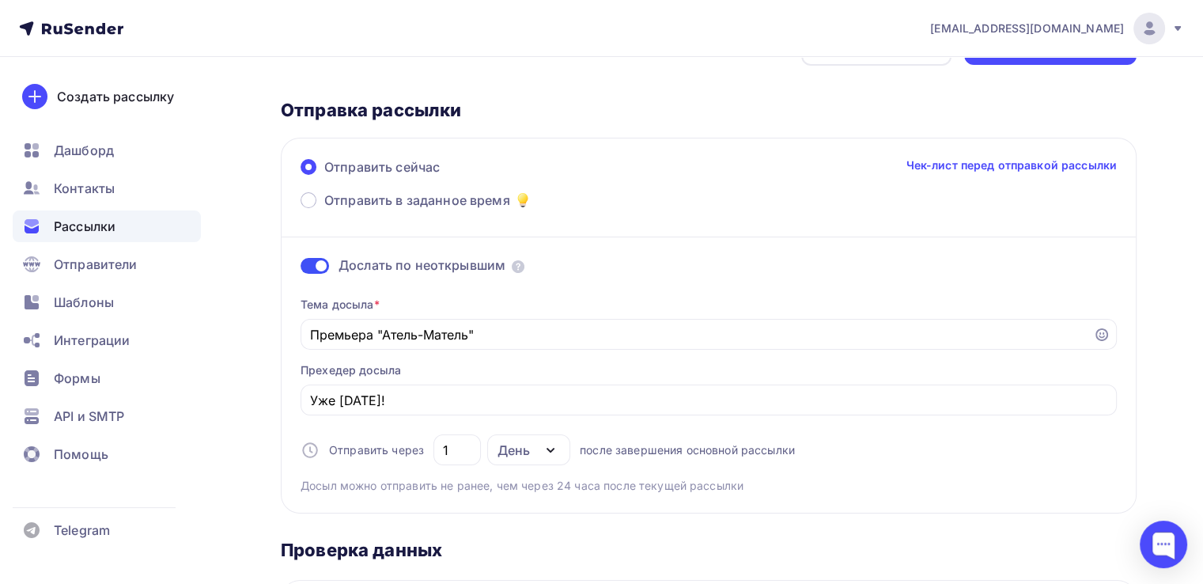
scroll to position [0, 0]
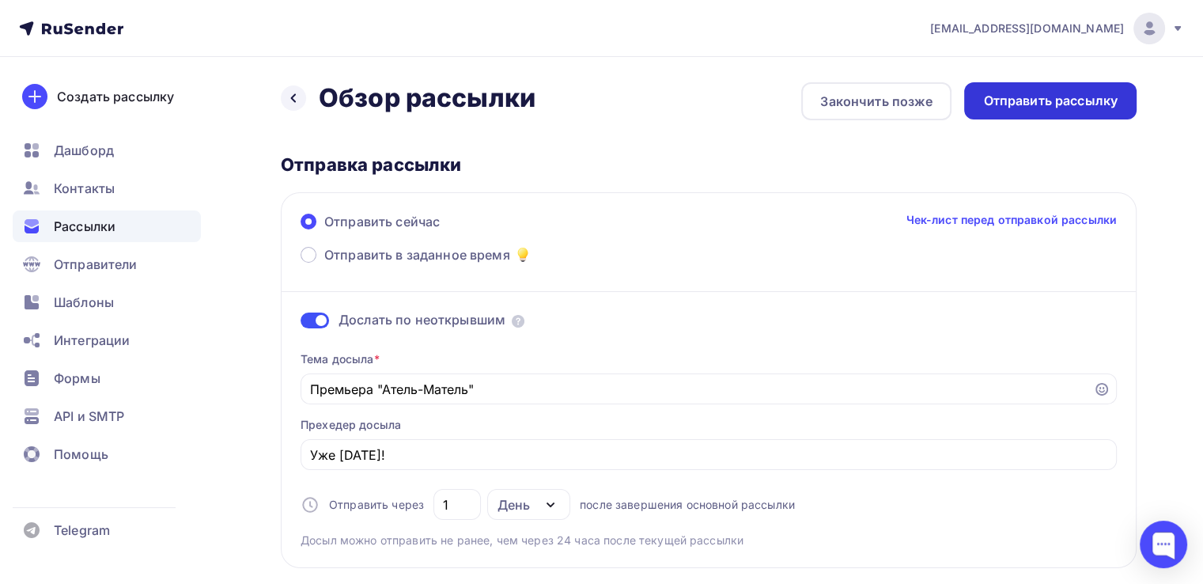
click at [1086, 104] on div "Отправить рассылку" at bounding box center [1050, 101] width 134 height 18
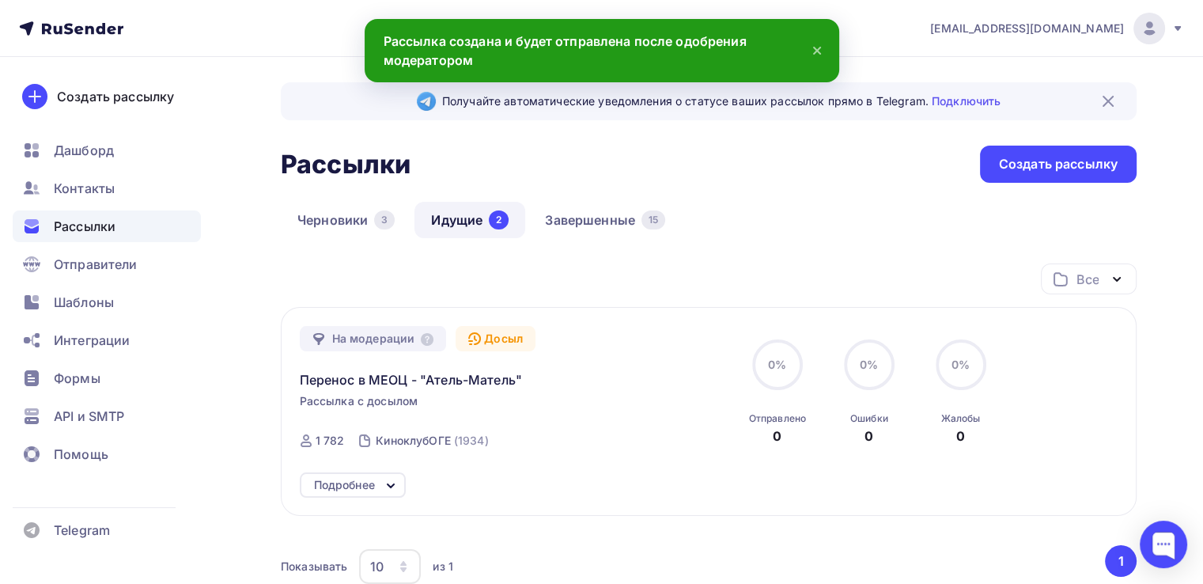
click at [1165, 271] on div "Получайте автоматические уведомления о статусе ваших рассылок прямо в Telegram.…" at bounding box center [601, 401] width 1203 height 688
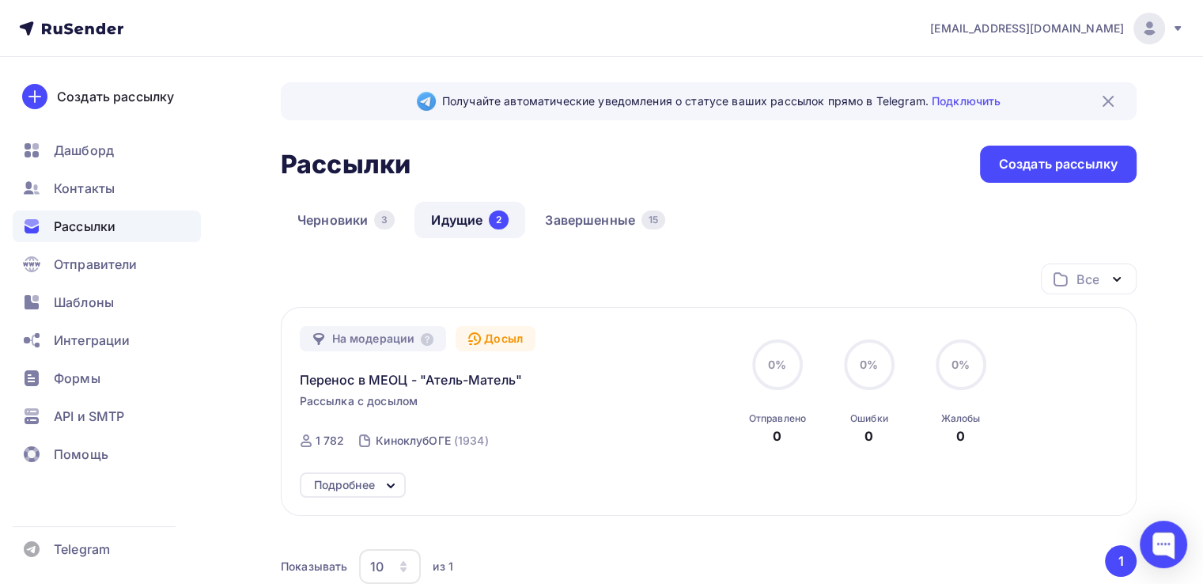
click at [789, 224] on div "Черновики 3 Идущие 2 Завершенные 15" at bounding box center [709, 233] width 856 height 62
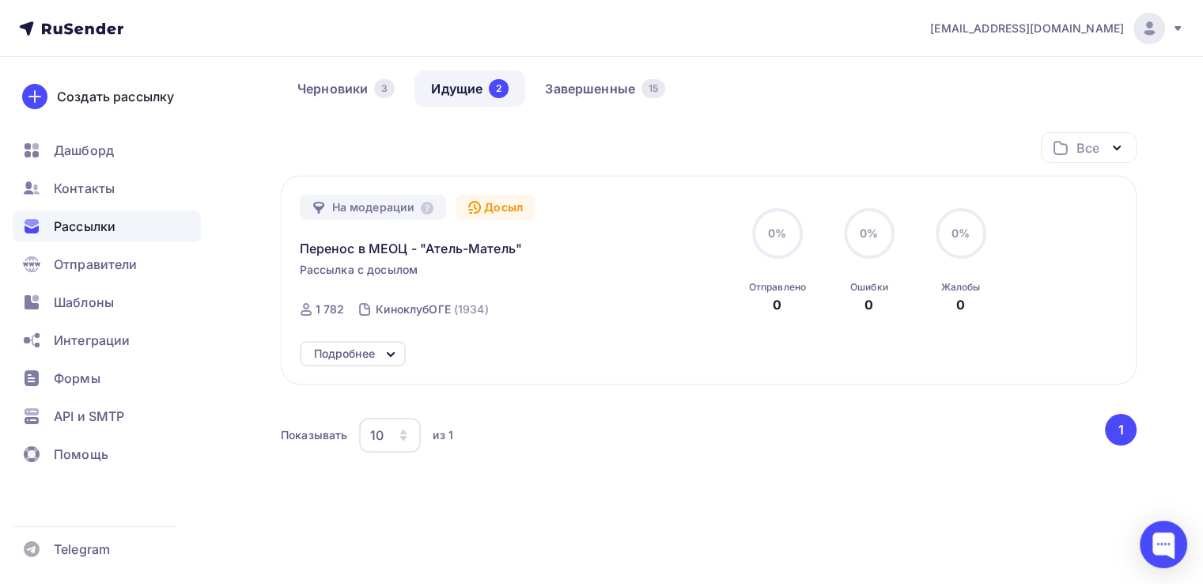
scroll to position [158, 0]
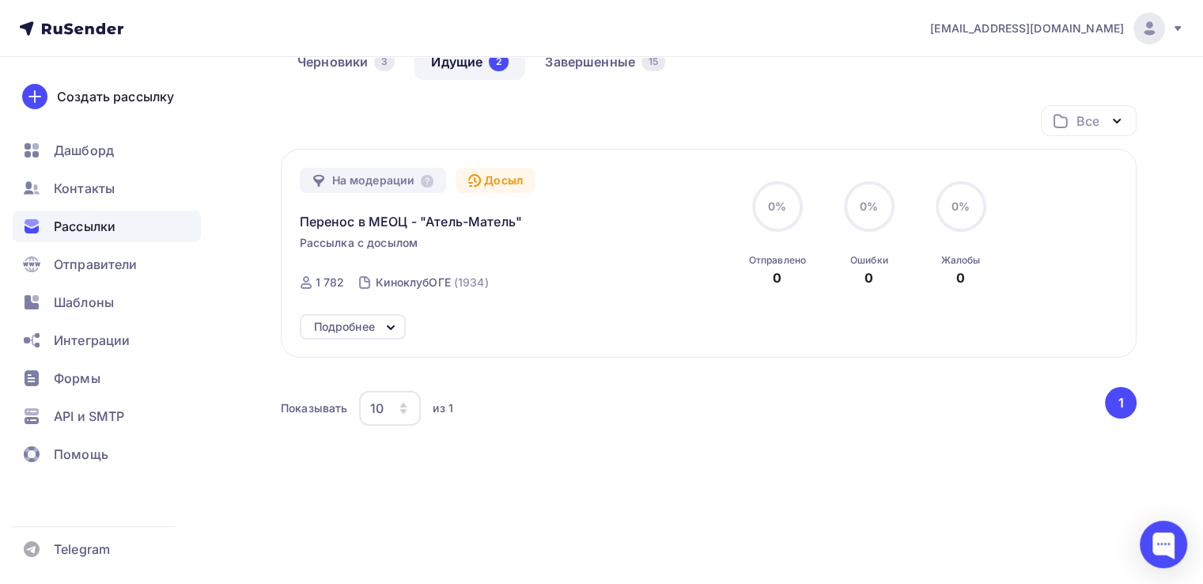
drag, startPoint x: 990, startPoint y: 269, endPoint x: 267, endPoint y: 209, distance: 725.5
click at [267, 209] on div "Получайте автоматические уведомления о статусе ваших рассылок прямо в Telegram.…" at bounding box center [601, 243] width 1203 height 688
click at [579, 216] on div "Перенос в МЕОЦ - "Атель-Матель"" at bounding box center [480, 212] width 361 height 38
click at [690, 93] on div "Черновики 3 Идущие 2 Завершенные 15" at bounding box center [709, 75] width 856 height 62
click at [684, 110] on div "Все Все папки Создать новую папку" at bounding box center [709, 127] width 856 height 44
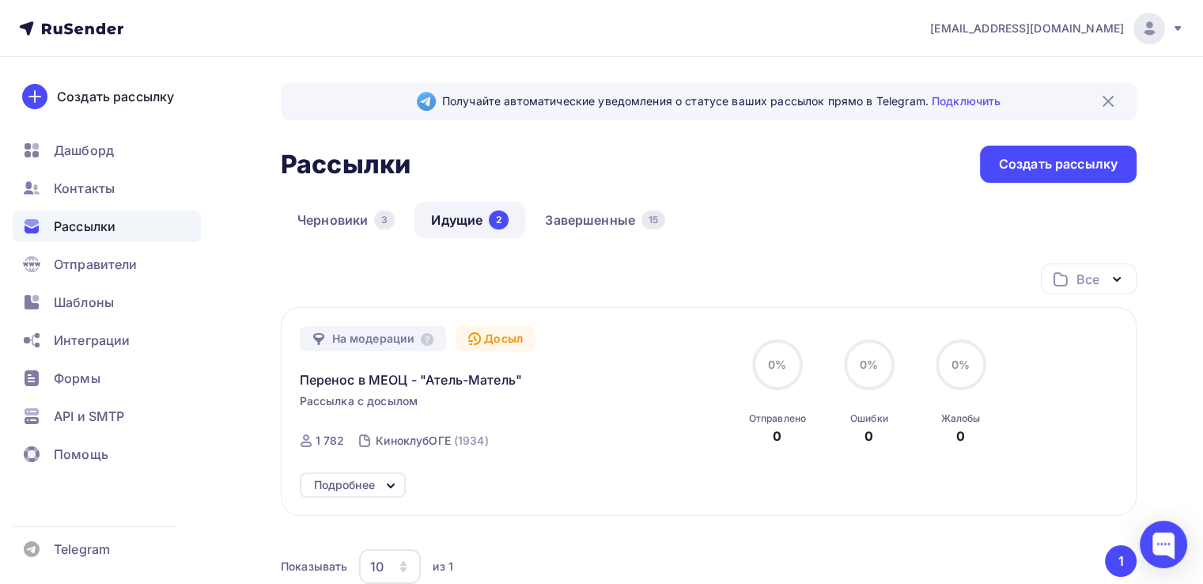
click at [736, 176] on div "Рассылки Рассылки Создать рассылку" at bounding box center [709, 164] width 856 height 37
click at [743, 168] on div "Рассылки Рассылки Создать рассылку" at bounding box center [709, 164] width 856 height 37
click at [1190, 282] on div "Получайте автоматические уведомления о статусе ваших рассылок прямо в Telegram.…" at bounding box center [601, 401] width 1203 height 688
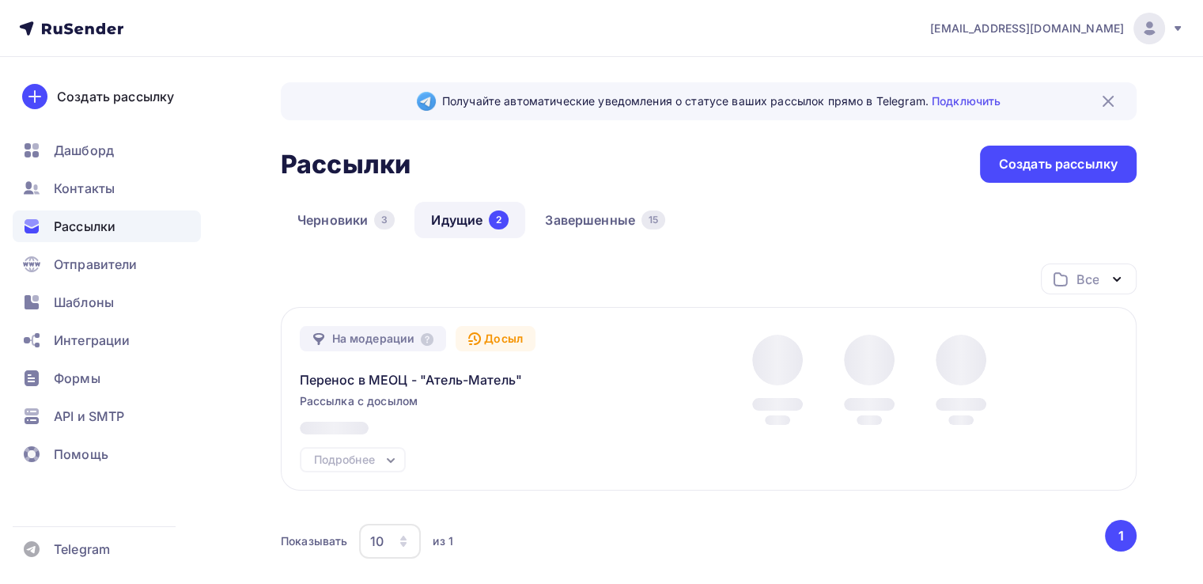
click at [1173, 187] on div "Получайте автоматические уведомления о статусе ваших рассылок прямо в Telegram.…" at bounding box center [601, 388] width 1203 height 663
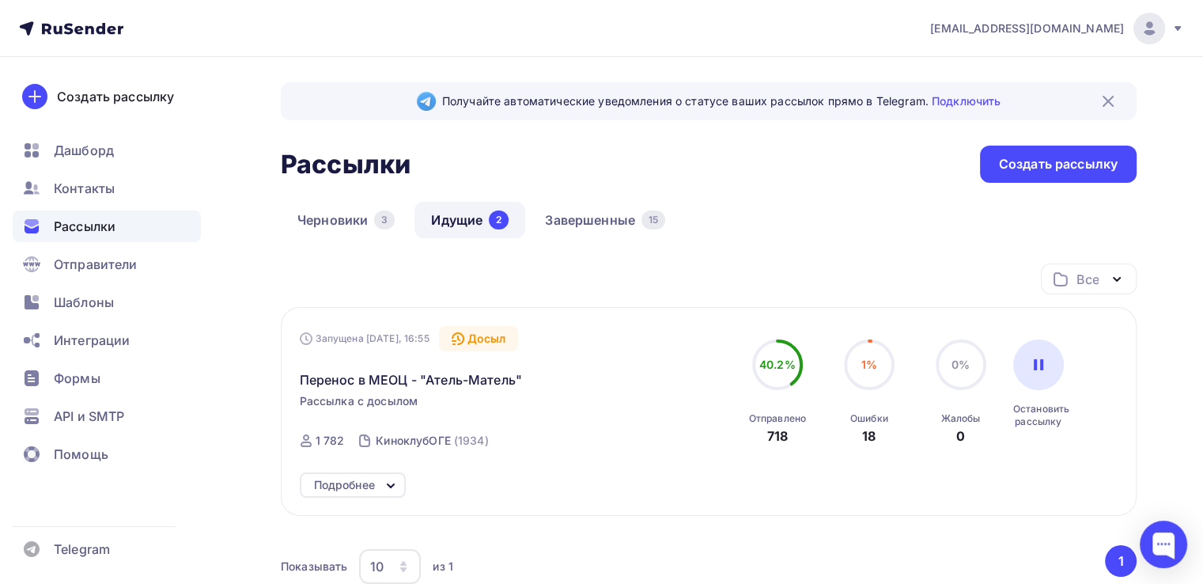
click at [1171, 314] on div "Получайте автоматические уведомления о статусе ваших рассылок прямо в Telegram.…" at bounding box center [601, 401] width 1203 height 688
click at [1173, 235] on div "Получайте автоматические уведомления о статусе ваших рассылок прямо в Telegram.…" at bounding box center [601, 401] width 1203 height 688
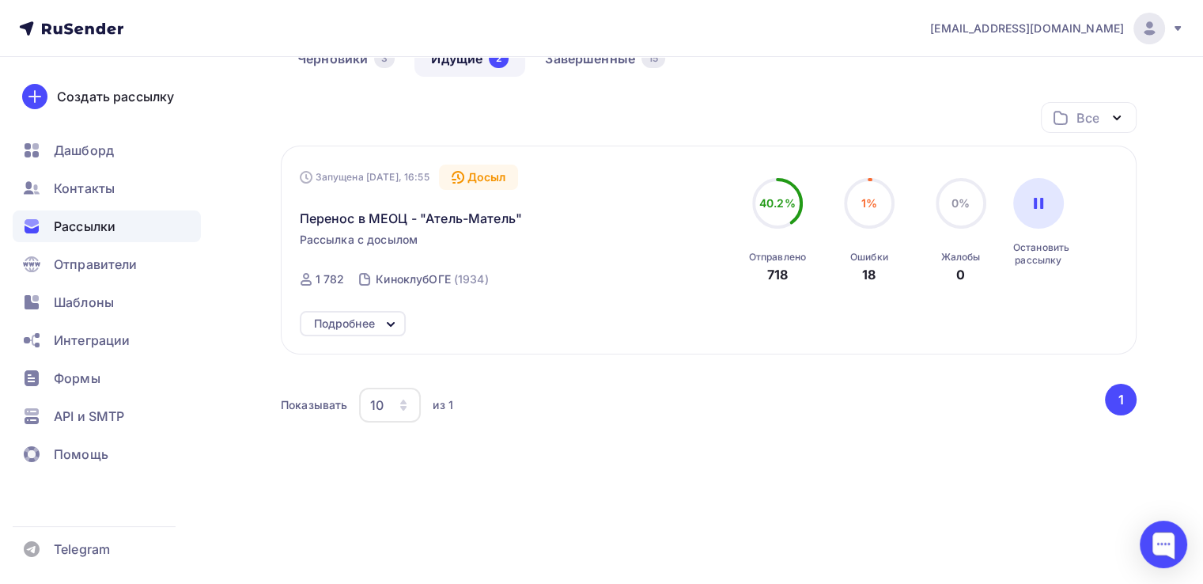
scroll to position [82, 0]
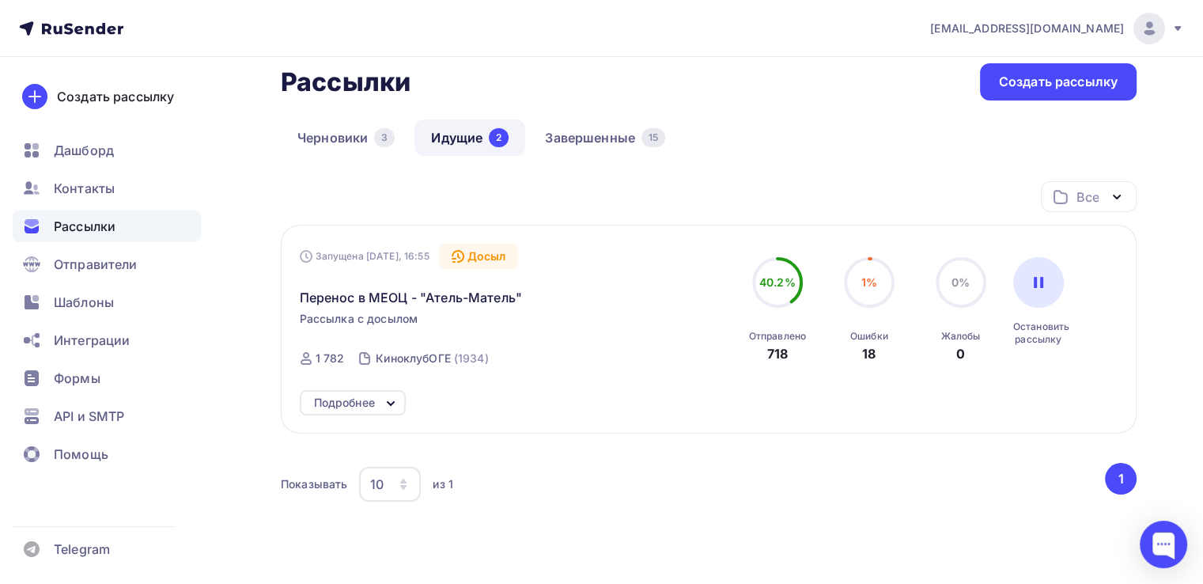
click at [1163, 287] on div "Получайте автоматические уведомления о статусе ваших рассылок прямо в Telegram.…" at bounding box center [601, 319] width 1203 height 688
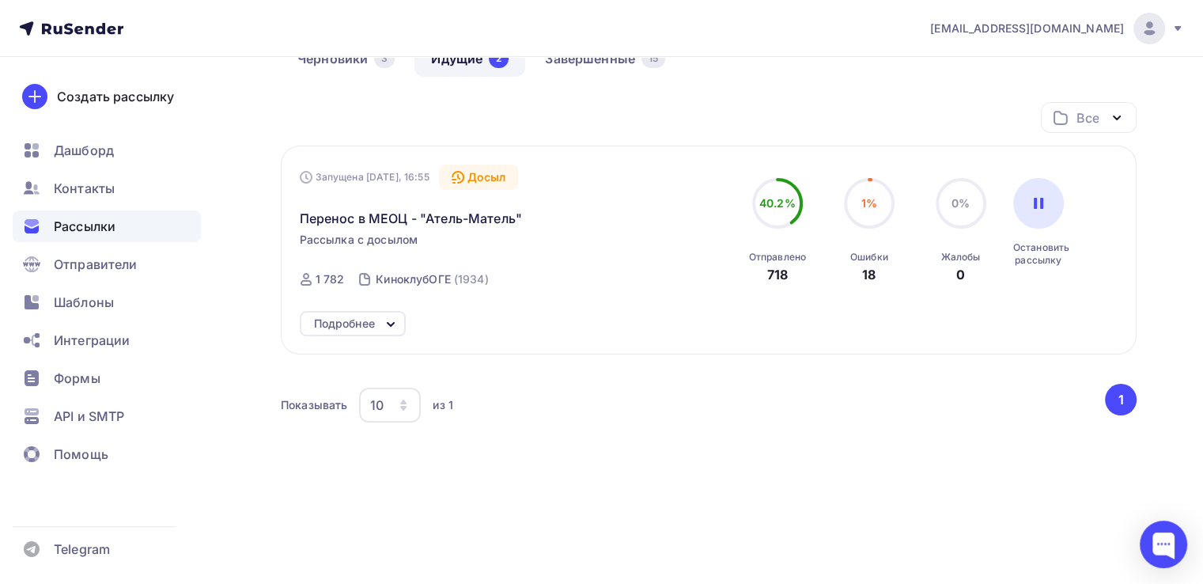
scroll to position [82, 0]
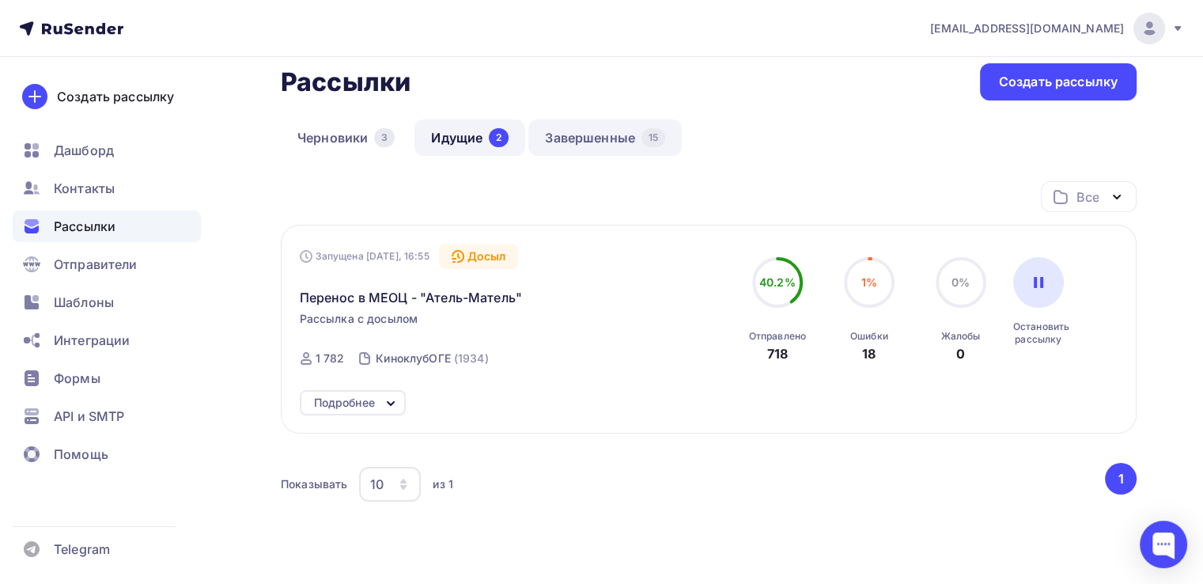
click at [566, 142] on link "Завершенные 15" at bounding box center [604, 137] width 153 height 36
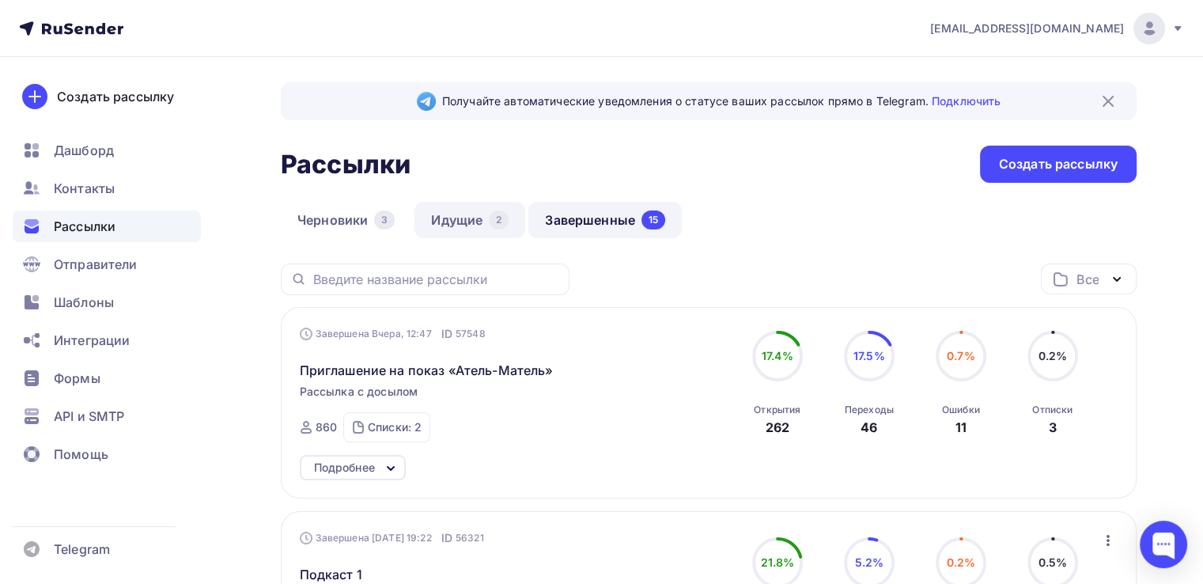
click at [479, 219] on link "Идущие 2" at bounding box center [469, 220] width 111 height 36
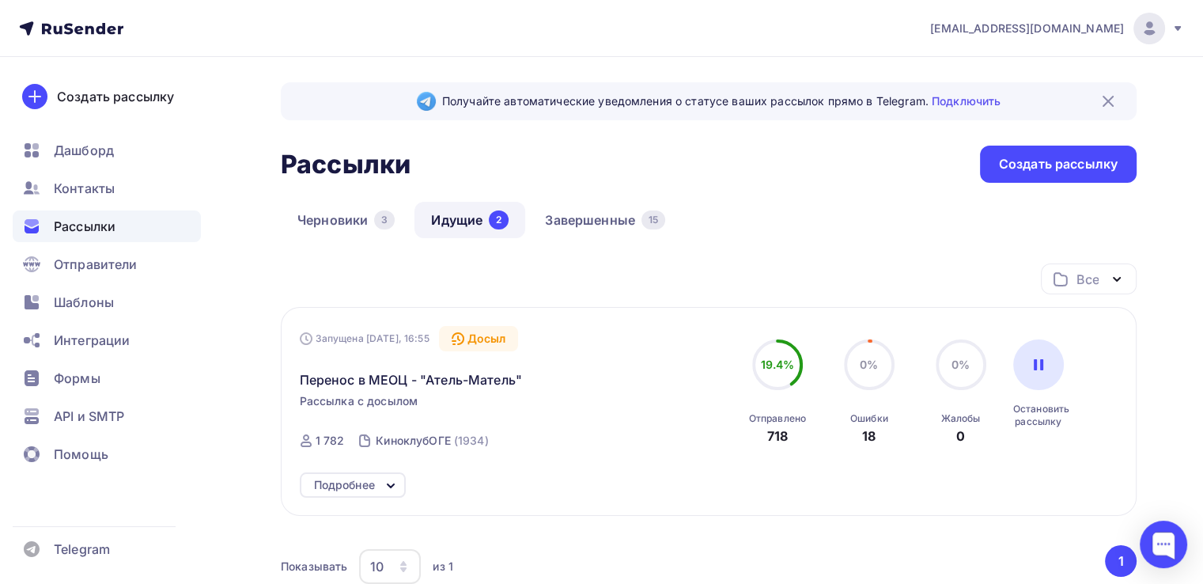
click at [1180, 240] on div "Получайте автоматические уведомления о статусе ваших рассылок прямо в Telegram.…" at bounding box center [601, 401] width 1203 height 688
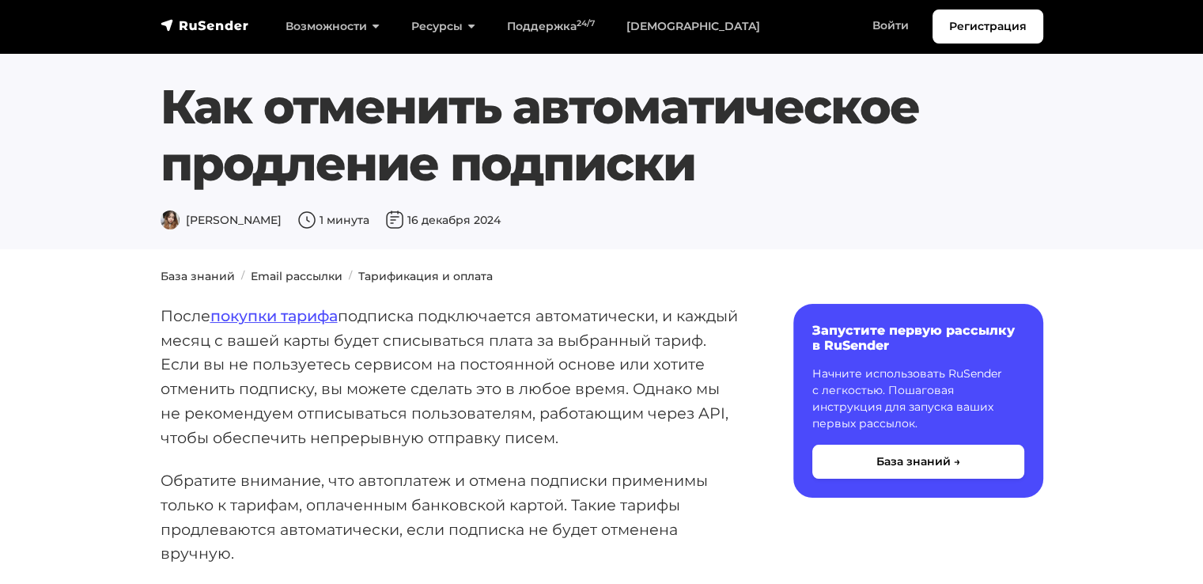
click at [233, 106] on h1 "Как отменить автоматическое продление подписки" at bounding box center [602, 135] width 883 height 114
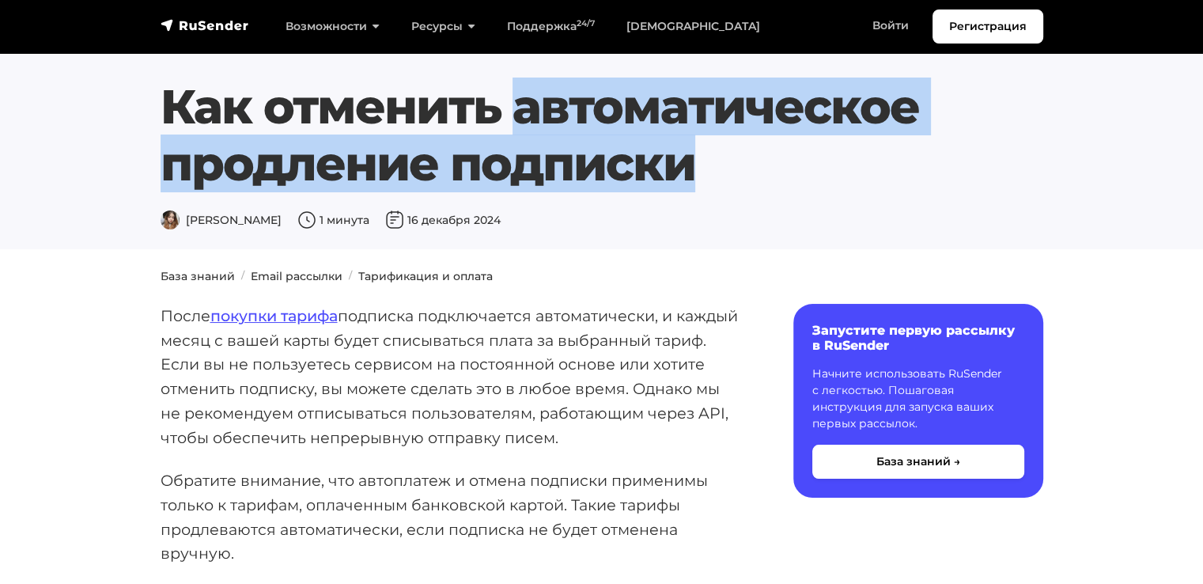
click at [233, 106] on h1 "Как отменить автоматическое продление подписки" at bounding box center [602, 135] width 883 height 114
click at [764, 106] on h1 "Как отменить автоматическое продление подписки" at bounding box center [602, 135] width 883 height 114
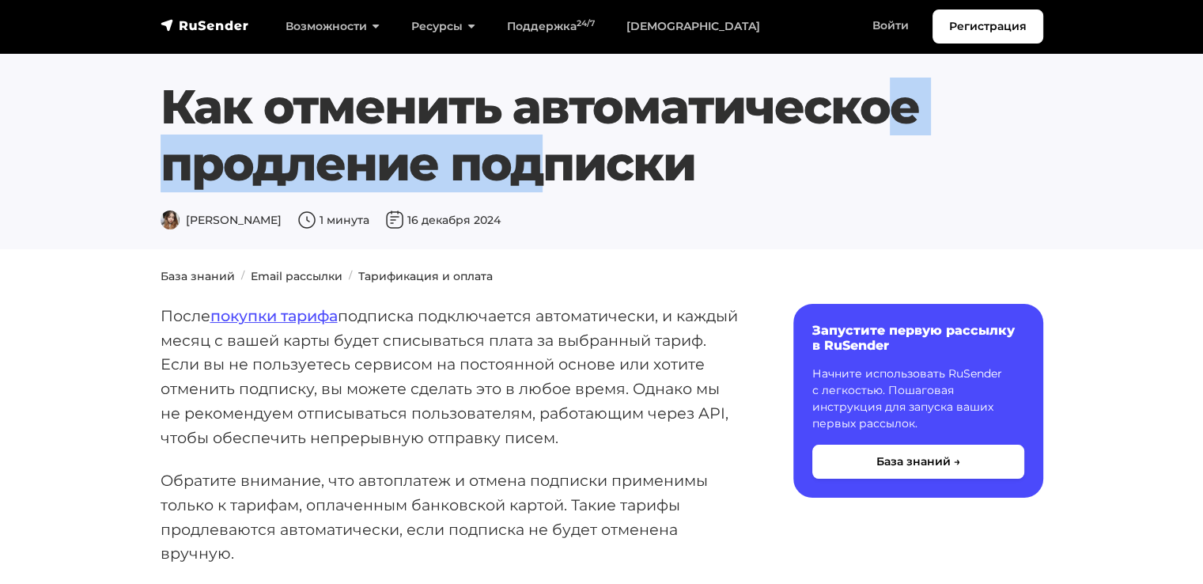
click at [764, 106] on h1 "Как отменить автоматическое продление подписки" at bounding box center [602, 135] width 883 height 114
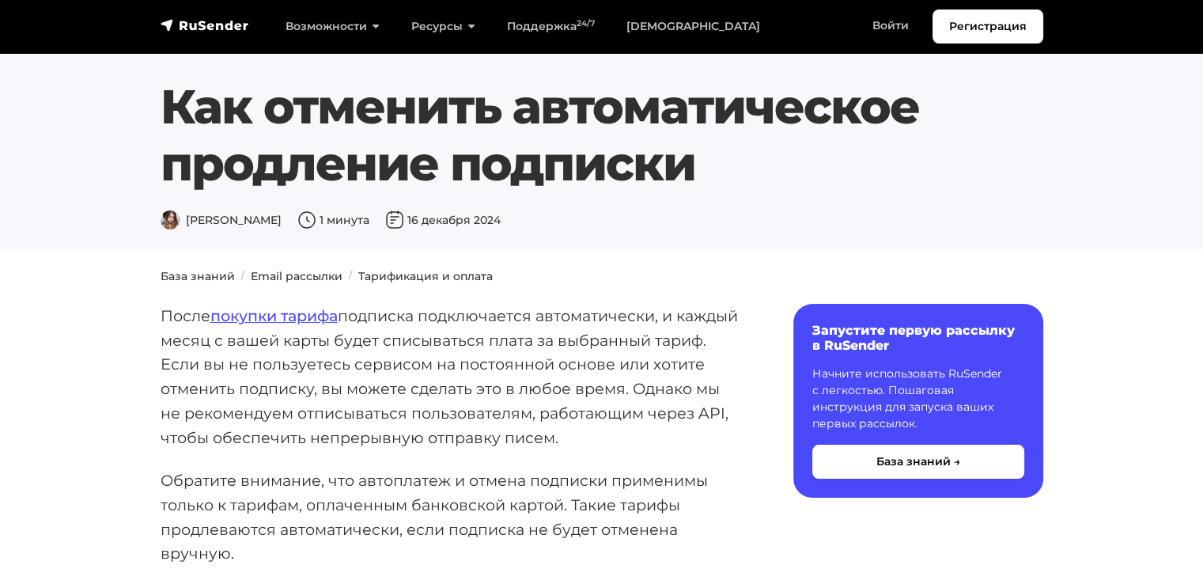
click at [565, 168] on h1 "Как отменить автоматическое продление подписки" at bounding box center [602, 135] width 883 height 114
click at [358, 161] on h1 "Как отменить автоматическое продление подписки" at bounding box center [602, 135] width 883 height 114
click at [774, 140] on h1 "Как отменить автоматическое продление подписки" at bounding box center [602, 135] width 883 height 114
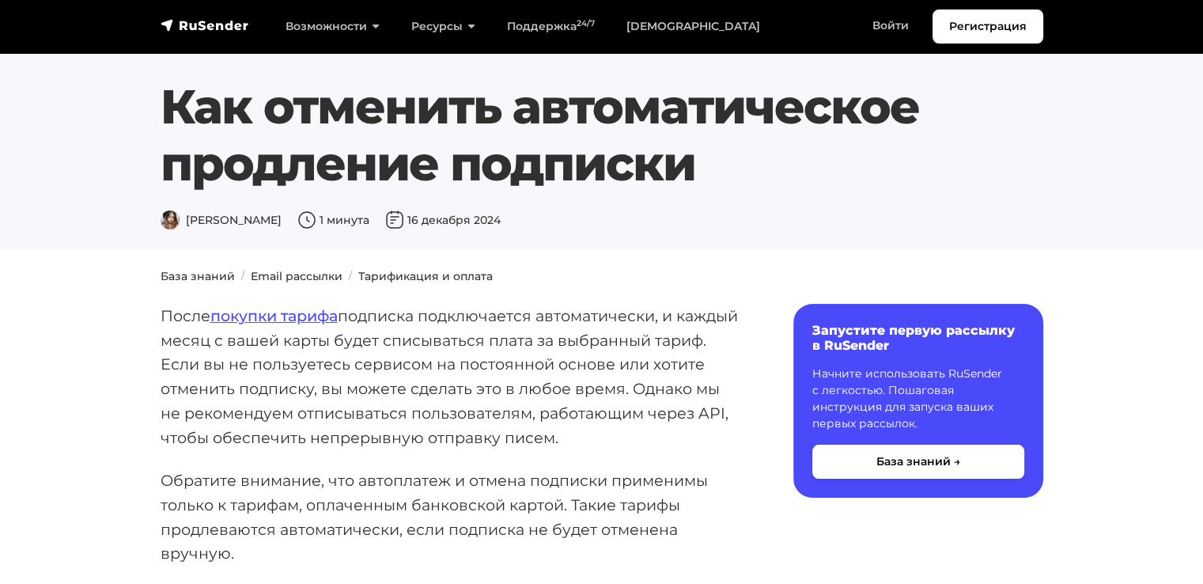
click at [997, 148] on h1 "Как отменить автоматическое продление подписки" at bounding box center [602, 135] width 883 height 114
drag, startPoint x: 143, startPoint y: 114, endPoint x: 840, endPoint y: 172, distance: 699.3
click at [840, 172] on section "Как отменить автоматическое продление подписки [PERSON_NAME] 1 минута [DATE]" at bounding box center [601, 124] width 1203 height 249
click at [345, 102] on h1 "Как отменить автоматическое продление подписки" at bounding box center [602, 135] width 883 height 114
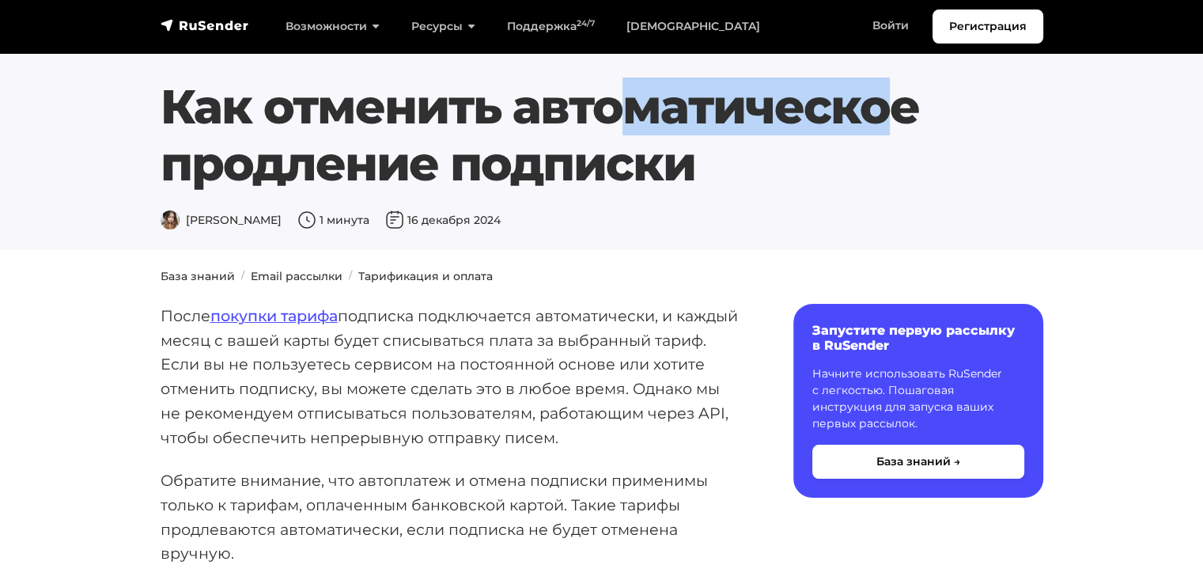
click at [345, 102] on h1 "Как отменить автоматическое продление подписки" at bounding box center [602, 135] width 883 height 114
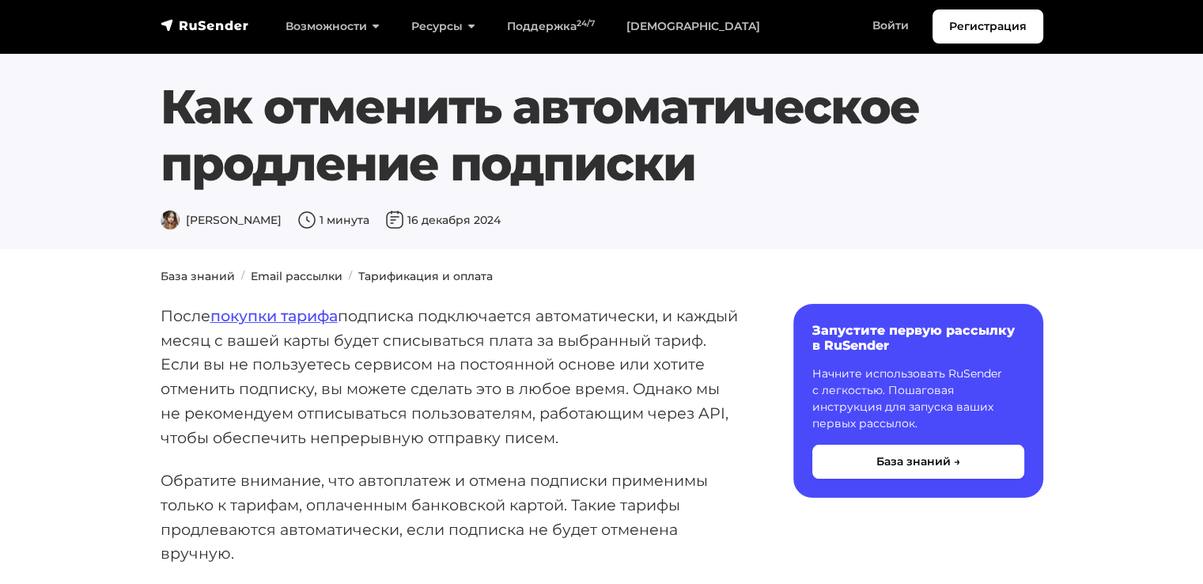
click at [924, 122] on h1 "Как отменить автоматическое продление подписки" at bounding box center [602, 135] width 883 height 114
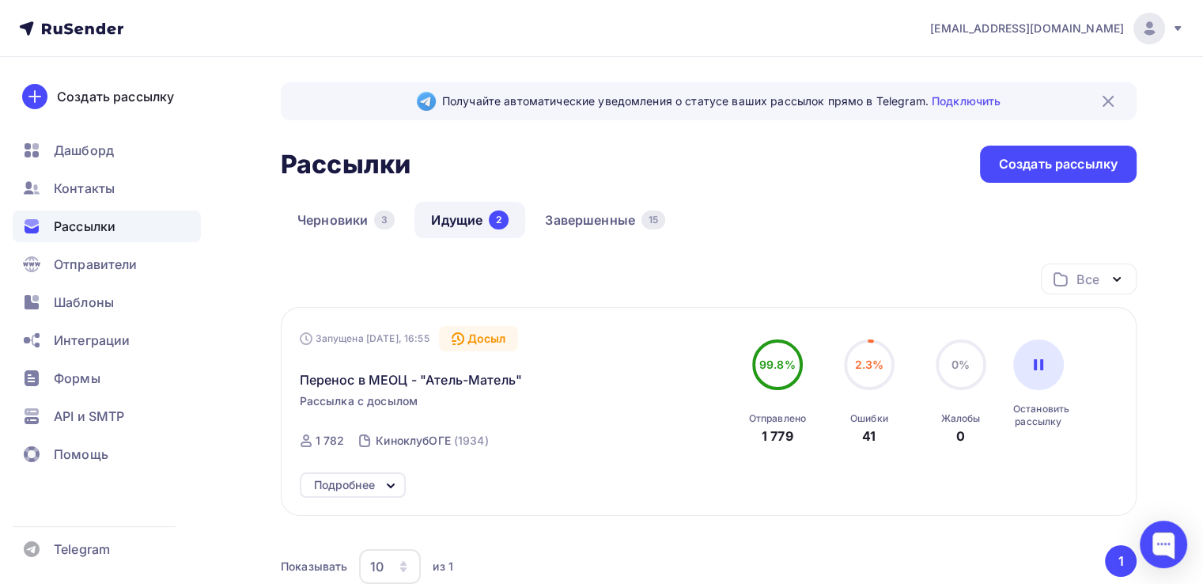
click at [1160, 313] on div "Получайте автоматические уведомления о статусе ваших рассылок прямо в Telegram.…" at bounding box center [601, 401] width 1203 height 688
